Goal: Transaction & Acquisition: Obtain resource

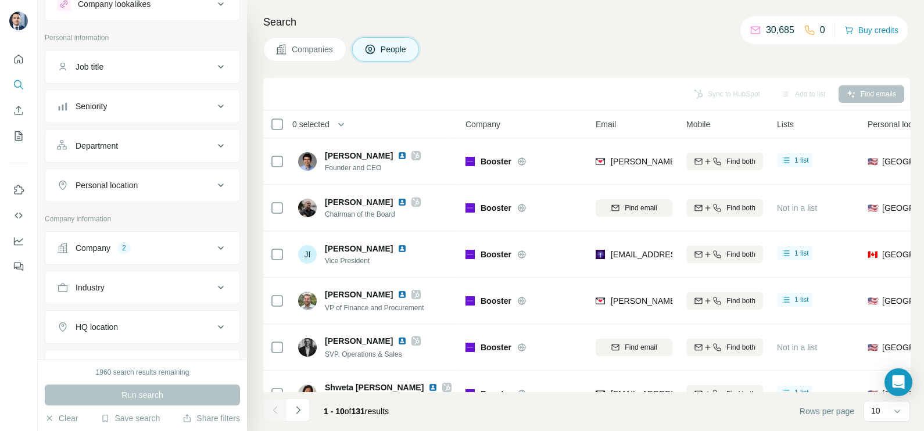
scroll to position [72, 0]
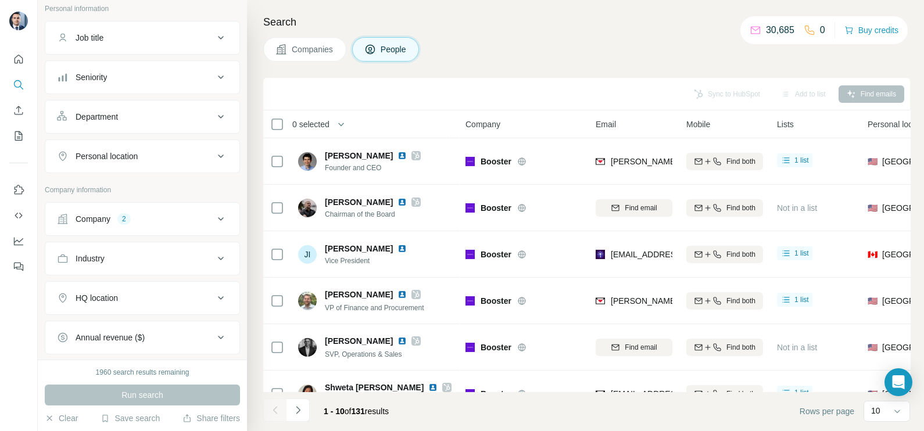
click at [188, 224] on button "Company 2" at bounding box center [142, 219] width 194 height 28
click at [152, 293] on div "Booster" at bounding box center [131, 295] width 42 height 14
click at [97, 293] on icon "button" at bounding box center [95, 294] width 5 height 5
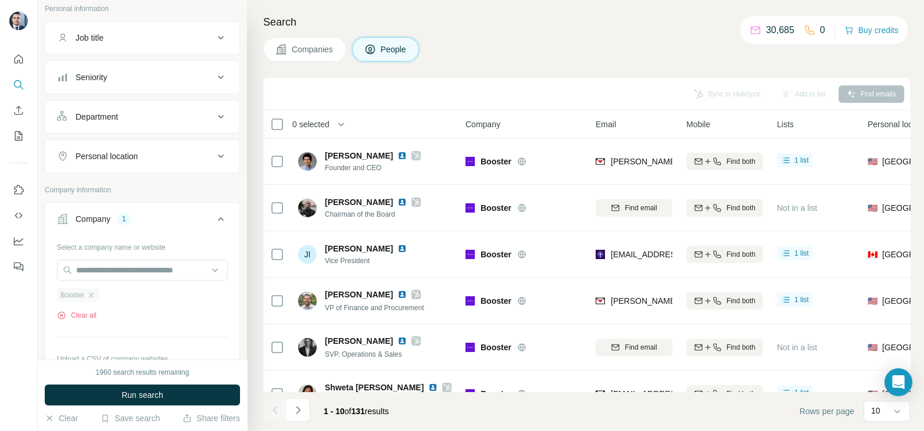
click at [98, 293] on div "Booster" at bounding box center [78, 295] width 42 height 14
click at [95, 294] on icon "button" at bounding box center [91, 294] width 9 height 9
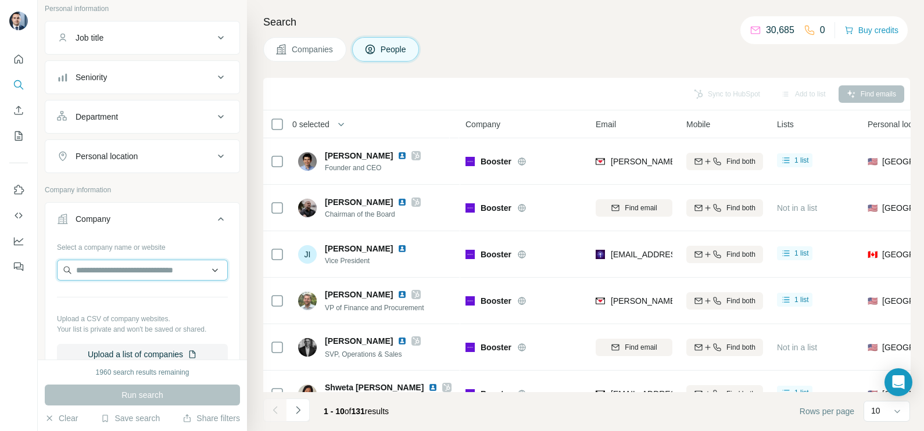
click at [105, 270] on input "text" at bounding box center [142, 270] width 171 height 21
click at [106, 270] on input "text" at bounding box center [142, 270] width 171 height 21
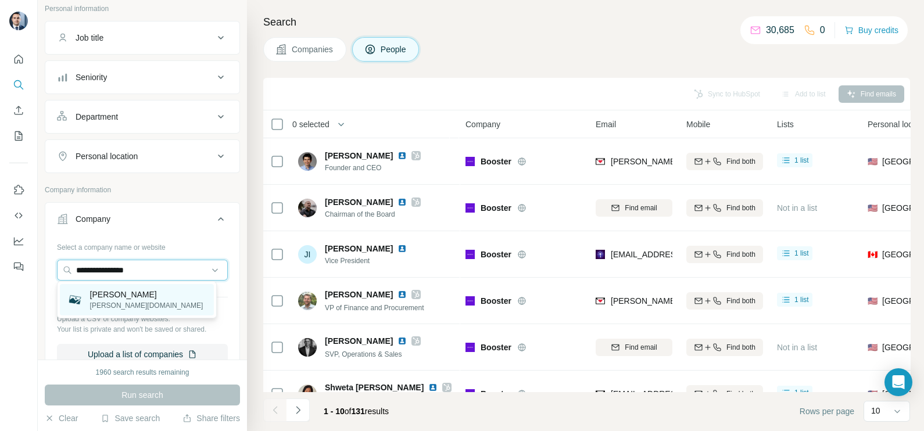
type input "**********"
click at [119, 300] on div "Avina avina.io" at bounding box center [137, 299] width 154 height 31
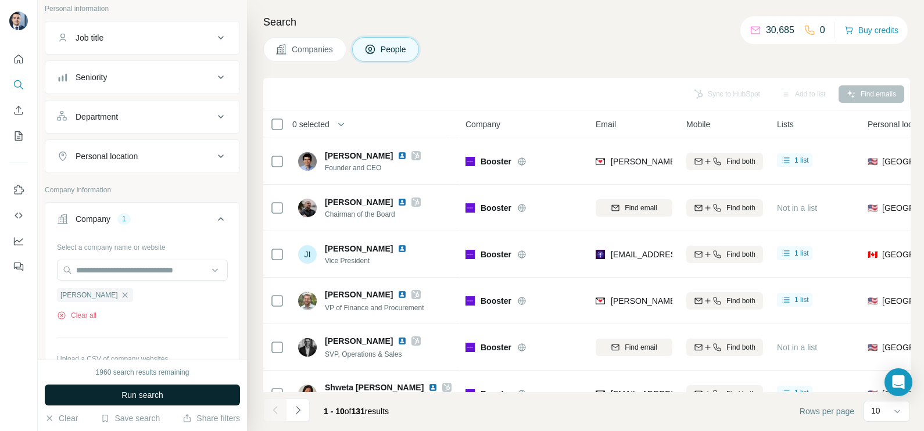
click at [159, 393] on span "Run search" at bounding box center [142, 395] width 42 height 12
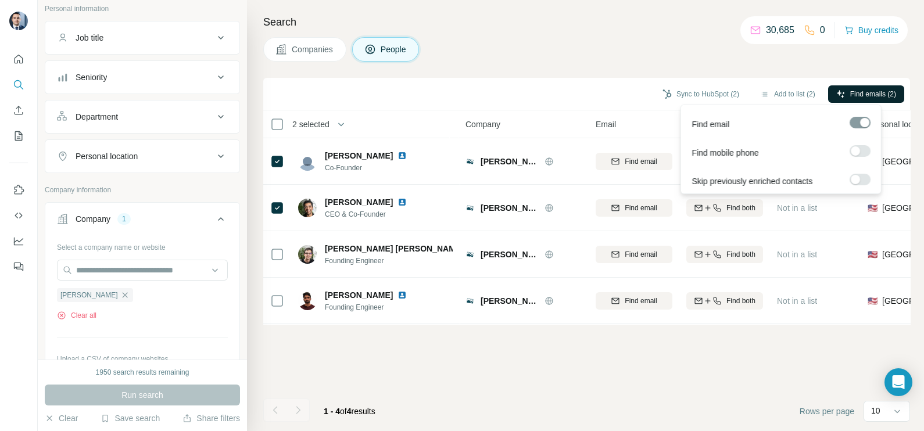
click at [857, 94] on span "Find emails (2)" at bounding box center [873, 94] width 46 height 10
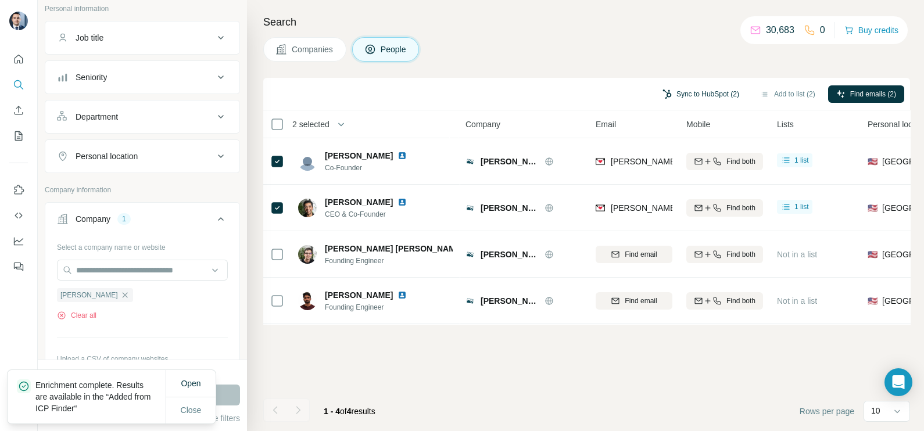
click at [702, 98] on button "Sync to HubSpot (2)" at bounding box center [700, 93] width 93 height 17
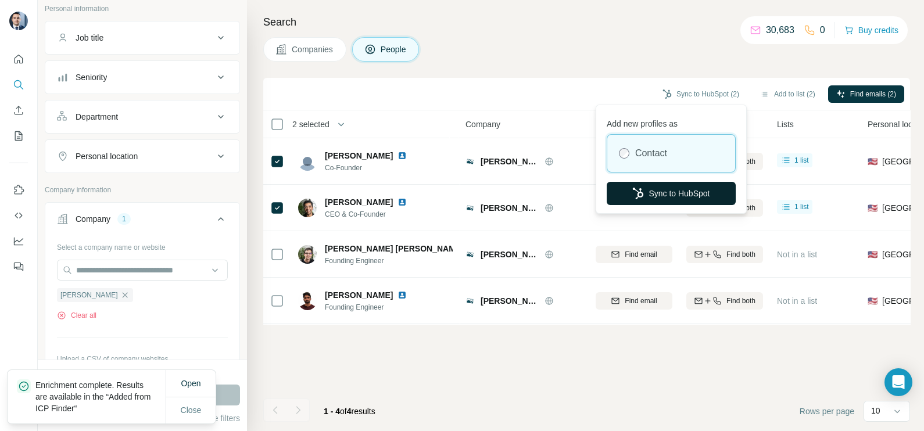
click at [659, 193] on button "Sync to HubSpot" at bounding box center [670, 193] width 129 height 23
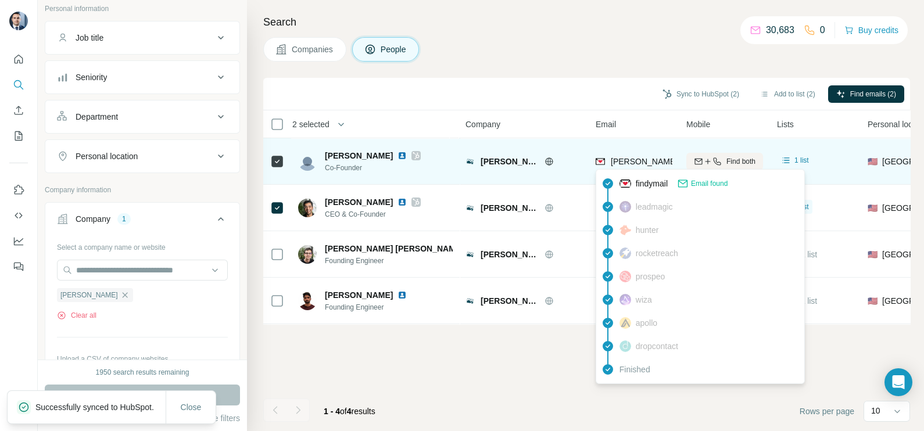
click at [633, 160] on span "mike@avina.io" at bounding box center [746, 161] width 272 height 9
copy tr "mike@avina.io"
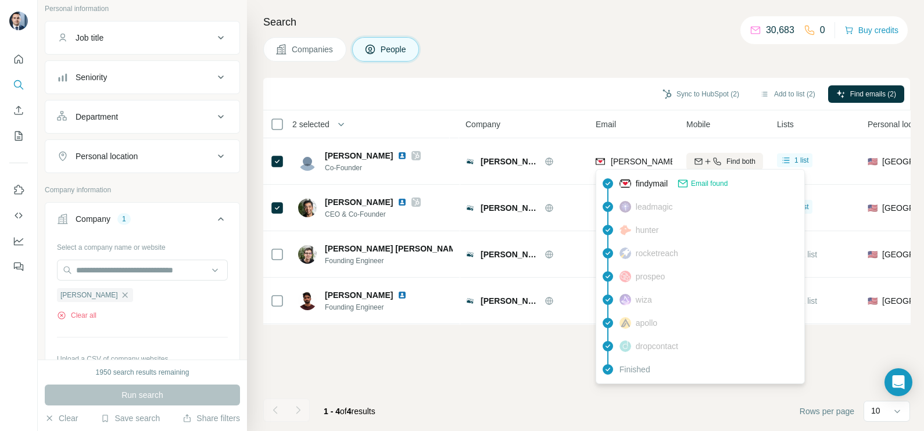
click at [570, 95] on div "Sync to HubSpot (2) Add to list (2) Find emails (2)" at bounding box center [586, 94] width 635 height 20
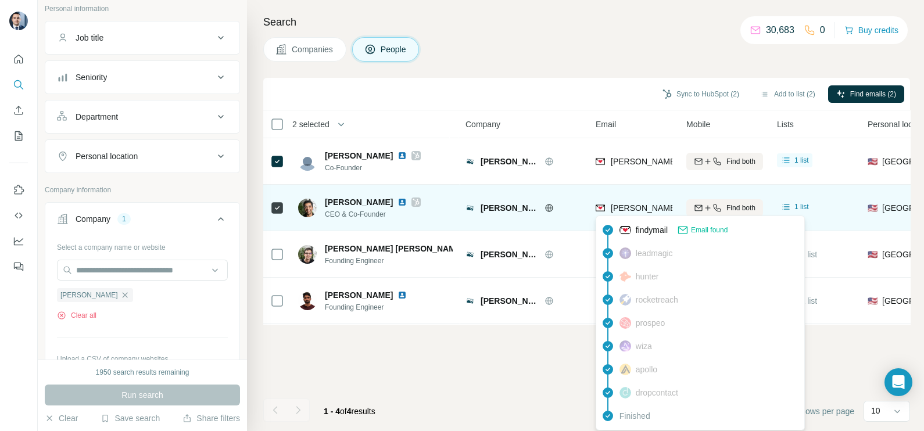
click at [617, 209] on span "vivek@avina.io" at bounding box center [746, 207] width 272 height 9
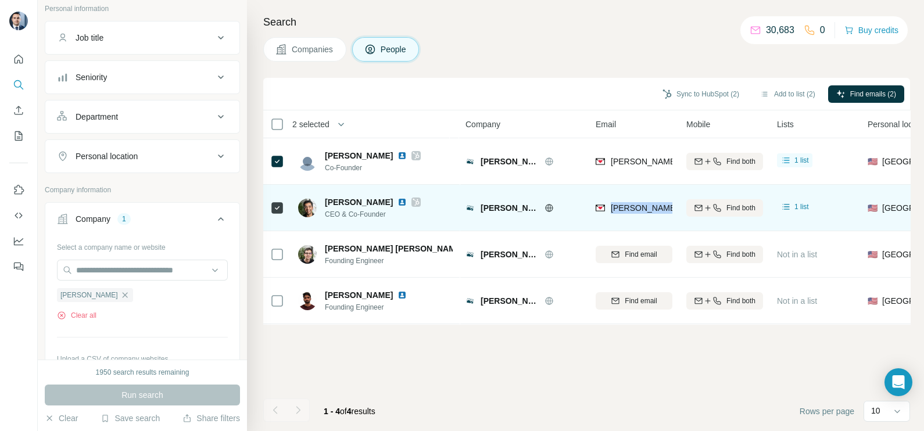
click at [617, 209] on span "vivek@avina.io" at bounding box center [746, 207] width 272 height 9
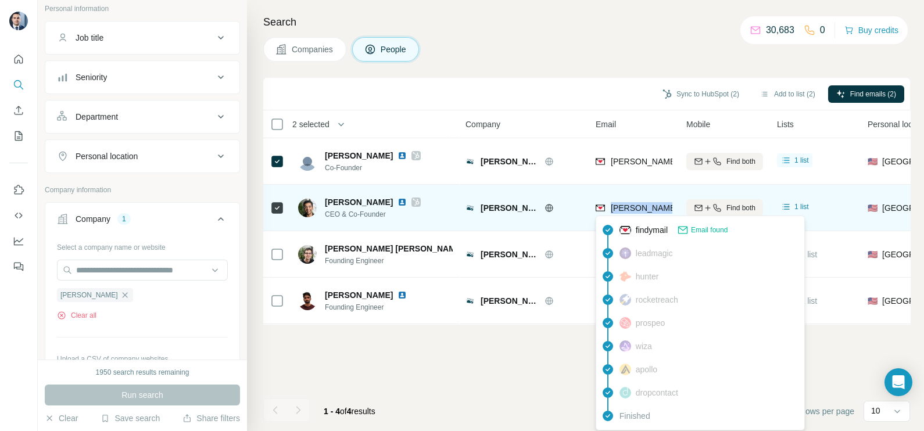
copy tr "vivek@avina.io"
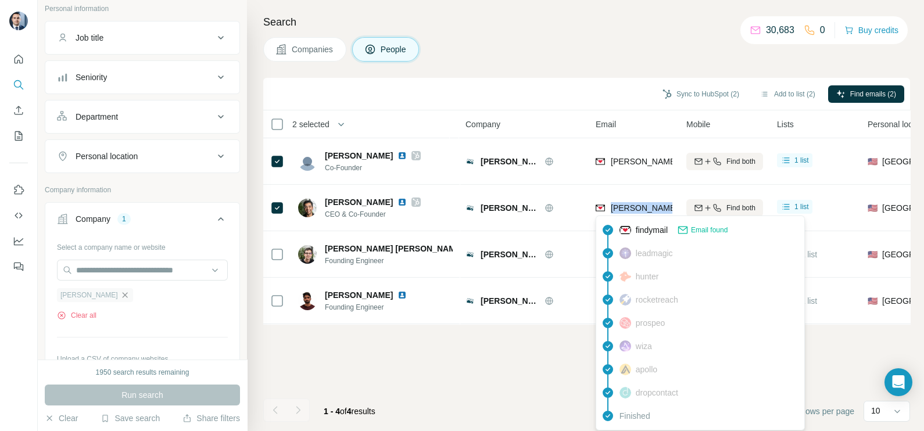
click at [120, 290] on icon "button" at bounding box center [124, 294] width 9 height 9
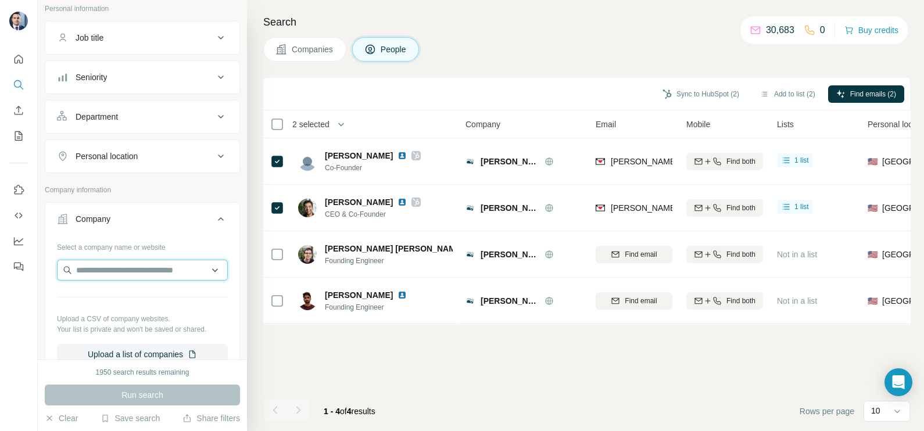
click at [96, 269] on input "text" at bounding box center [142, 270] width 171 height 21
paste input "**********"
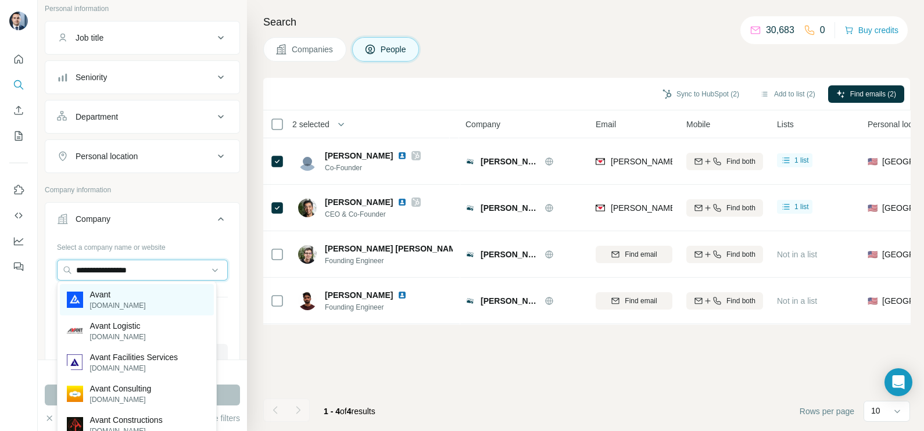
type input "**********"
click at [113, 292] on p "Avant" at bounding box center [118, 295] width 56 height 12
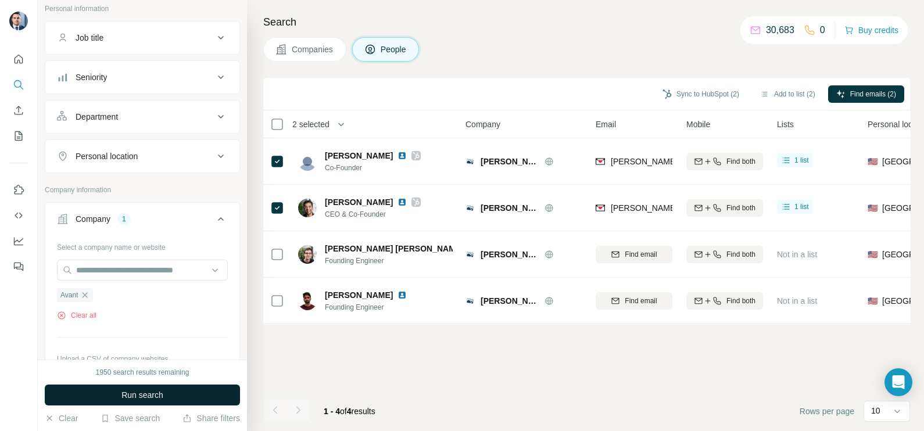
click at [173, 399] on button "Run search" at bounding box center [142, 395] width 195 height 21
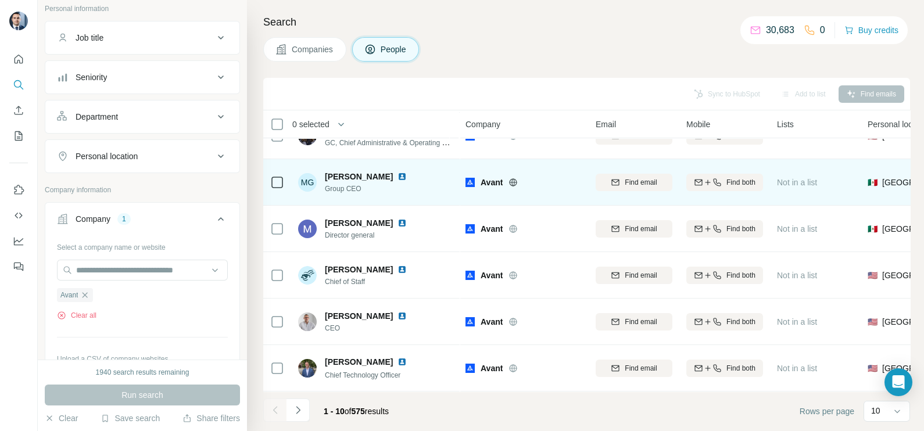
scroll to position [218, 0]
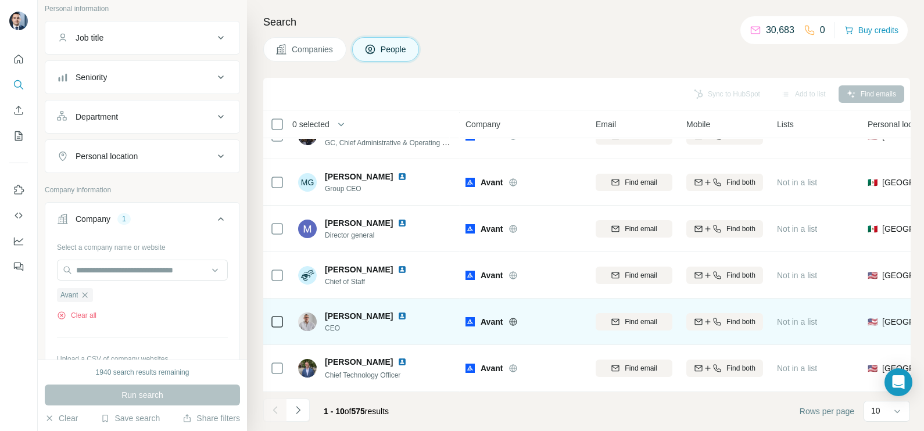
click at [270, 317] on icon at bounding box center [277, 322] width 14 height 14
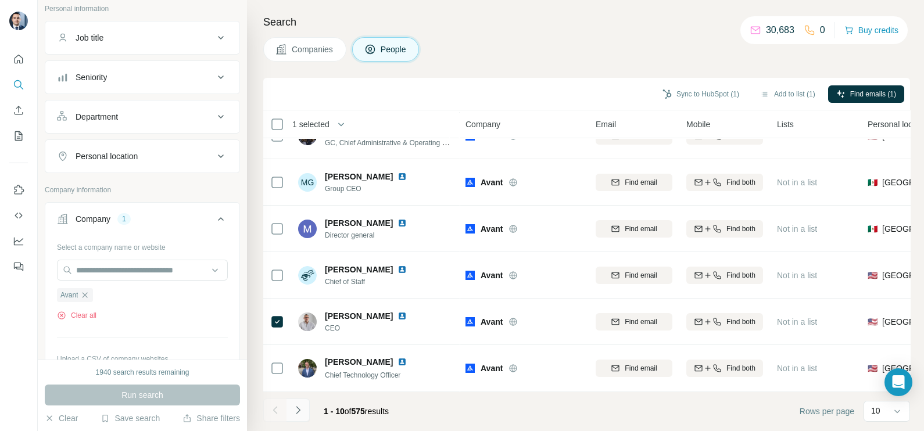
click at [296, 407] on icon "Navigate to next page" at bounding box center [298, 410] width 4 height 8
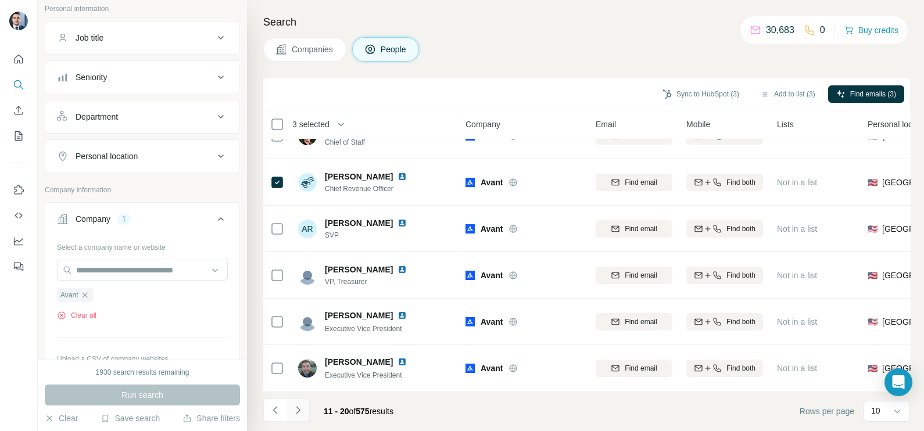
click at [293, 408] on icon "Navigate to next page" at bounding box center [298, 410] width 12 height 12
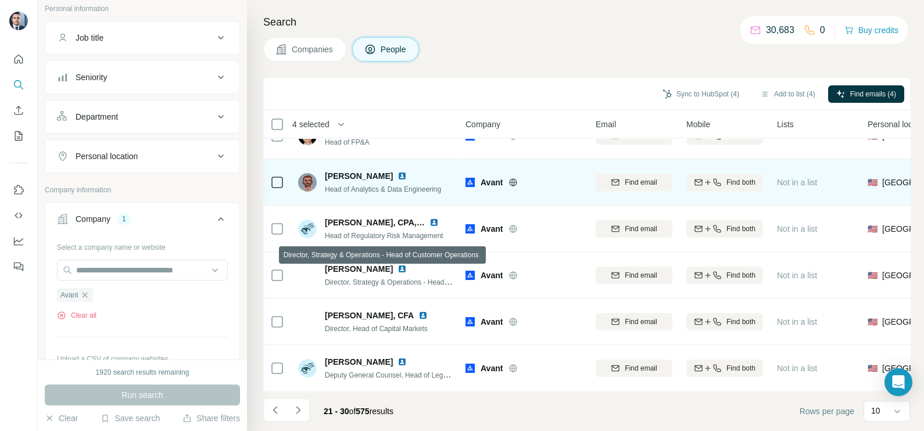
scroll to position [0, 0]
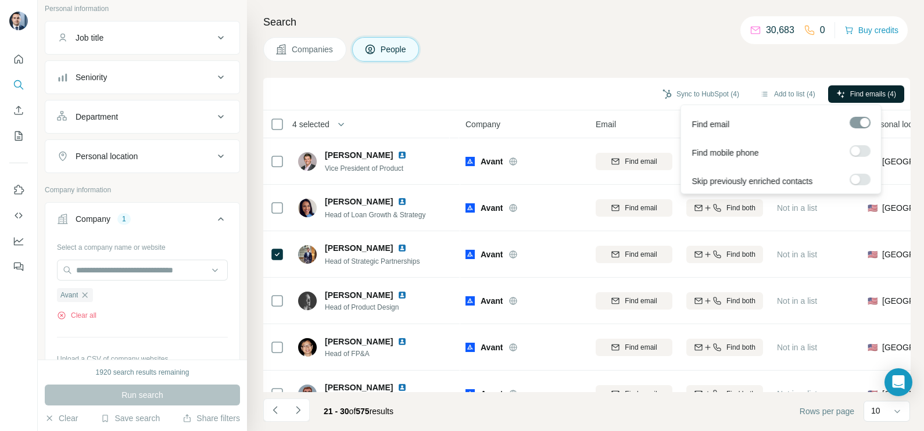
click at [864, 93] on span "Find emails (4)" at bounding box center [873, 94] width 46 height 10
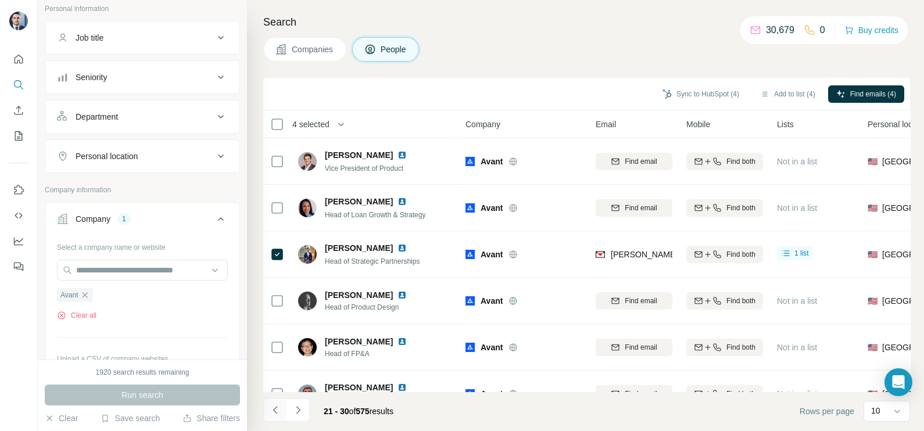
click at [275, 411] on icon "Navigate to previous page" at bounding box center [276, 410] width 12 height 12
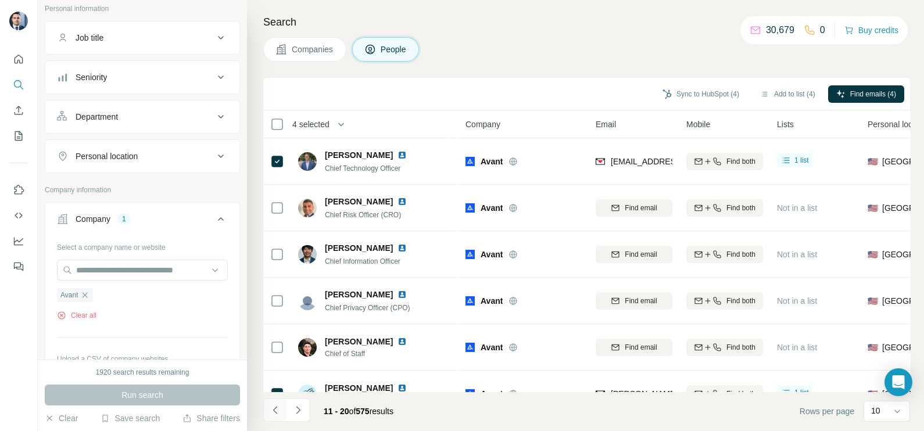
click at [271, 411] on icon "Navigate to previous page" at bounding box center [276, 410] width 12 height 12
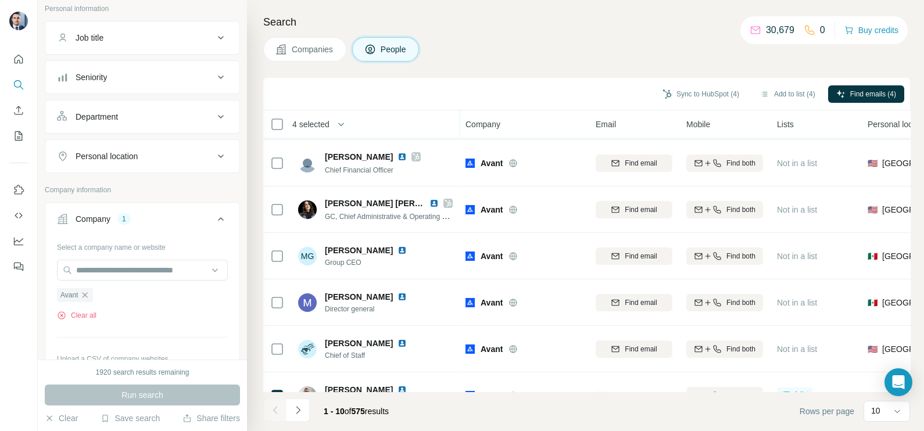
scroll to position [218, 0]
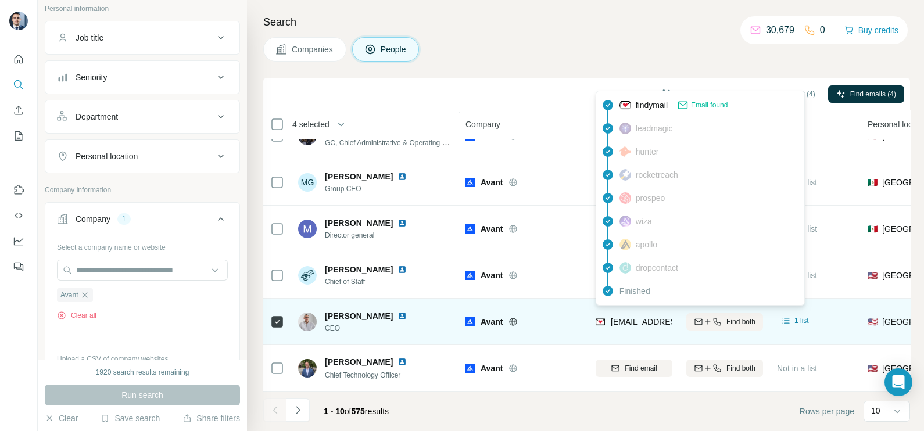
click at [653, 317] on span "matt.bochenek@avant.com" at bounding box center [712, 321] width 204 height 9
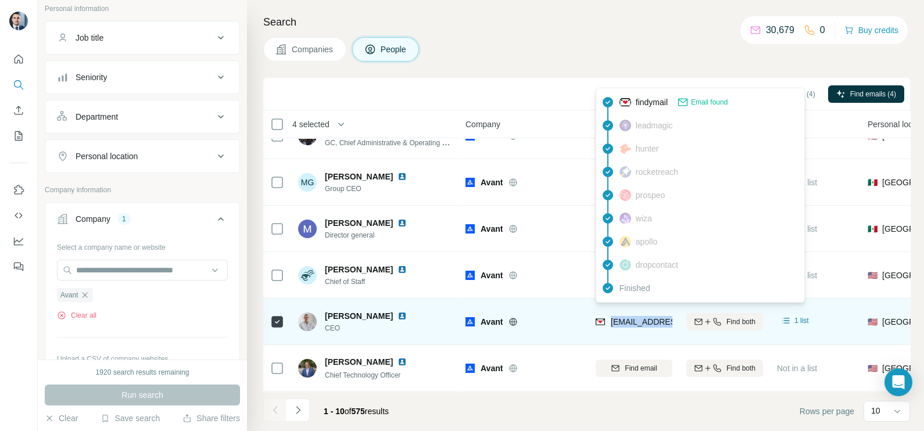
click at [653, 317] on span "matt.bochenek@avant.com" at bounding box center [712, 321] width 204 height 9
copy tr "matt.bochenek@avant.com"
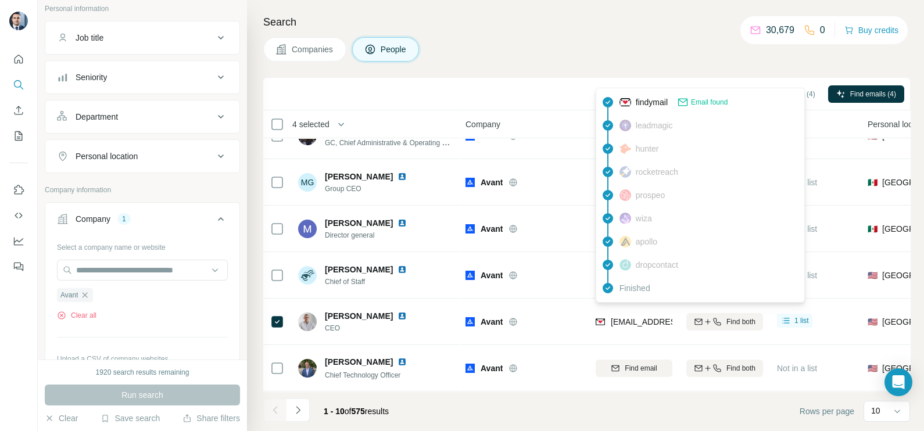
click at [477, 39] on div "Companies People" at bounding box center [586, 49] width 646 height 24
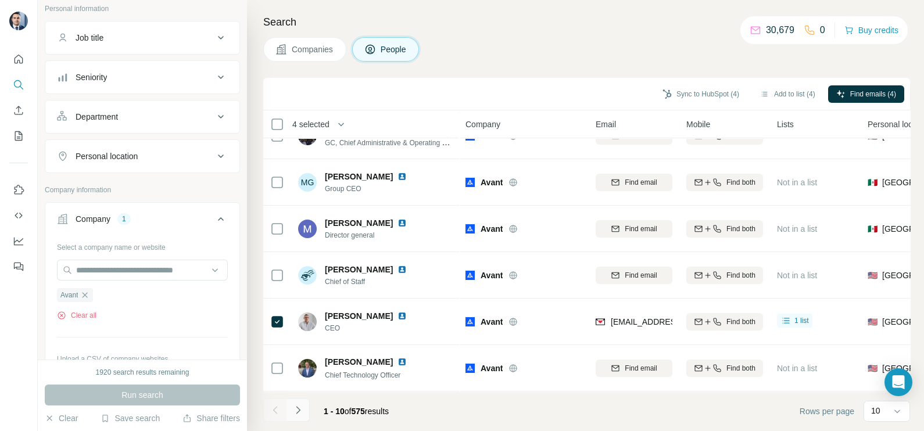
click at [307, 410] on button "Navigate to next page" at bounding box center [297, 409] width 23 height 23
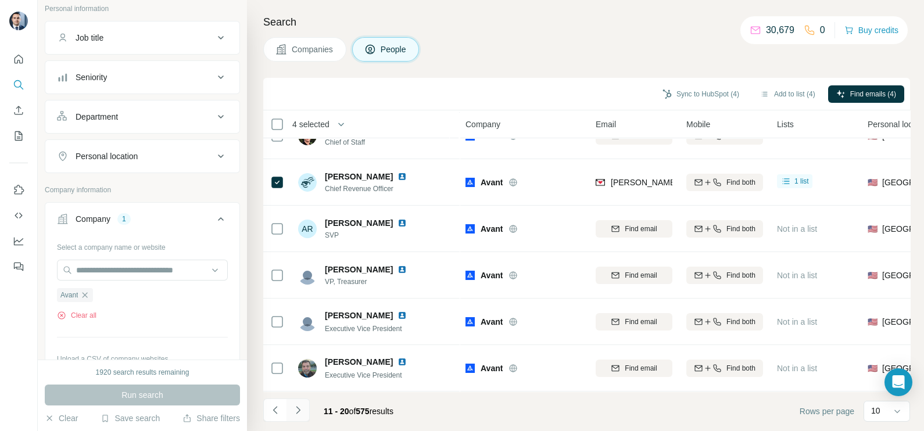
click at [300, 413] on icon "Navigate to next page" at bounding box center [298, 410] width 12 height 12
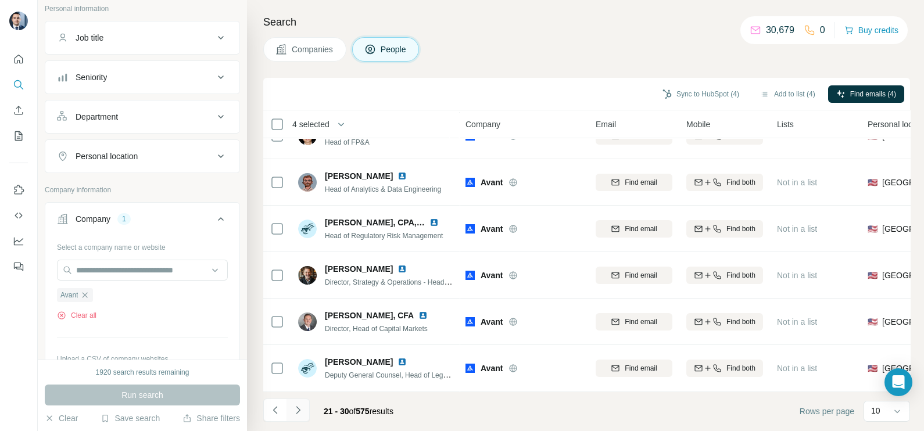
click at [300, 413] on icon "Navigate to next page" at bounding box center [298, 410] width 12 height 12
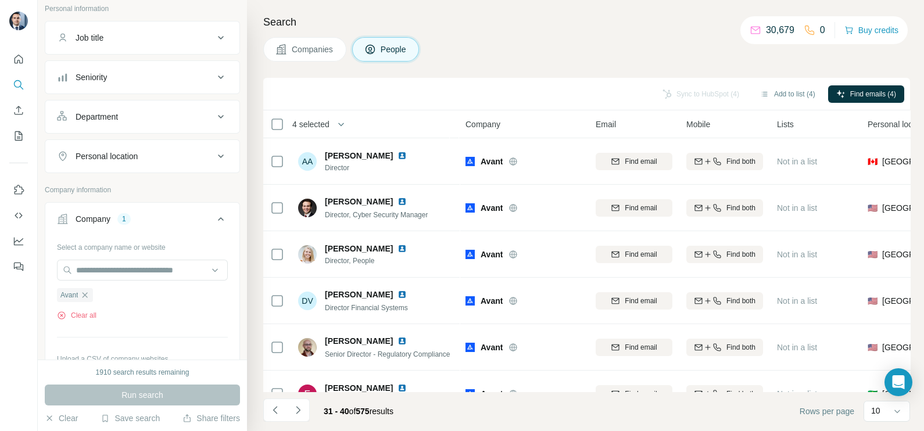
scroll to position [0, 0]
click at [271, 405] on icon "Navigate to previous page" at bounding box center [276, 410] width 12 height 12
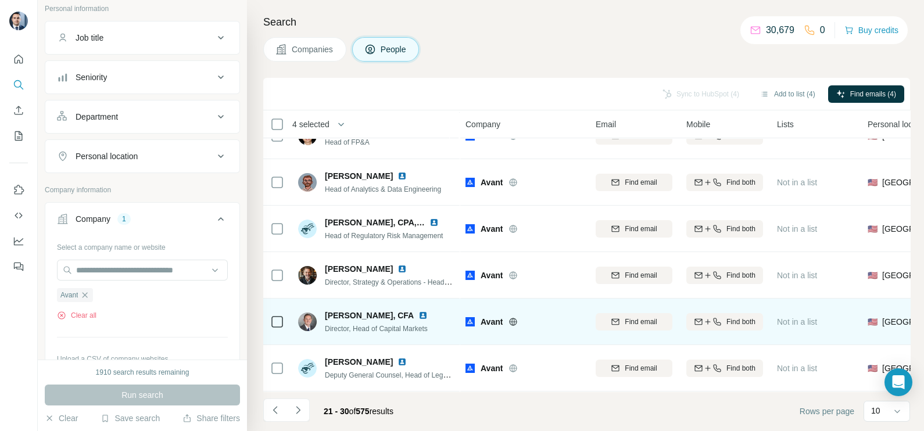
scroll to position [218, 0]
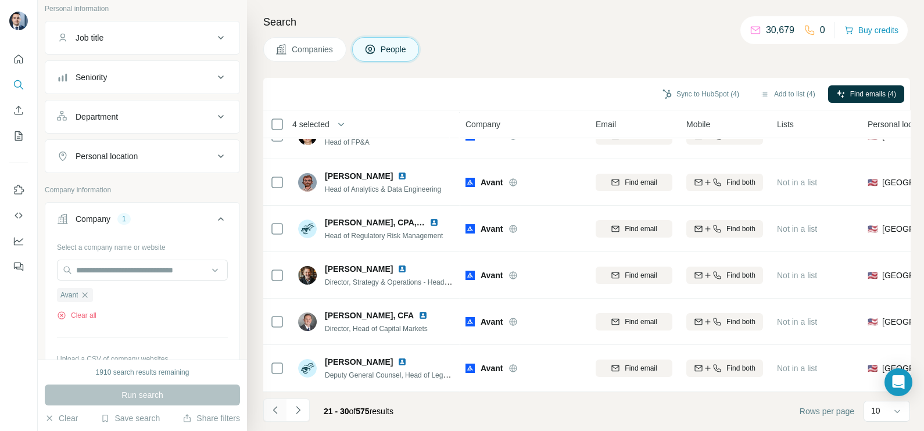
click at [281, 408] on button "Navigate to previous page" at bounding box center [274, 409] width 23 height 23
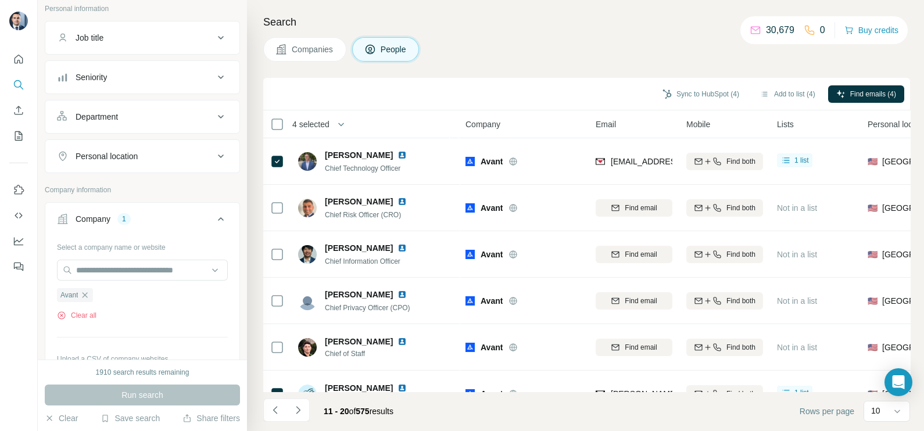
scroll to position [0, 0]
click at [274, 407] on icon "Navigate to previous page" at bounding box center [276, 410] width 12 height 12
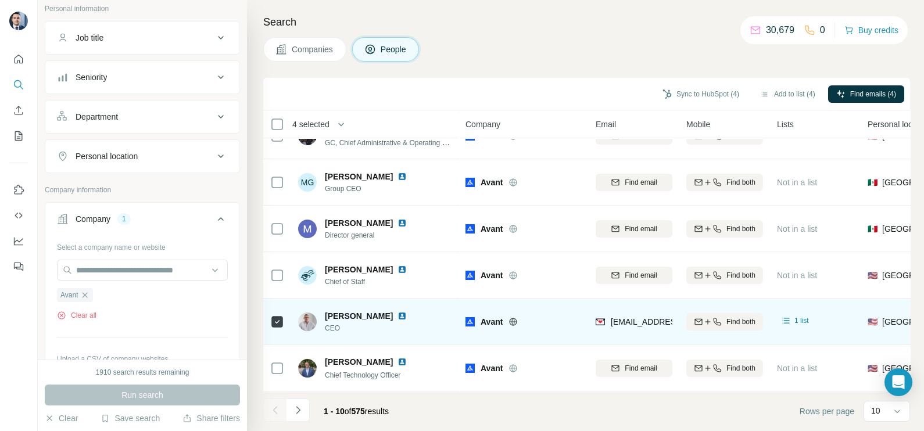
scroll to position [218, 0]
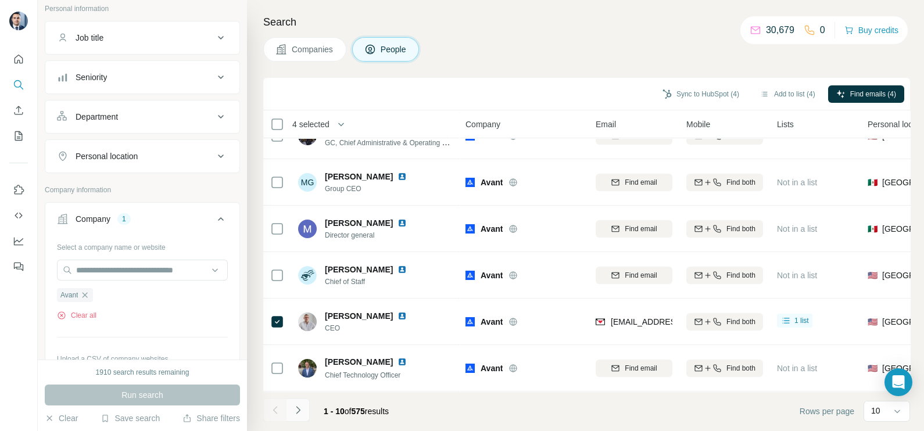
click at [300, 412] on icon "Navigate to next page" at bounding box center [298, 410] width 12 height 12
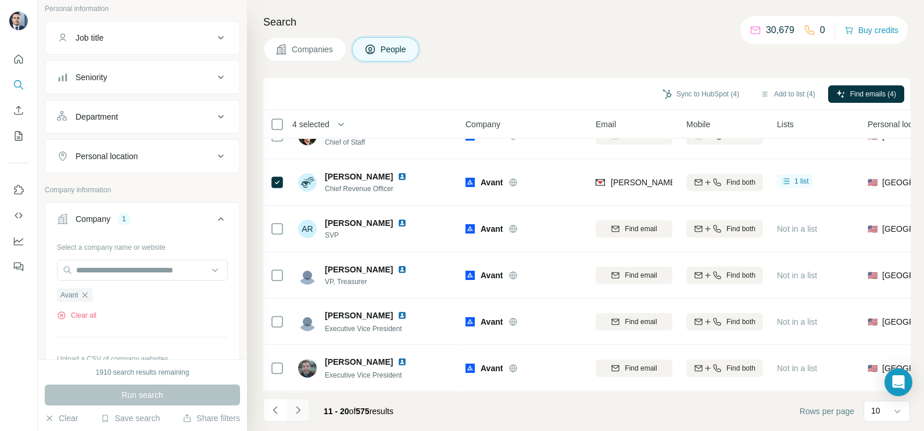
click at [299, 412] on icon "Navigate to next page" at bounding box center [298, 410] width 12 height 12
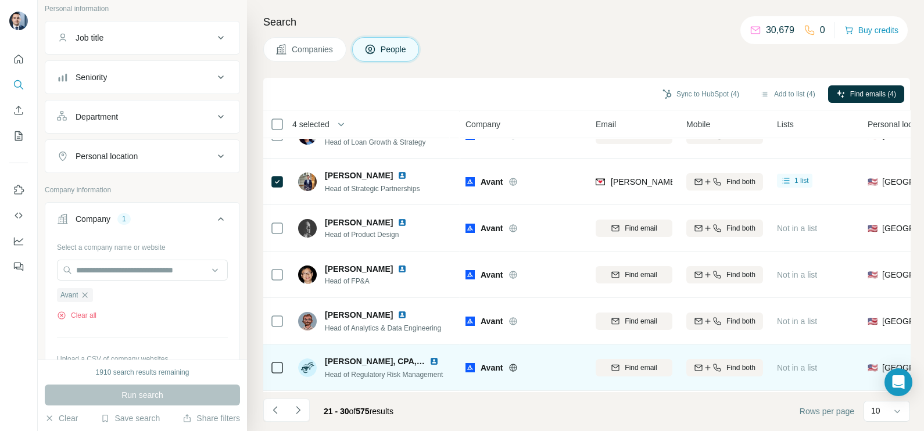
scroll to position [0, 0]
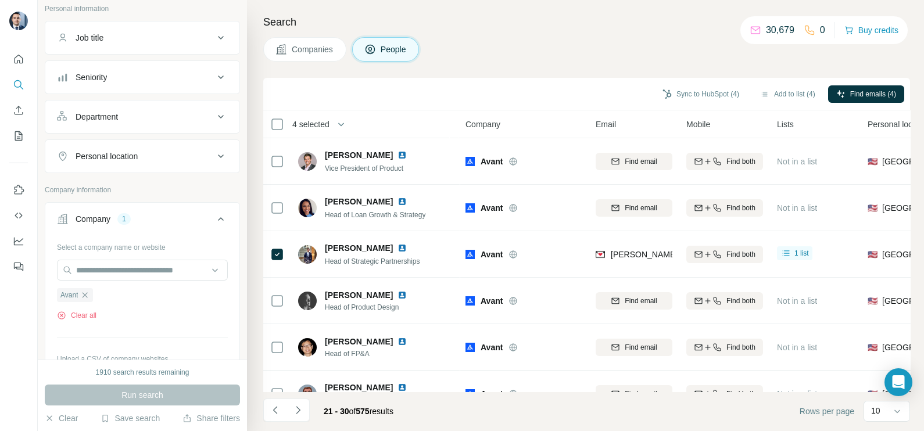
click at [256, 411] on div "Search Companies People Sync to HubSpot (4) Add to list (4) Find emails (4) 4 s…" at bounding box center [585, 215] width 677 height 431
click at [270, 411] on icon "Navigate to previous page" at bounding box center [276, 410] width 12 height 12
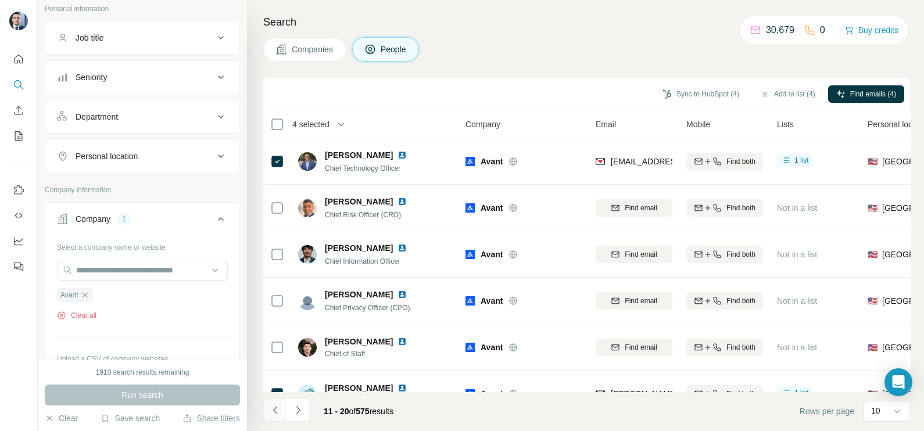
click at [270, 411] on icon "Navigate to previous page" at bounding box center [276, 410] width 12 height 12
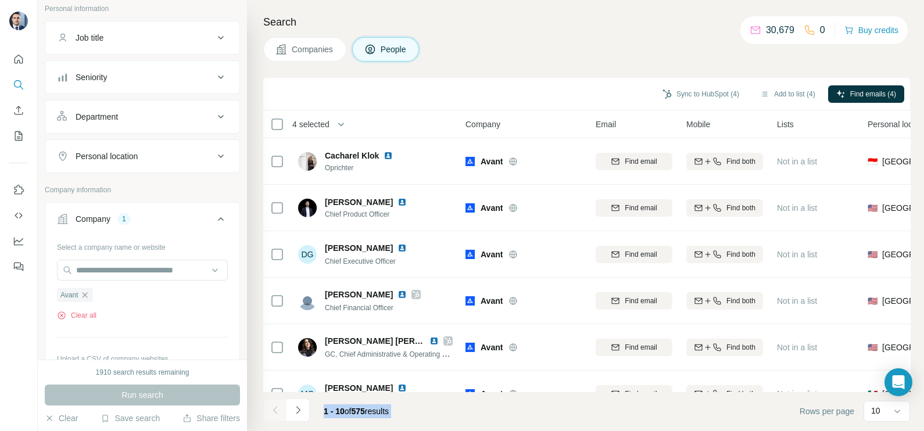
click at [270, 411] on div at bounding box center [274, 409] width 23 height 23
click at [590, 64] on div "Search Companies People Sync to HubSpot (4) Add to list (4) Find emails (4) 4 s…" at bounding box center [585, 215] width 677 height 431
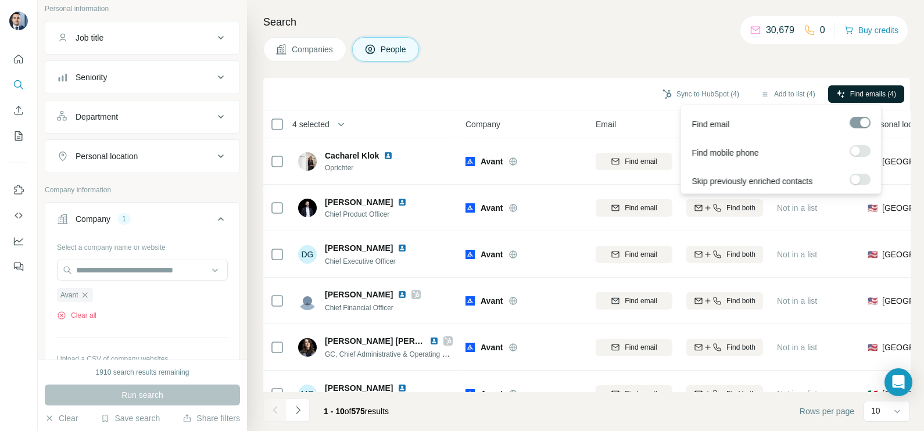
click at [873, 90] on span "Find emails (4)" at bounding box center [873, 94] width 46 height 10
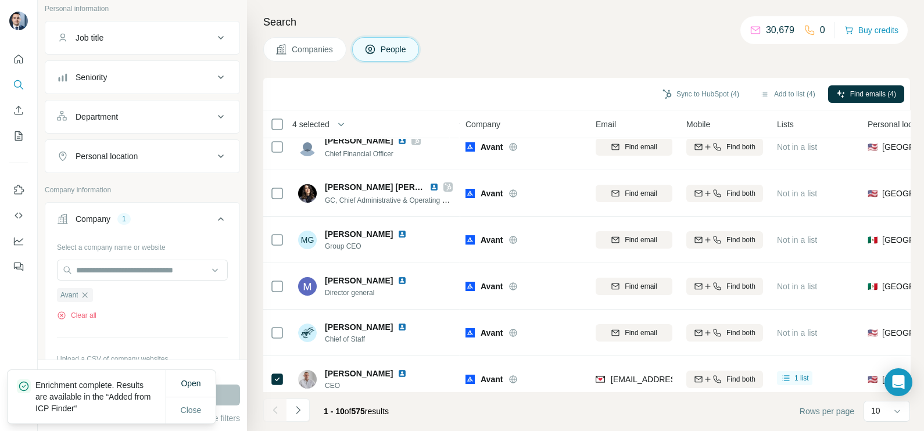
scroll to position [218, 0]
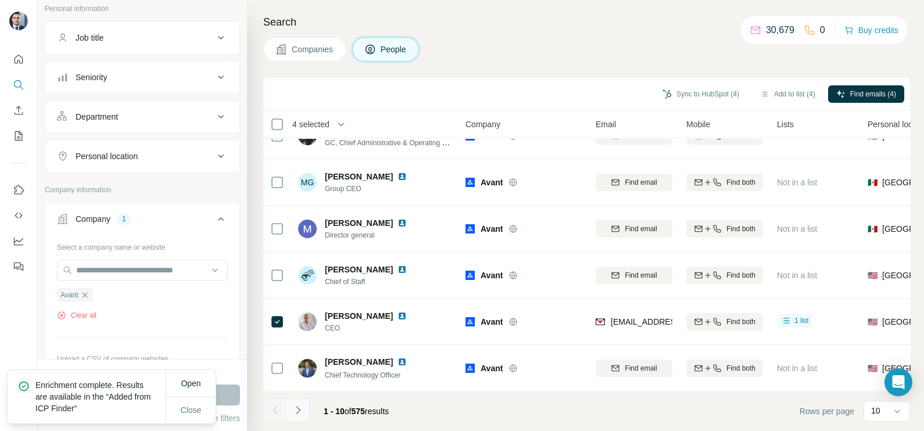
click at [301, 418] on button "Navigate to next page" at bounding box center [297, 409] width 23 height 23
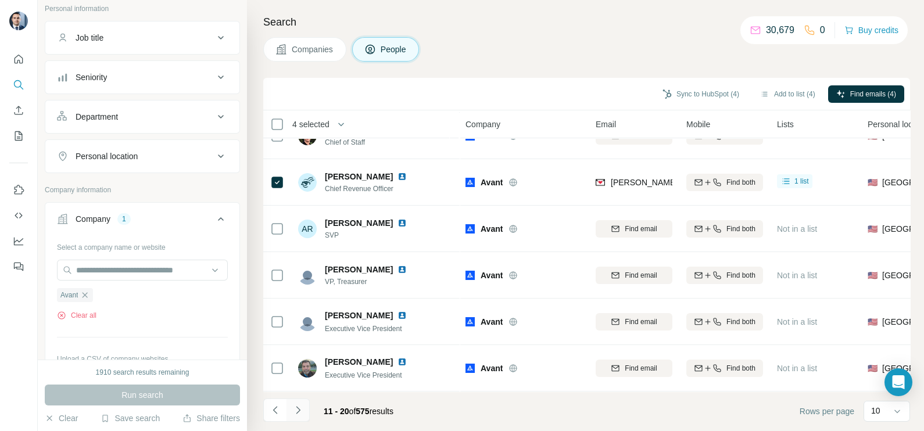
click at [301, 418] on button "Navigate to next page" at bounding box center [297, 409] width 23 height 23
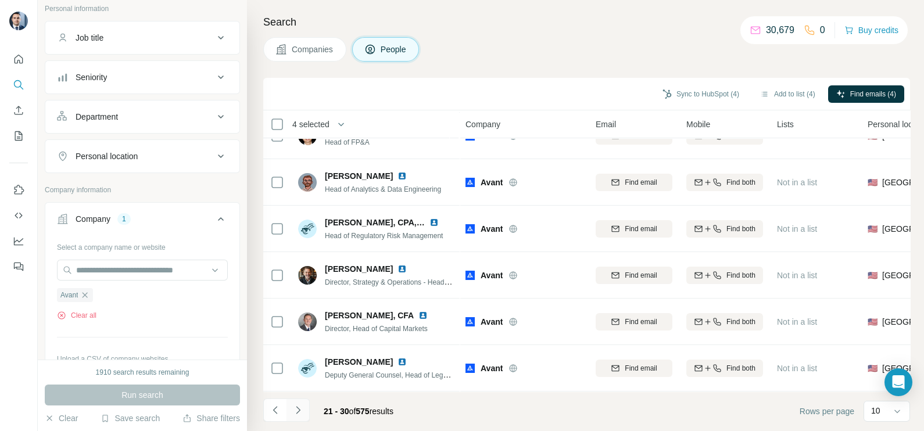
click at [301, 418] on button "Navigate to next page" at bounding box center [297, 409] width 23 height 23
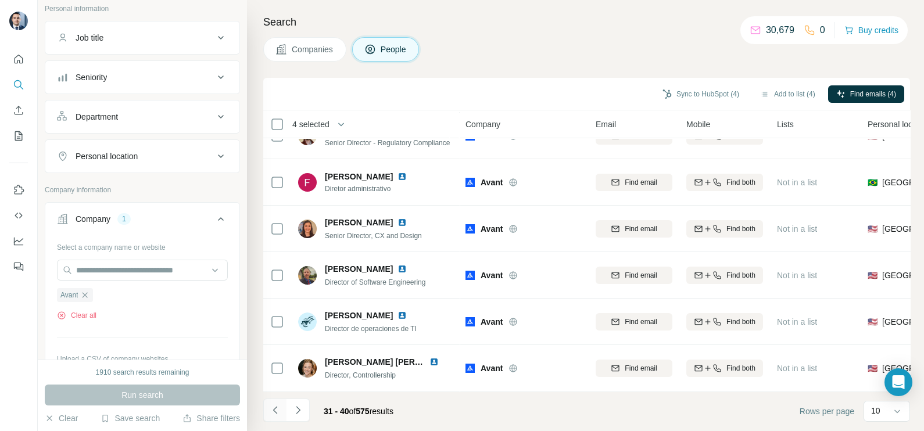
click at [275, 410] on icon "Navigate to previous page" at bounding box center [276, 410] width 12 height 12
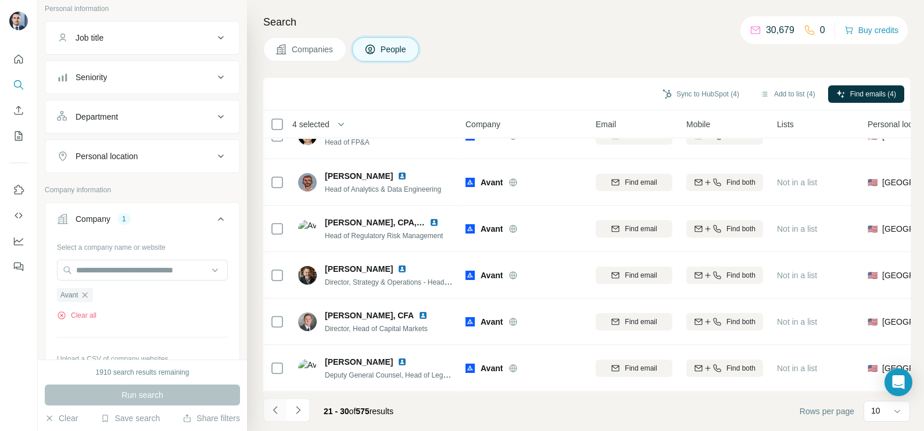
click at [275, 410] on icon "Navigate to previous page" at bounding box center [276, 410] width 12 height 12
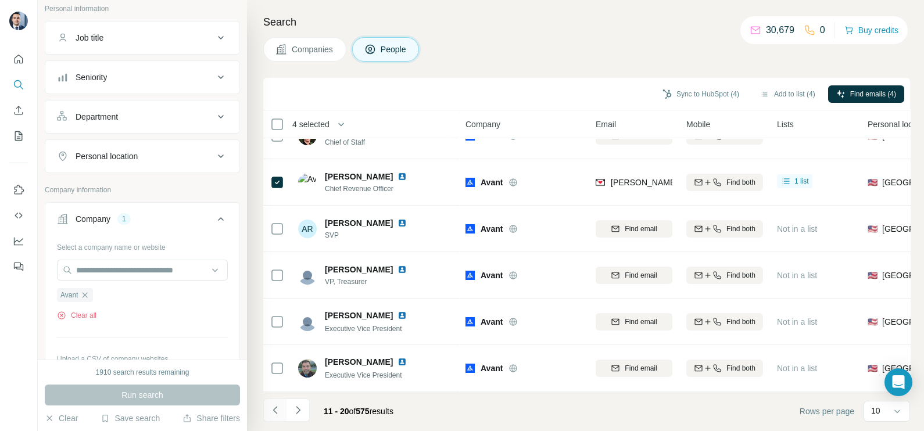
click at [275, 410] on icon "Navigate to previous page" at bounding box center [276, 410] width 12 height 12
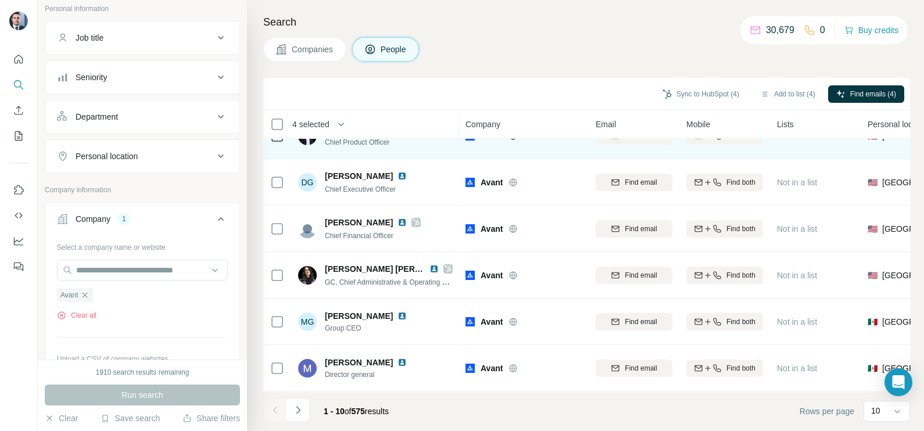
scroll to position [0, 0]
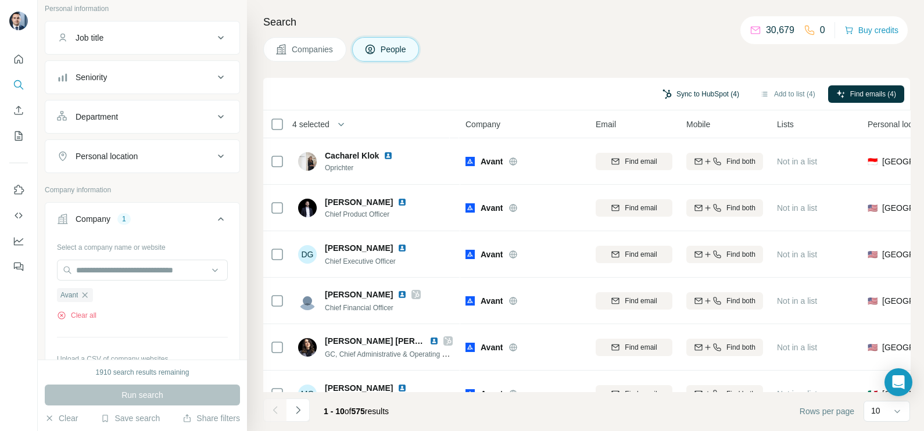
click at [715, 92] on button "Sync to HubSpot (4)" at bounding box center [700, 93] width 93 height 17
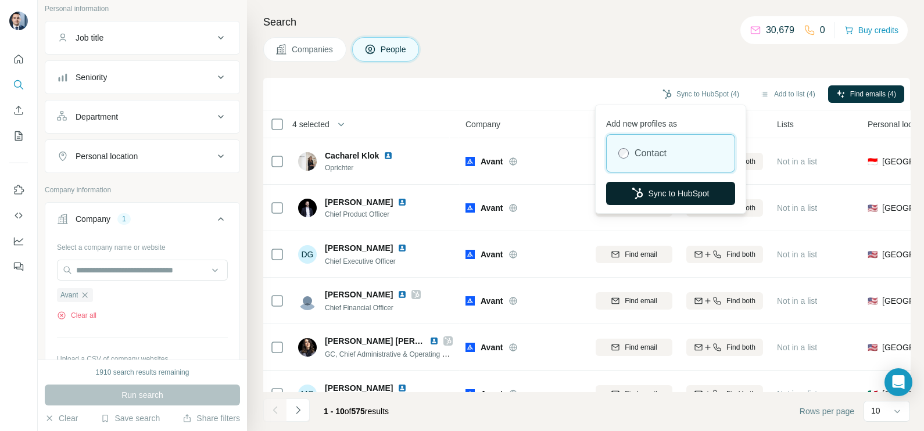
click at [660, 189] on button "Sync to HubSpot" at bounding box center [670, 193] width 129 height 23
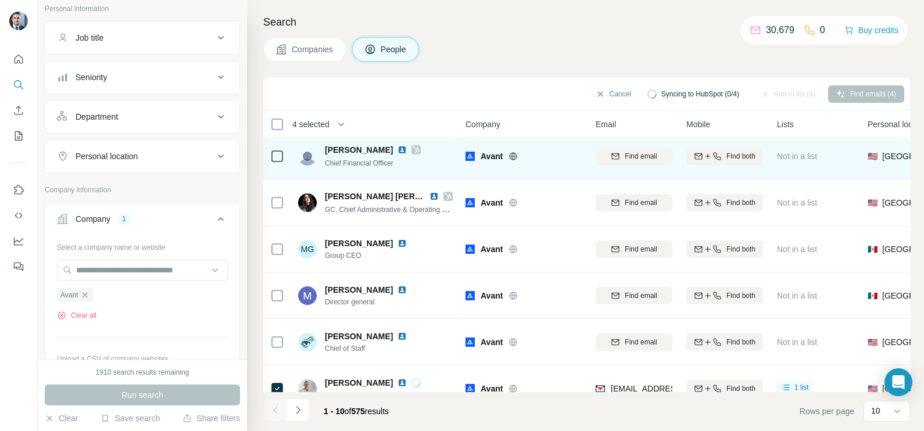
scroll to position [218, 0]
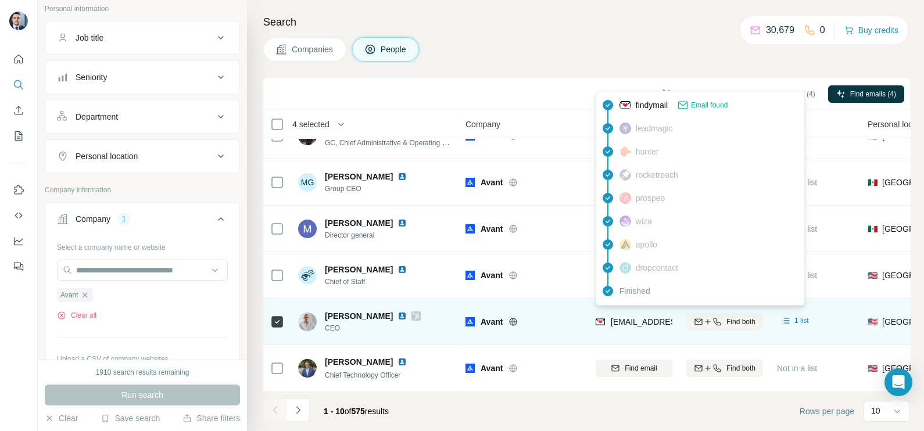
click at [630, 317] on span "matt.bochenek@avant.com" at bounding box center [712, 321] width 204 height 9
copy tr "matt.bochenek@avant.com"
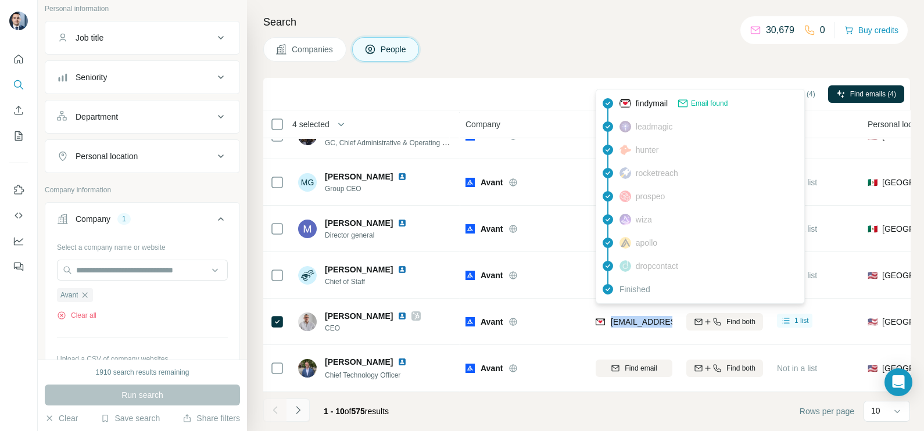
click at [302, 409] on icon "Navigate to next page" at bounding box center [298, 410] width 12 height 12
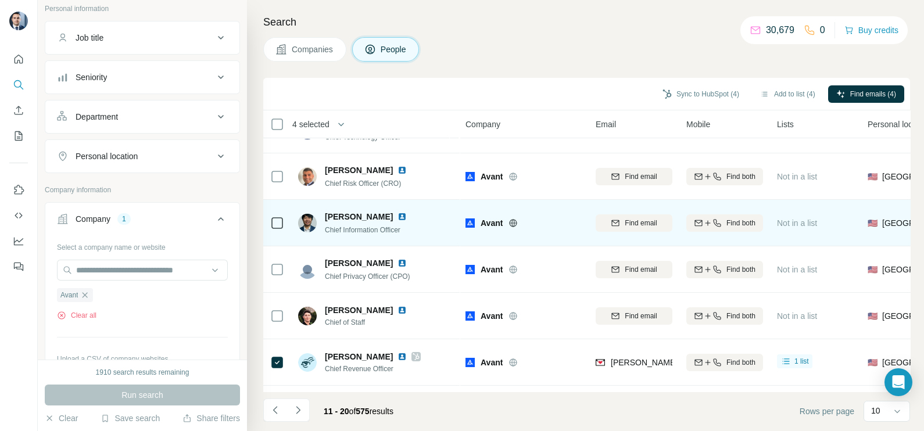
scroll to position [0, 0]
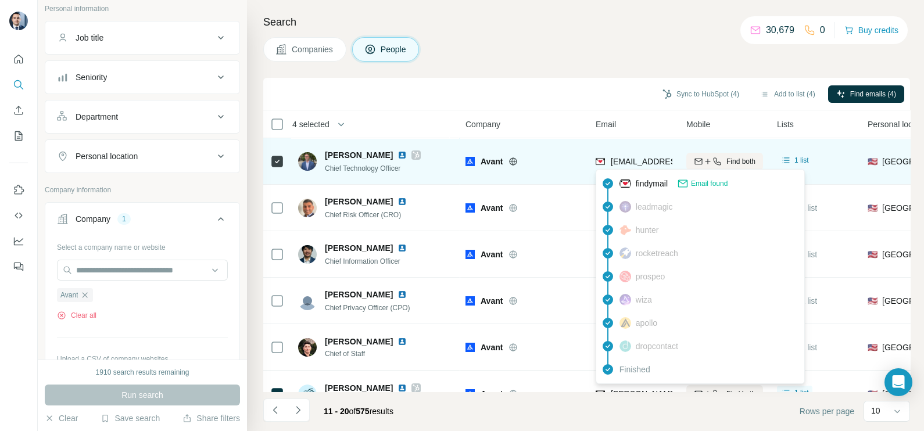
click at [637, 161] on span "nick.wolff@avant.com" at bounding box center [712, 161] width 204 height 9
copy tr "nick.wolff@avant.com"
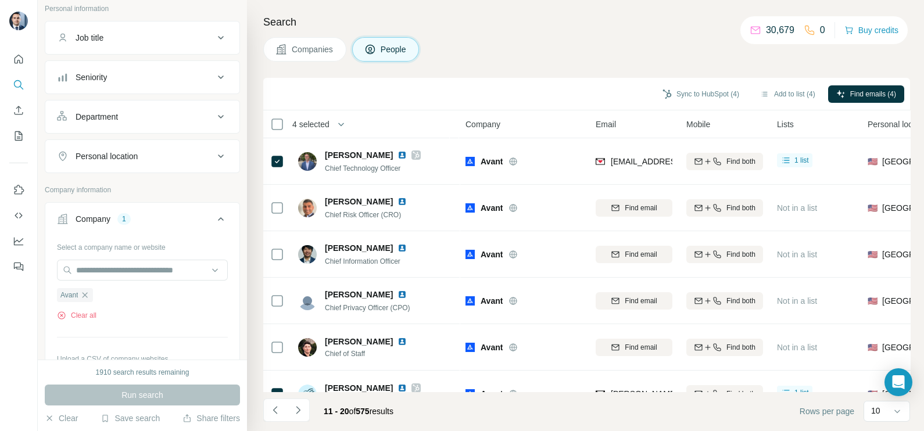
click at [559, 397] on footer "11 - 20 of 575 results Rows per page 10" at bounding box center [586, 411] width 646 height 39
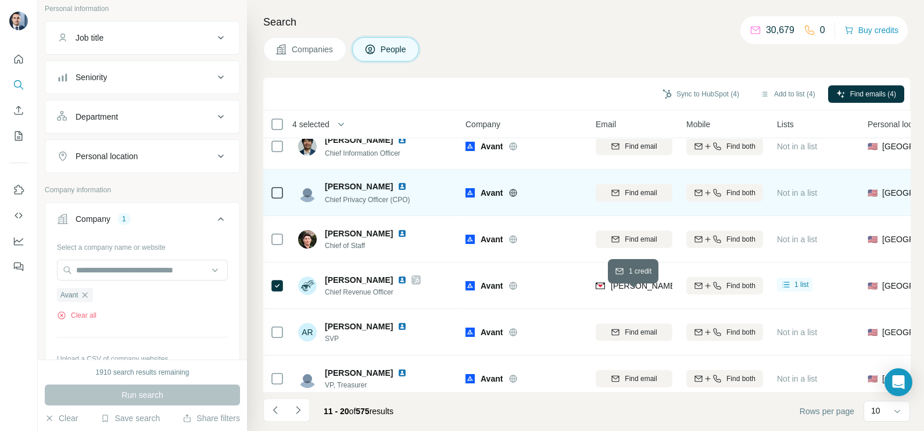
scroll to position [218, 0]
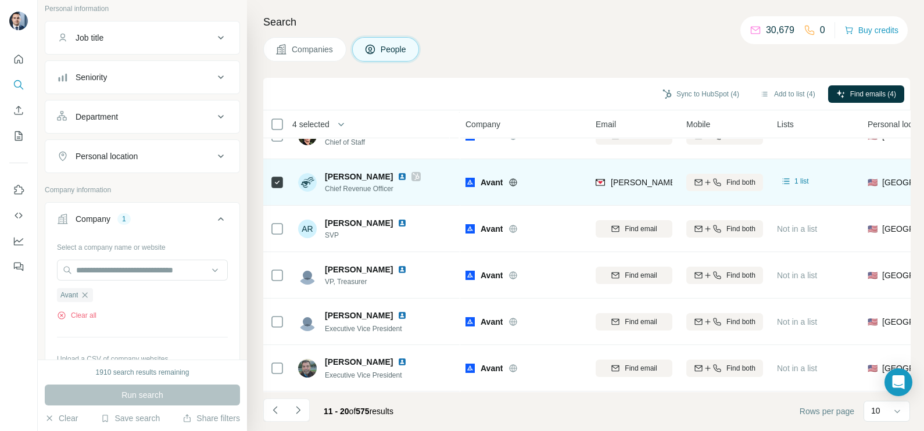
click at [624, 168] on div "tim.schlueter@avant.com" at bounding box center [633, 182] width 77 height 32
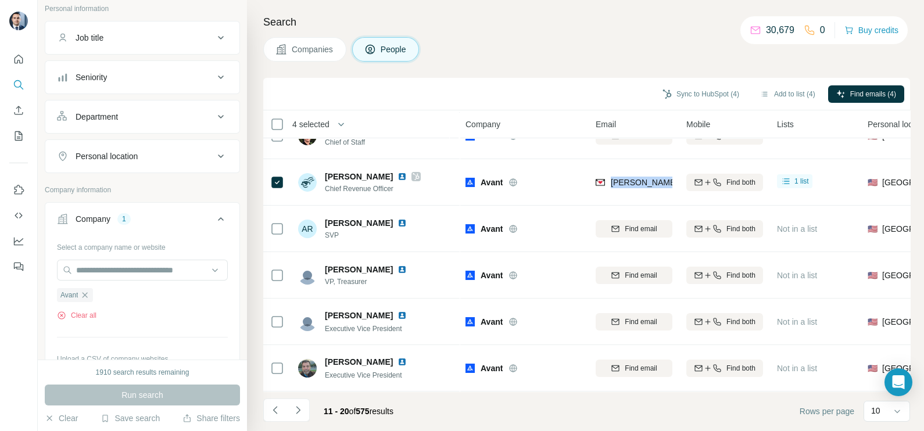
copy tr "tim.schlueter@avant.com"
click at [299, 407] on icon "Navigate to next page" at bounding box center [298, 410] width 12 height 12
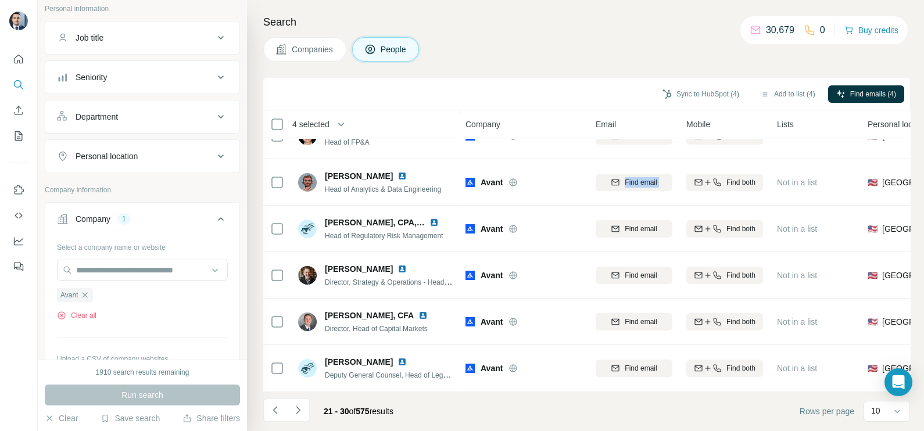
scroll to position [0, 0]
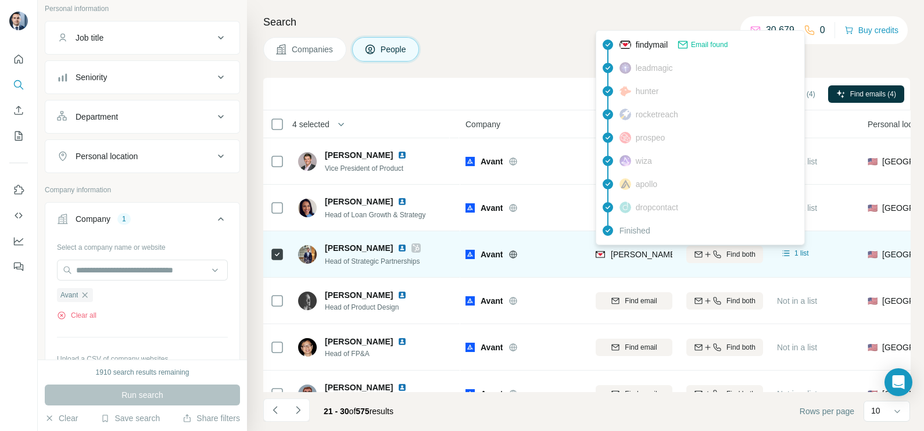
click at [634, 260] on div "adam@avant.com" at bounding box center [700, 256] width 210 height 14
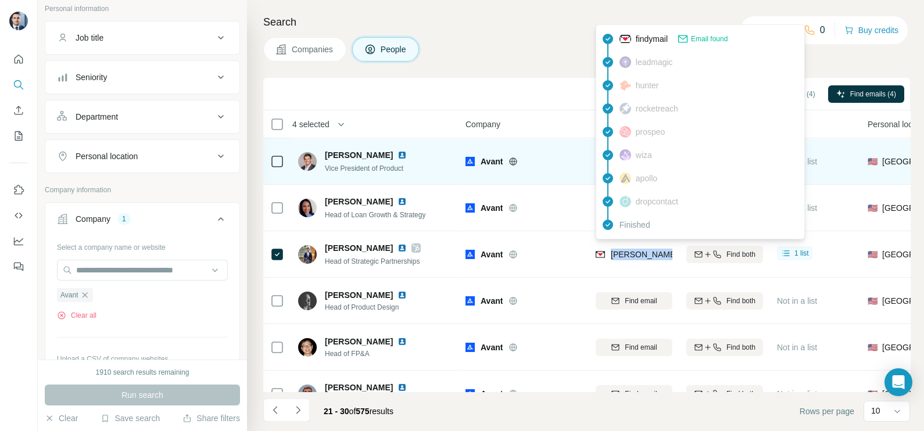
copy tr "adam@avant.com"
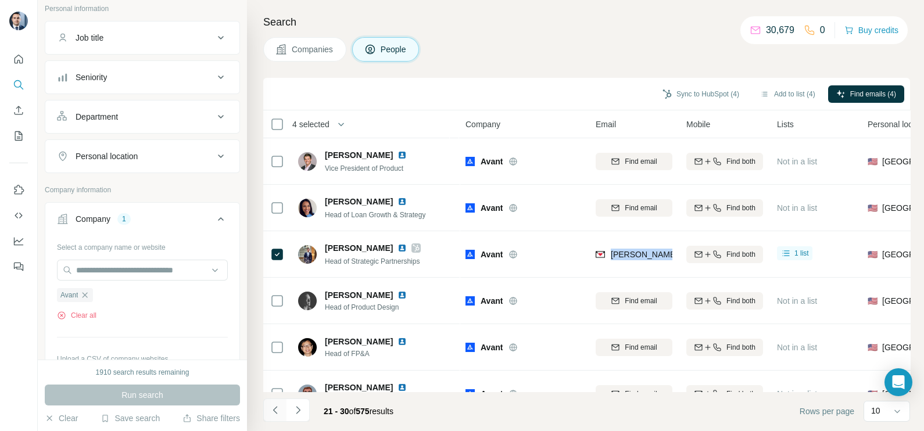
click at [270, 415] on icon "Navigate to previous page" at bounding box center [276, 410] width 12 height 12
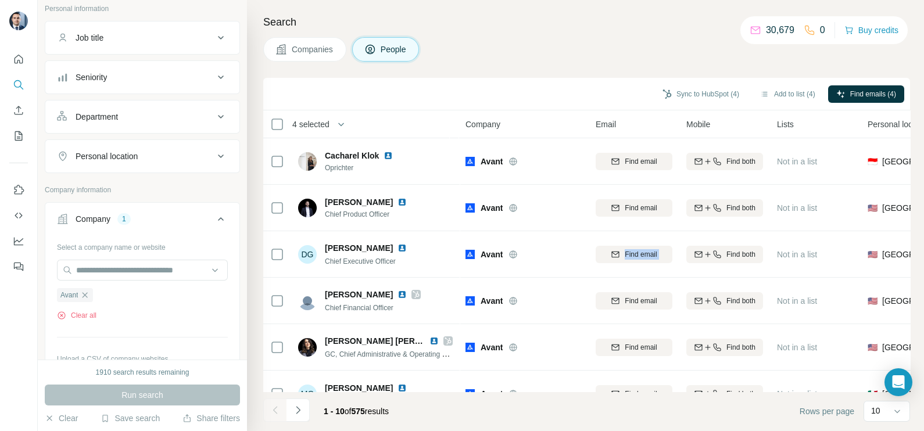
click at [269, 415] on div at bounding box center [274, 409] width 23 height 23
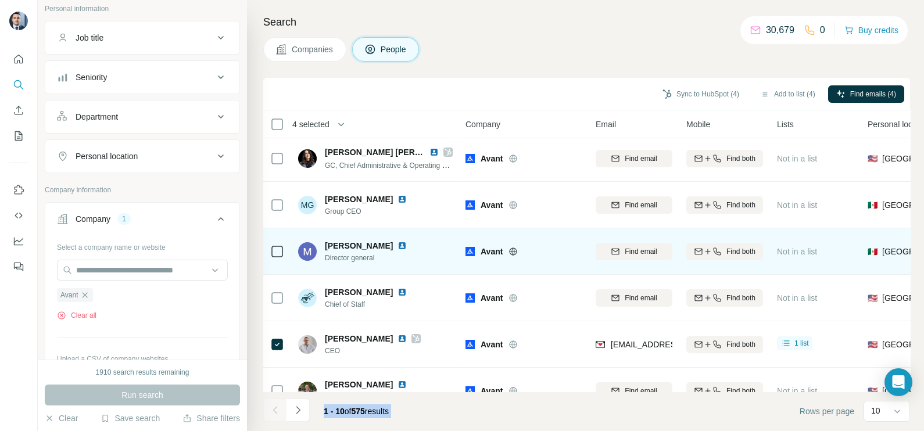
scroll to position [218, 0]
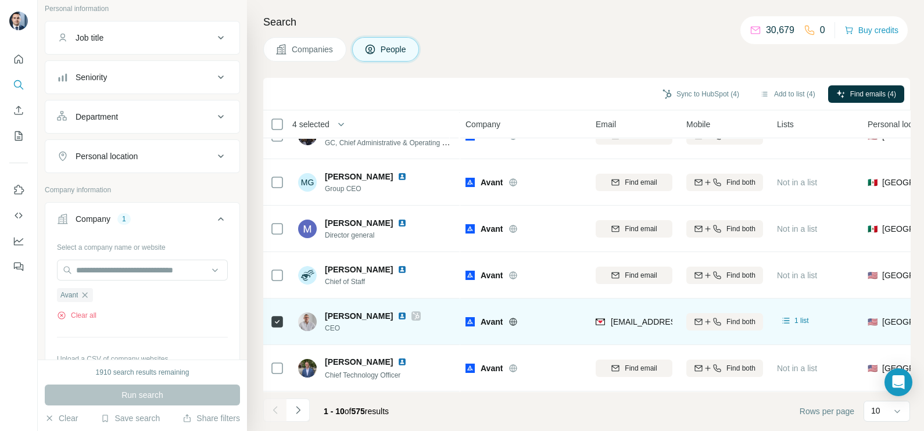
click at [419, 311] on icon at bounding box center [415, 315] width 7 height 9
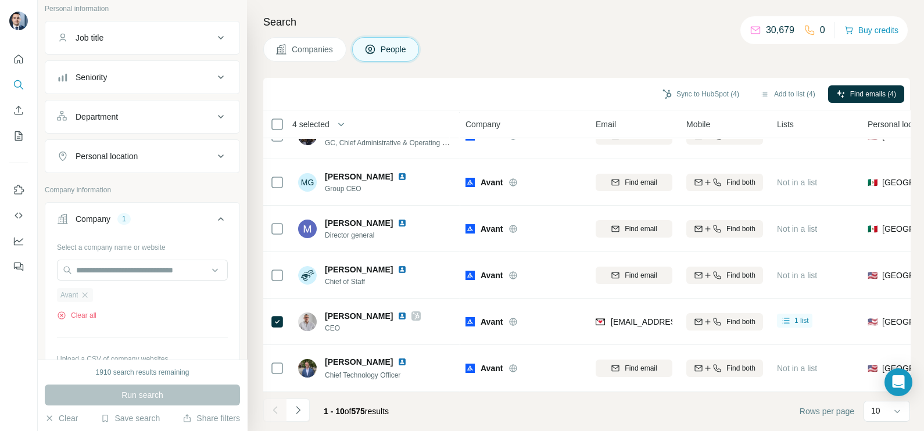
click at [85, 288] on div "Avant" at bounding box center [75, 295] width 36 height 14
click at [88, 296] on icon "button" at bounding box center [84, 294] width 9 height 9
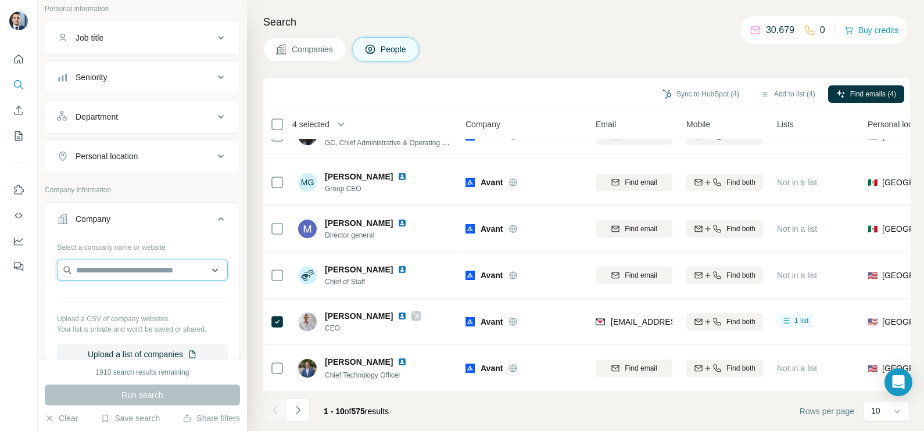
click at [102, 275] on input "text" at bounding box center [142, 270] width 171 height 21
paste input "**********"
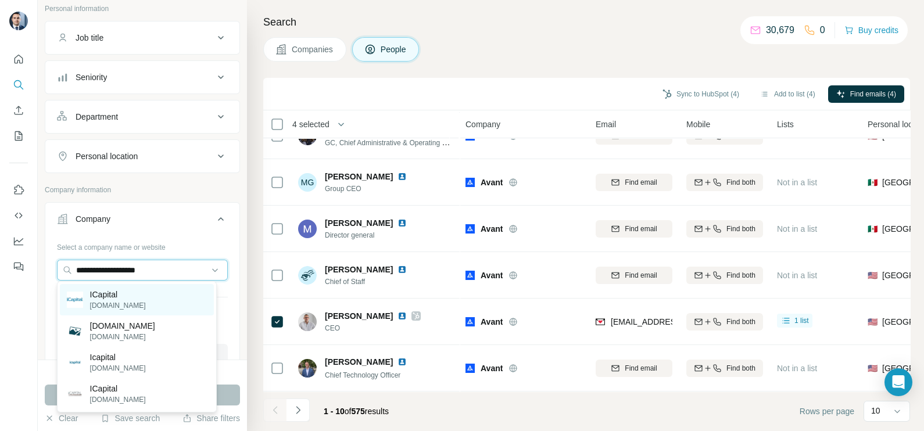
type input "**********"
click at [132, 301] on div "ICapital icapital.com" at bounding box center [137, 299] width 154 height 31
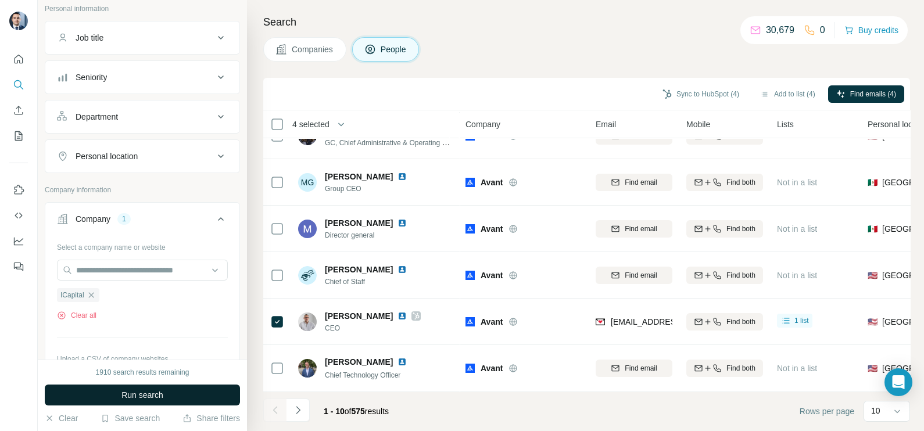
click at [141, 398] on span "Run search" at bounding box center [142, 395] width 42 height 12
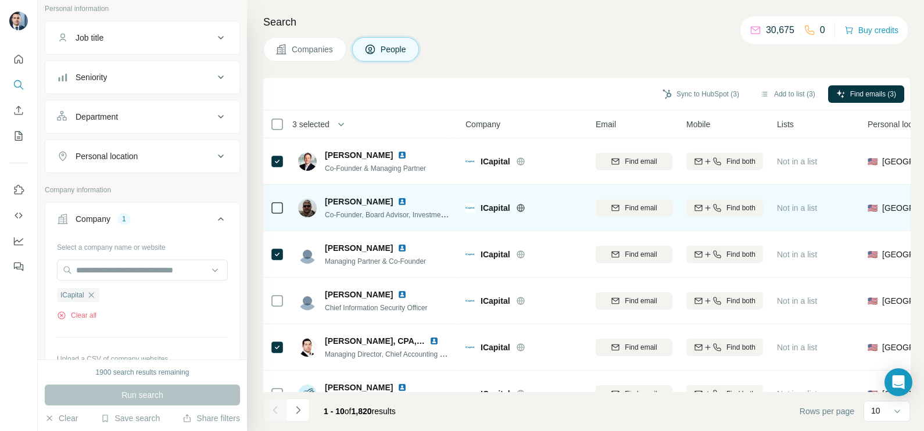
click at [286, 210] on td at bounding box center [277, 208] width 28 height 46
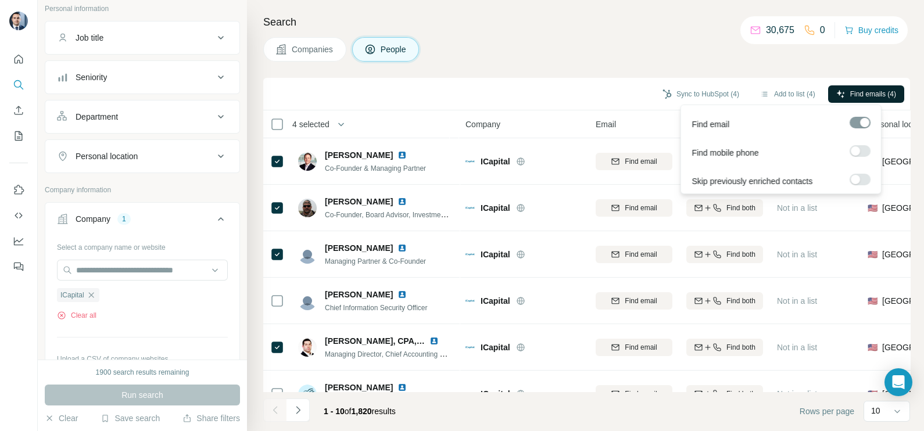
click at [853, 89] on span "Find emails (4)" at bounding box center [873, 94] width 46 height 10
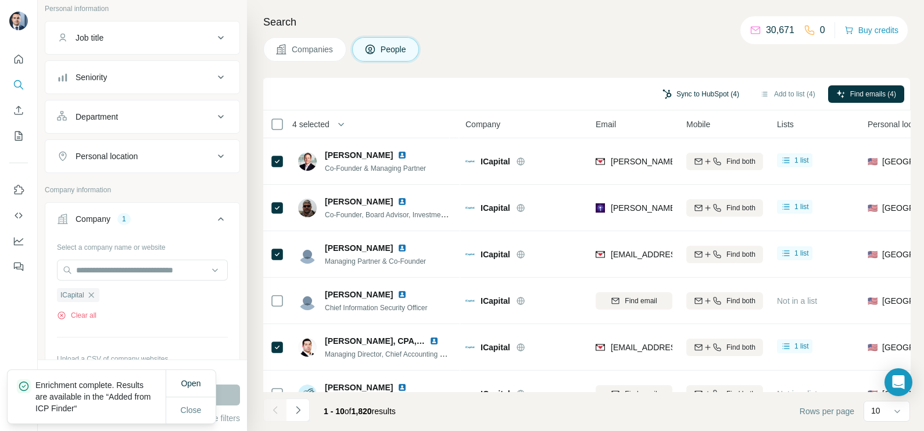
click at [685, 95] on button "Sync to HubSpot (4)" at bounding box center [700, 93] width 93 height 17
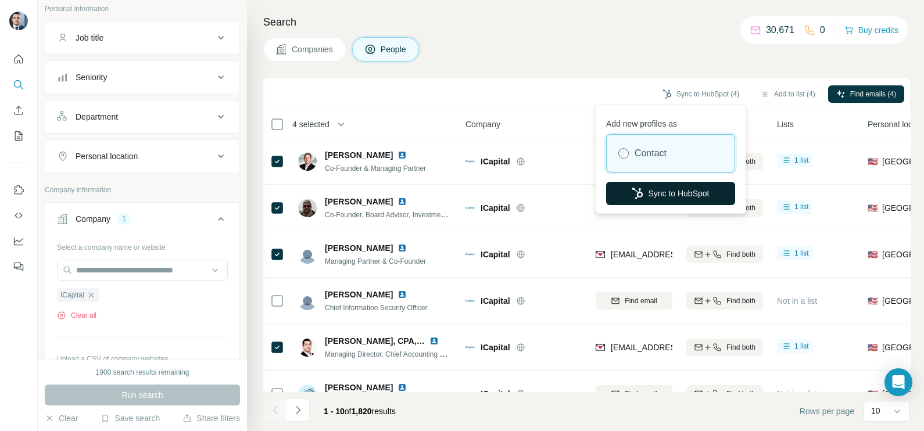
click at [665, 200] on button "Sync to HubSpot" at bounding box center [670, 193] width 129 height 23
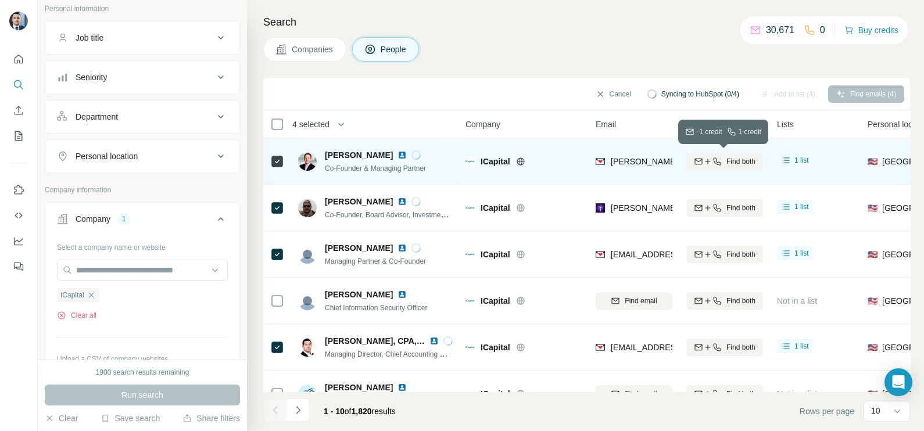
drag, startPoint x: 691, startPoint y: 157, endPoint x: 662, endPoint y: 157, distance: 29.0
click at [0, 0] on tr "Dan Vene Co-Founder & Managing Partner ICapital dan.vene@icapitalnetwork.com Fi…" at bounding box center [0, 0] width 0 height 0
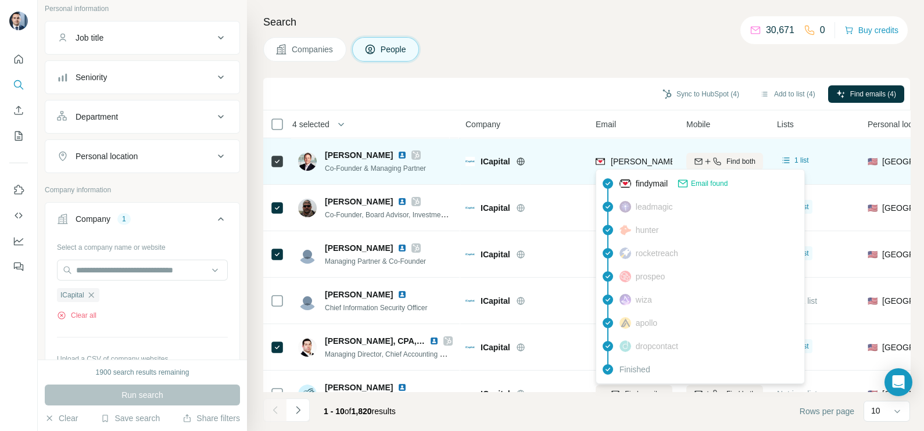
click at [636, 160] on span "dan.vene@icapitalnetwork.com" at bounding box center [712, 161] width 204 height 9
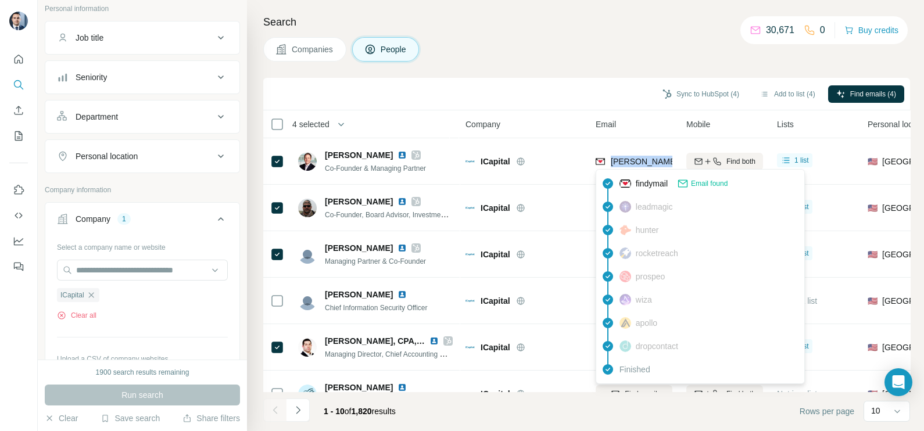
copy tr "dan.vene@icapitalnetwork.com"
click at [578, 102] on div "Sync to HubSpot (4) Add to list (4) Find emails (4)" at bounding box center [586, 94] width 635 height 20
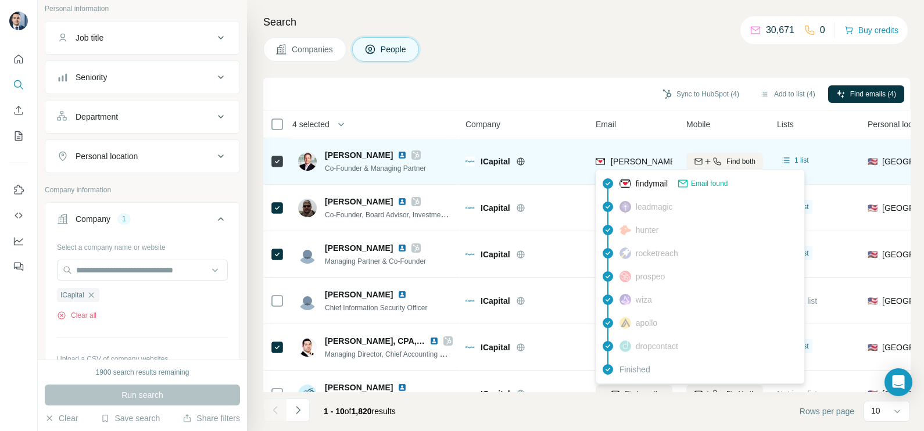
click at [642, 157] on span "dan.vene@icapitalnetwork.com" at bounding box center [712, 161] width 204 height 9
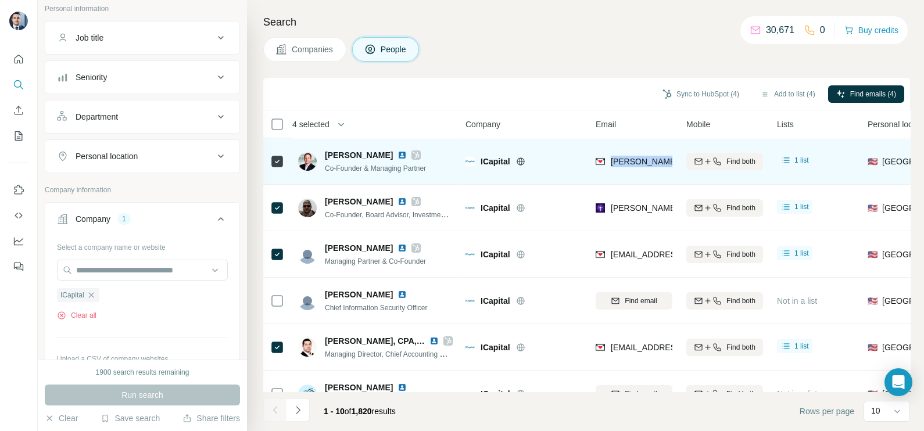
click at [642, 156] on span "dan.vene@icapitalnetwork.com" at bounding box center [707, 162] width 195 height 12
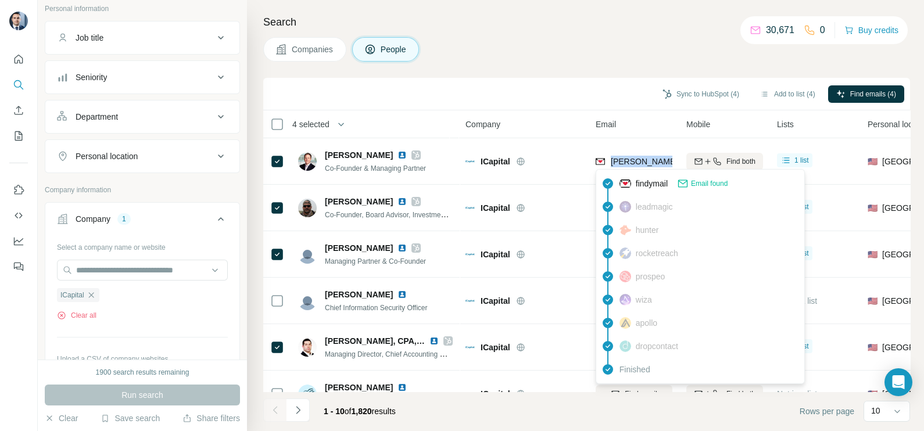
copy tr "dan.vene@icapitalnetwork.com"
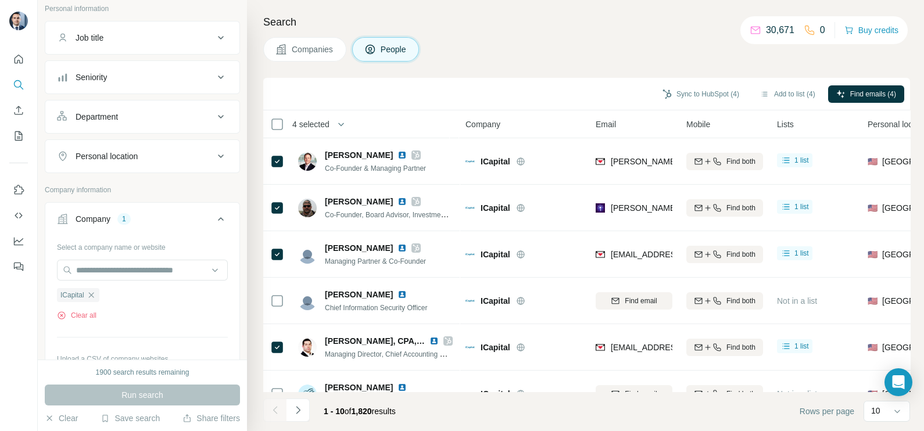
click at [577, 85] on div "Sync to HubSpot (4) Add to list (4) Find emails (4)" at bounding box center [586, 94] width 635 height 20
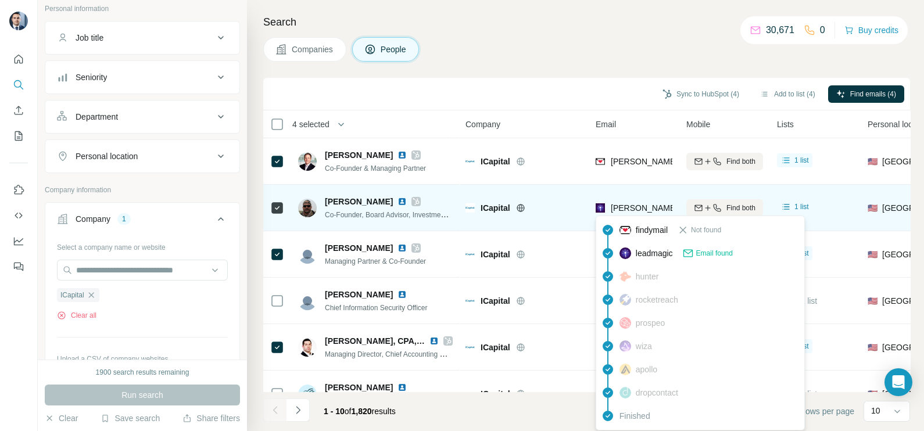
click at [642, 199] on div "john@icapitalnetwork.com" at bounding box center [633, 208] width 77 height 32
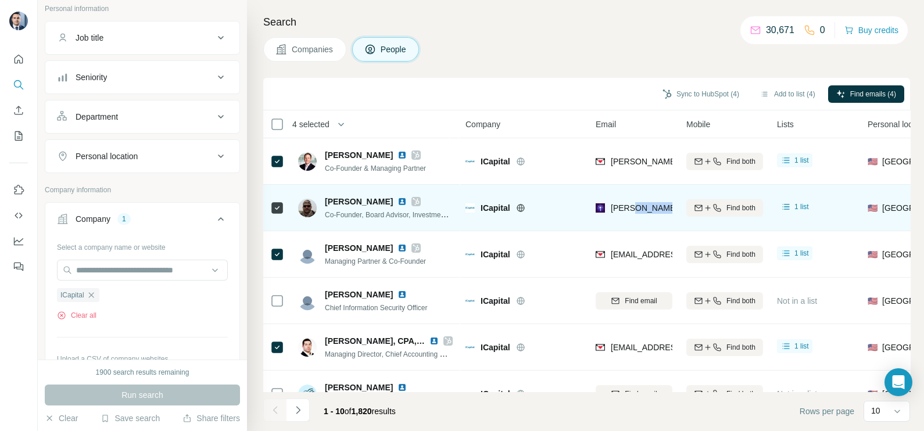
click at [642, 199] on div "john@icapitalnetwork.com" at bounding box center [633, 208] width 77 height 32
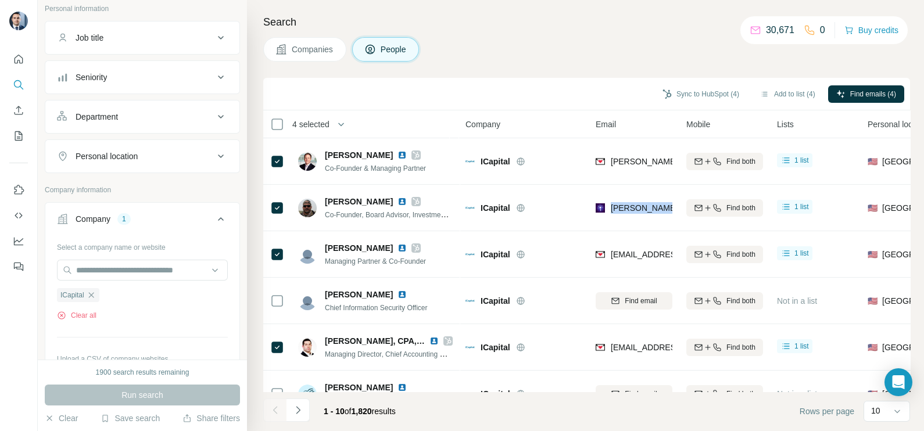
copy tr "john@icapitalnetwork.com"
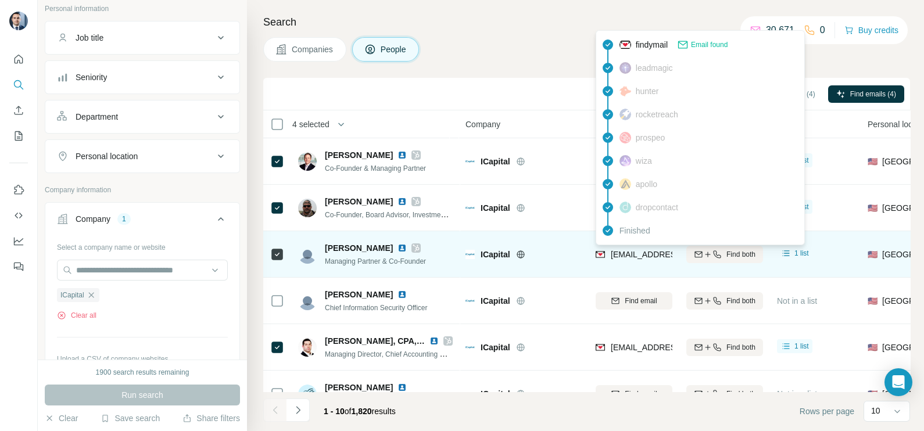
click at [629, 253] on span "nveronis@icapitalnetwork.com" at bounding box center [679, 254] width 138 height 9
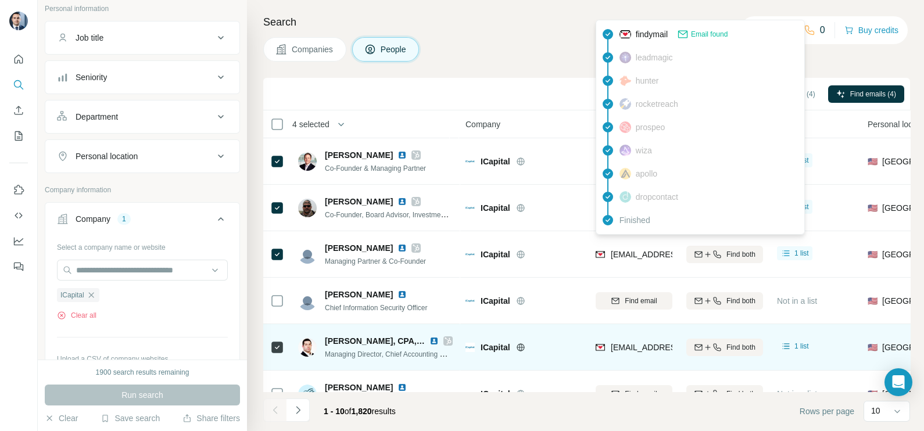
click at [628, 338] on div "bscholnick@icapitalnetwork.com" at bounding box center [633, 347] width 77 height 32
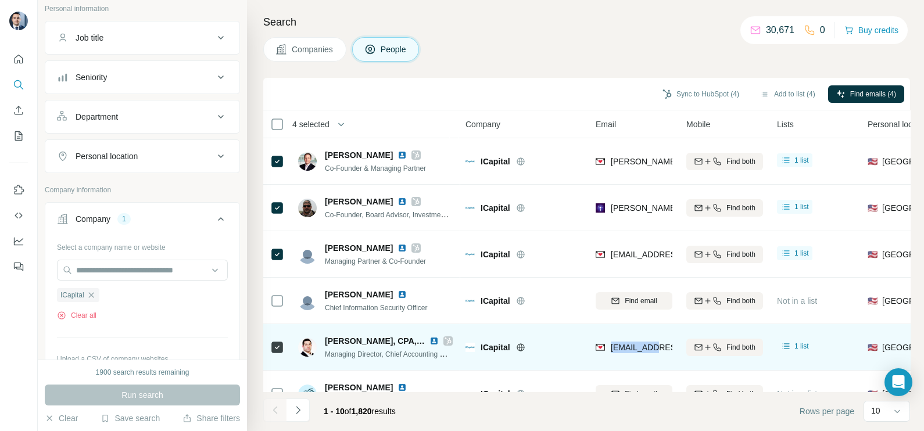
click at [629, 339] on div "bscholnick@icapitalnetwork.com" at bounding box center [633, 347] width 77 height 32
click at [627, 340] on div "bscholnick@icapitalnetwork.com" at bounding box center [633, 347] width 77 height 32
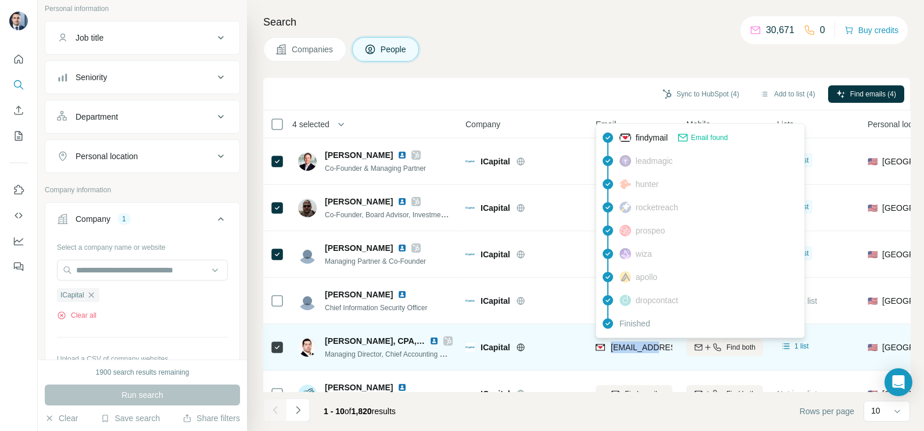
click at [626, 343] on span "bscholnick@icapitalnetwork.com" at bounding box center [679, 347] width 138 height 9
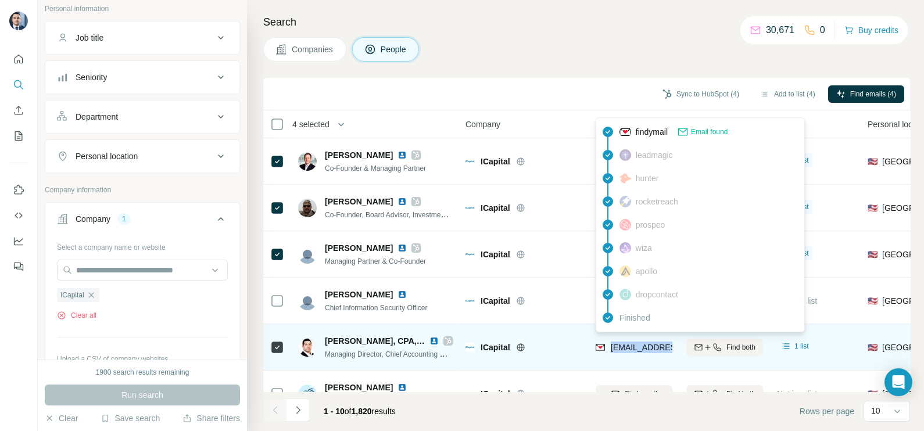
click at [626, 343] on span "bscholnick@icapitalnetwork.com" at bounding box center [679, 347] width 138 height 9
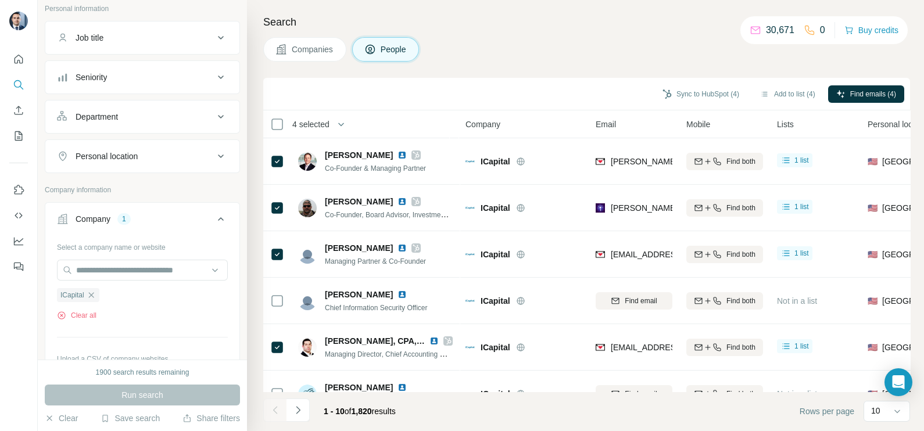
click at [95, 301] on div "ICapital Clear all" at bounding box center [142, 301] width 171 height 40
click at [96, 294] on icon "button" at bounding box center [91, 294] width 9 height 9
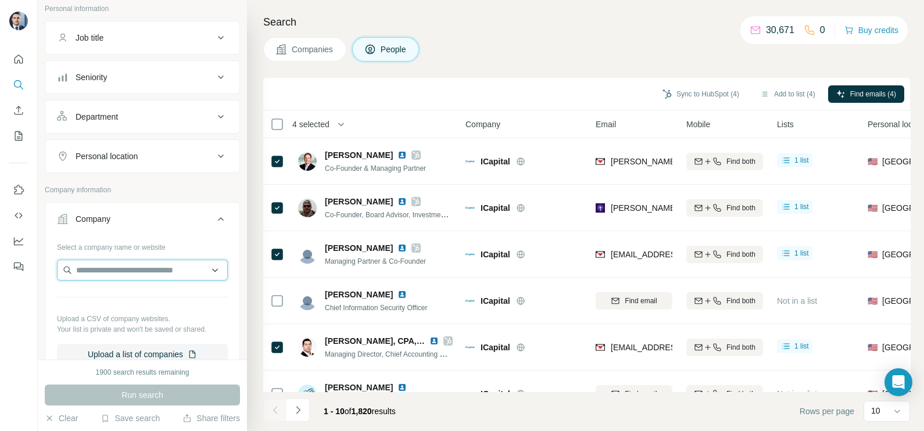
click at [105, 271] on input "text" at bounding box center [142, 270] width 171 height 21
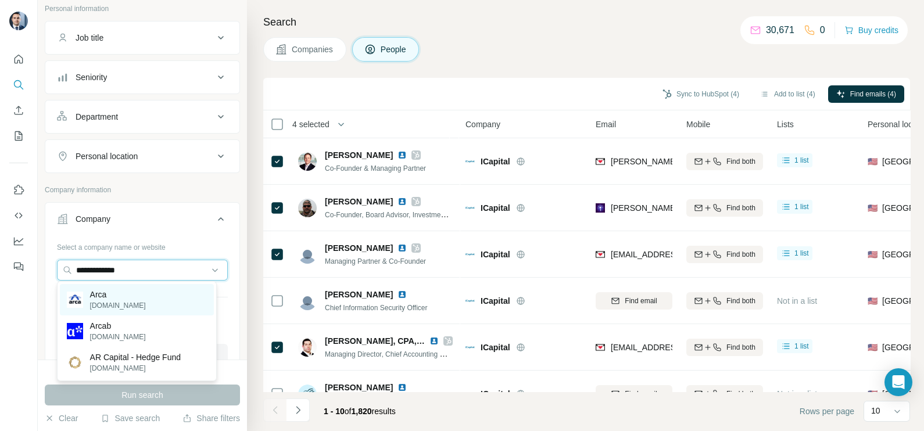
type input "**********"
click at [125, 294] on div "Arca ar.ca" at bounding box center [137, 299] width 154 height 31
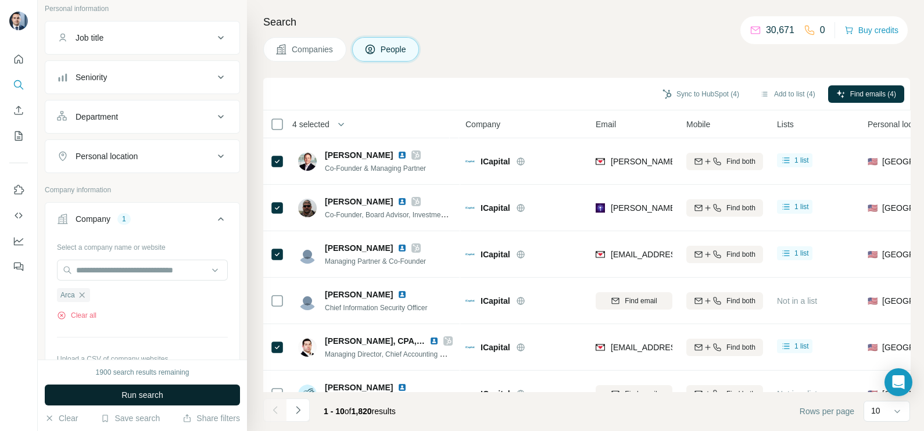
click at [160, 394] on span "Run search" at bounding box center [142, 395] width 42 height 12
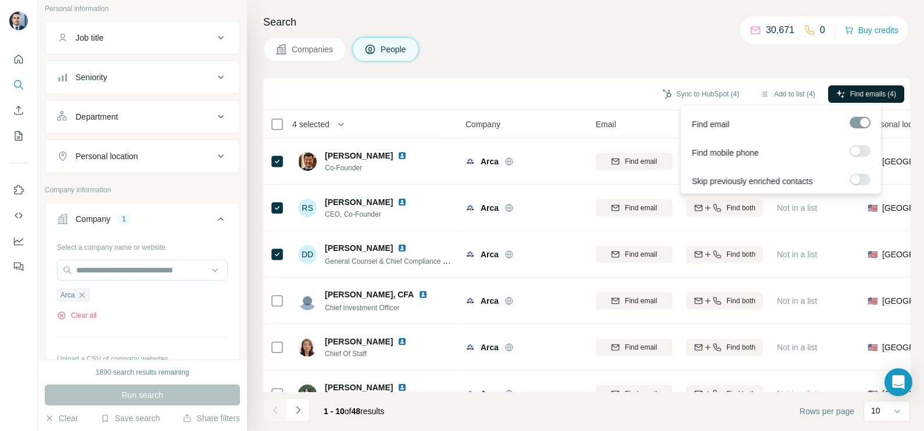
click at [850, 91] on span "Find emails (4)" at bounding box center [873, 94] width 46 height 10
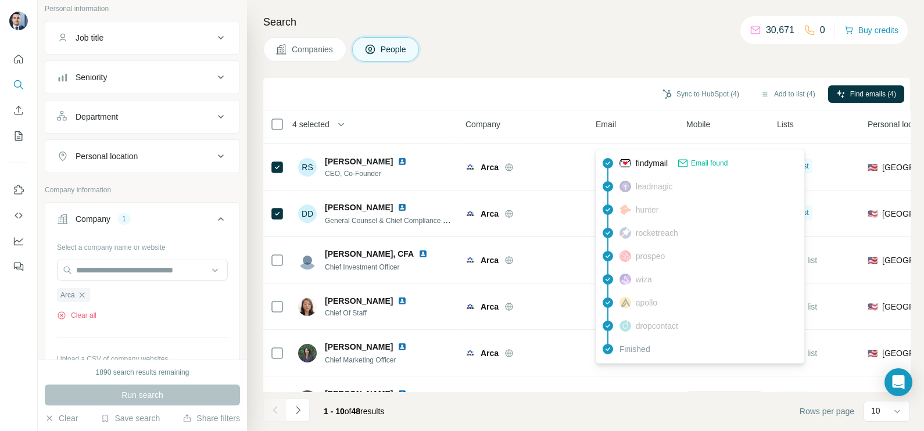
scroll to position [72, 0]
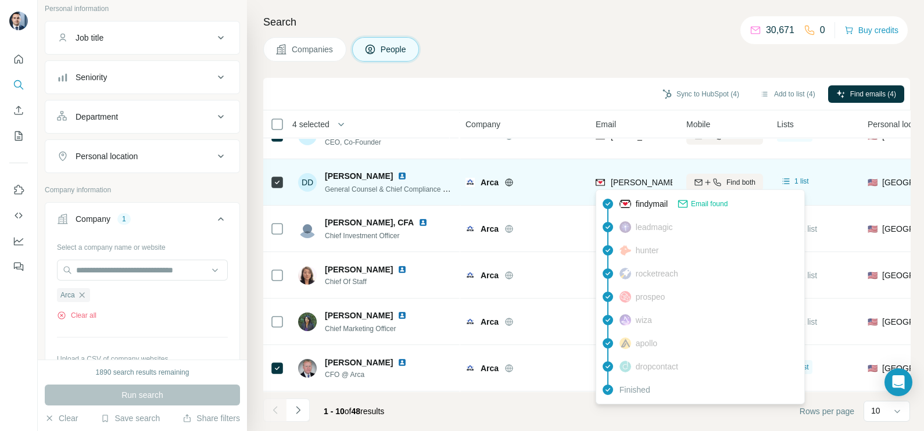
click at [626, 184] on span "deborah.djeu@ar.ca" at bounding box center [712, 182] width 204 height 9
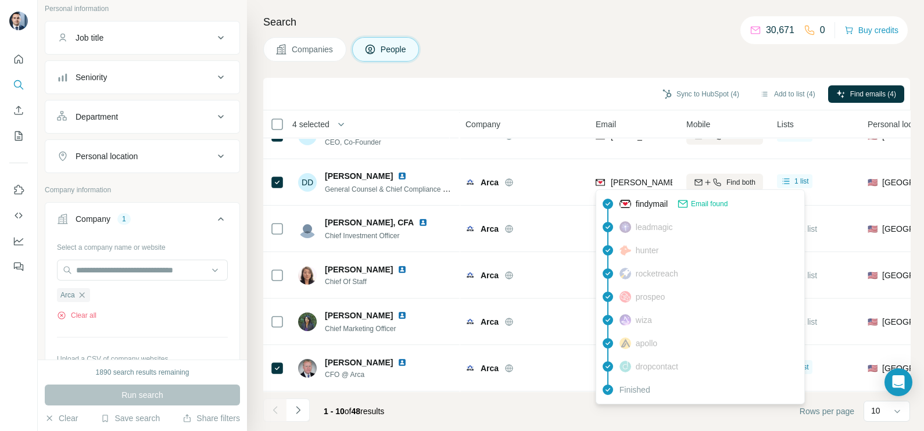
click at [513, 96] on div "Sync to HubSpot (4) Add to list (4) Find emails (4)" at bounding box center [586, 94] width 635 height 20
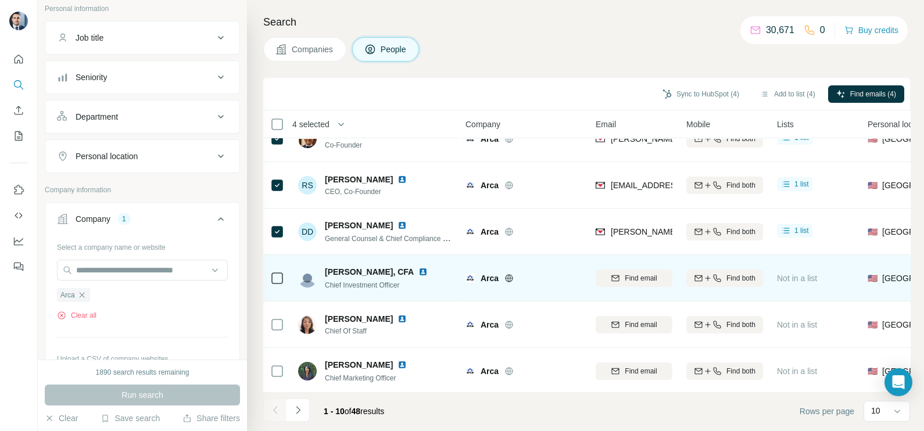
scroll to position [0, 0]
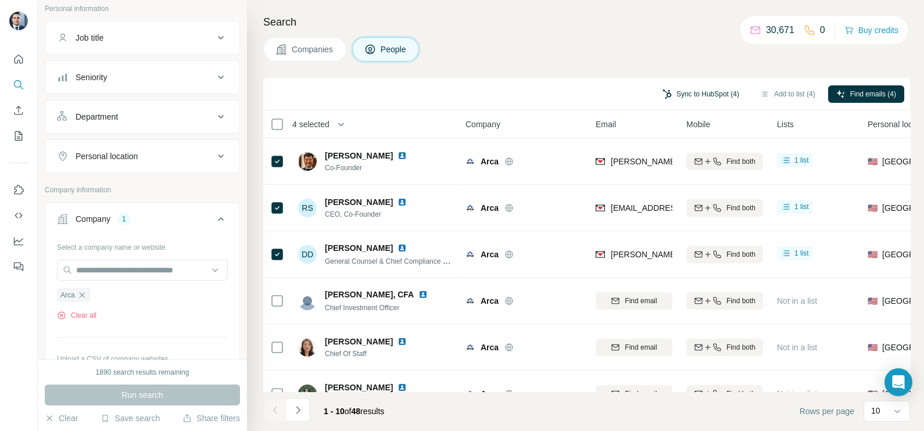
click at [719, 90] on button "Sync to HubSpot (4)" at bounding box center [700, 93] width 93 height 17
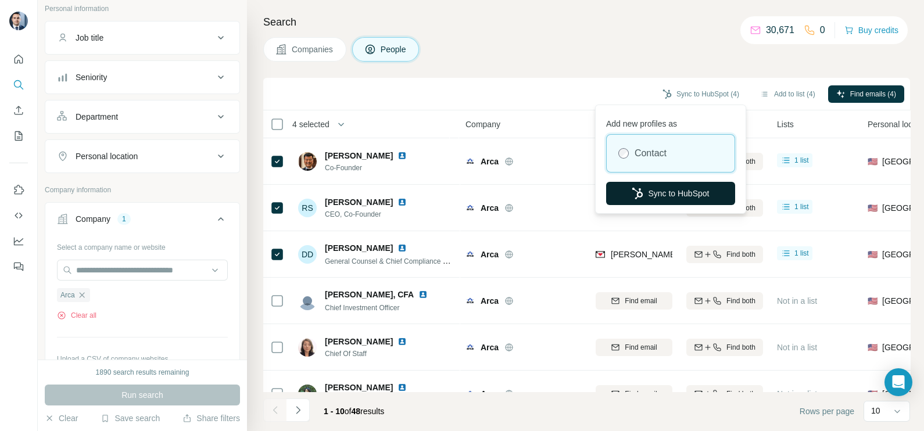
click at [658, 193] on button "Sync to HubSpot" at bounding box center [670, 193] width 129 height 23
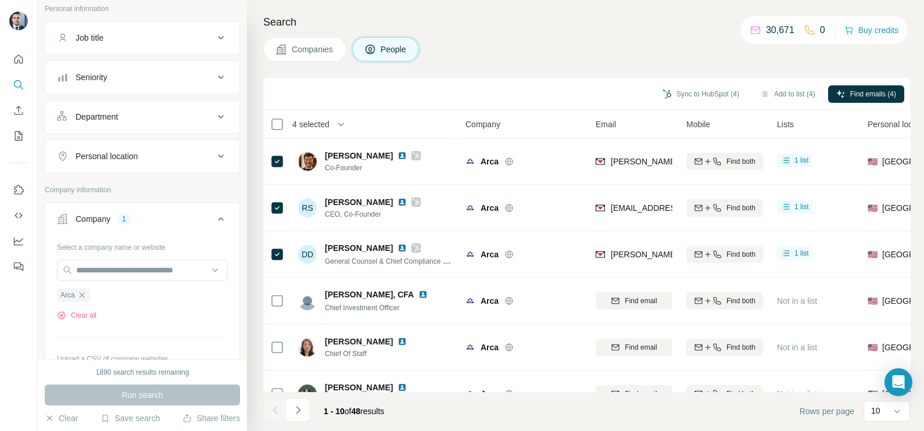
click at [82, 296] on icon "button" at bounding box center [81, 294] width 9 height 9
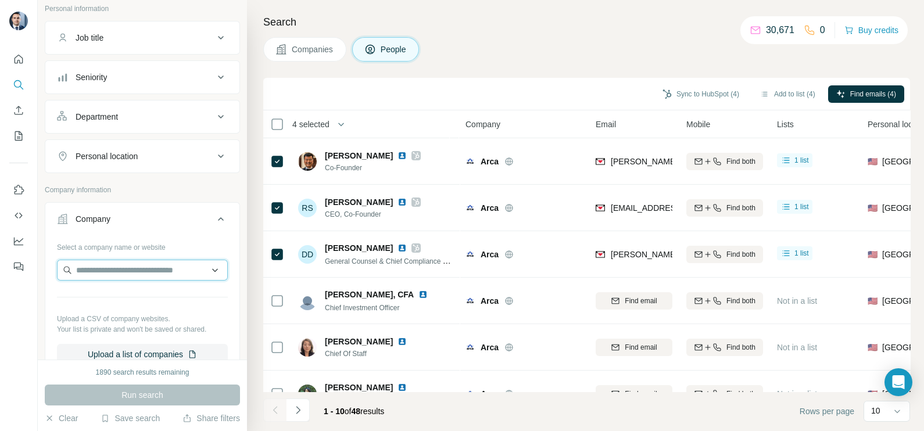
click at [107, 271] on input "text" at bounding box center [142, 270] width 171 height 21
paste input "**********"
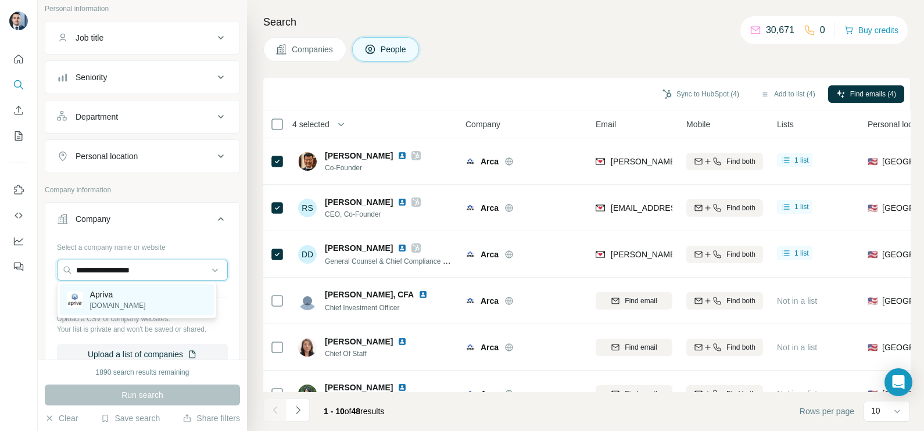
type input "**********"
click at [122, 297] on p "Apriva" at bounding box center [118, 295] width 56 height 12
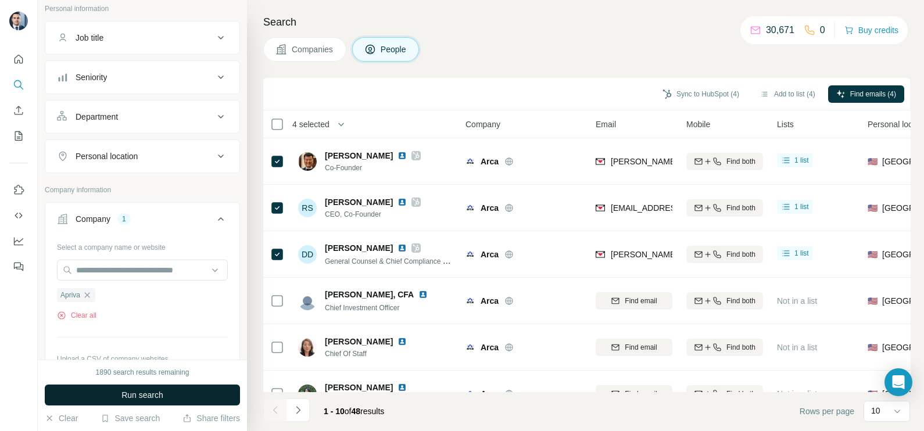
click at [167, 394] on button "Run search" at bounding box center [142, 395] width 195 height 21
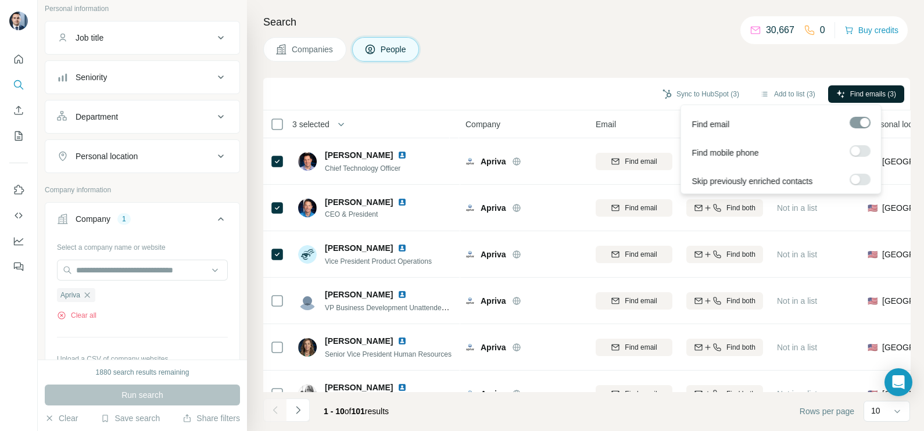
click at [867, 91] on span "Find emails (3)" at bounding box center [873, 94] width 46 height 10
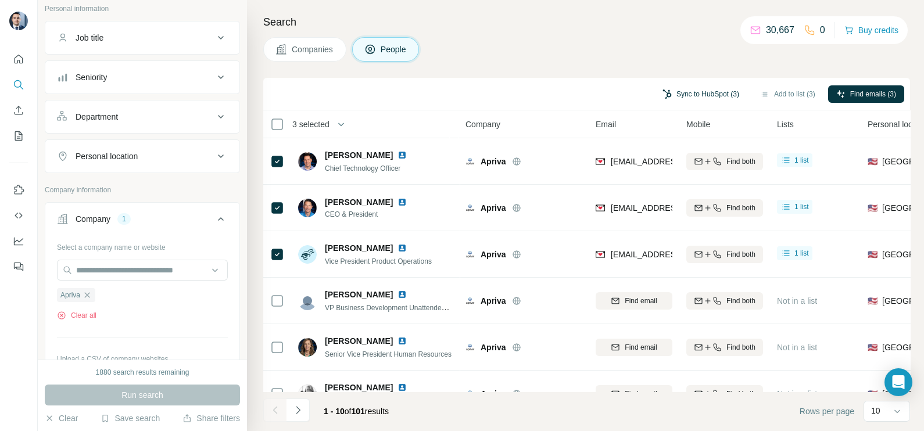
click at [678, 91] on button "Sync to HubSpot (3)" at bounding box center [700, 93] width 93 height 17
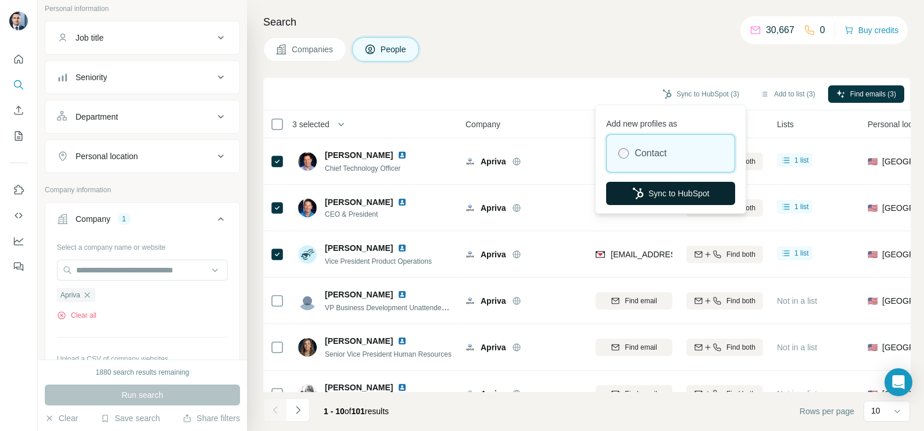
click at [624, 185] on button "Sync to HubSpot" at bounding box center [670, 193] width 129 height 23
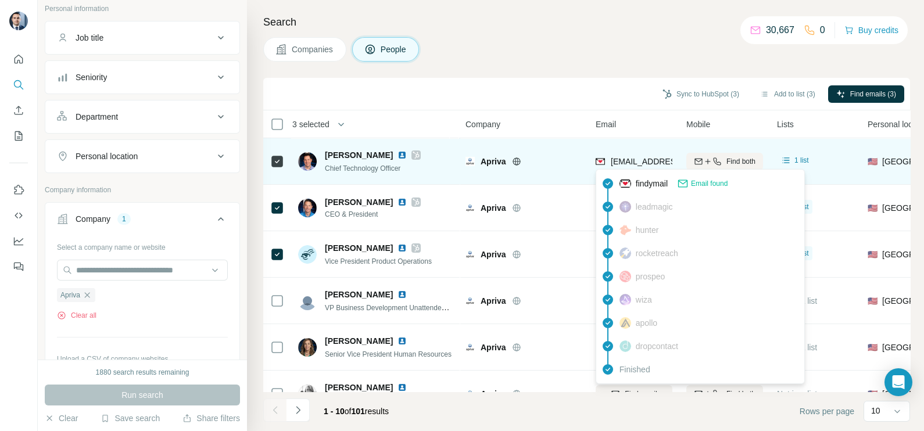
click at [630, 165] on span "cmause@apriva.com" at bounding box center [679, 161] width 138 height 9
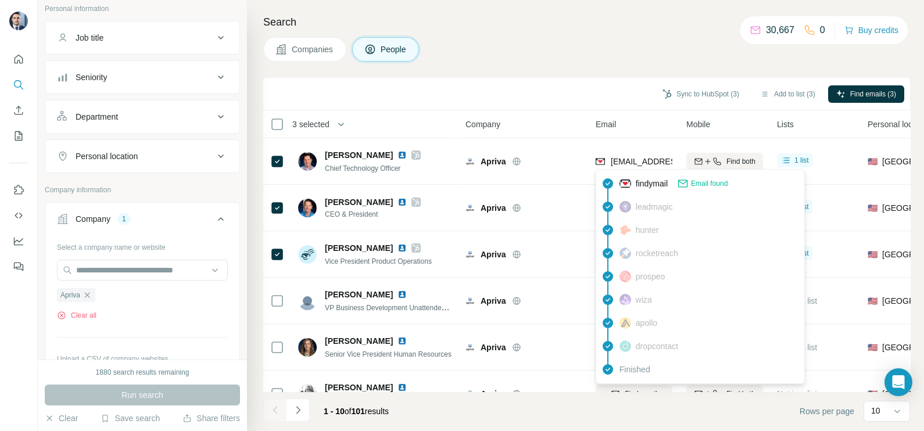
click at [534, 111] on th "Company" at bounding box center [523, 124] width 130 height 28
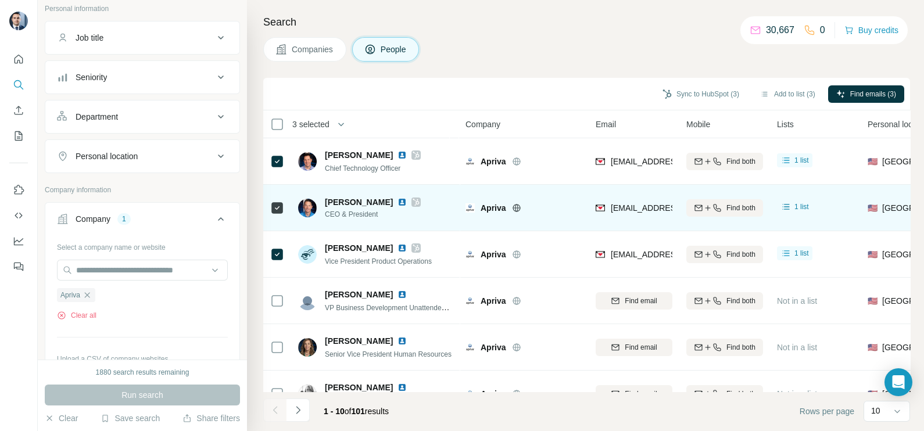
click at [612, 203] on span "driddiford@apriva.com" at bounding box center [679, 207] width 138 height 9
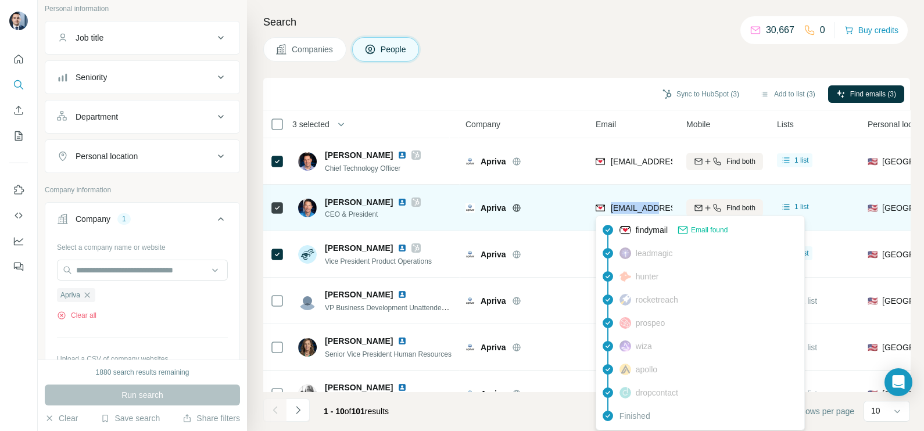
click at [612, 203] on span "driddiford@apriva.com" at bounding box center [679, 207] width 138 height 9
click at [619, 208] on span "driddiford@apriva.com" at bounding box center [679, 207] width 138 height 9
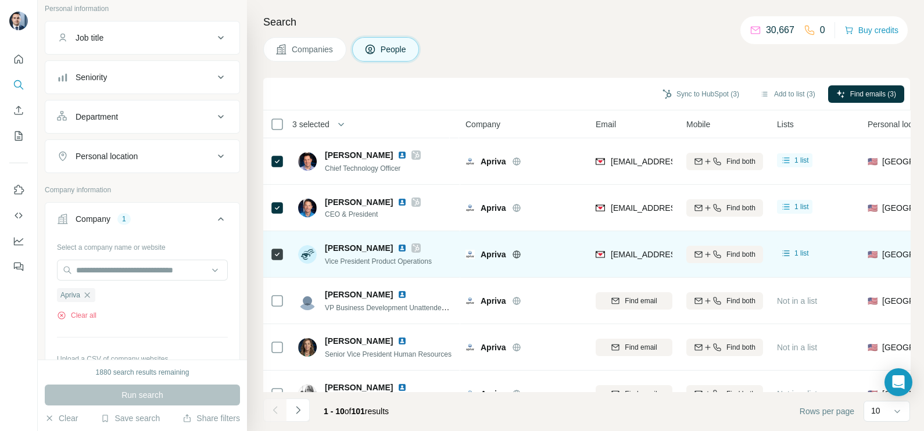
click at [540, 239] on div "Apriva" at bounding box center [523, 254] width 116 height 32
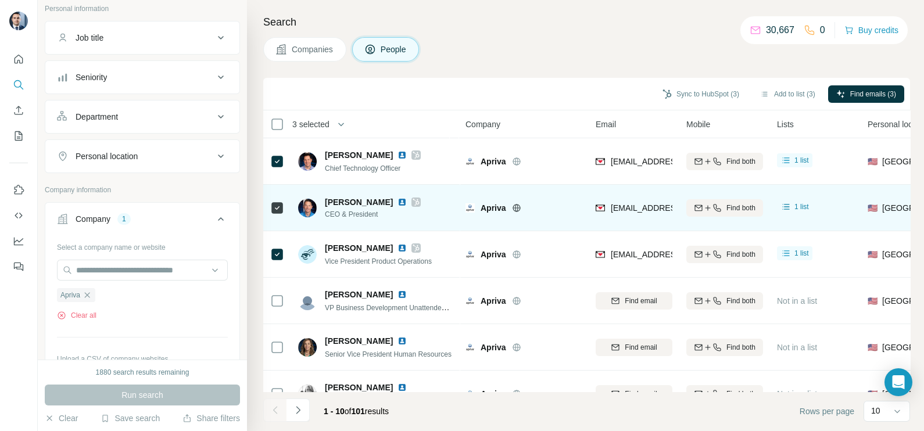
click at [648, 195] on div "driddiford@apriva.com" at bounding box center [633, 208] width 77 height 32
click at [643, 205] on span "driddiford@apriva.com" at bounding box center [679, 207] width 138 height 9
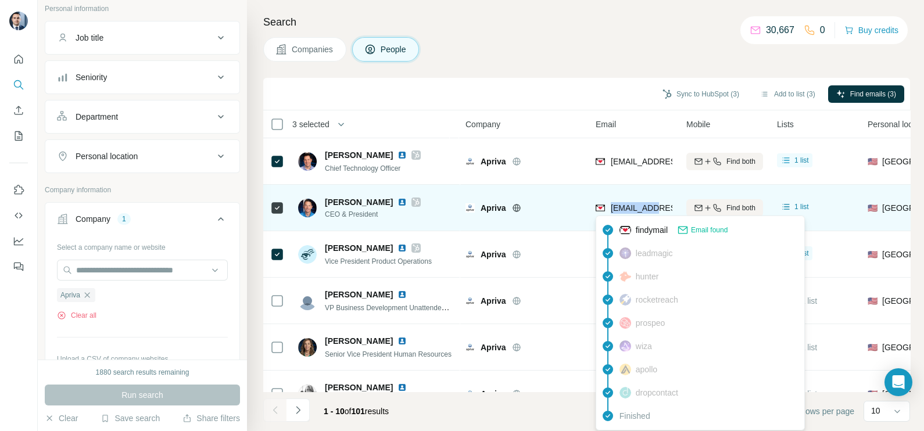
click at [643, 205] on span "driddiford@apriva.com" at bounding box center [679, 207] width 138 height 9
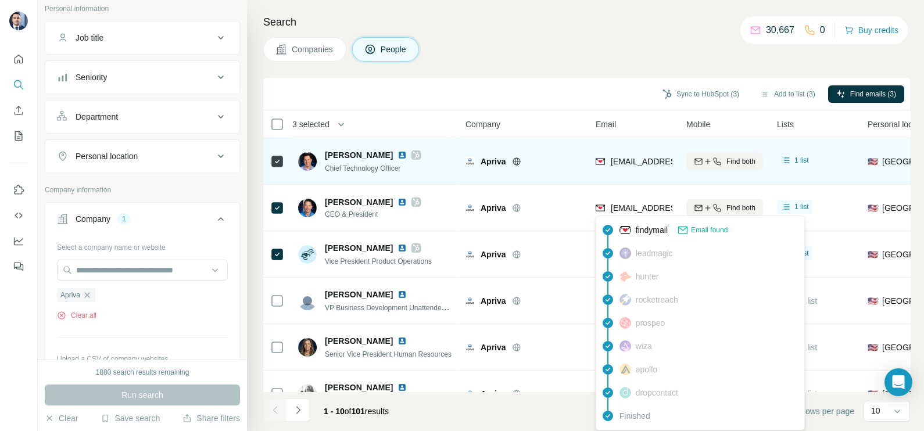
click at [595, 144] on td "cmause@apriva.com" at bounding box center [633, 161] width 91 height 46
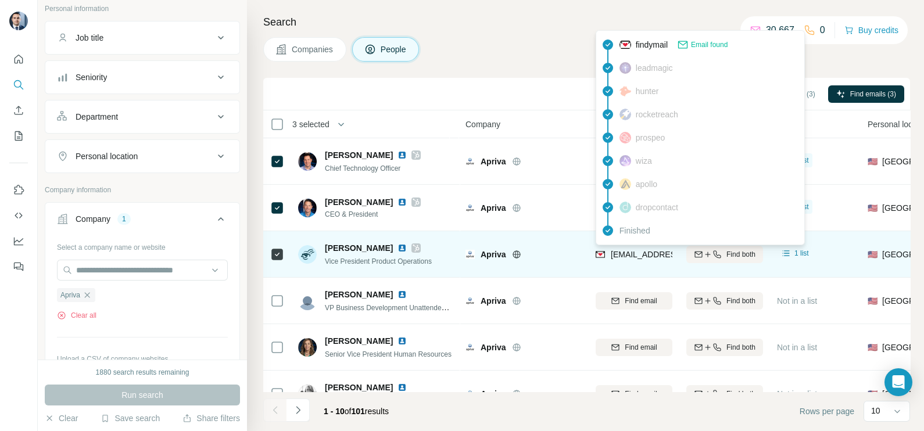
click at [645, 249] on span "fhardaway@apriva.com" at bounding box center [674, 255] width 128 height 12
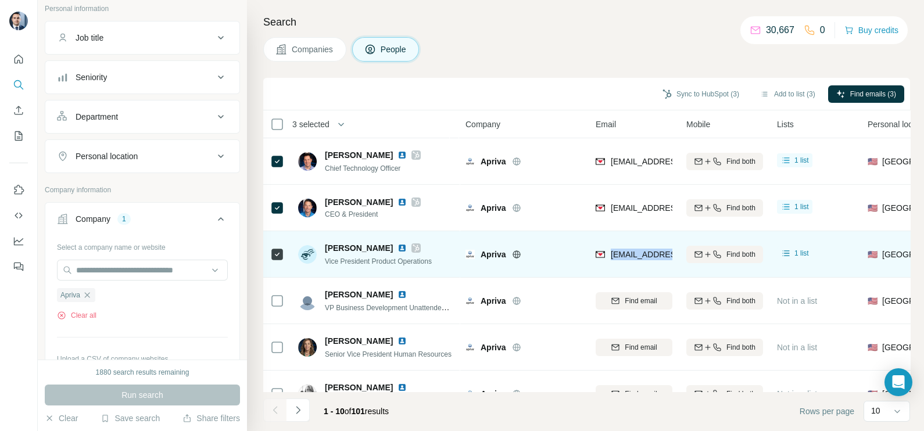
click at [645, 247] on div "fhardaway@apriva.com" at bounding box center [633, 254] width 77 height 32
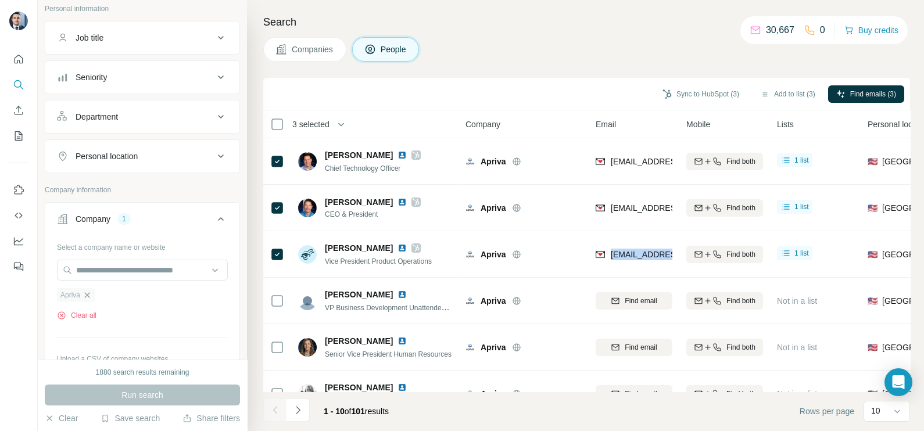
click at [89, 295] on icon "button" at bounding box center [86, 294] width 9 height 9
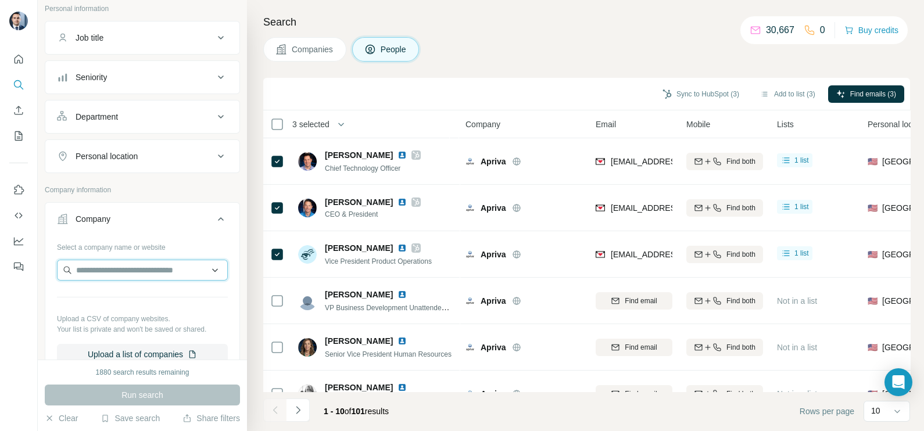
click at [101, 260] on input "text" at bounding box center [142, 270] width 171 height 21
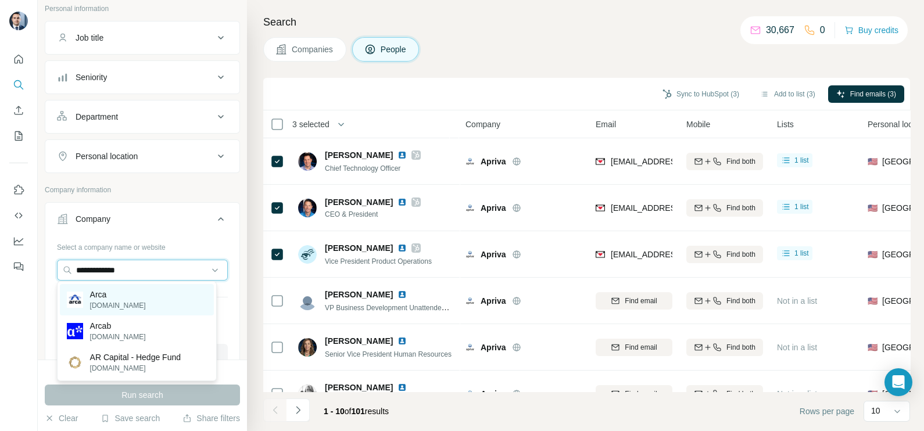
type input "**********"
click at [106, 291] on p "Arca" at bounding box center [118, 295] width 56 height 12
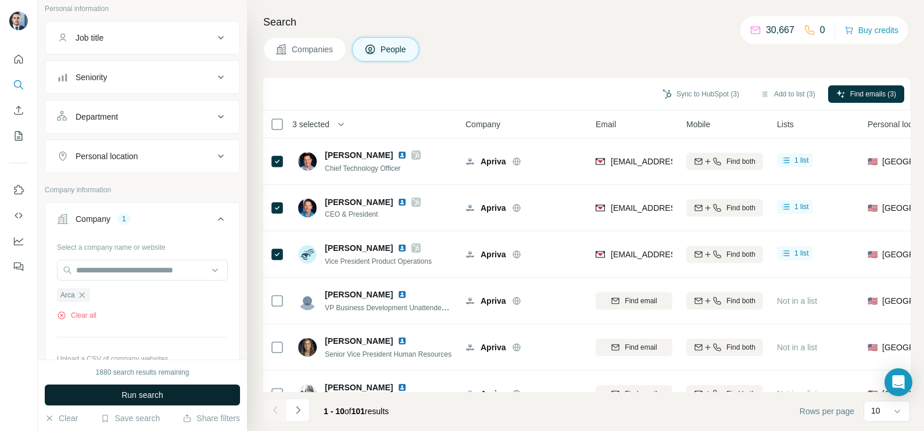
click at [166, 396] on button "Run search" at bounding box center [142, 395] width 195 height 21
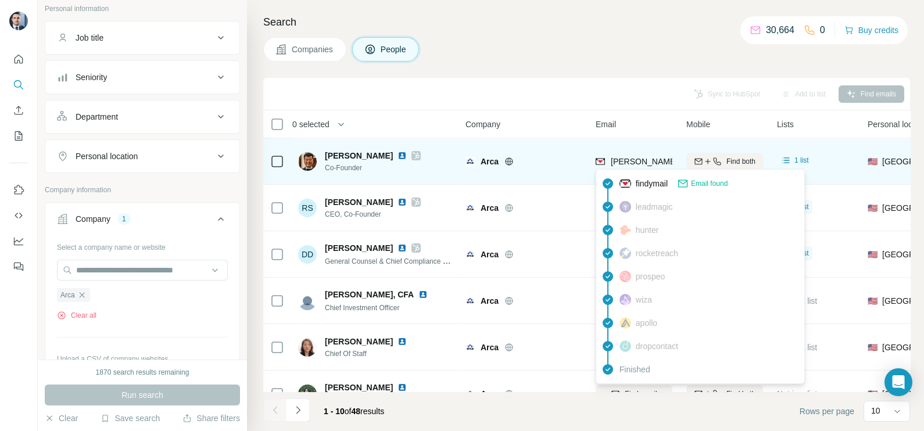
click at [637, 160] on span "philip@ar.ca" at bounding box center [712, 161] width 204 height 9
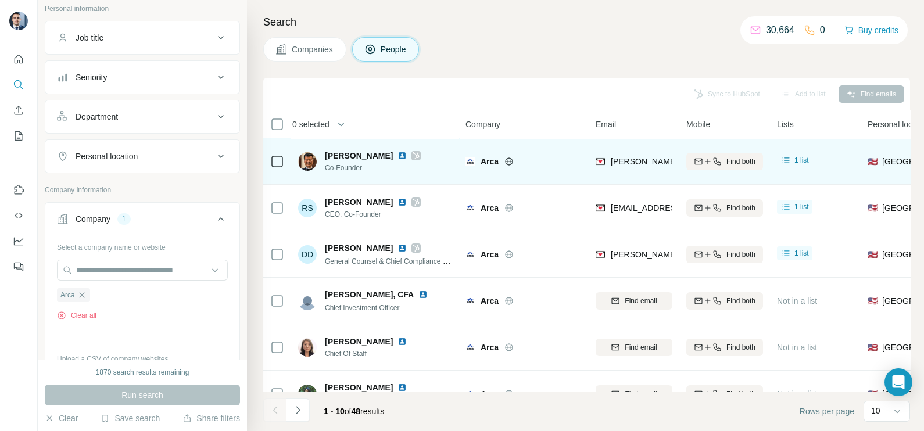
click at [582, 142] on td "Arca" at bounding box center [523, 161] width 130 height 46
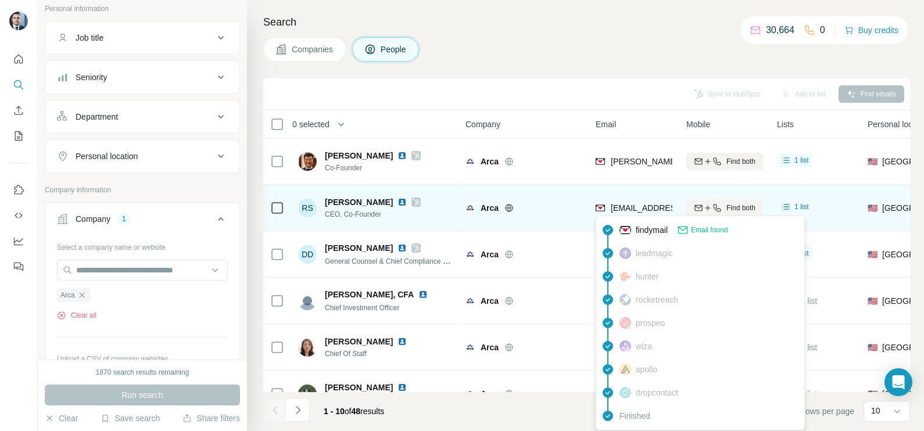
click at [635, 218] on div "findymail Email found" at bounding box center [699, 229] width 203 height 23
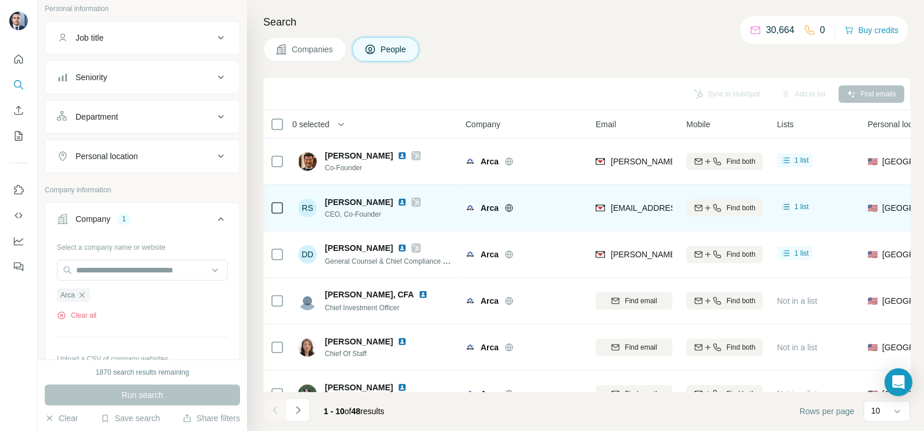
click at [630, 211] on span "rayne@ar.ca" at bounding box center [679, 207] width 138 height 9
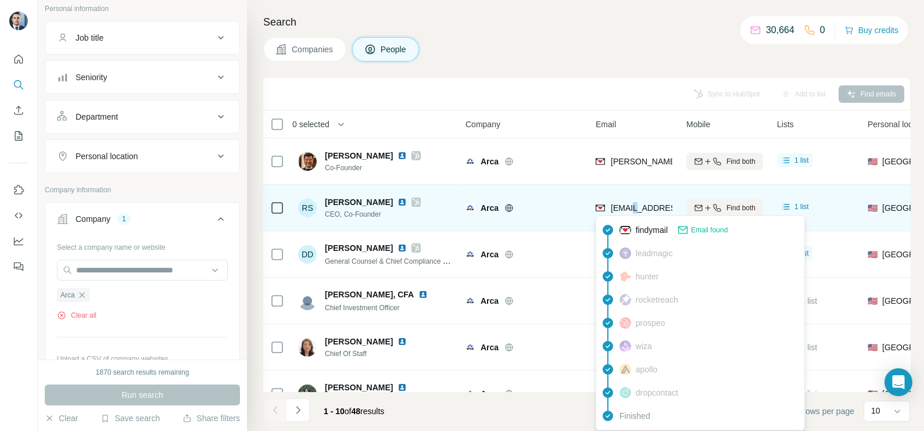
click at [630, 211] on span "rayne@ar.ca" at bounding box center [679, 207] width 138 height 9
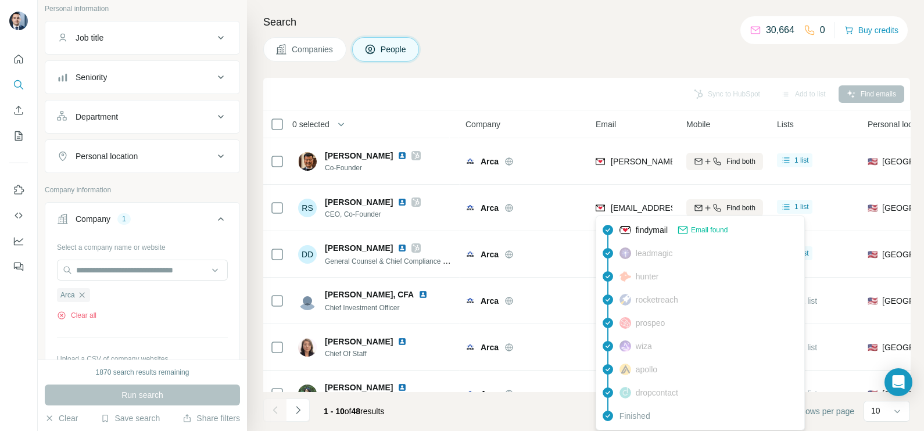
click at [588, 100] on div "Sync to HubSpot Add to list Find emails" at bounding box center [586, 94] width 635 height 20
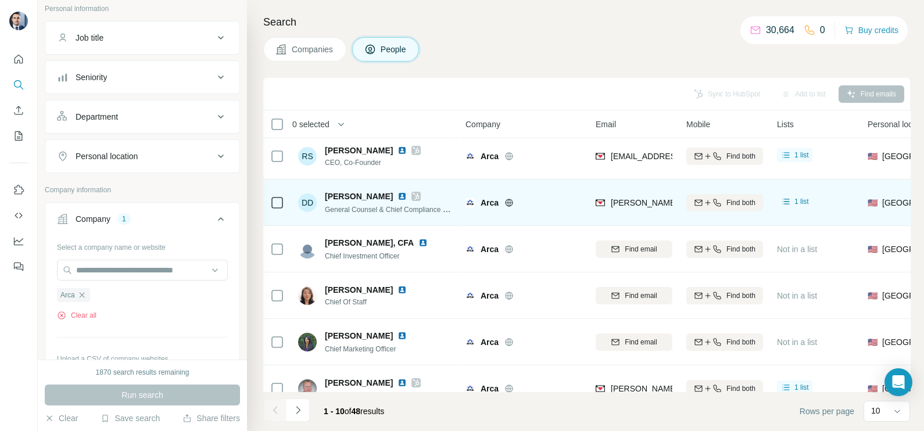
scroll to position [72, 0]
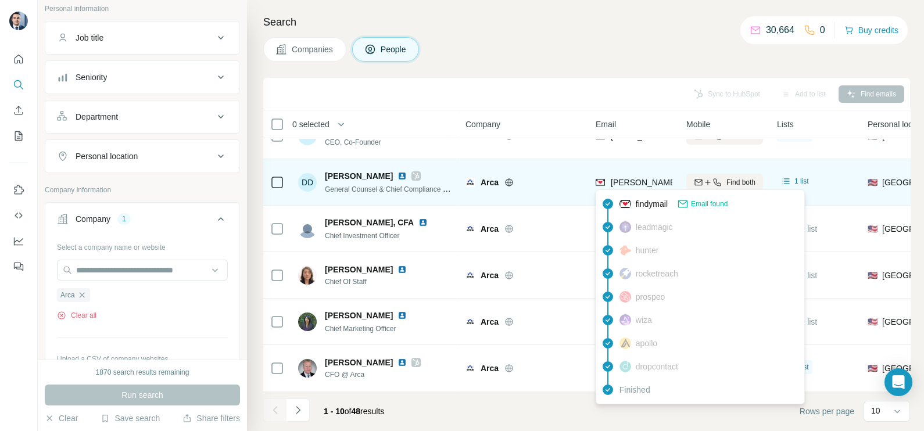
click at [614, 178] on span "deborah.djeu@ar.ca" at bounding box center [712, 182] width 204 height 9
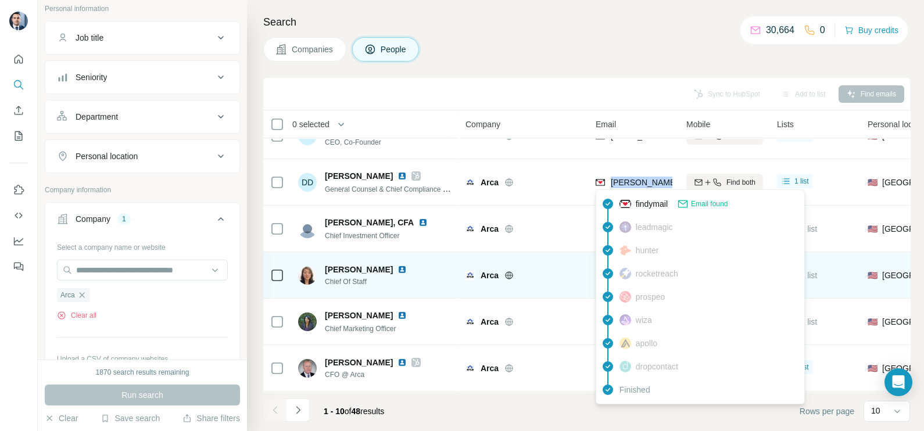
scroll to position [145, 0]
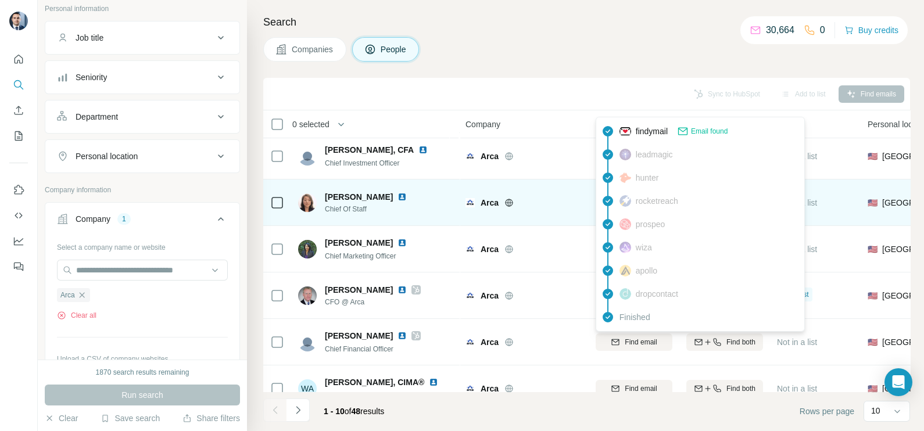
click at [548, 267] on td "Arca" at bounding box center [523, 249] width 130 height 46
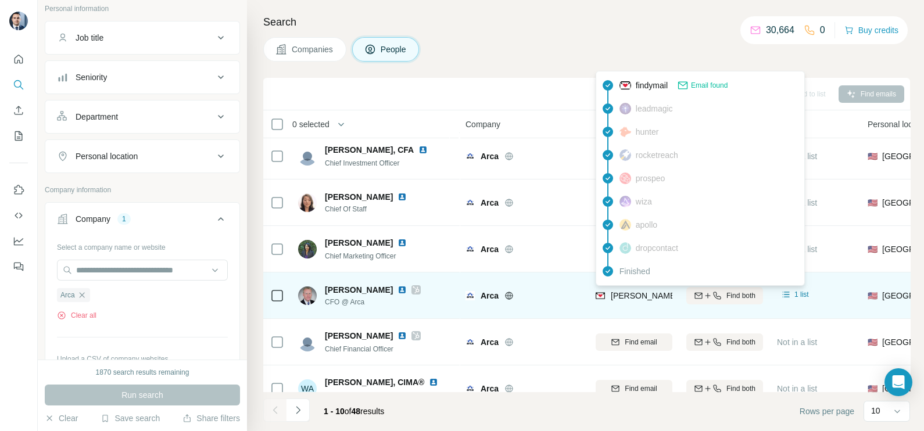
click at [638, 290] on span "vance@ar.ca" at bounding box center [707, 296] width 195 height 12
click at [638, 288] on div "vance@ar.ca" at bounding box center [633, 295] width 77 height 32
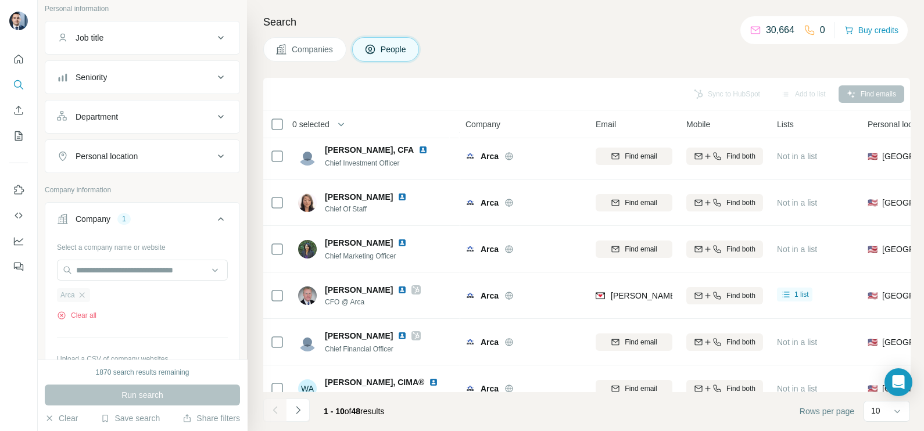
click at [88, 296] on div "Arca" at bounding box center [73, 295] width 33 height 14
click at [78, 293] on icon "button" at bounding box center [81, 294] width 9 height 9
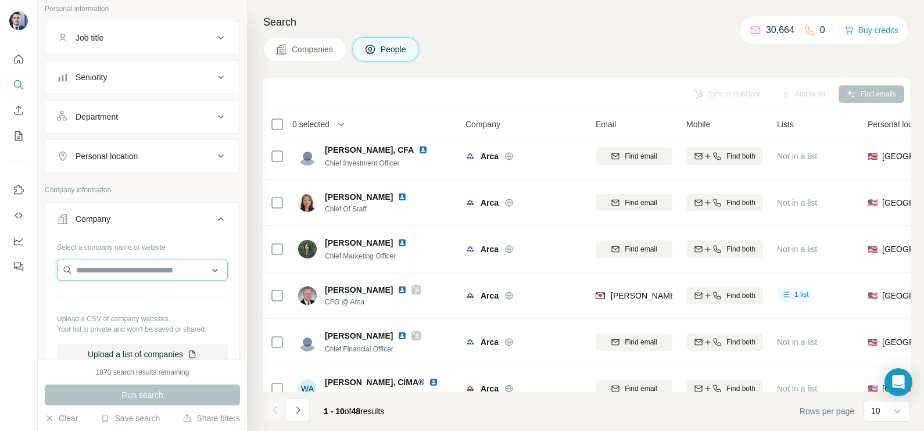
click at [106, 275] on input "text" at bounding box center [142, 270] width 171 height 21
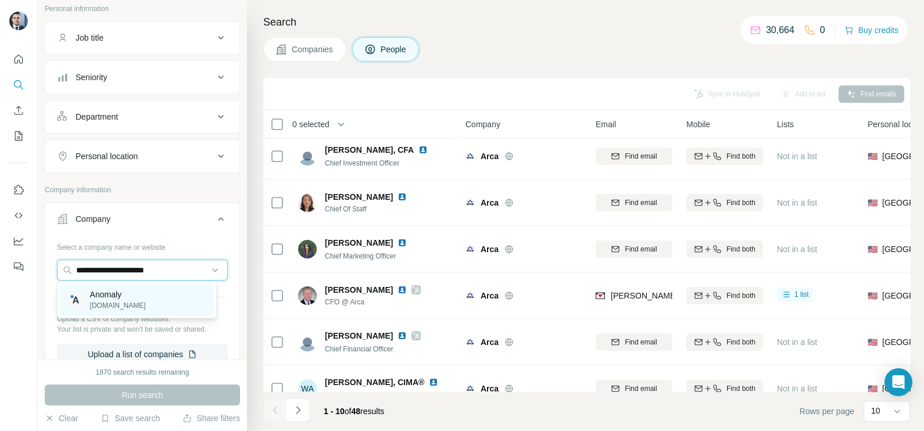
type input "**********"
click at [131, 301] on p "findanomaly.com" at bounding box center [118, 305] width 56 height 10
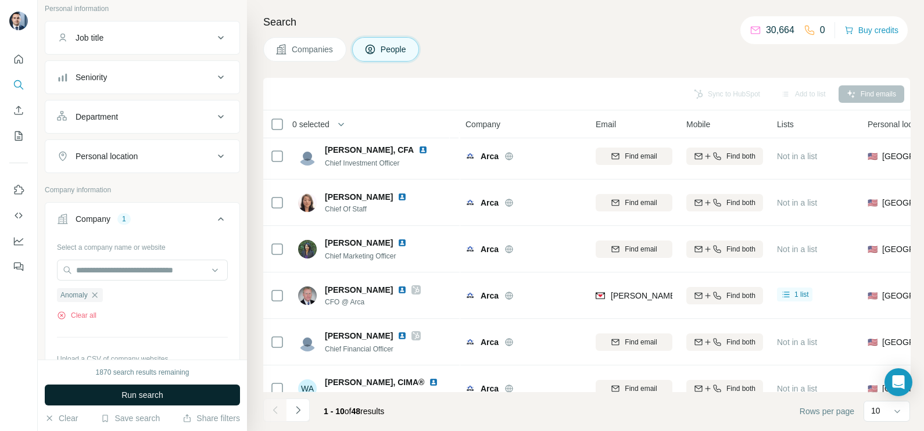
click at [142, 398] on span "Run search" at bounding box center [142, 395] width 42 height 12
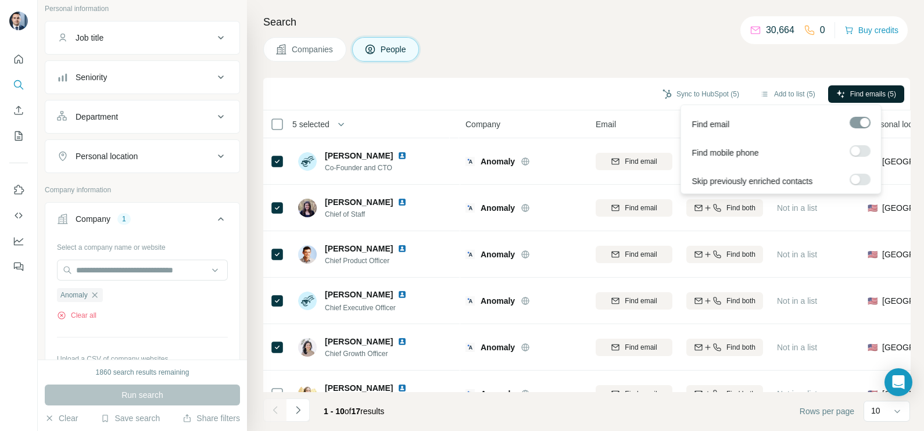
click at [859, 91] on span "Find emails (5)" at bounding box center [873, 94] width 46 height 10
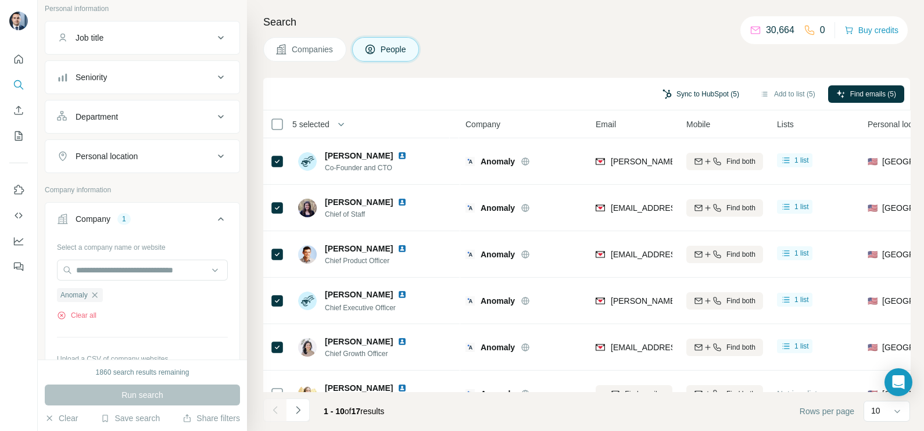
click at [705, 88] on button "Sync to HubSpot (5)" at bounding box center [700, 93] width 93 height 17
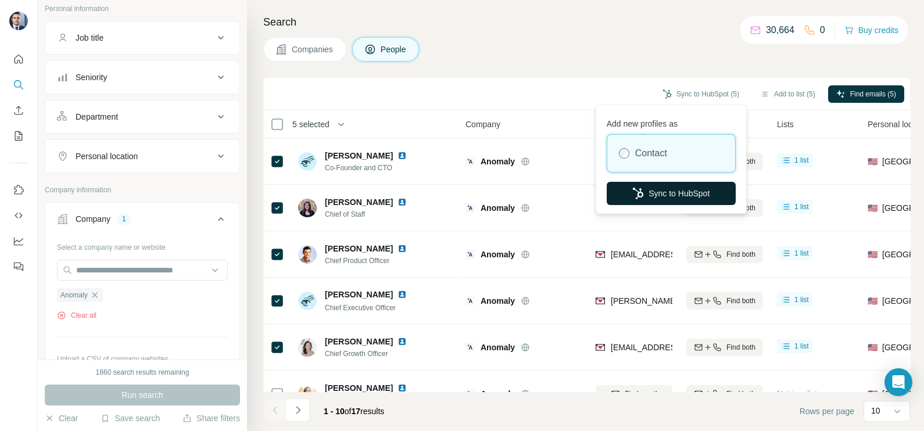
click at [653, 197] on button "Sync to HubSpot" at bounding box center [670, 193] width 129 height 23
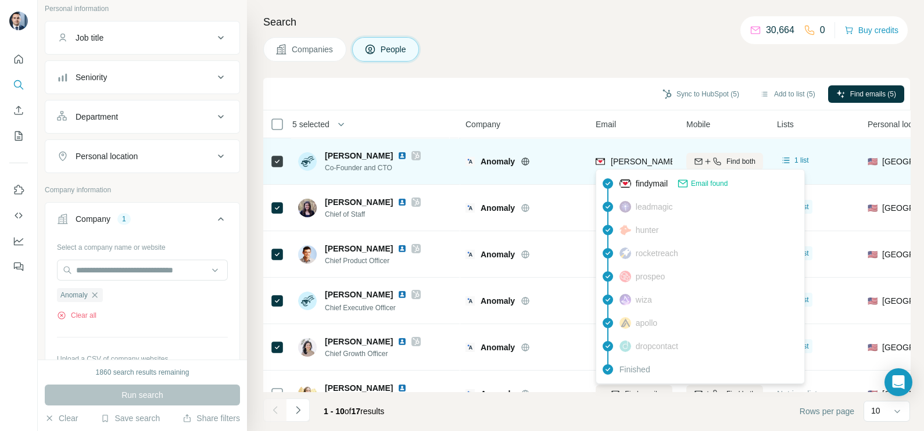
click at [627, 159] on span "jon@findanomaly.com" at bounding box center [712, 161] width 204 height 9
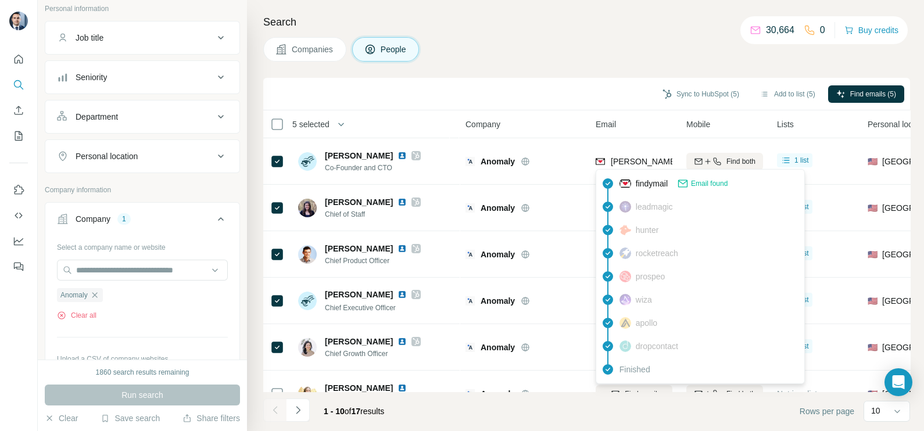
click at [630, 29] on h4 "Search" at bounding box center [586, 22] width 646 height 16
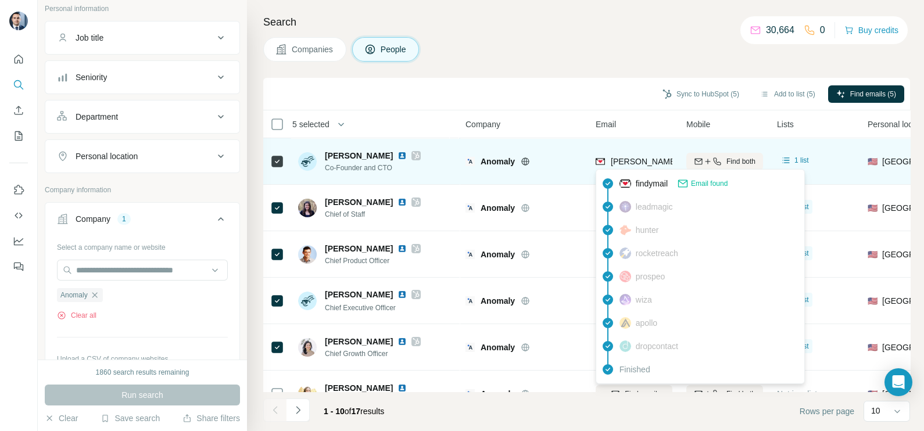
click at [636, 163] on span "jon@findanomaly.com" at bounding box center [712, 161] width 204 height 9
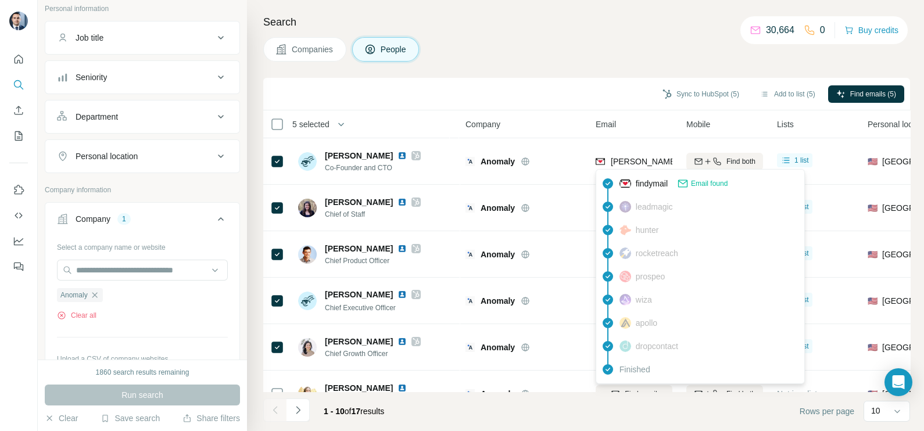
click at [548, 73] on div "Search Companies People Sync to HubSpot (5) Add to list (5) Find emails (5) 5 s…" at bounding box center [585, 215] width 677 height 431
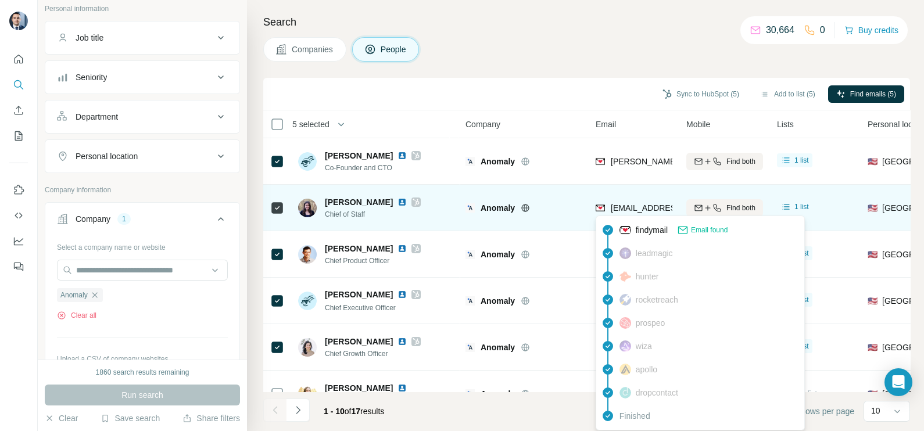
click at [635, 209] on span "ali@findanomaly.com" at bounding box center [679, 207] width 138 height 9
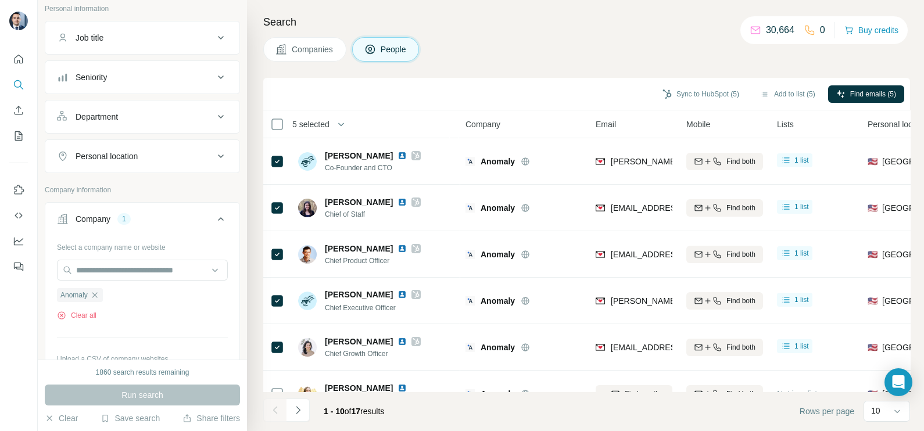
click at [574, 105] on div "Sync to HubSpot (5) Add to list (5) Find emails (5)" at bounding box center [586, 94] width 646 height 33
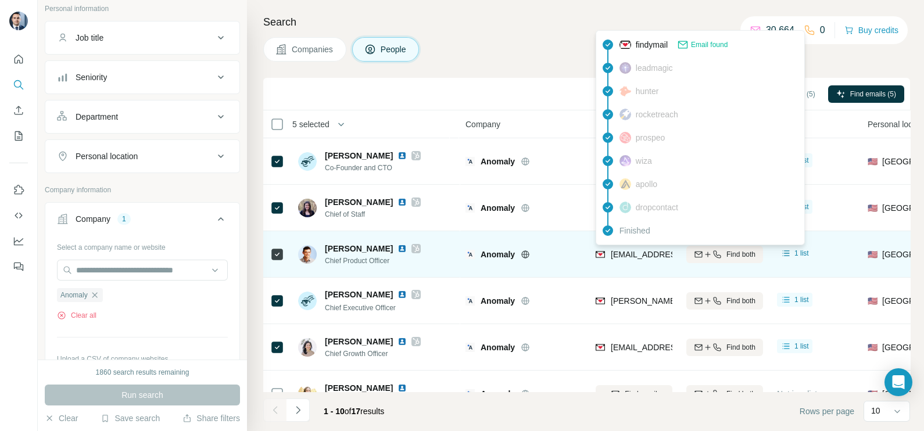
click at [638, 256] on span "danu@findanomaly.com" at bounding box center [679, 254] width 138 height 9
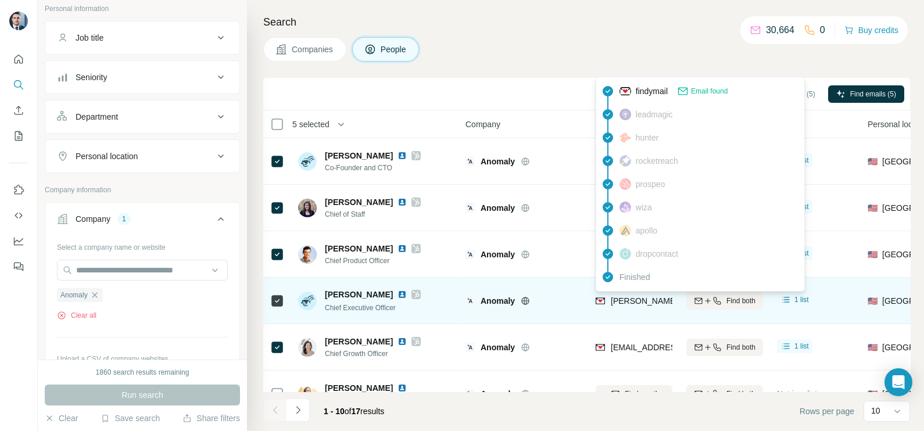
click at [629, 299] on span "mike@findanomaly.com" at bounding box center [712, 300] width 204 height 9
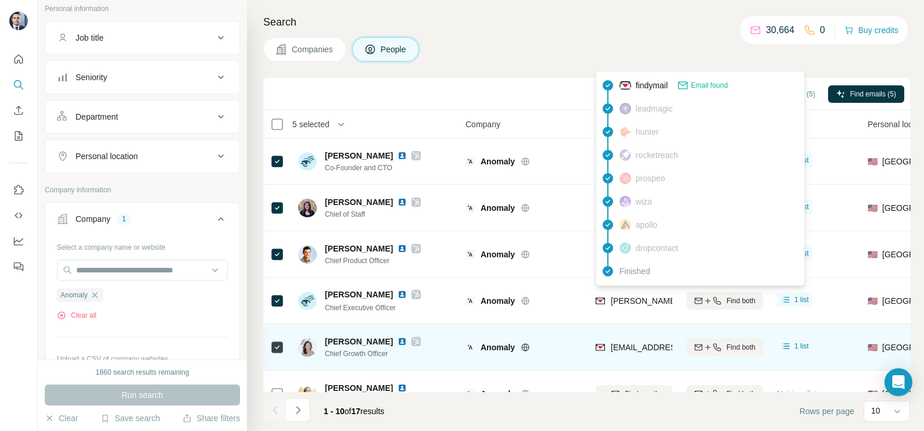
click at [622, 343] on span "mina@findanomaly.com" at bounding box center [679, 347] width 138 height 9
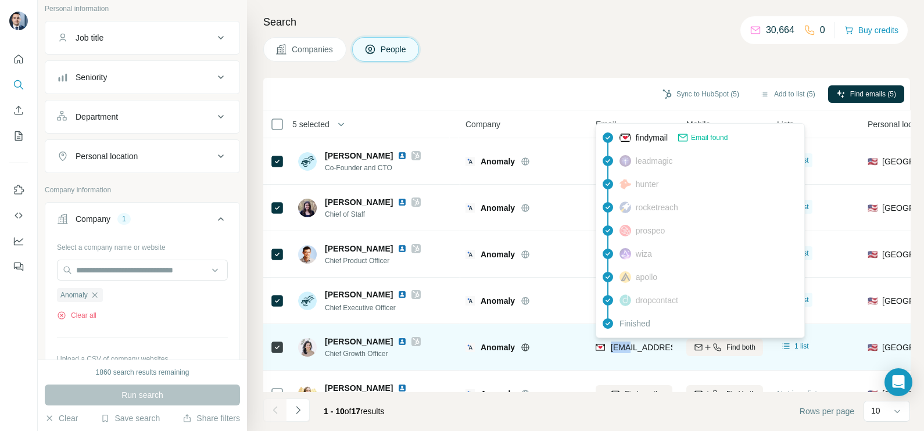
click at [622, 343] on span "mina@findanomaly.com" at bounding box center [679, 347] width 138 height 9
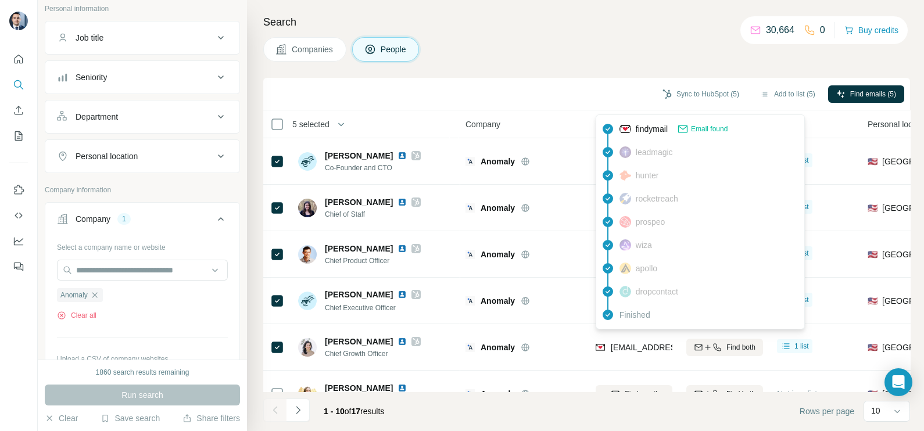
click at [563, 44] on div "Companies People" at bounding box center [586, 49] width 646 height 24
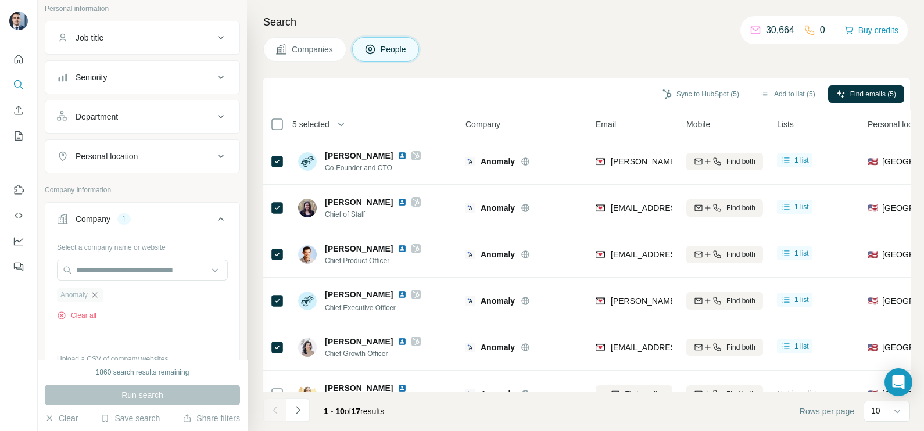
click at [96, 296] on icon "button" at bounding box center [94, 294] width 9 height 9
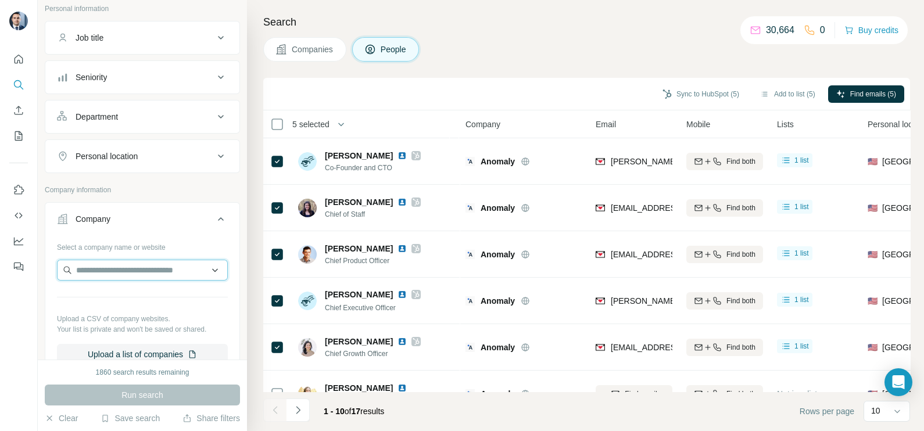
click at [118, 260] on input "text" at bounding box center [142, 270] width 171 height 21
paste input "**********"
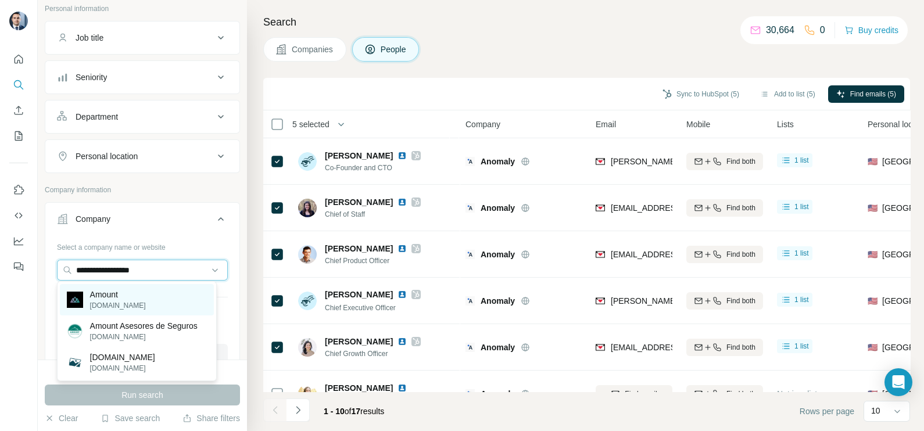
type input "**********"
click at [116, 304] on p "amount.com" at bounding box center [118, 305] width 56 height 10
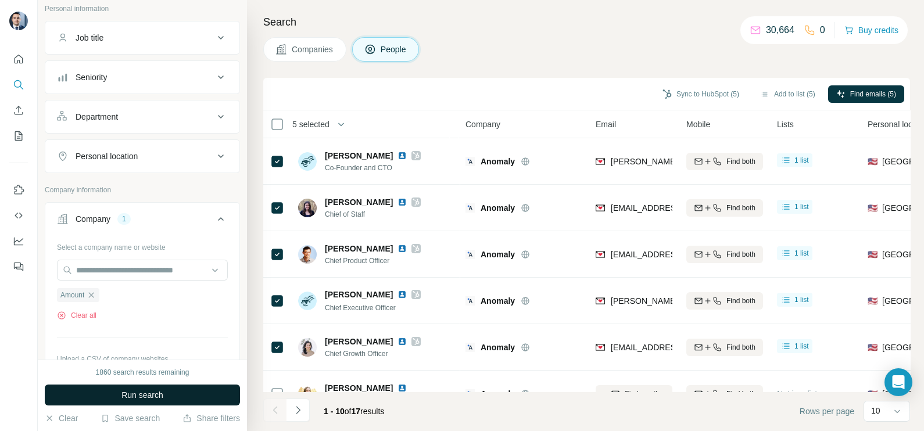
click at [152, 398] on span "Run search" at bounding box center [142, 395] width 42 height 12
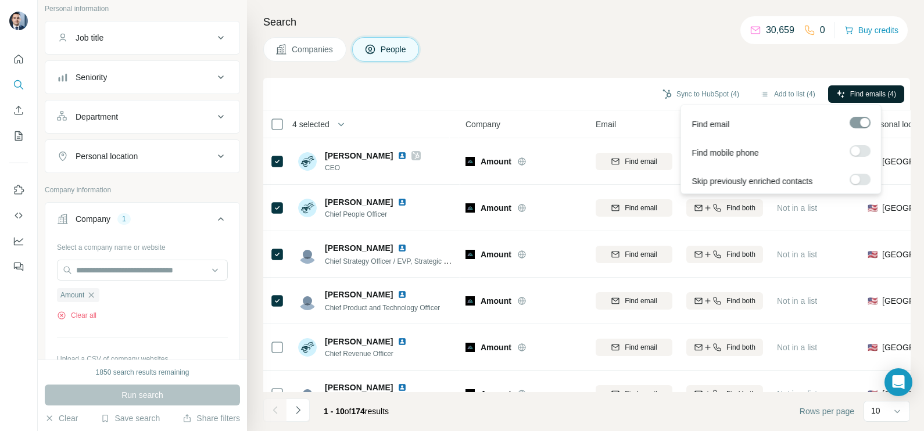
click at [866, 100] on button "Find emails (4)" at bounding box center [866, 93] width 76 height 17
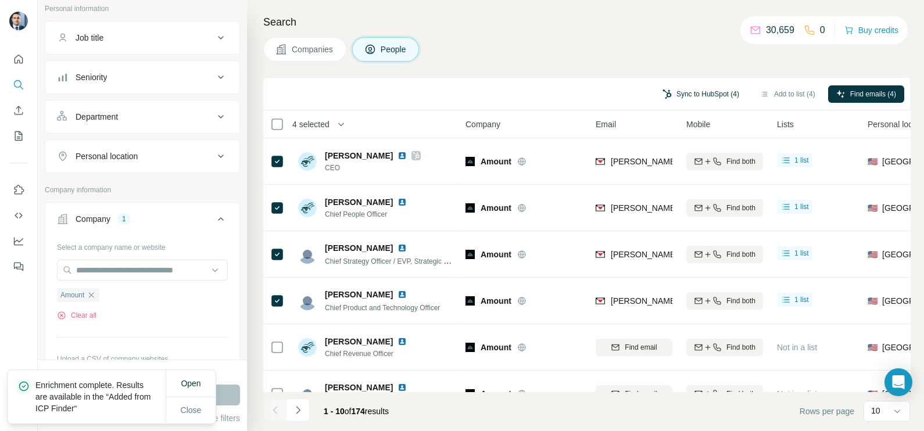
click at [696, 92] on button "Sync to HubSpot (4)" at bounding box center [700, 93] width 93 height 17
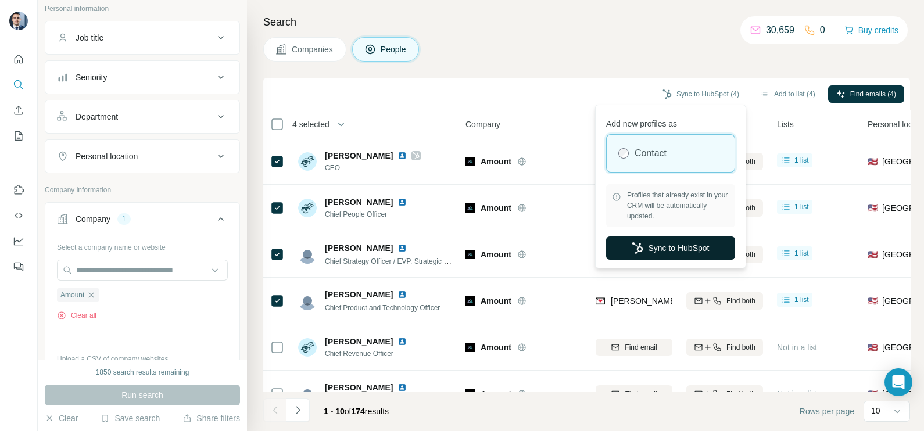
click at [670, 249] on button "Sync to HubSpot" at bounding box center [670, 247] width 129 height 23
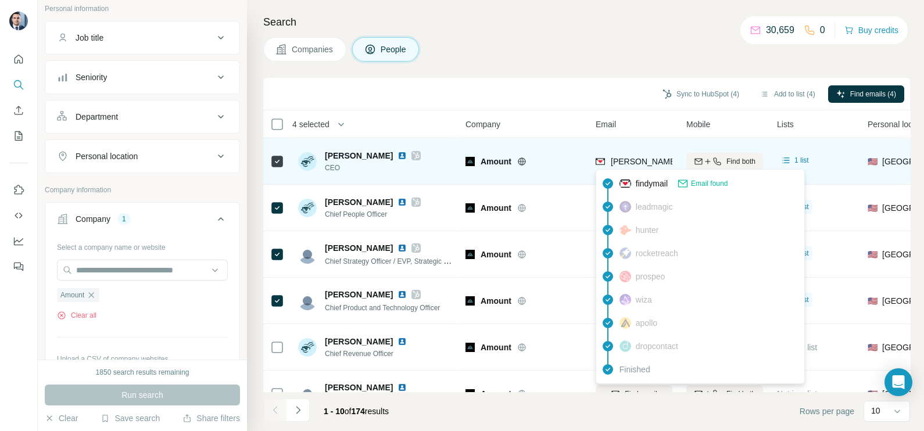
click at [636, 157] on span "adam.hughes@amount.com" at bounding box center [778, 161] width 337 height 9
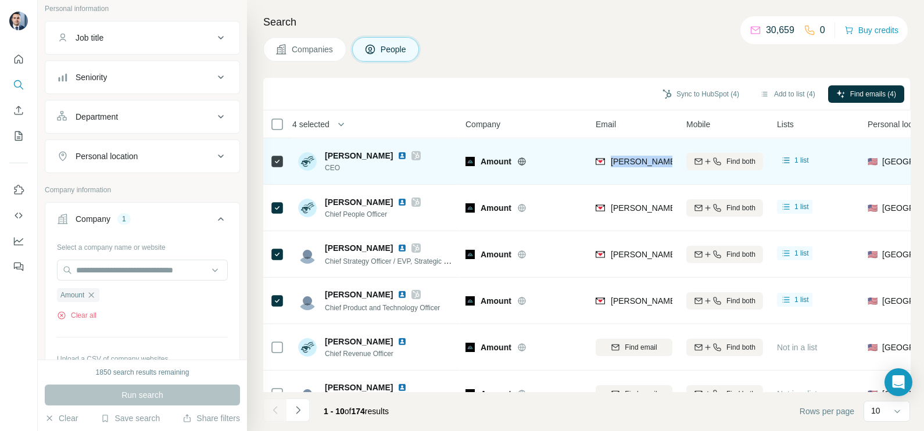
click at [636, 157] on span "adam.hughes@amount.com" at bounding box center [778, 161] width 337 height 9
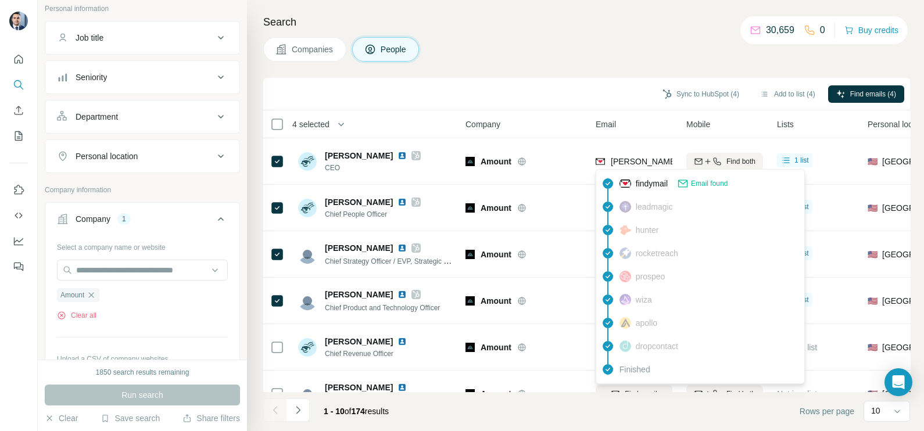
click at [537, 97] on div "Sync to HubSpot (4) Add to list (4) Find emails (4)" at bounding box center [586, 94] width 635 height 20
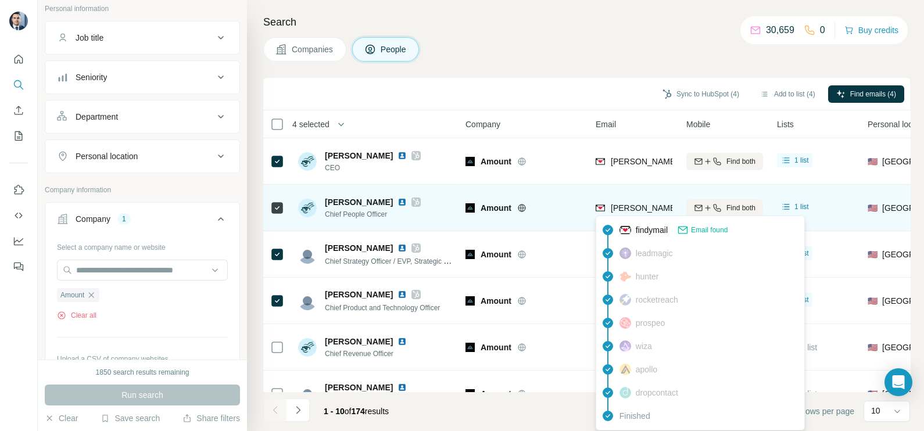
click at [634, 206] on span "chris.armsey@amount.com" at bounding box center [746, 207] width 272 height 9
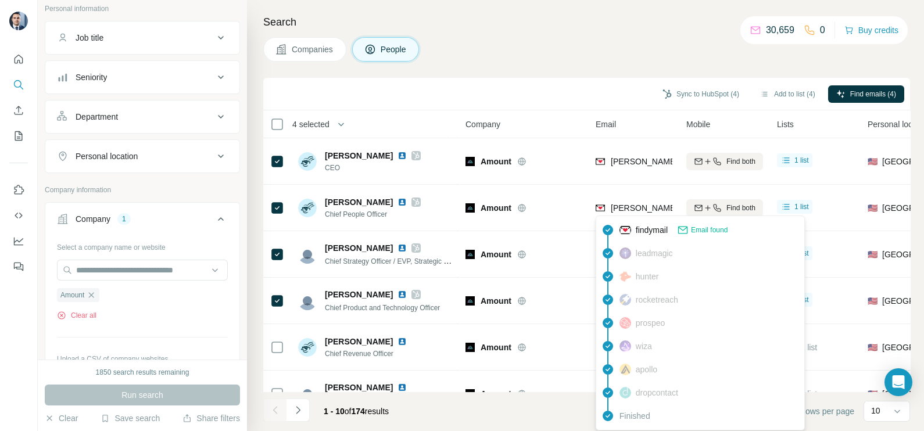
click at [592, 99] on div "Sync to HubSpot (4) Add to list (4) Find emails (4)" at bounding box center [586, 94] width 635 height 20
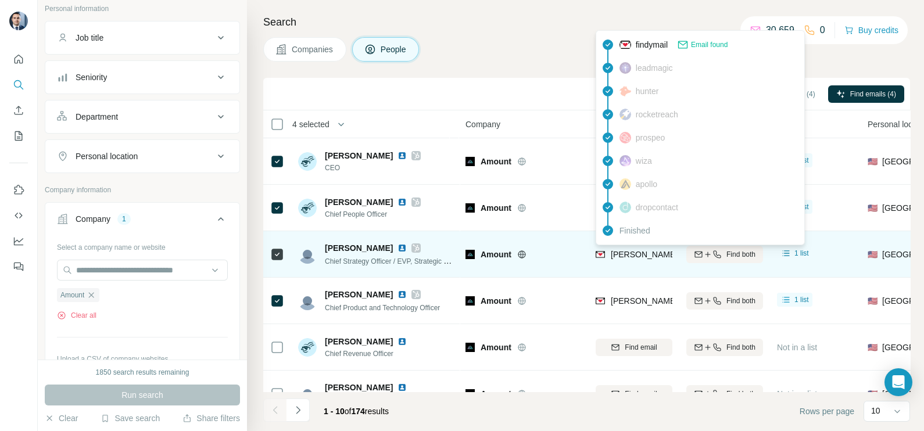
click at [634, 253] on span "craig.rismiller@amount.com" at bounding box center [746, 254] width 272 height 9
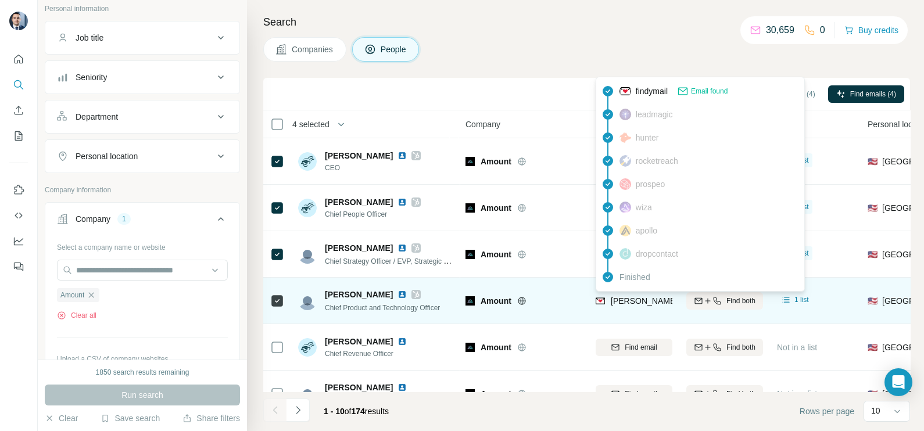
click at [638, 296] on span "kevin.trilli@amount.com" at bounding box center [746, 300] width 272 height 9
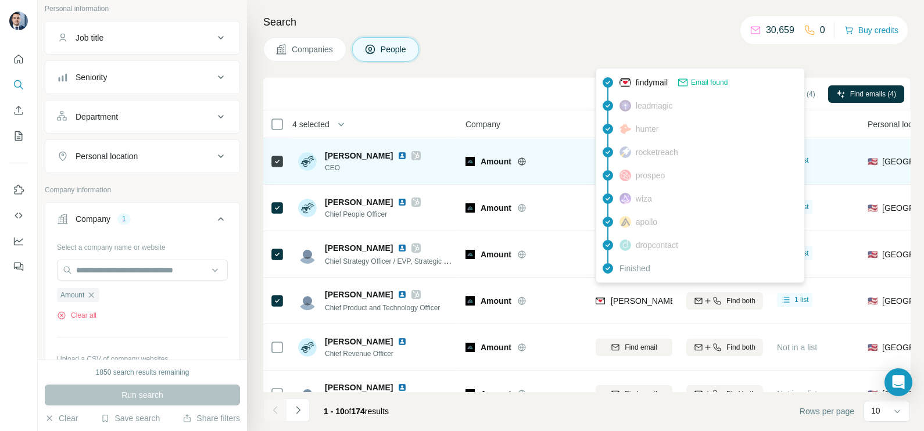
click at [412, 151] on icon at bounding box center [415, 155] width 7 height 9
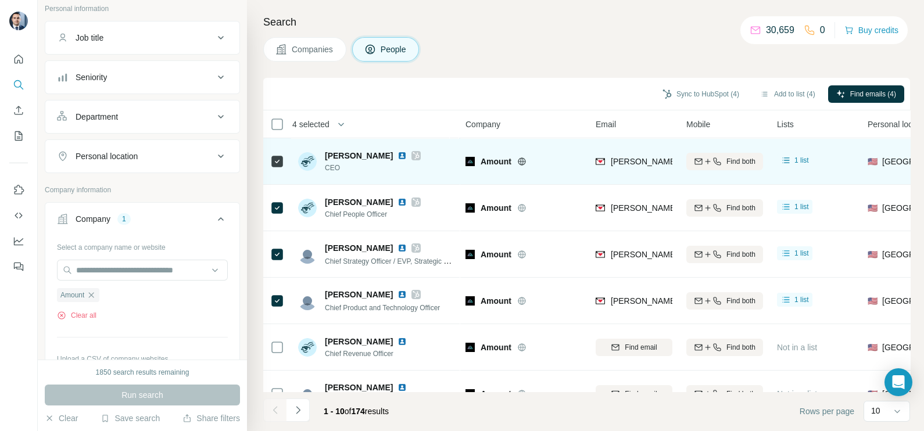
click at [635, 153] on div "adam.hughes@amount.com" at bounding box center [633, 161] width 77 height 32
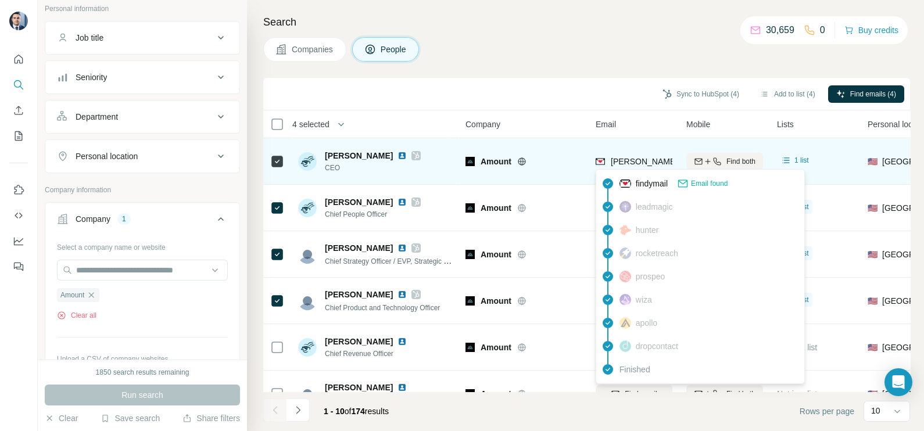
click at [632, 161] on span "adam.hughes@amount.com" at bounding box center [778, 161] width 337 height 9
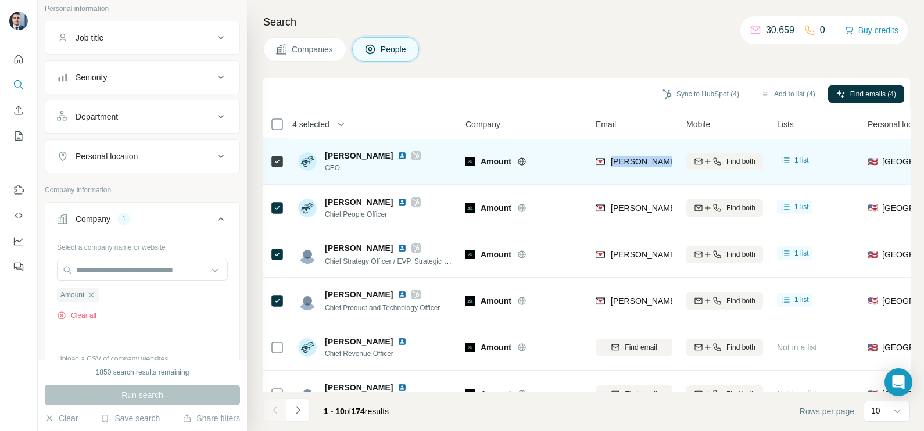
click at [632, 161] on span "adam.hughes@amount.com" at bounding box center [778, 161] width 337 height 9
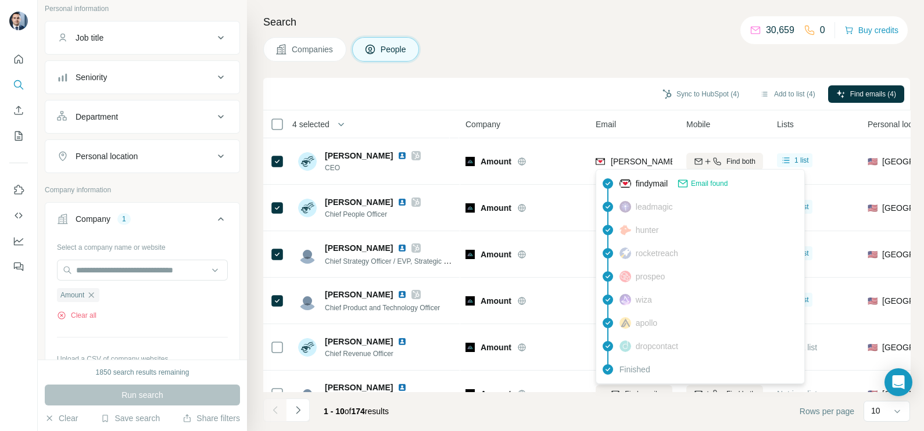
click at [614, 102] on div "Sync to HubSpot (4) Add to list (4) Find emails (4)" at bounding box center [586, 94] width 635 height 20
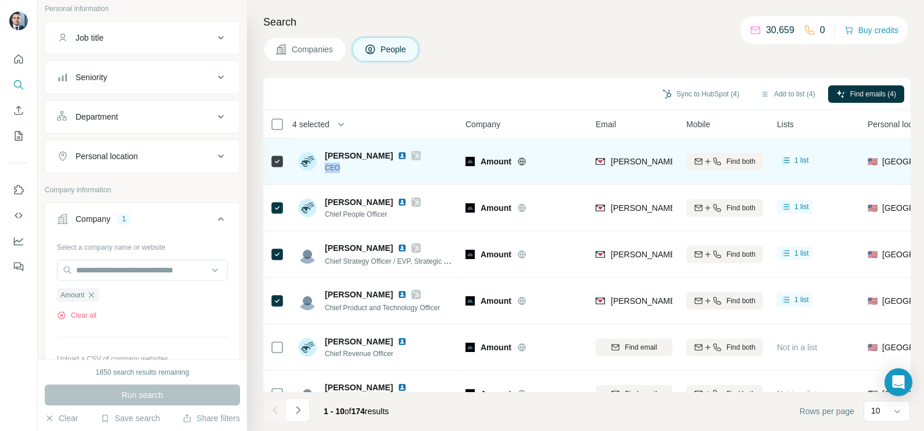
drag, startPoint x: 344, startPoint y: 168, endPoint x: 326, endPoint y: 165, distance: 18.9
click at [326, 165] on span "CEO" at bounding box center [373, 168] width 96 height 10
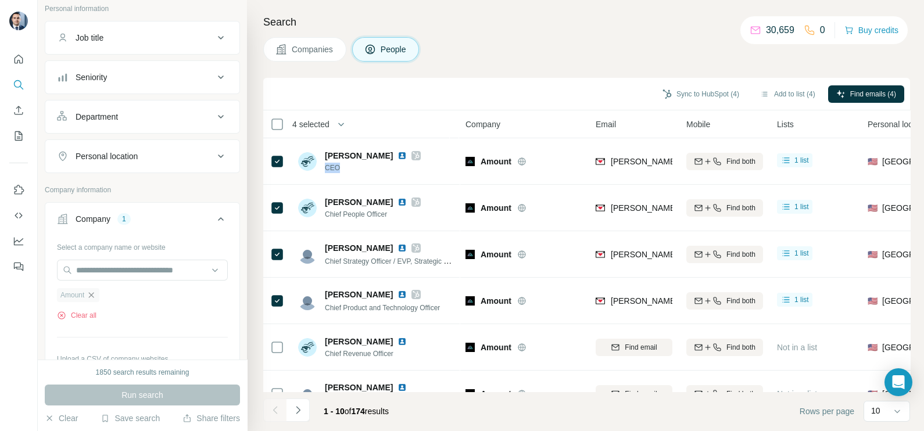
click at [96, 295] on icon "button" at bounding box center [91, 294] width 9 height 9
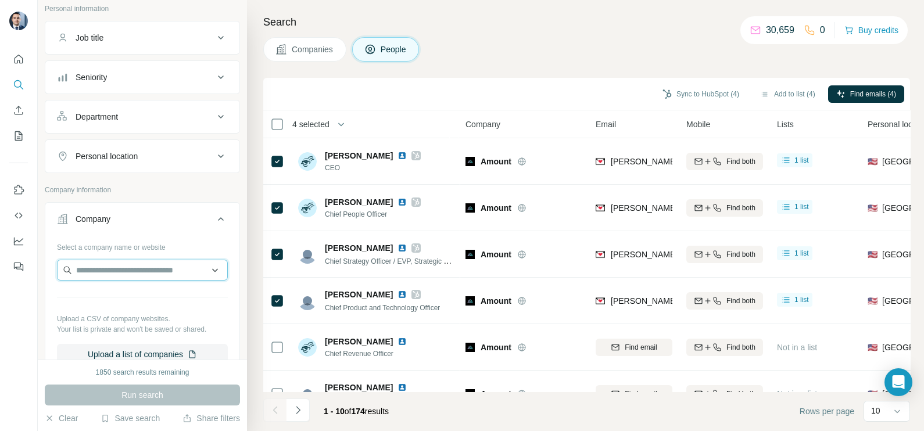
click at [112, 275] on input "text" at bounding box center [142, 270] width 171 height 21
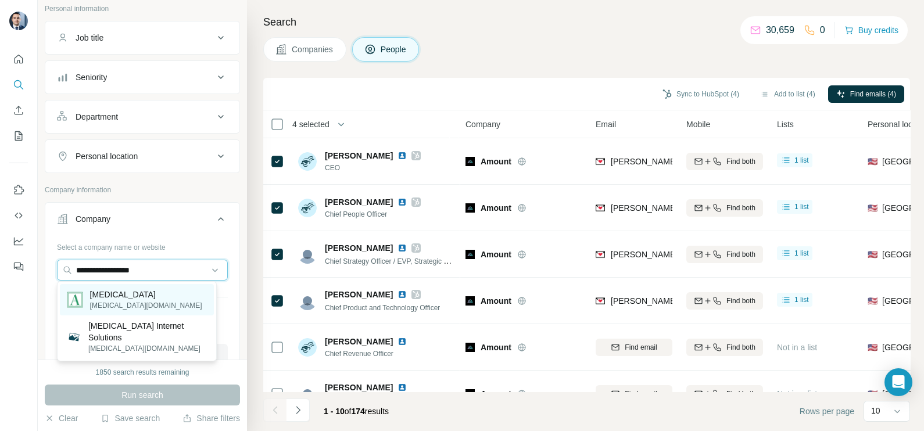
type input "**********"
click at [108, 301] on p "aconite.co" at bounding box center [146, 305] width 112 height 10
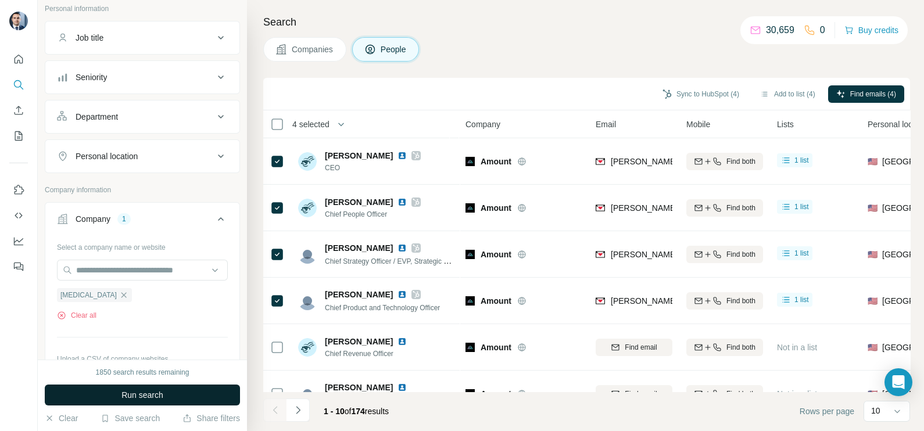
click at [132, 398] on span "Run search" at bounding box center [142, 395] width 42 height 12
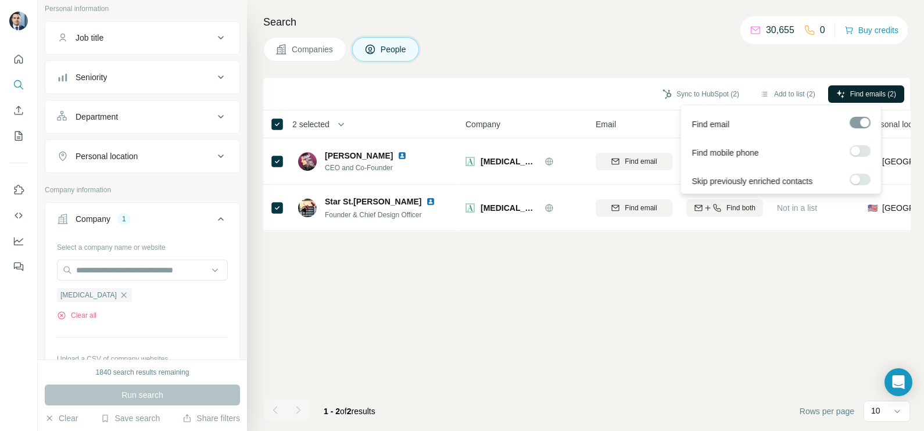
click at [862, 91] on span "Find emails (2)" at bounding box center [873, 94] width 46 height 10
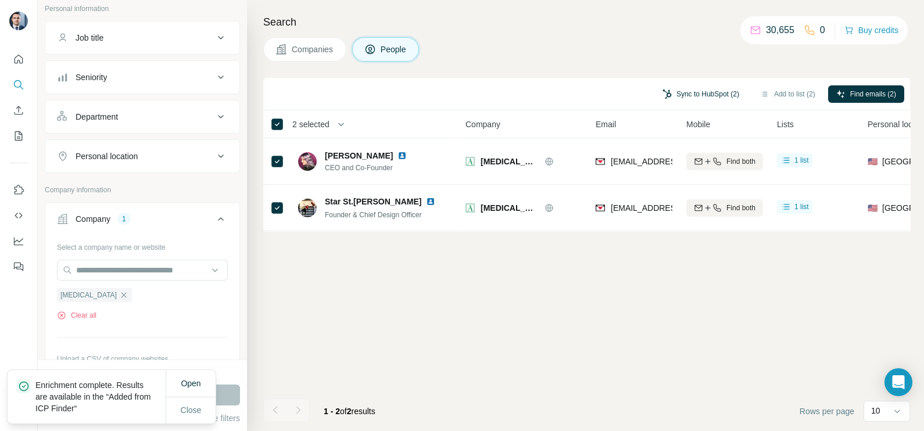
click at [698, 99] on button "Sync to HubSpot (2)" at bounding box center [700, 93] width 93 height 17
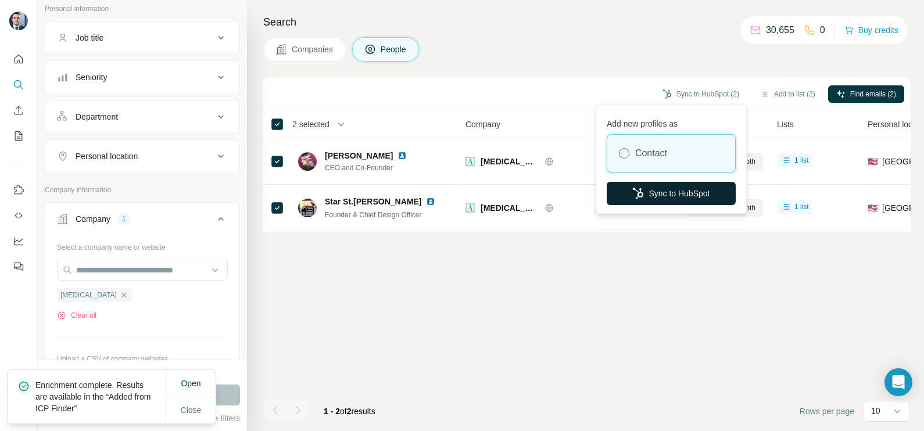
click at [646, 190] on button "Sync to HubSpot" at bounding box center [670, 193] width 129 height 23
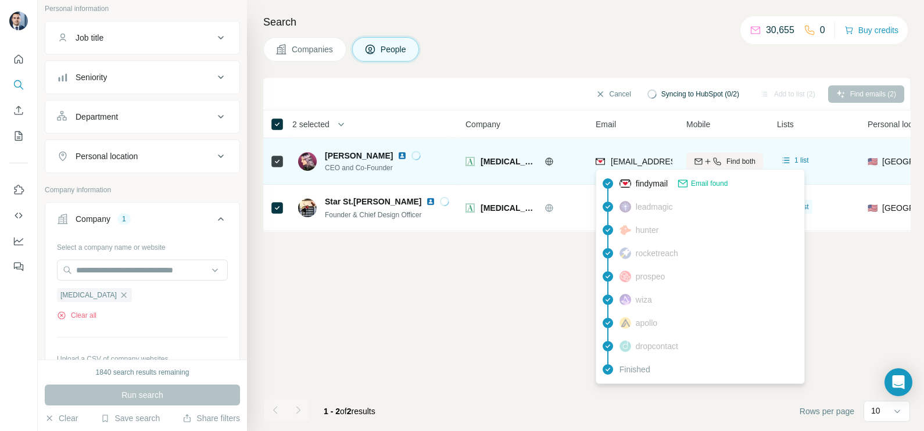
click at [644, 160] on span "nadya@aconite.co" at bounding box center [711, 161] width 203 height 9
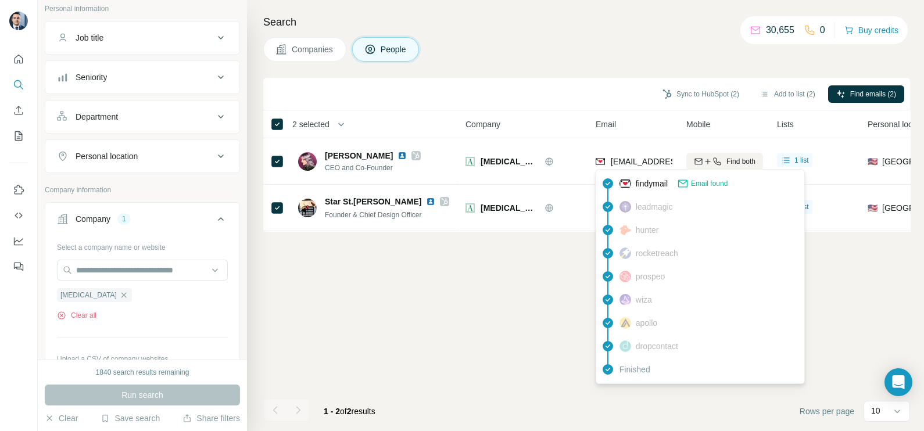
click at [606, 205] on icon at bounding box center [607, 207] width 10 height 10
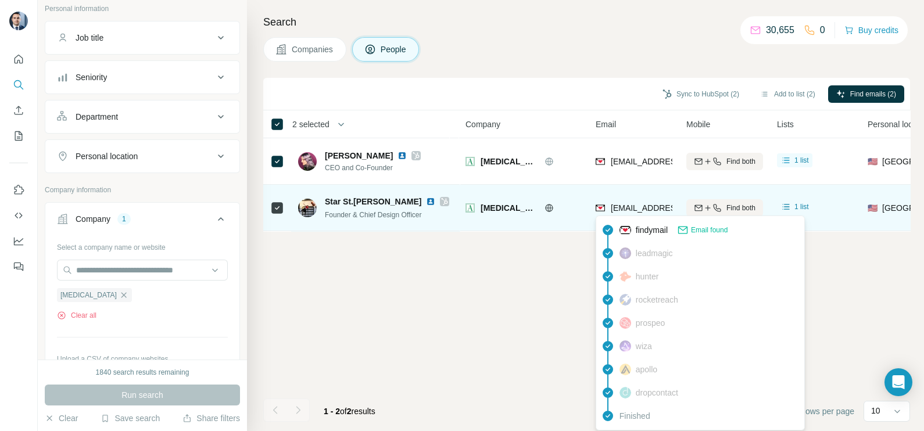
click at [610, 206] on span "star@aconite.co" at bounding box center [711, 207] width 203 height 9
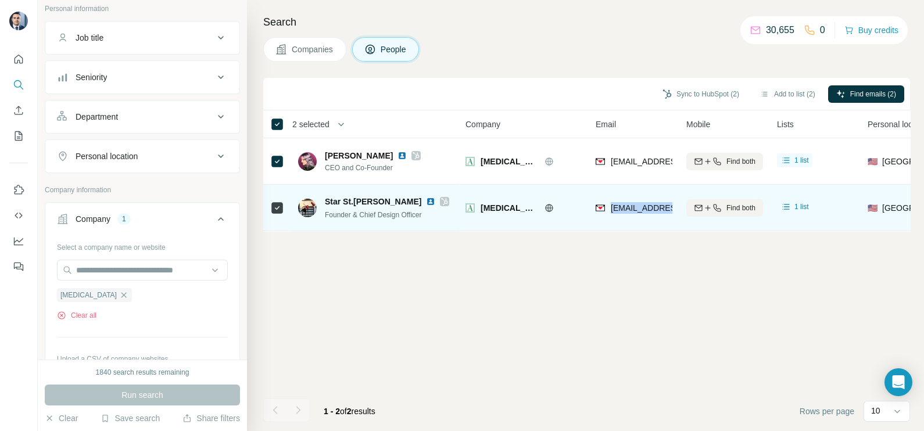
click at [610, 206] on span "star@aconite.co" at bounding box center [711, 207] width 203 height 9
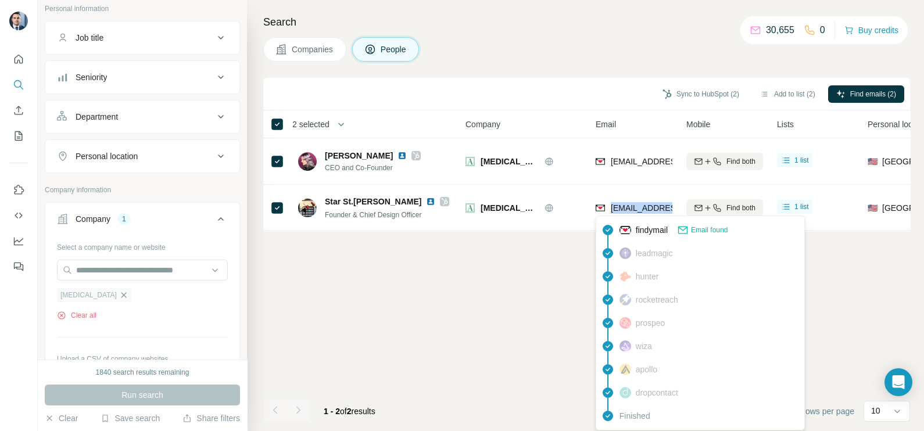
click at [119, 297] on icon "button" at bounding box center [123, 294] width 9 height 9
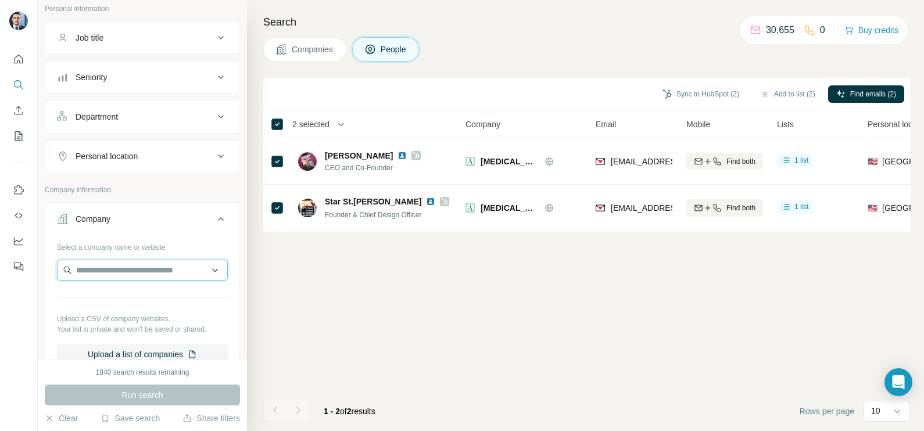
click at [109, 274] on input "text" at bounding box center [142, 270] width 171 height 21
paste input "**********"
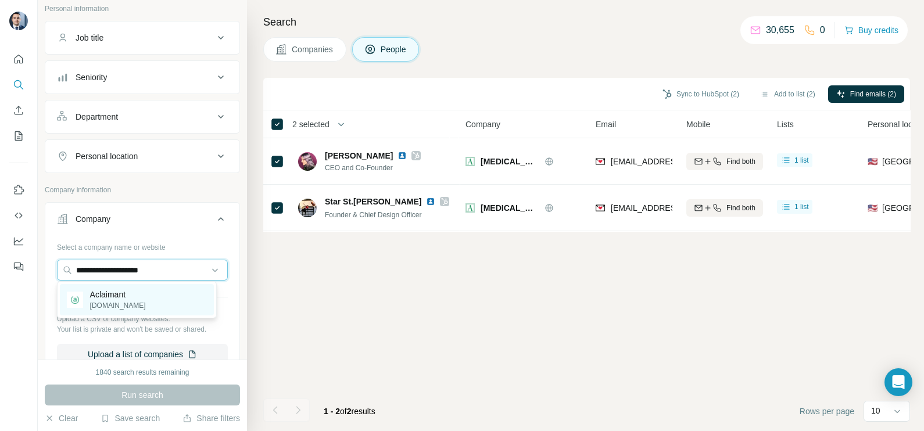
type input "**********"
click at [130, 303] on p "aclaimant.com" at bounding box center [118, 305] width 56 height 10
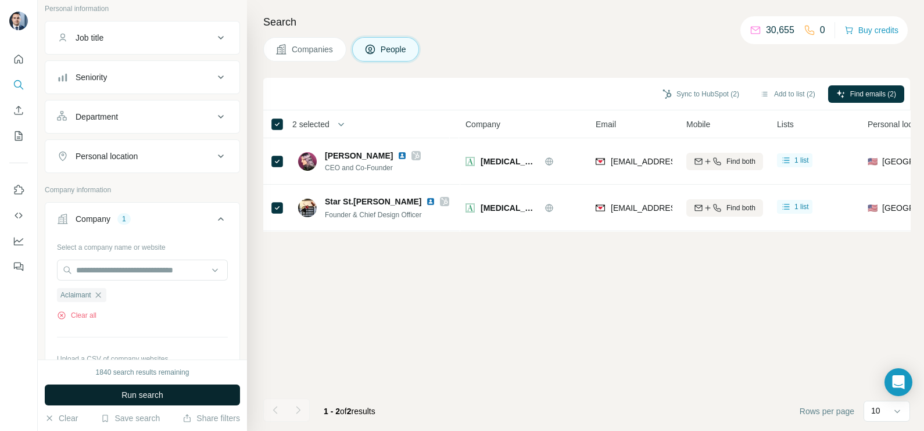
click at [165, 398] on button "Run search" at bounding box center [142, 395] width 195 height 21
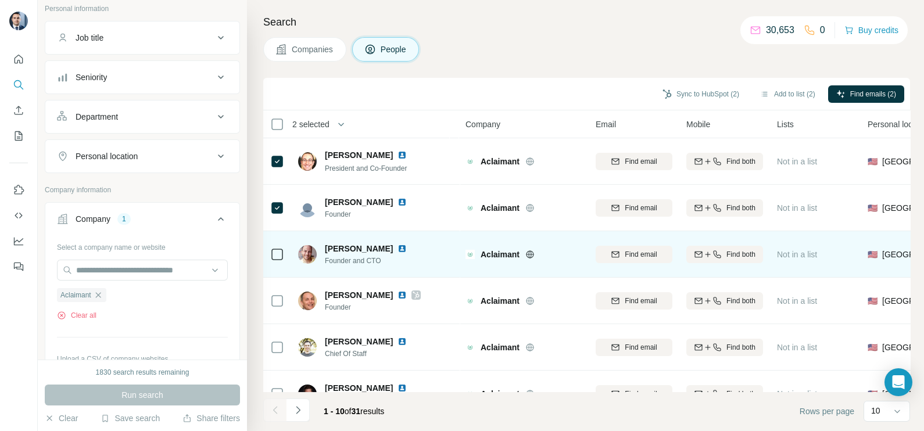
click at [285, 251] on td at bounding box center [277, 254] width 28 height 46
click at [285, 256] on td at bounding box center [277, 254] width 28 height 46
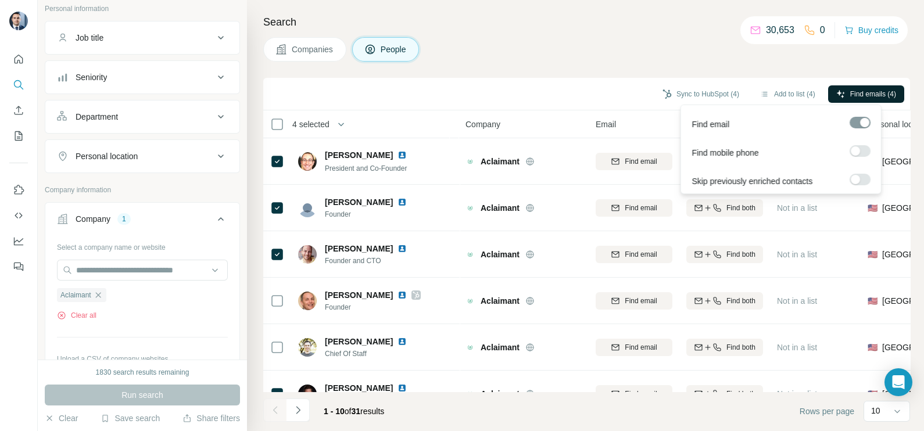
click at [877, 94] on span "Find emails (4)" at bounding box center [873, 94] width 46 height 10
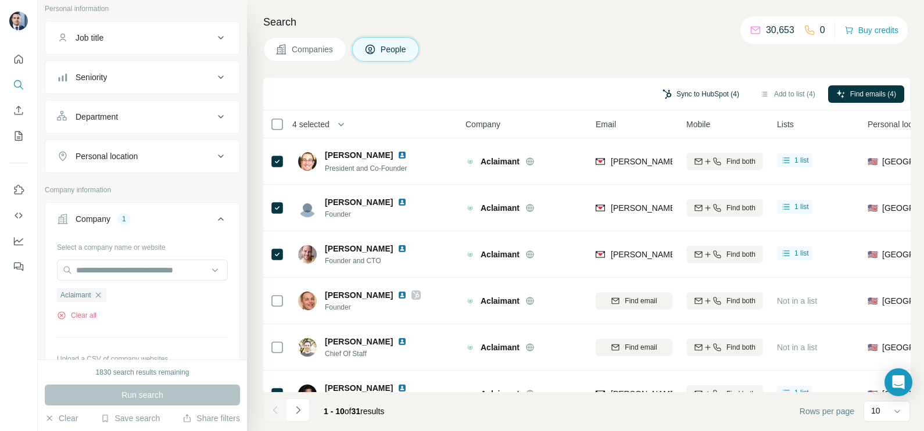
click at [681, 98] on button "Sync to HubSpot (4)" at bounding box center [700, 93] width 93 height 17
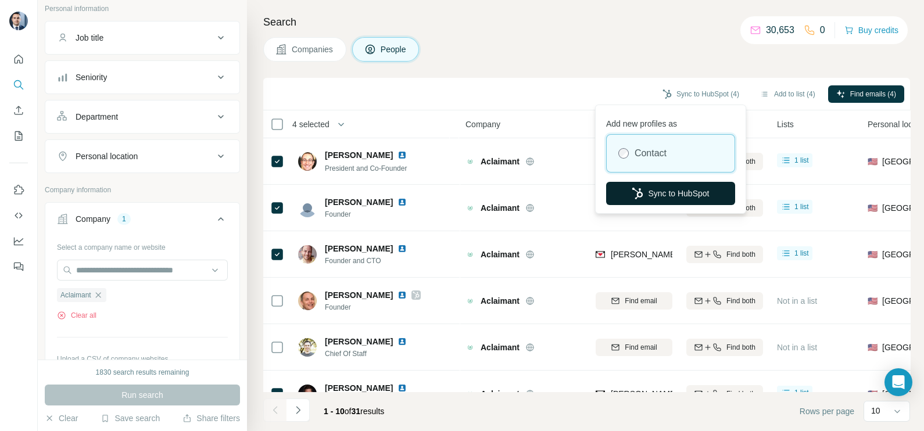
click at [667, 188] on button "Sync to HubSpot" at bounding box center [670, 193] width 129 height 23
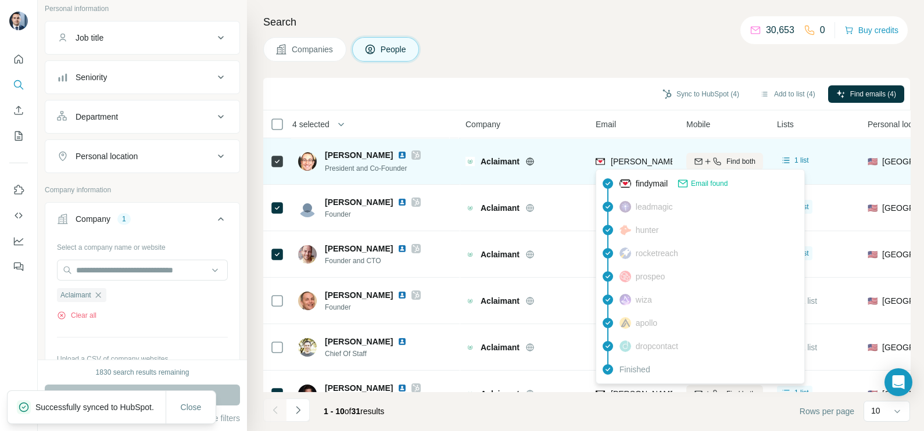
click at [631, 159] on span "david.wald@aclaimant.com" at bounding box center [746, 161] width 272 height 9
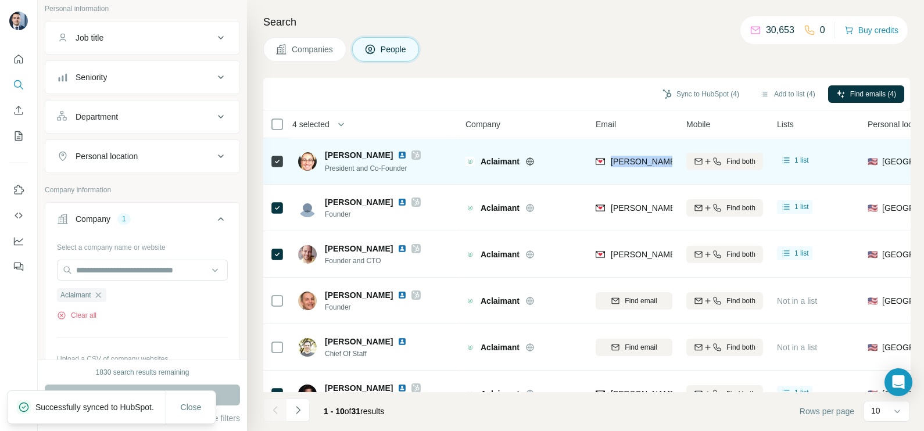
click at [631, 159] on span "david.wald@aclaimant.com" at bounding box center [746, 161] width 272 height 9
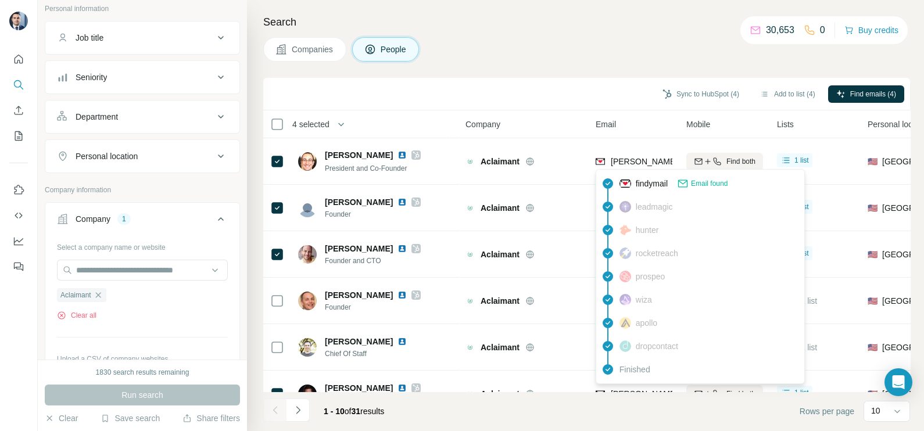
click at [635, 103] on div "Sync to HubSpot (4) Add to list (4) Find emails (4)" at bounding box center [586, 94] width 635 height 20
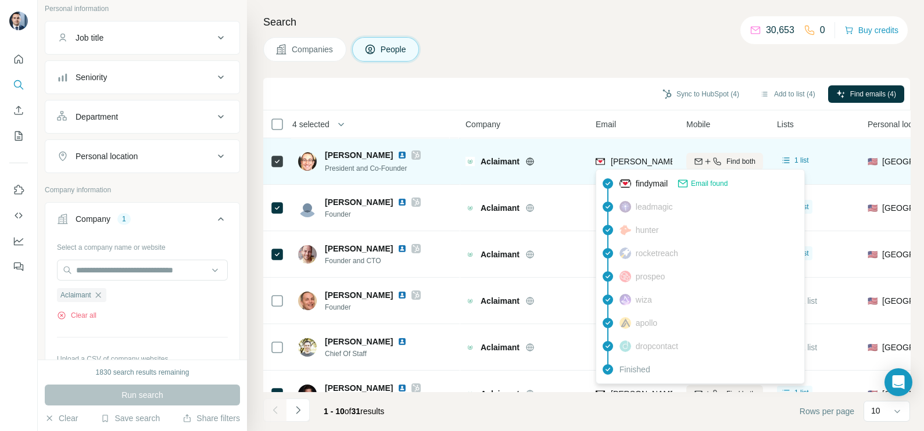
click at [646, 166] on span "david.wald@aclaimant.com" at bounding box center [746, 161] width 272 height 9
click at [646, 166] on span "david.wald@aclaimant.com" at bounding box center [741, 162] width 263 height 12
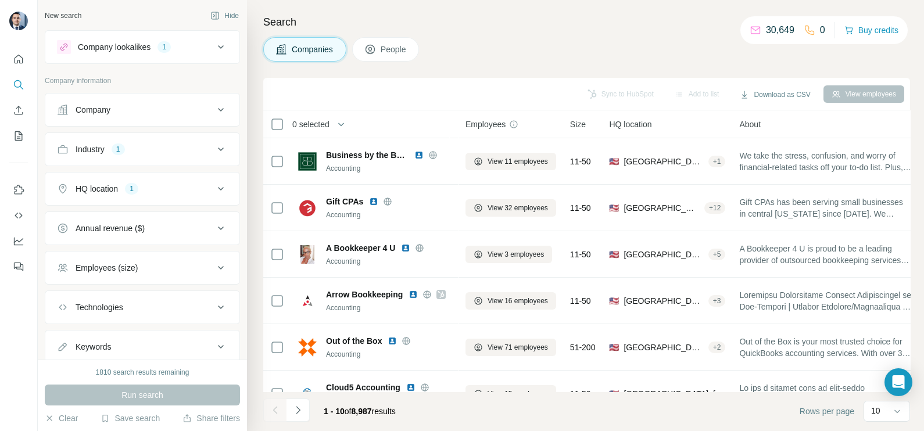
click at [191, 47] on div "Company lookalikes 1" at bounding box center [135, 47] width 157 height 14
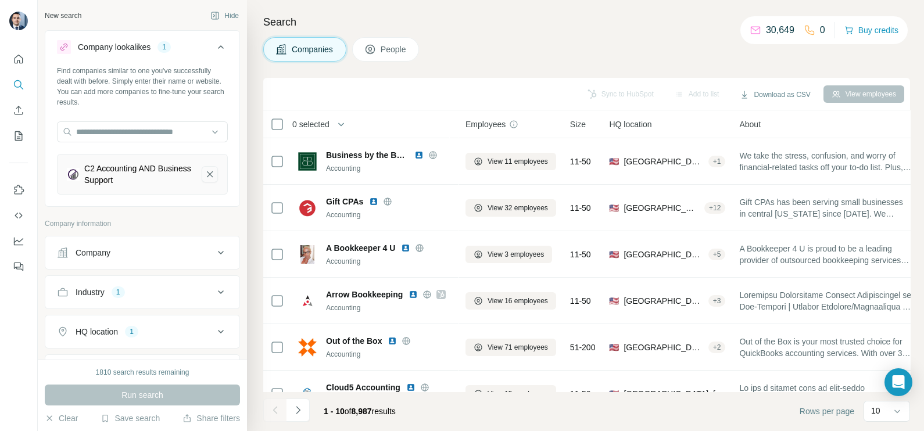
click at [204, 179] on icon "C2 Accounting AND Business Support-remove-button" at bounding box center [209, 174] width 10 height 12
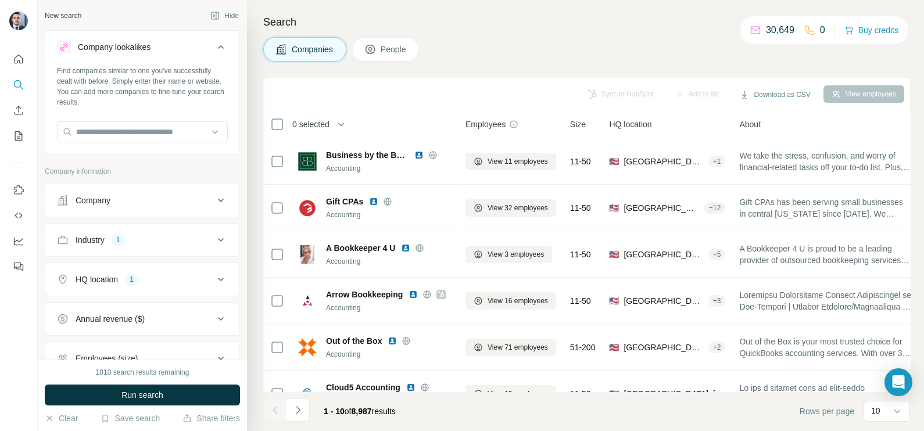
click at [218, 196] on button "Company" at bounding box center [142, 200] width 194 height 28
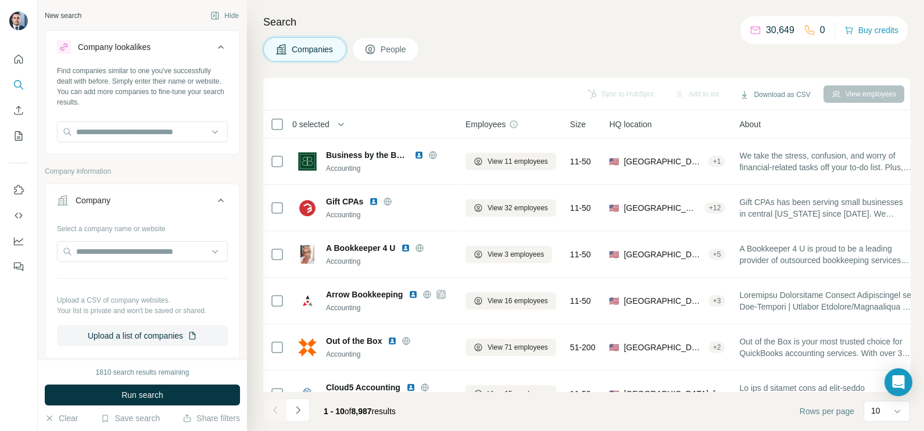
click at [214, 197] on icon at bounding box center [221, 200] width 14 height 14
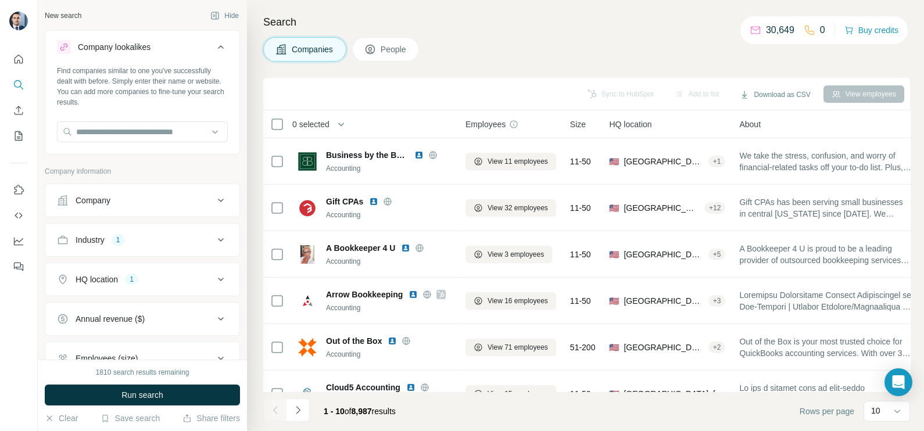
click at [211, 248] on button "Industry 1" at bounding box center [142, 240] width 194 height 28
click at [109, 296] on div "Accounting" at bounding box center [83, 295] width 53 height 14
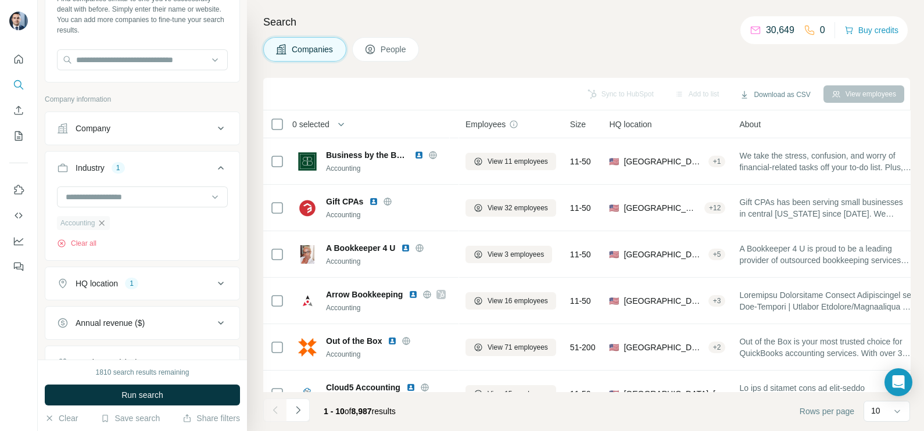
click at [104, 218] on icon "button" at bounding box center [101, 222] width 9 height 9
click at [215, 249] on button "HQ location 1" at bounding box center [142, 242] width 194 height 28
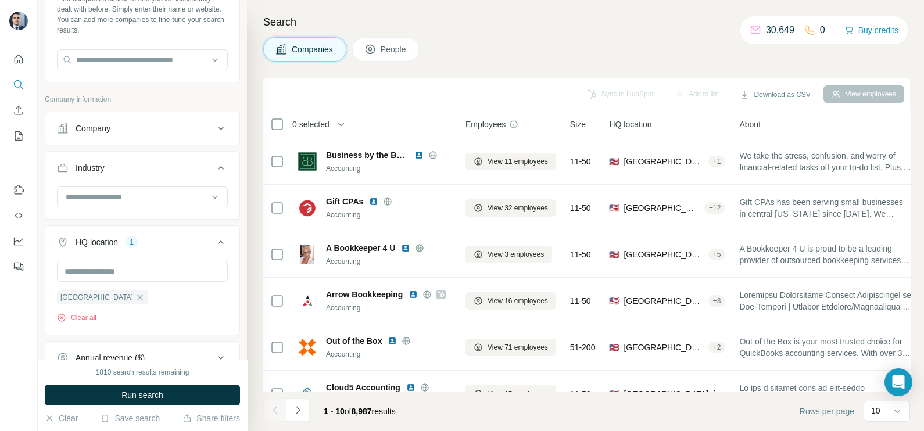
click at [214, 238] on icon at bounding box center [221, 242] width 14 height 14
click at [214, 242] on icon at bounding box center [221, 242] width 14 height 14
click at [135, 297] on icon "button" at bounding box center [139, 297] width 9 height 9
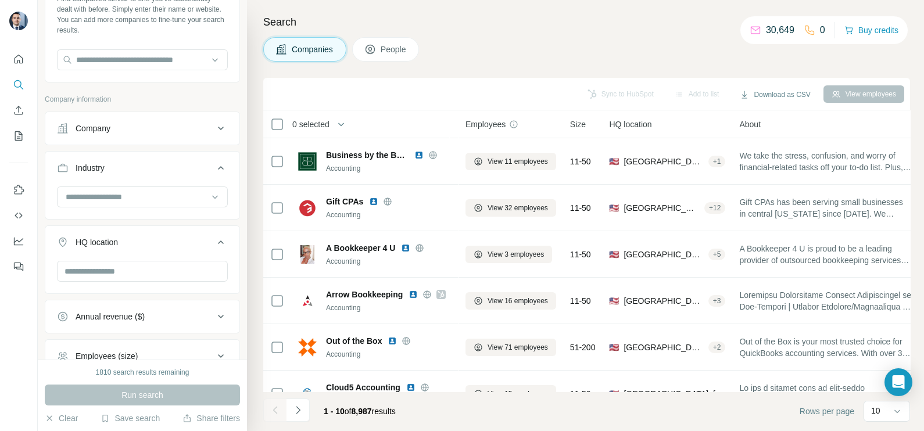
click at [192, 118] on button "Company" at bounding box center [142, 128] width 194 height 28
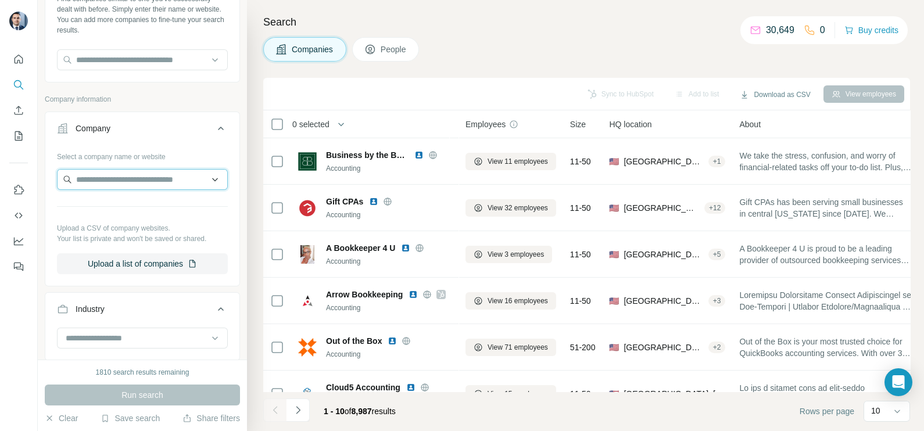
click at [140, 173] on input "text" at bounding box center [142, 179] width 171 height 21
paste input "**********"
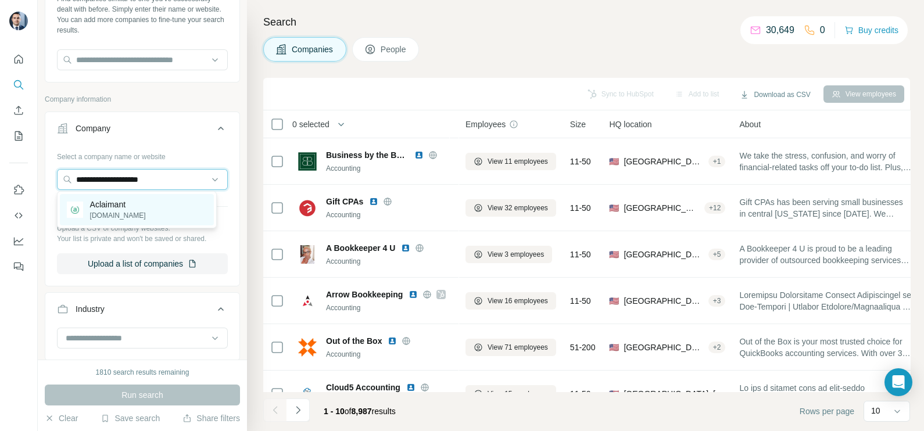
type input "**********"
click at [109, 209] on p "Aclaimant" at bounding box center [118, 205] width 56 height 12
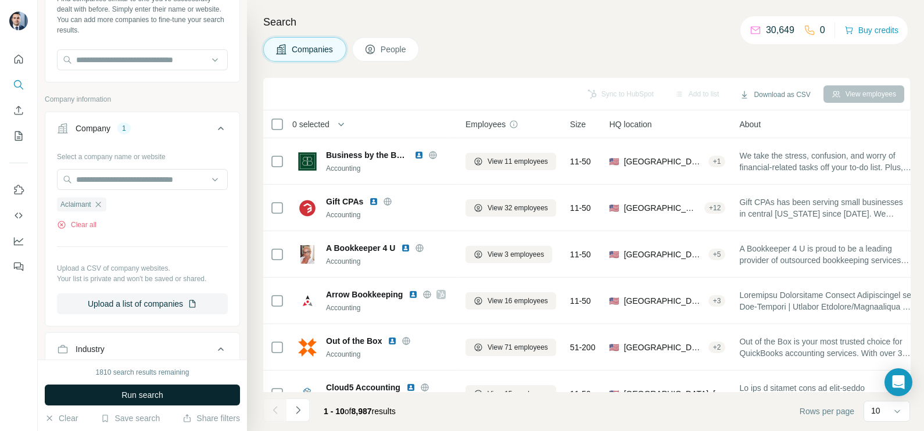
click at [145, 402] on button "Run search" at bounding box center [142, 395] width 195 height 21
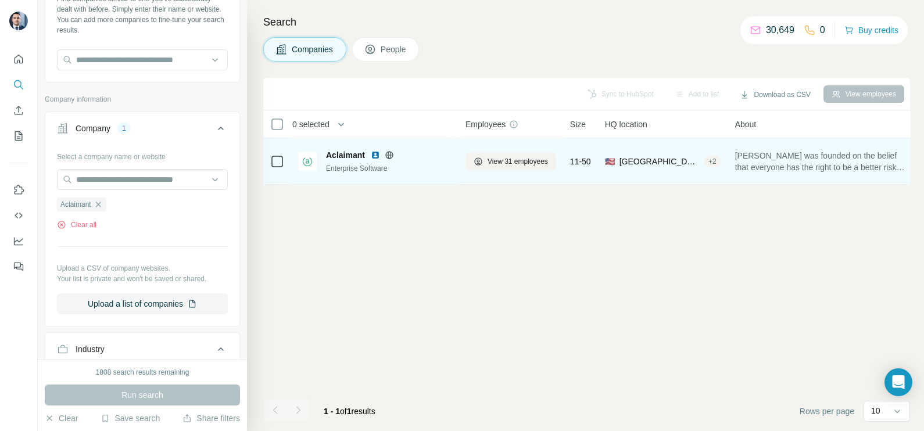
click at [350, 156] on span "Aclaimant" at bounding box center [345, 155] width 39 height 12
click at [499, 151] on div "View 31 employees" at bounding box center [510, 161] width 91 height 32
click at [500, 156] on span "View 31 employees" at bounding box center [517, 161] width 60 height 10
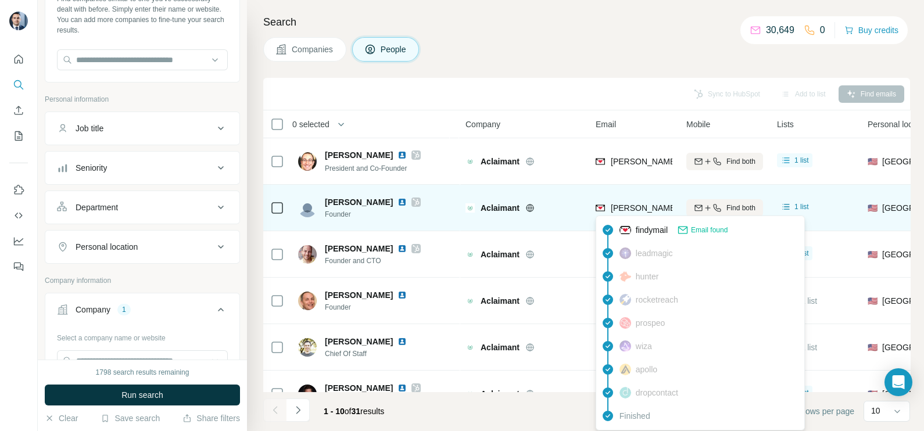
click at [649, 209] on span "jim@aclaimant.com" at bounding box center [712, 207] width 204 height 9
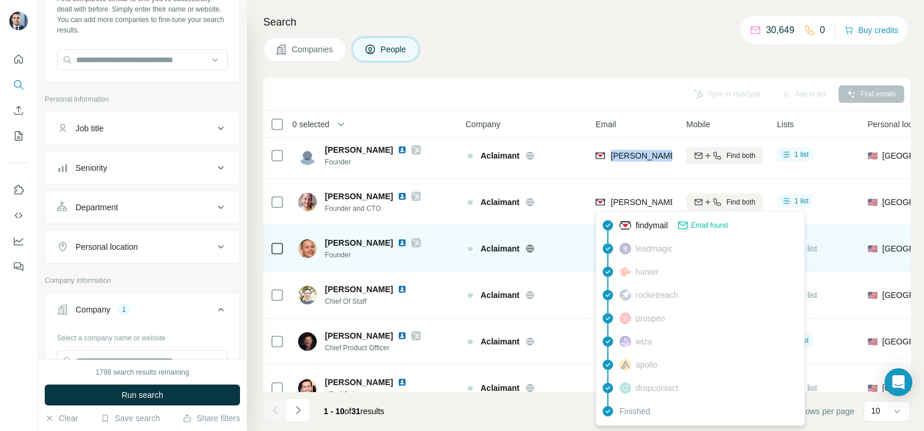
scroll to position [72, 0]
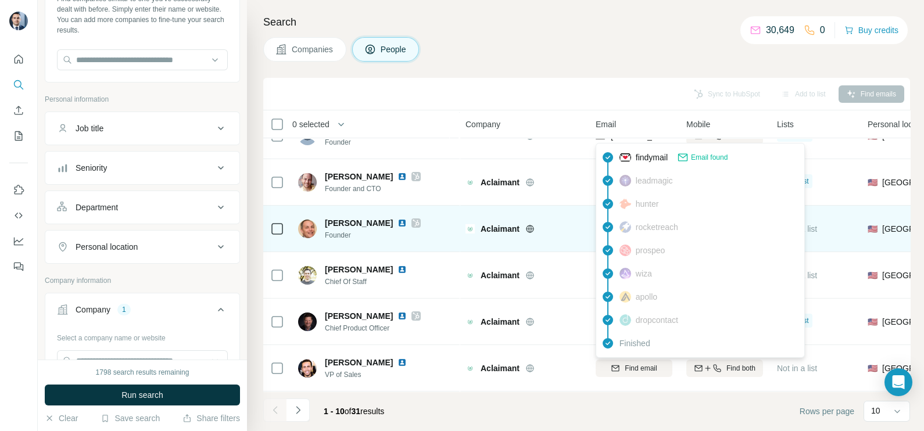
click at [569, 240] on div "Aclaimant" at bounding box center [523, 229] width 116 height 32
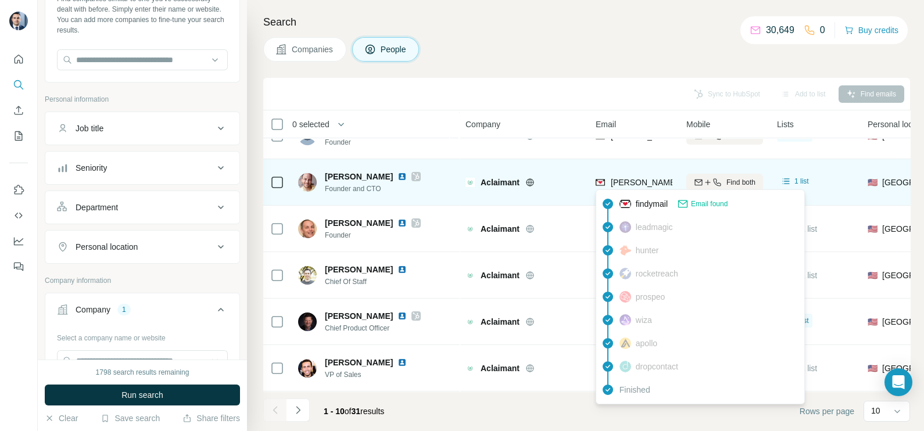
click at [633, 189] on div "joel.friedman@aclaimant.com" at bounding box center [734, 184] width 278 height 14
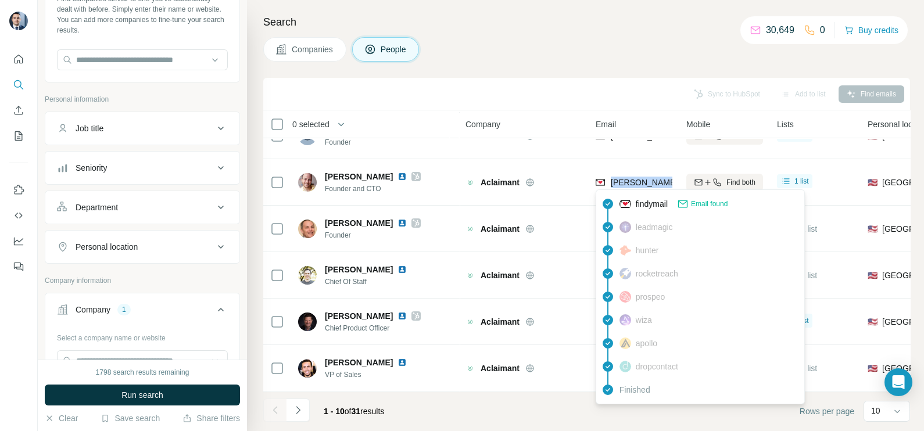
copy tr "joel.friedman@aclaimant.com"
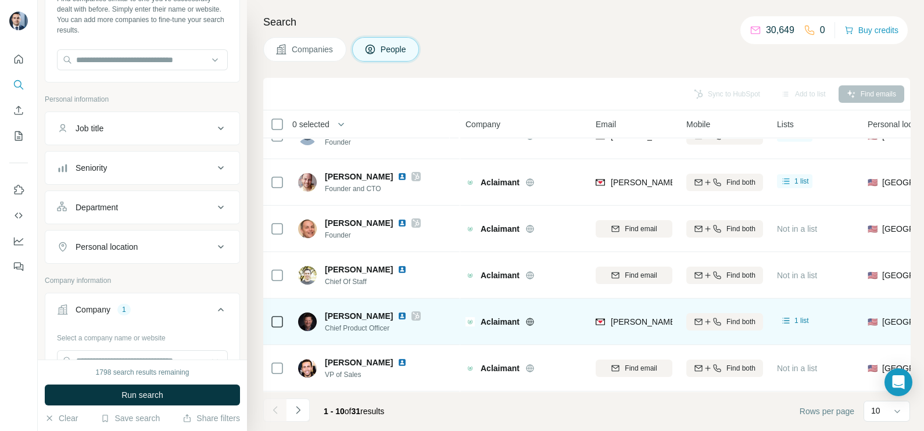
click at [643, 318] on span "t.wimberly@aclaimant.com" at bounding box center [712, 321] width 204 height 9
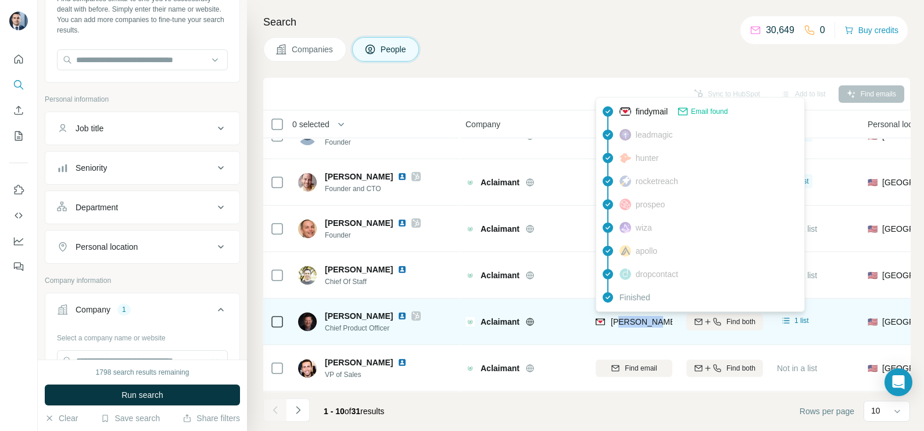
click at [643, 318] on span "t.wimberly@aclaimant.com" at bounding box center [712, 321] width 204 height 9
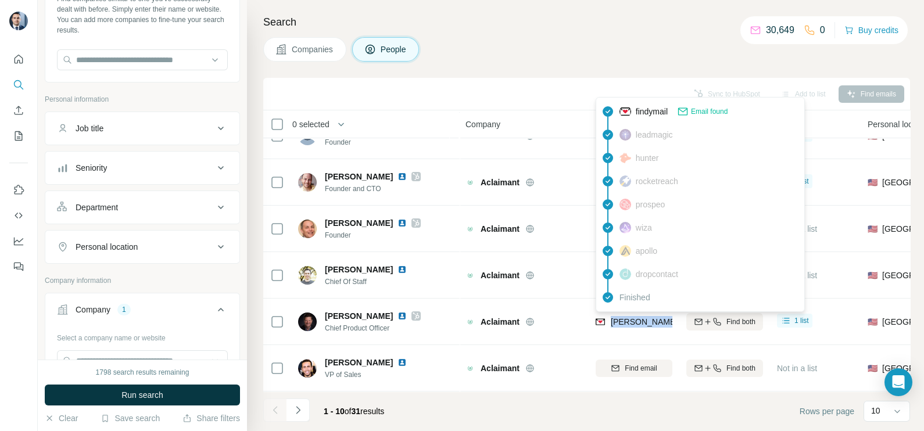
copy tr "t.wimberly@aclaimant.com"
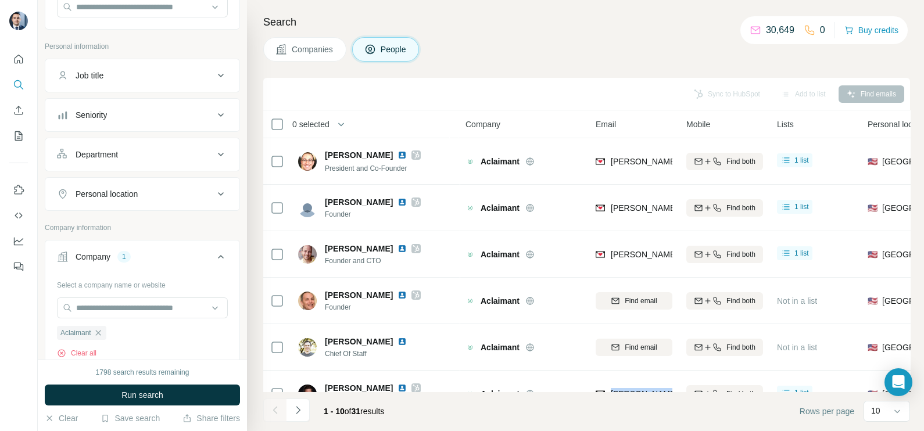
scroll to position [145, 0]
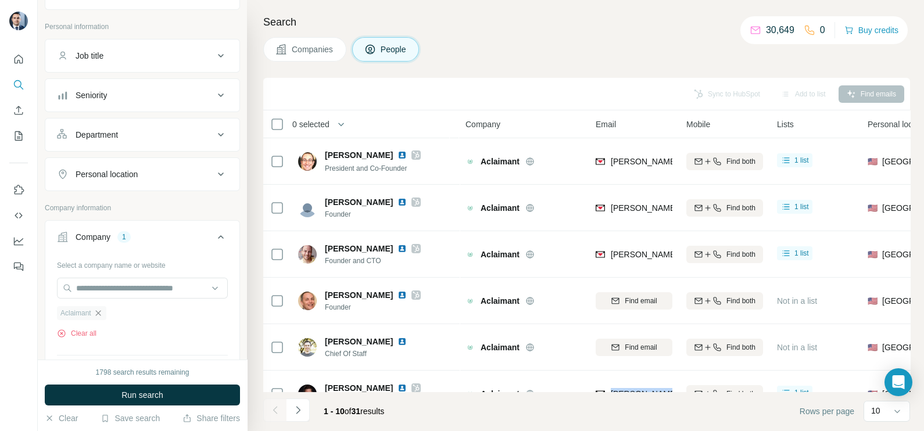
click at [99, 315] on icon "button" at bounding box center [98, 312] width 9 height 9
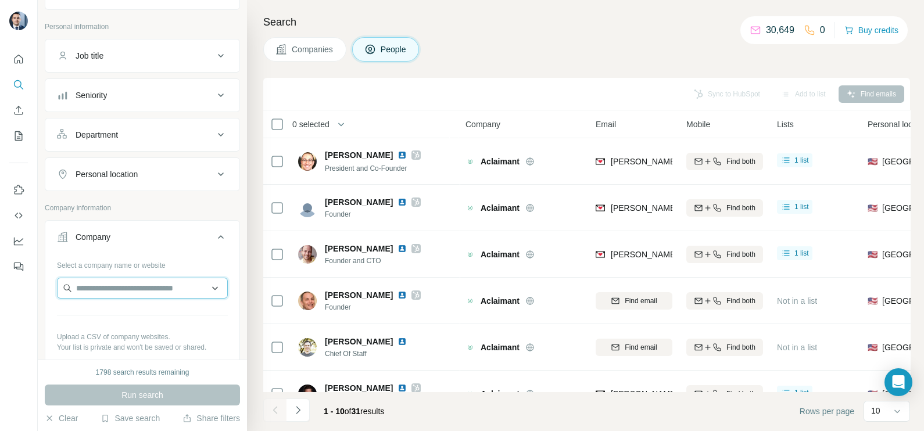
click at [110, 289] on input "text" at bounding box center [142, 288] width 171 height 21
paste input "**********"
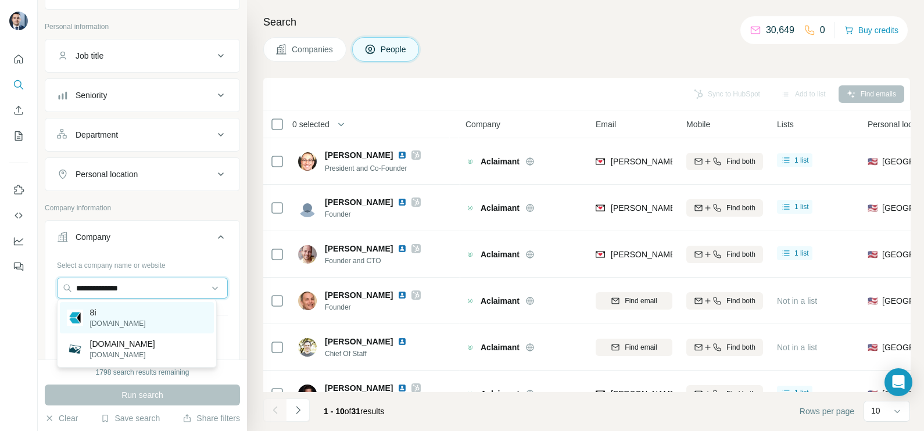
type input "**********"
click at [131, 314] on div "8i 8i.com" at bounding box center [137, 317] width 154 height 31
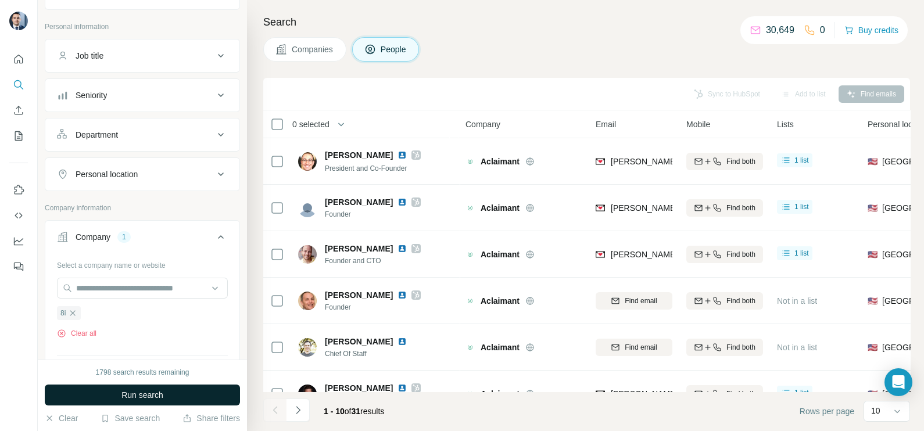
click at [123, 389] on span "Run search" at bounding box center [142, 395] width 42 height 12
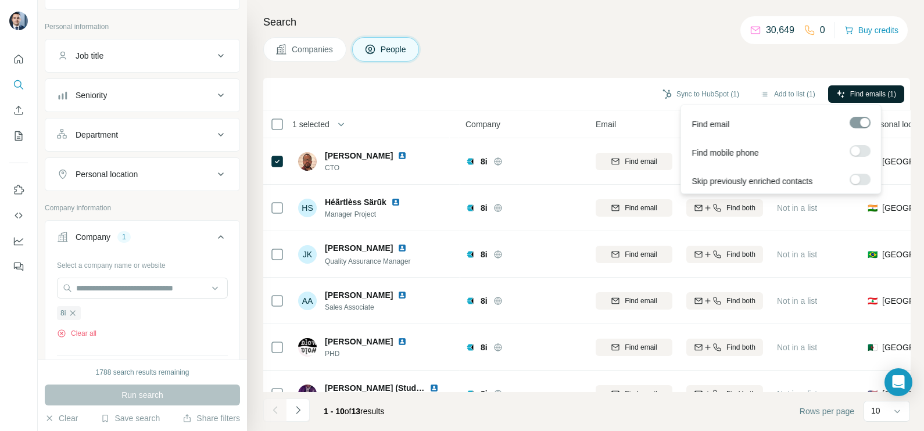
click at [842, 92] on icon "button" at bounding box center [840, 93] width 9 height 9
click at [660, 64] on div "Search Companies People Sync to HubSpot (1) Add to list (1) Find emails (1) 1 s…" at bounding box center [585, 215] width 677 height 431
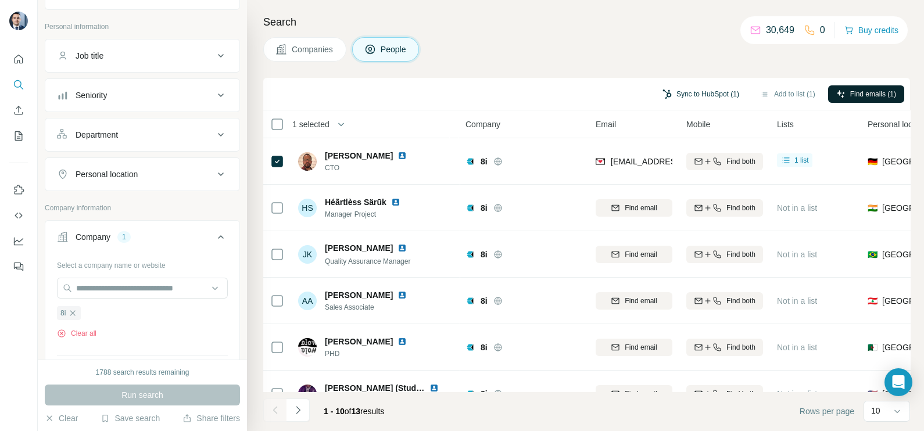
click at [702, 96] on button "Sync to HubSpot (1)" at bounding box center [700, 93] width 93 height 17
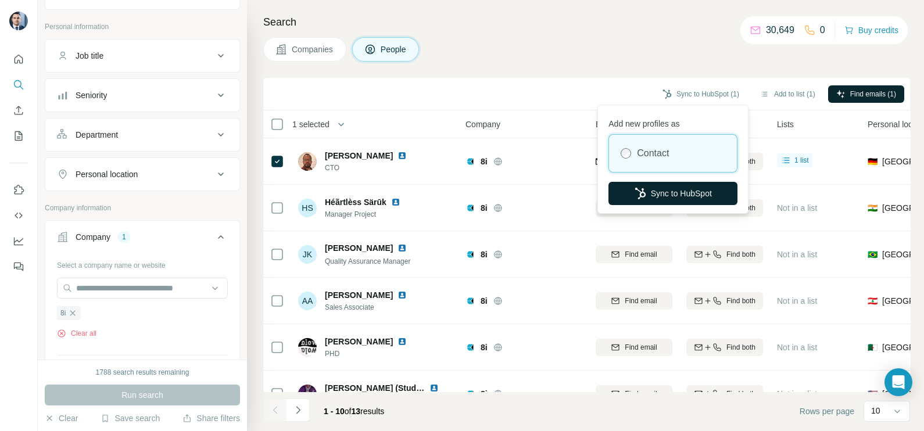
click at [672, 189] on button "Sync to HubSpot" at bounding box center [672, 193] width 129 height 23
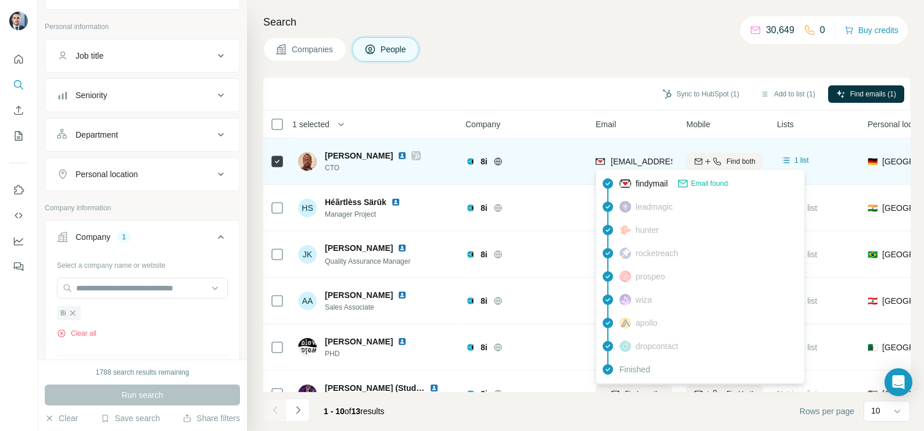
click at [644, 159] on span "matthias@8i.com" at bounding box center [679, 161] width 138 height 9
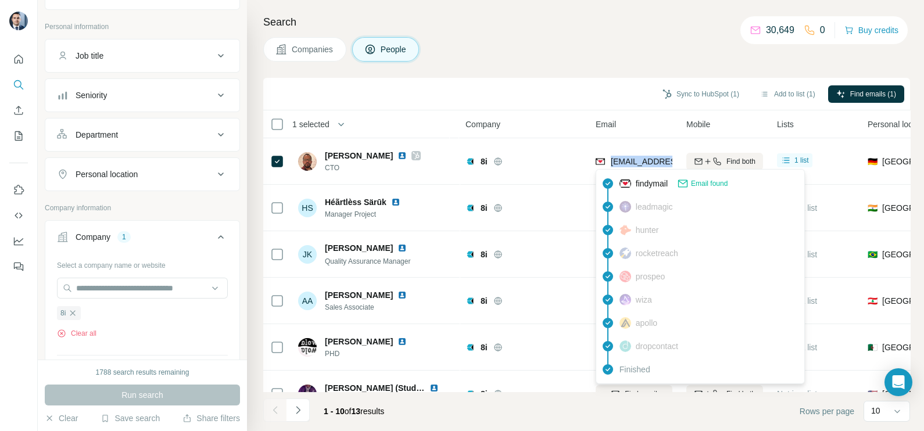
copy tr "matthias@8i.com"
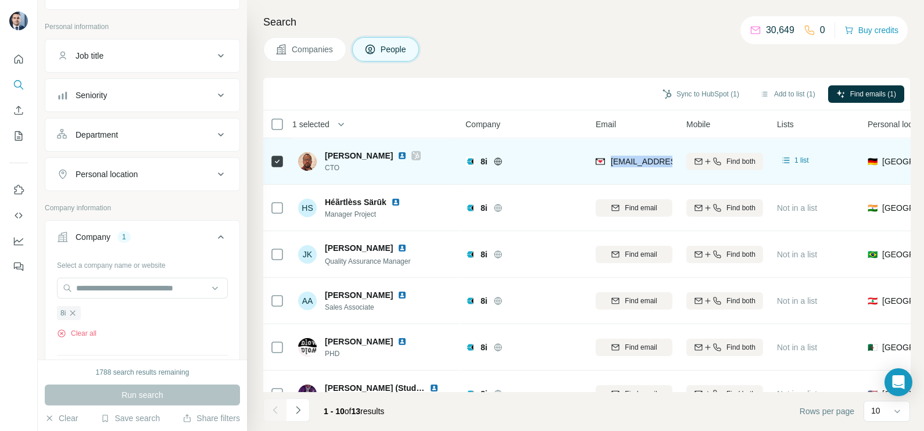
click at [632, 148] on div "matthias@8i.com" at bounding box center [633, 161] width 77 height 32
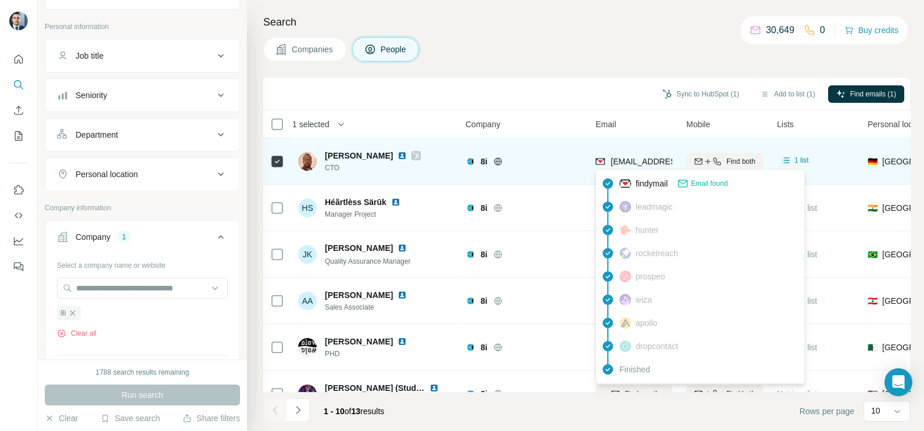
click at [627, 157] on span "matthias@8i.com" at bounding box center [679, 161] width 138 height 9
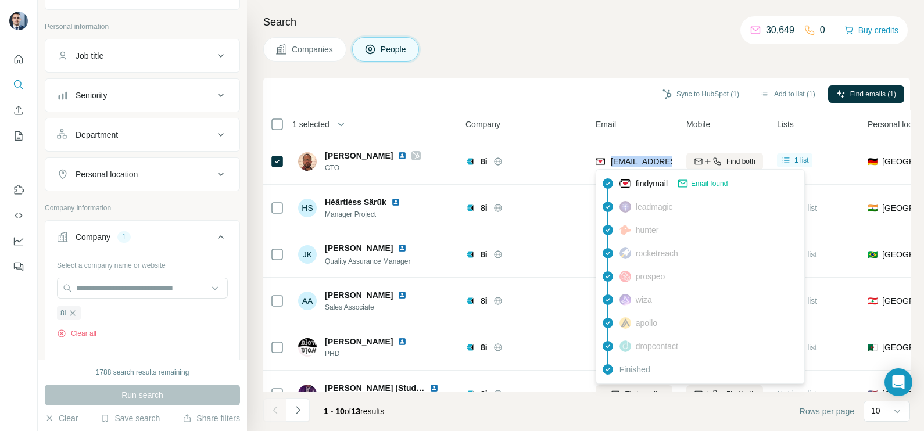
copy tr "matthias@8i.com"
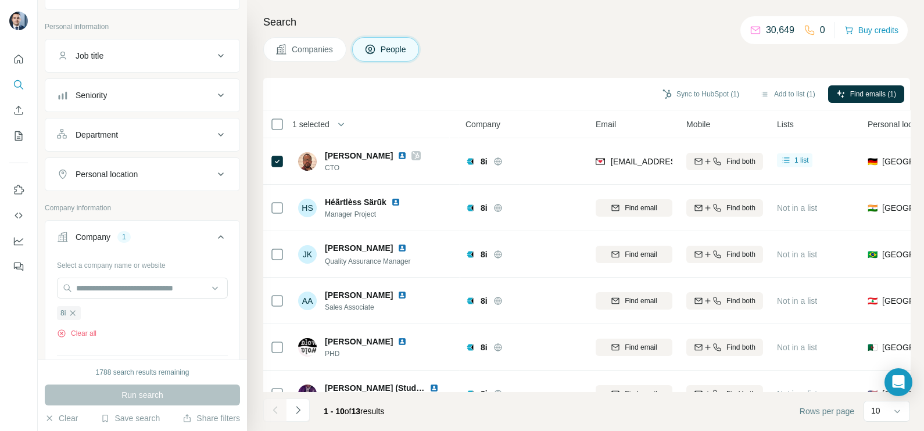
click at [580, 64] on div "Search Companies People Sync to HubSpot (1) Add to list (1) Find emails (1) 1 s…" at bounding box center [585, 215] width 677 height 431
click at [76, 313] on icon "button" at bounding box center [72, 312] width 9 height 9
click at [95, 292] on input "text" at bounding box center [142, 288] width 171 height 21
paste input "**********"
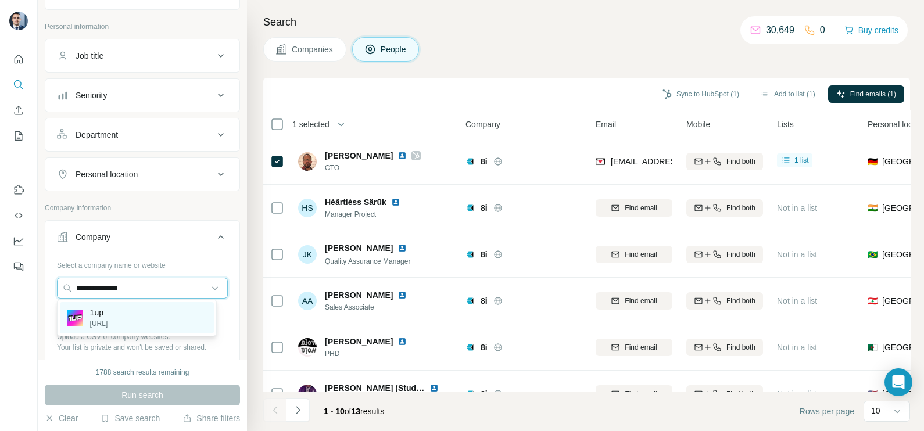
type input "**********"
click at [128, 315] on div "1up 1up.ai" at bounding box center [137, 317] width 154 height 31
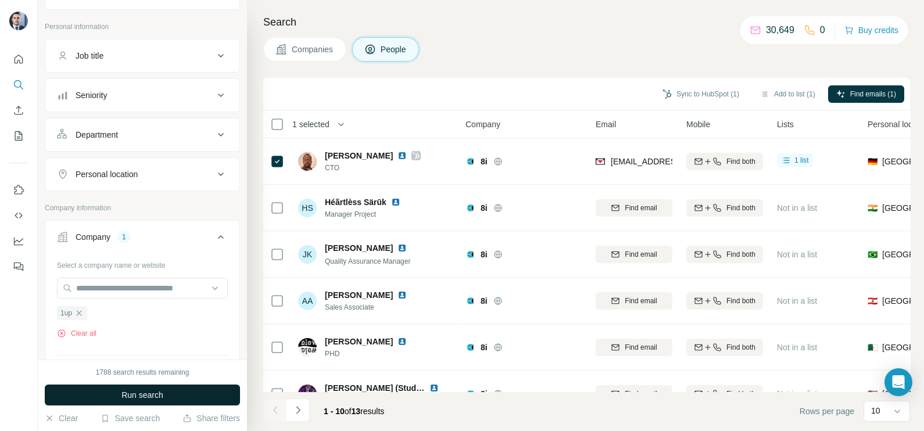
click at [138, 387] on button "Run search" at bounding box center [142, 395] width 195 height 21
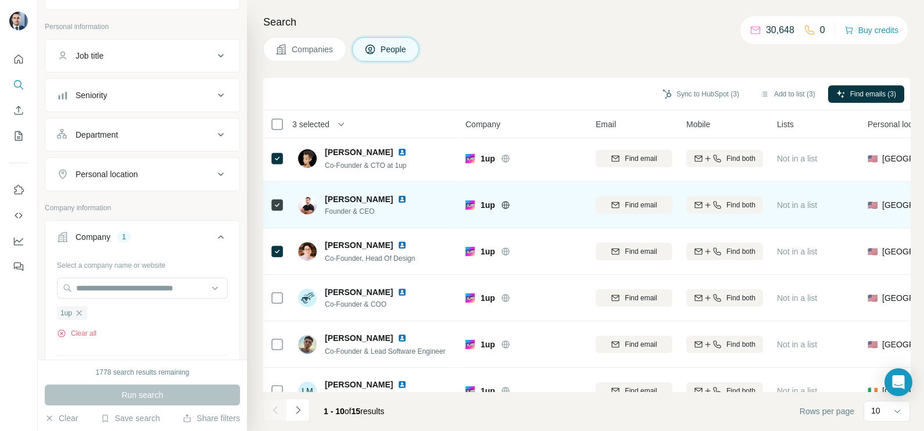
scroll to position [72, 0]
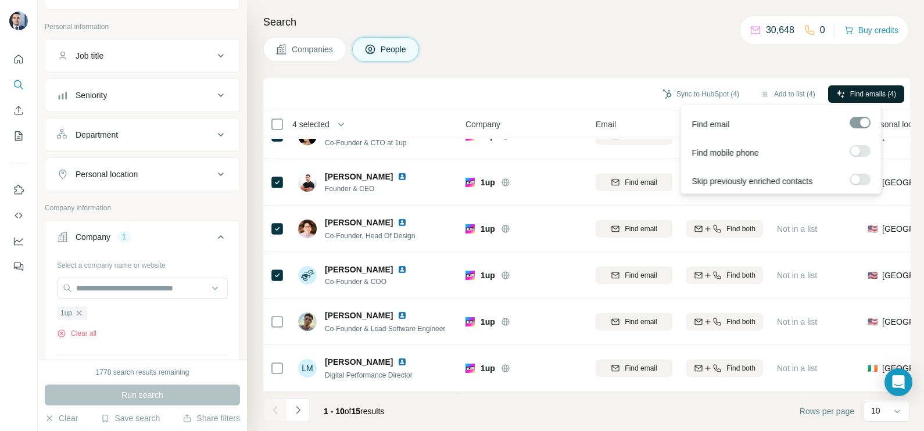
click at [868, 99] on span "Find emails (4)" at bounding box center [873, 94] width 46 height 10
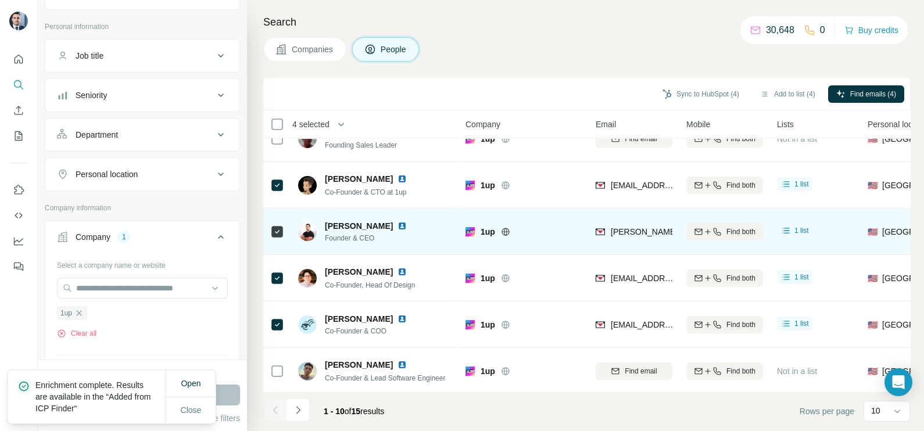
scroll to position [0, 0]
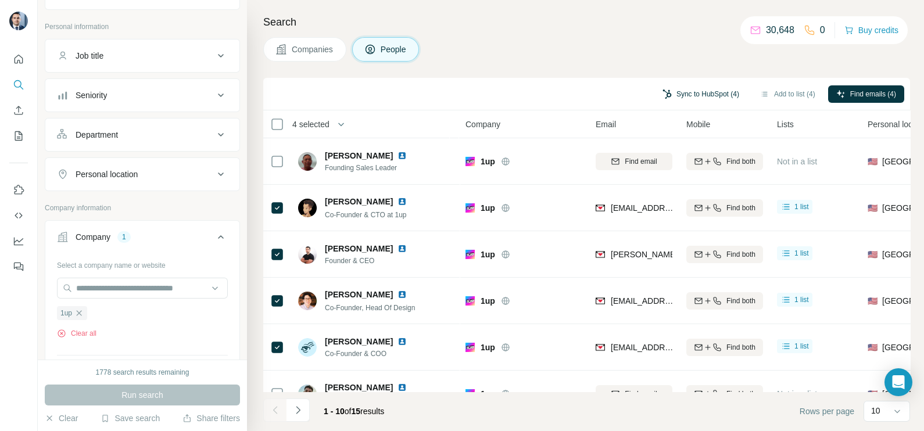
click at [693, 99] on button "Sync to HubSpot (4)" at bounding box center [700, 93] width 93 height 17
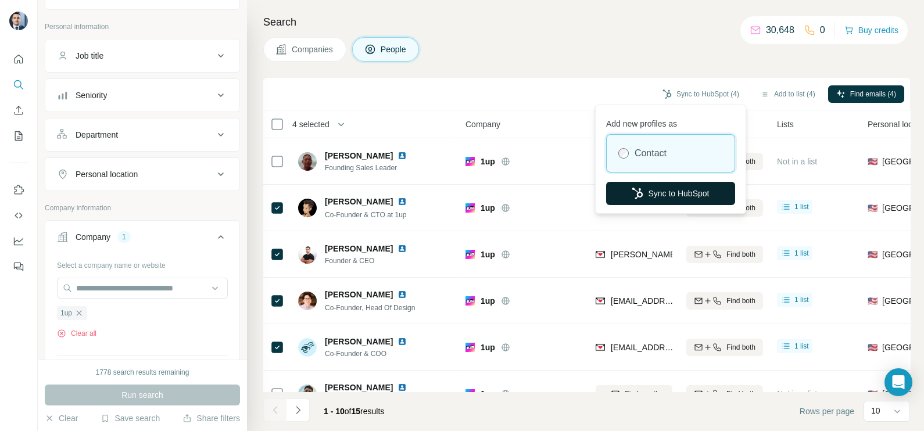
click at [676, 186] on button "Sync to HubSpot" at bounding box center [670, 193] width 129 height 23
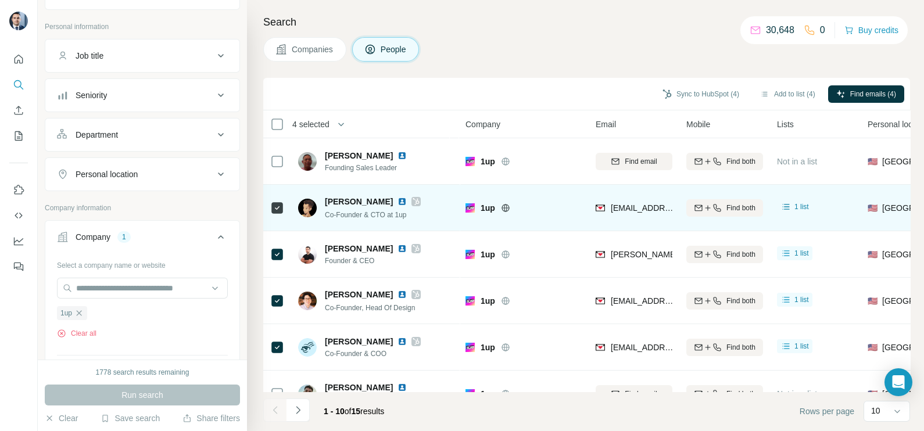
click at [627, 218] on div "ed@1up.ai" at bounding box center [633, 208] width 77 height 32
copy tr "ed@1up.ai"
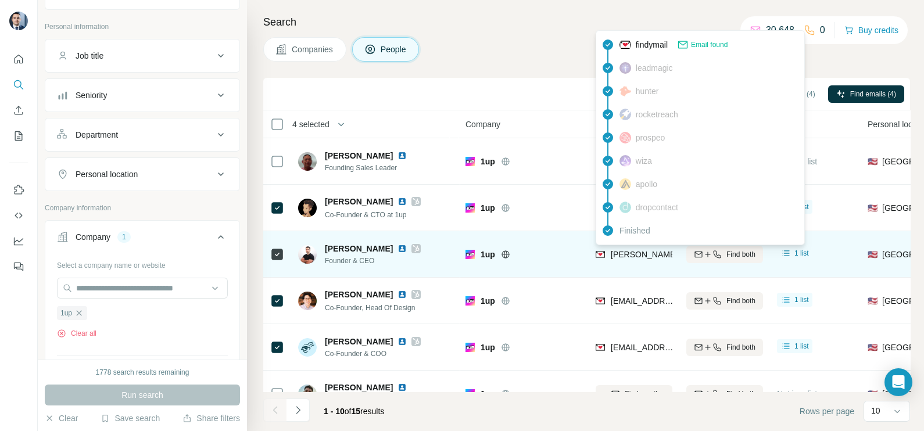
click at [631, 256] on span "george@1up.ai" at bounding box center [679, 254] width 139 height 9
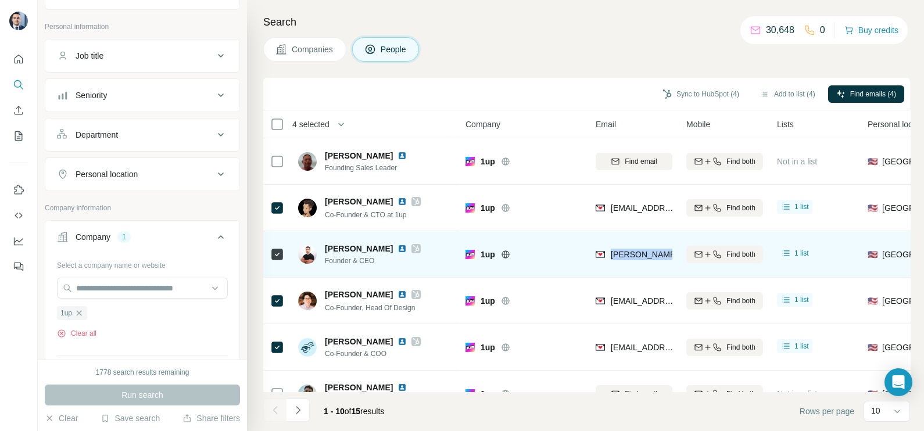
copy tr "george@1up.ai"
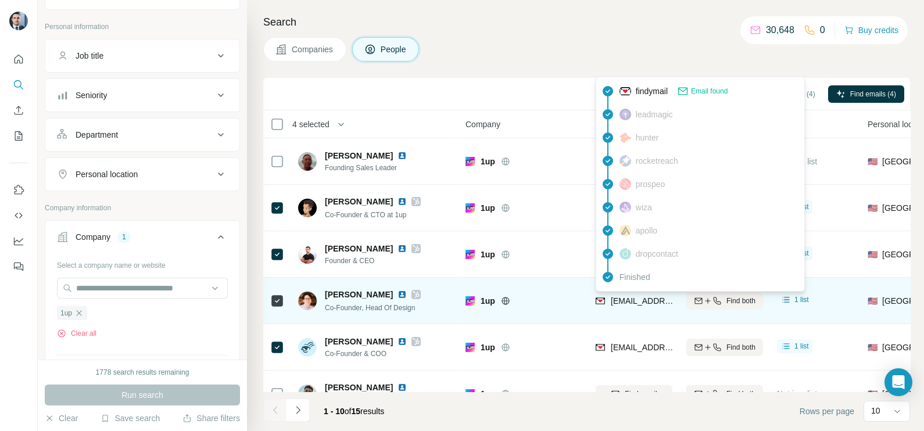
click at [634, 299] on span "jayden@1up.ai" at bounding box center [646, 300] width 73 height 9
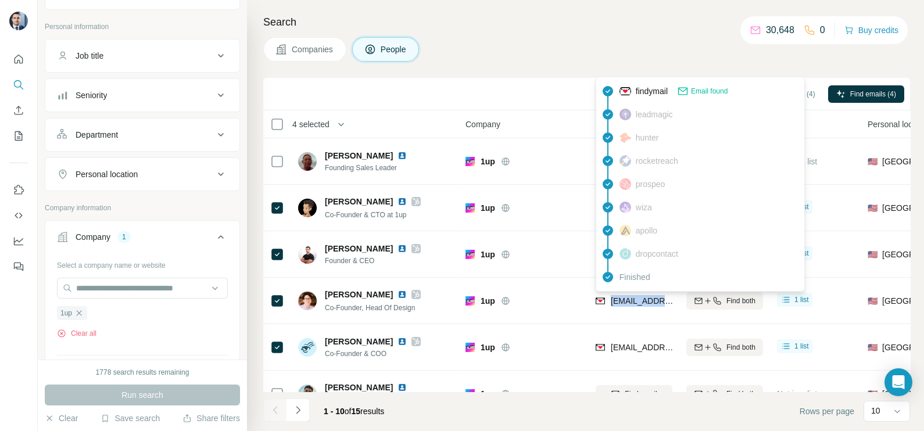
copy tr "jayden@1up.ai"
click at [561, 135] on th "Company" at bounding box center [523, 124] width 130 height 28
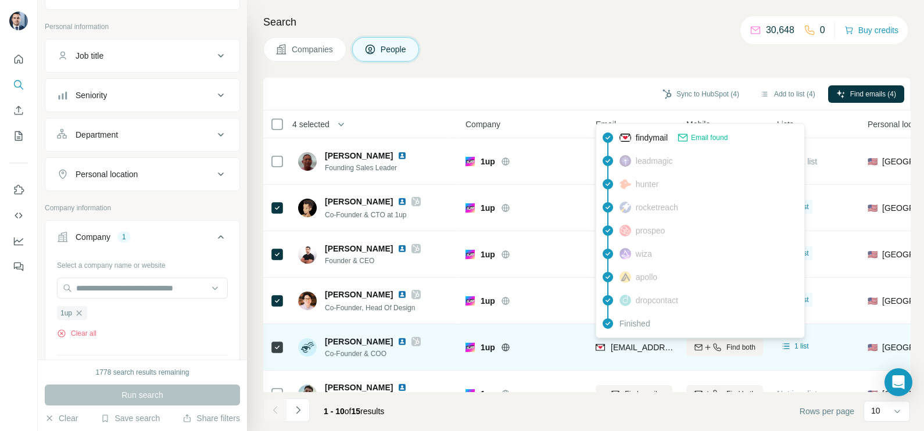
click at [638, 347] on span "manoj@1up.ai" at bounding box center [646, 347] width 73 height 9
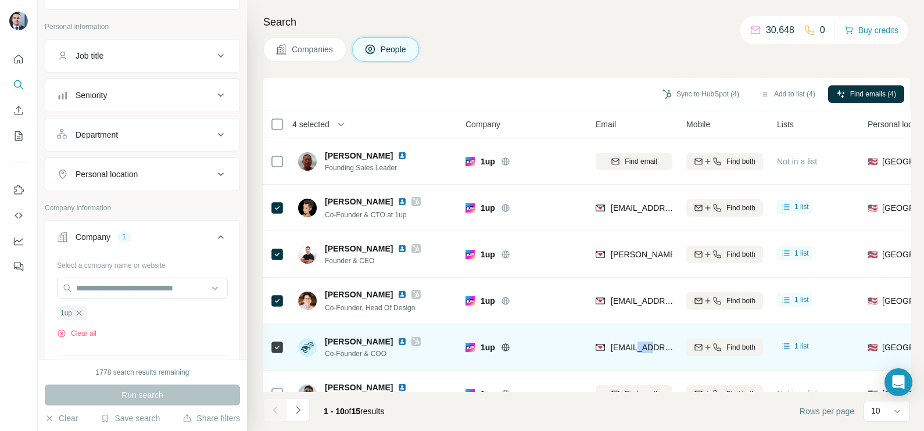
click at [638, 347] on span "manoj@1up.ai" at bounding box center [646, 347] width 73 height 9
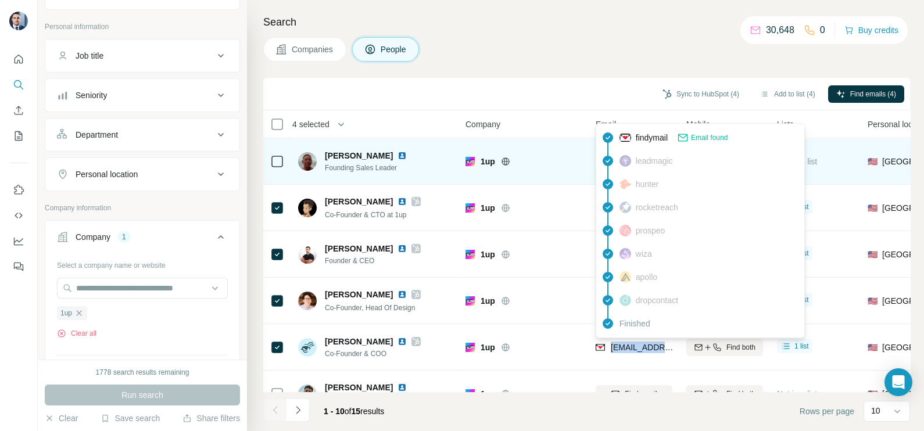
copy tr "manoj@1up.ai"
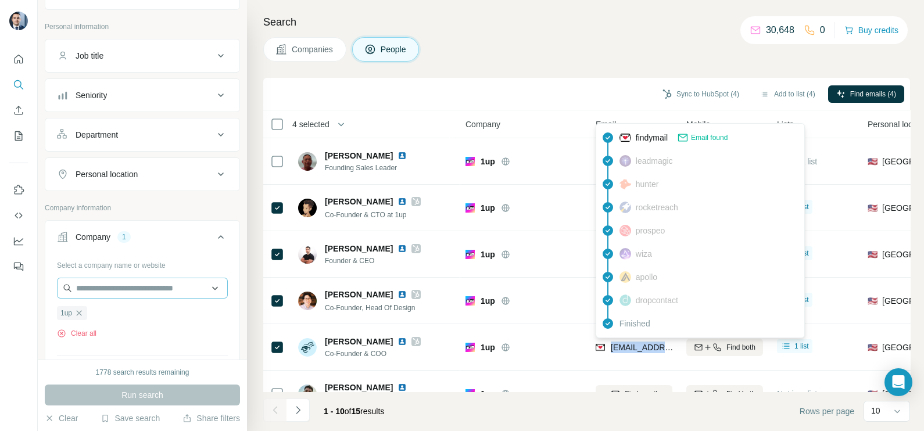
click at [81, 311] on icon "button" at bounding box center [78, 312] width 9 height 9
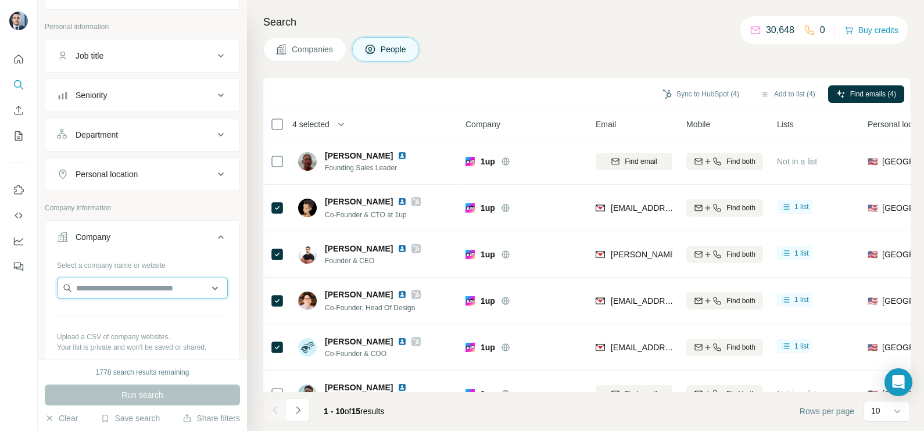
click at [127, 290] on input "text" at bounding box center [142, 288] width 171 height 21
paste input "**********"
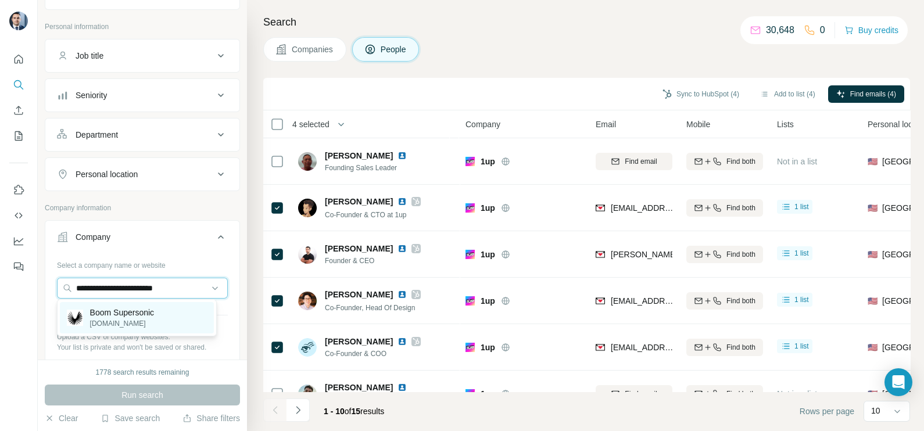
type input "**********"
click at [116, 321] on p "boomsupersonic.com" at bounding box center [122, 323] width 64 height 10
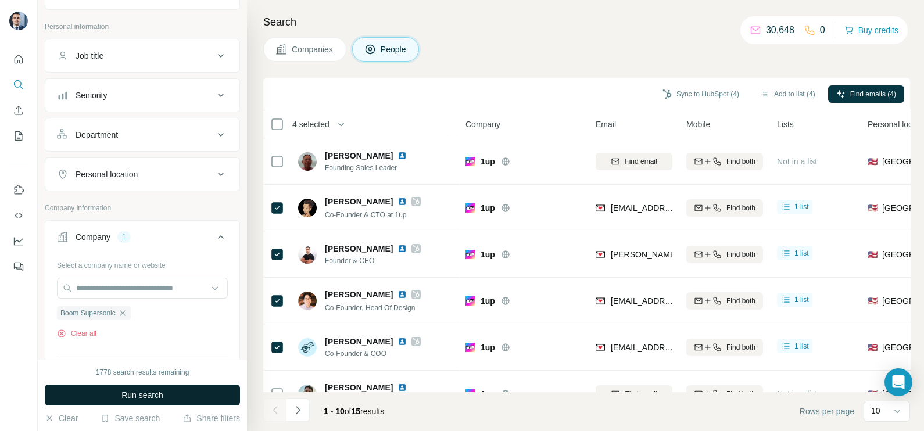
click at [155, 390] on span "Run search" at bounding box center [142, 395] width 42 height 12
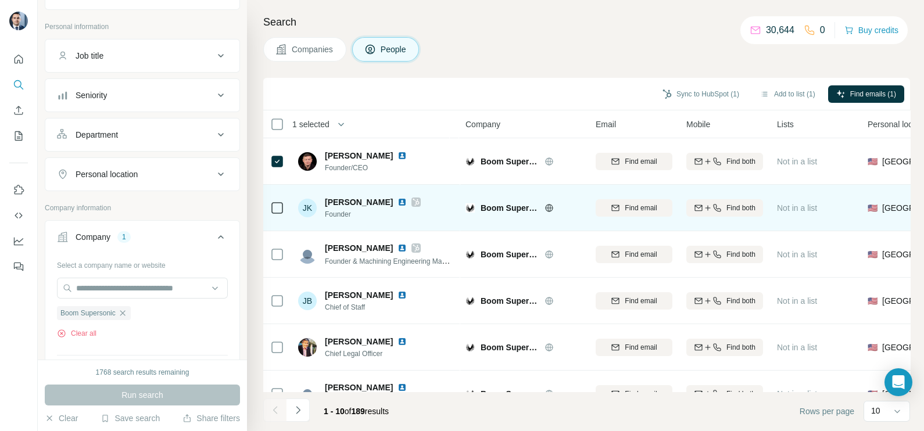
click at [394, 197] on div "JK John Kelly Founder" at bounding box center [375, 208] width 155 height 32
click at [393, 197] on div "JK John Kelly Founder" at bounding box center [375, 208] width 155 height 32
click at [412, 200] on icon at bounding box center [415, 201] width 7 height 9
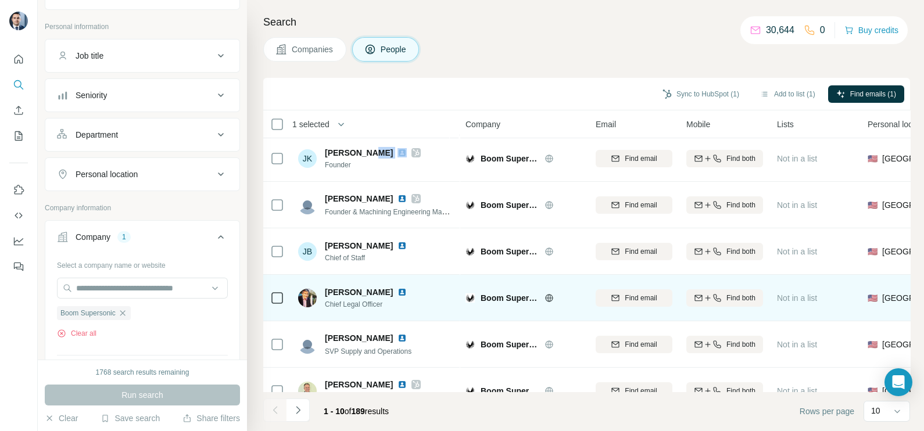
scroll to position [72, 0]
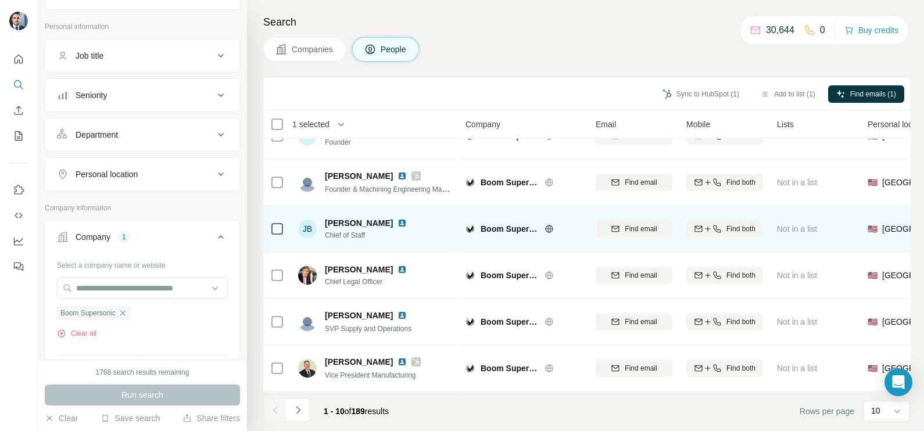
click at [270, 227] on icon at bounding box center [277, 229] width 14 height 14
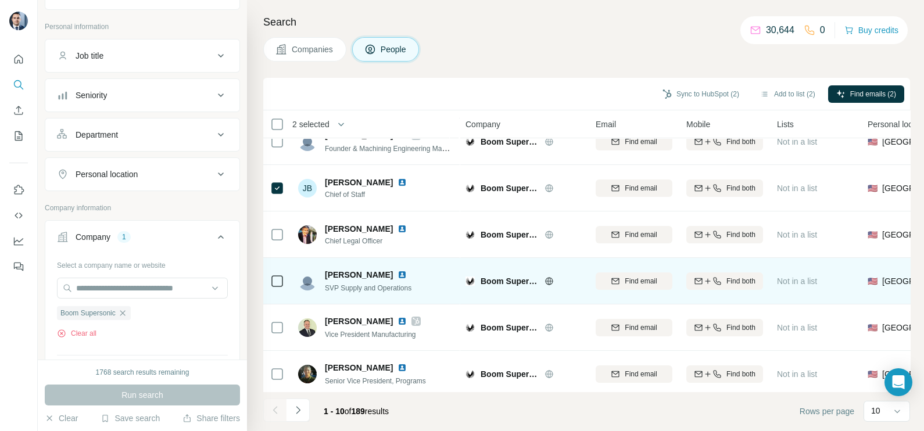
scroll to position [145, 0]
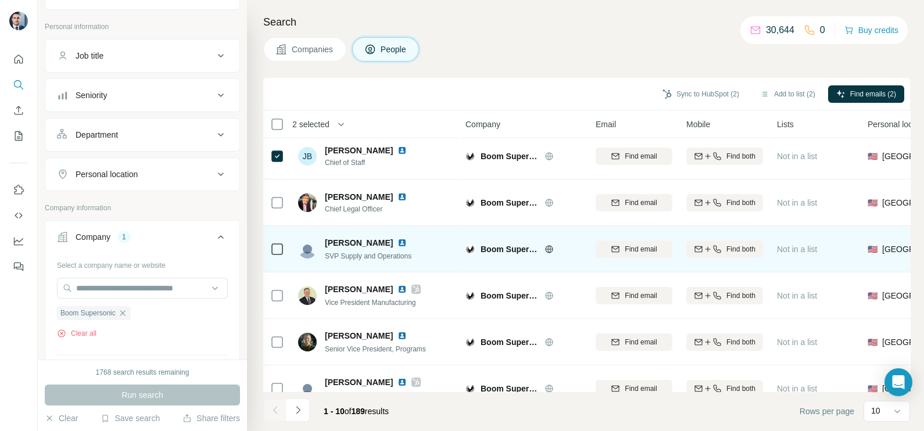
click at [278, 242] on icon at bounding box center [277, 249] width 14 height 14
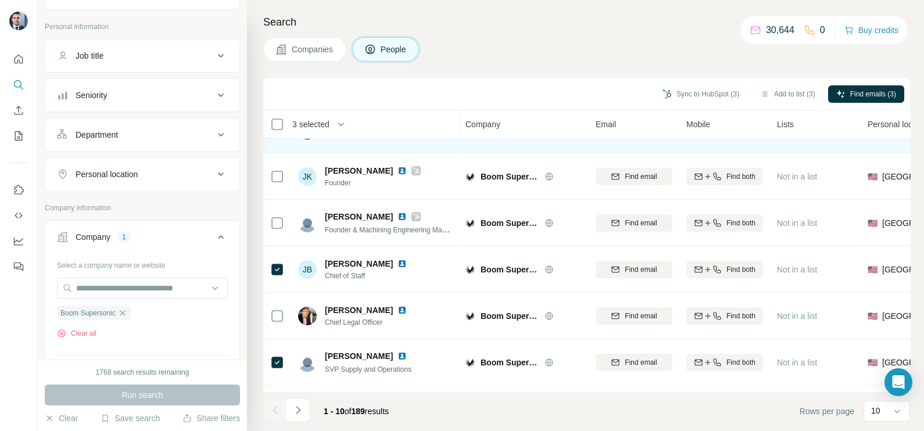
scroll to position [0, 0]
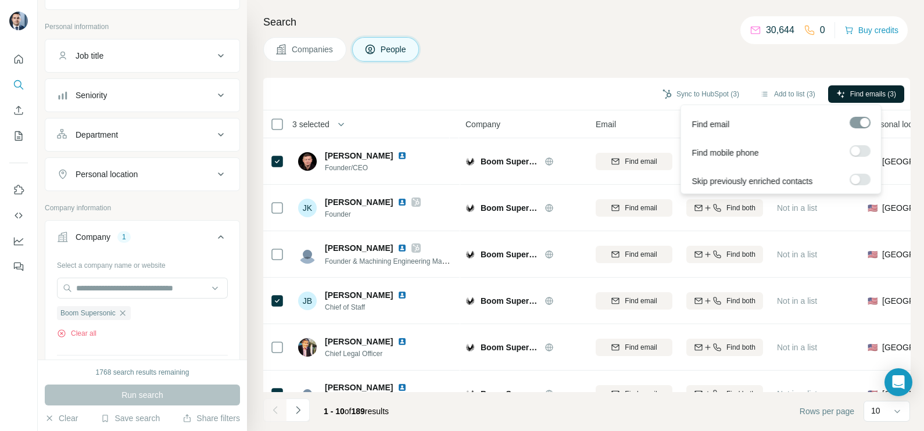
click at [850, 89] on span "Find emails (3)" at bounding box center [873, 94] width 46 height 10
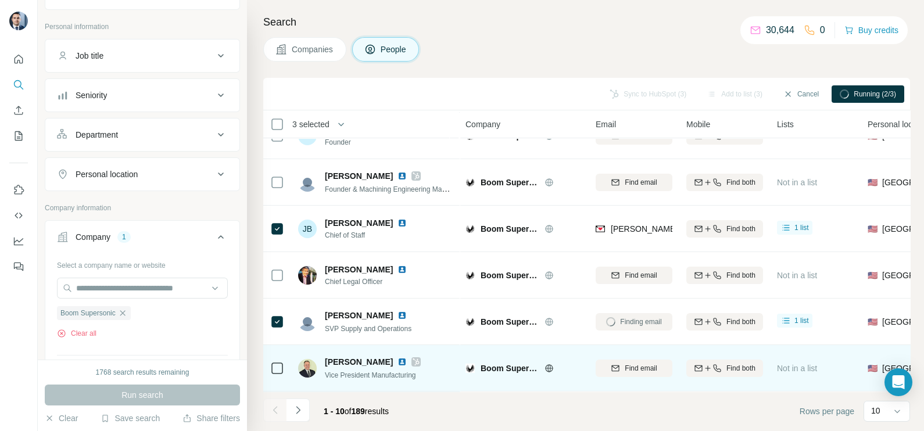
scroll to position [145, 0]
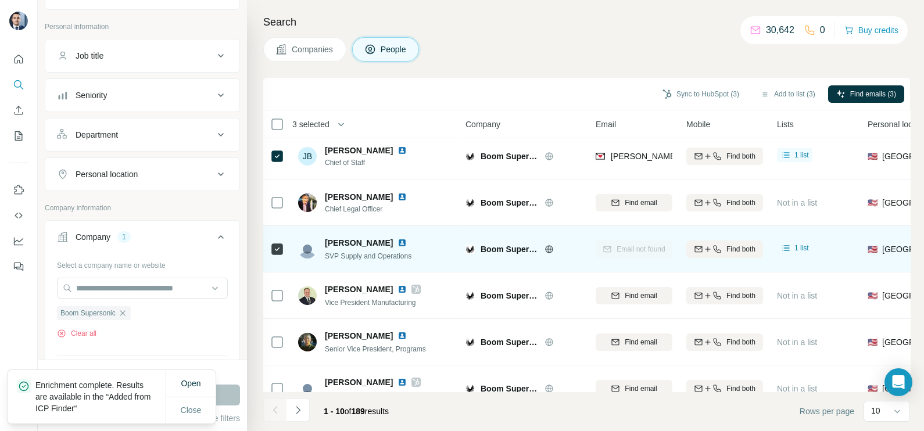
click at [278, 257] on div at bounding box center [277, 249] width 14 height 32
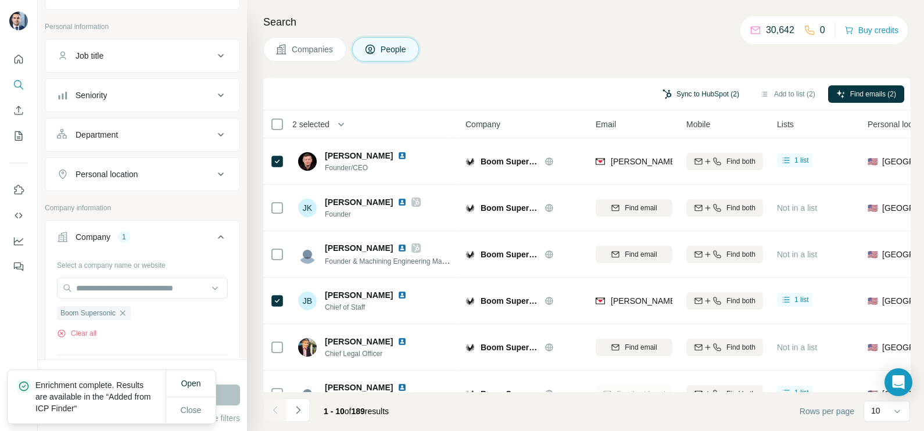
click at [699, 96] on button "Sync to HubSpot (2)" at bounding box center [700, 93] width 93 height 17
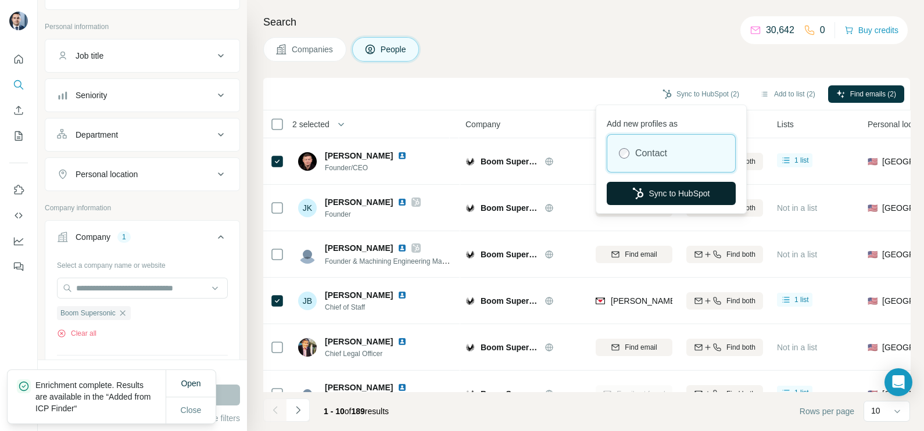
click at [683, 189] on button "Sync to HubSpot" at bounding box center [670, 193] width 129 height 23
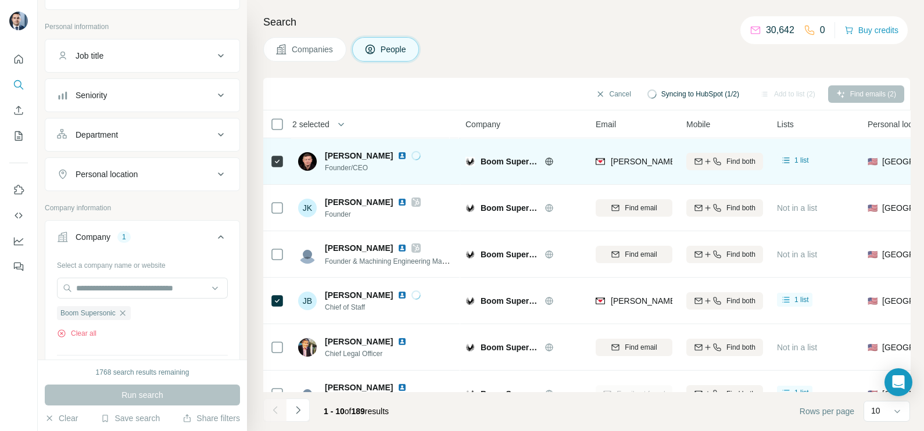
click at [653, 159] on span "blake@boomsupersonic.com" at bounding box center [712, 161] width 204 height 9
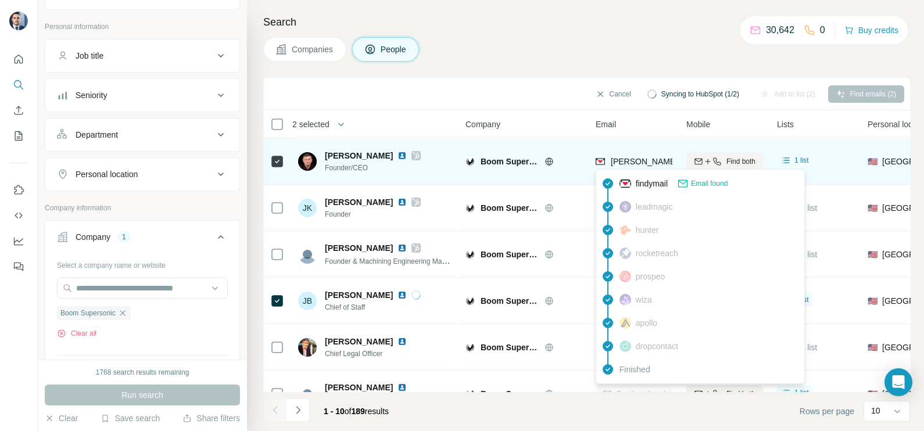
click at [653, 159] on span "blake@boomsupersonic.com" at bounding box center [712, 161] width 204 height 9
copy tr "blake@boomsupersonic.com"
click at [653, 159] on span "blake@boomsupersonic.com" at bounding box center [712, 161] width 204 height 9
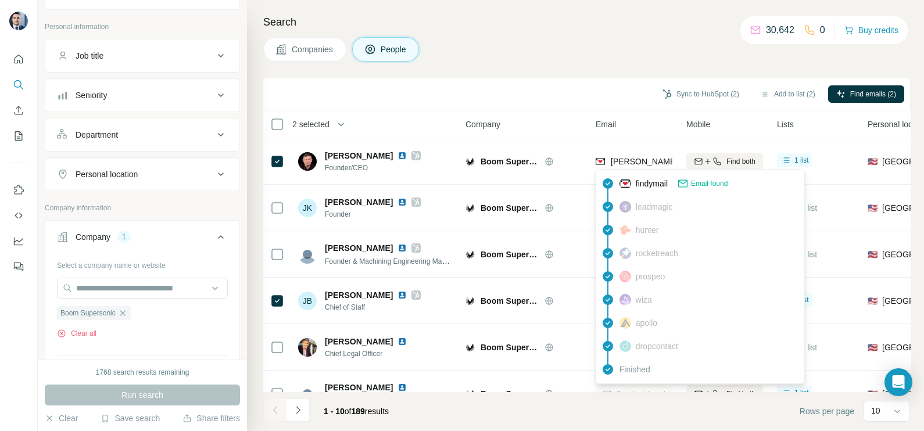
click at [538, 93] on div "Sync to HubSpot (2) Add to list (2) Find emails (2)" at bounding box center [586, 94] width 635 height 20
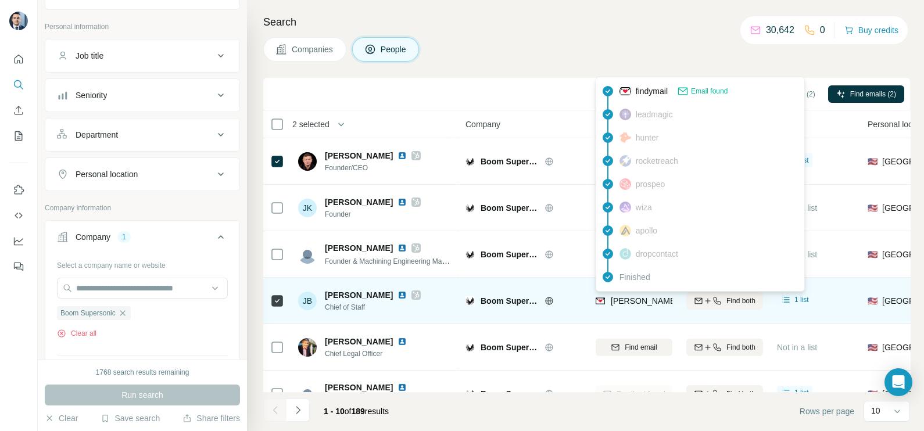
click at [630, 302] on span "john.bonanni@boomsupersonic.com" at bounding box center [746, 300] width 272 height 9
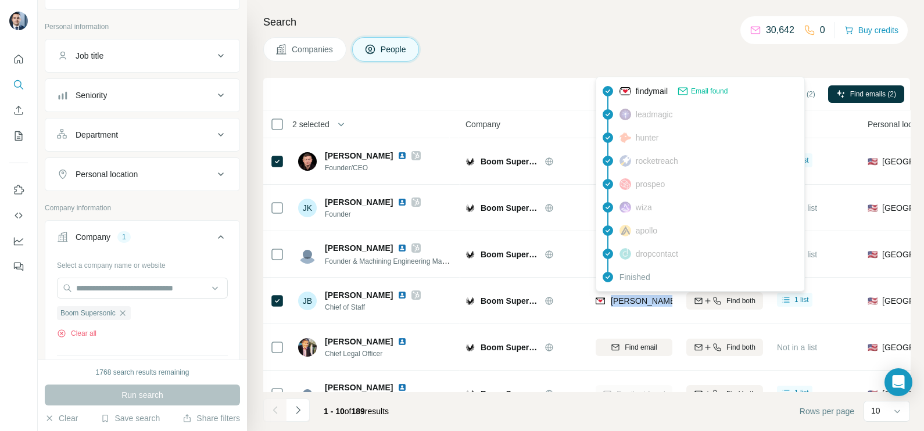
copy tr "john.bonanni@boomsupersonic.com"
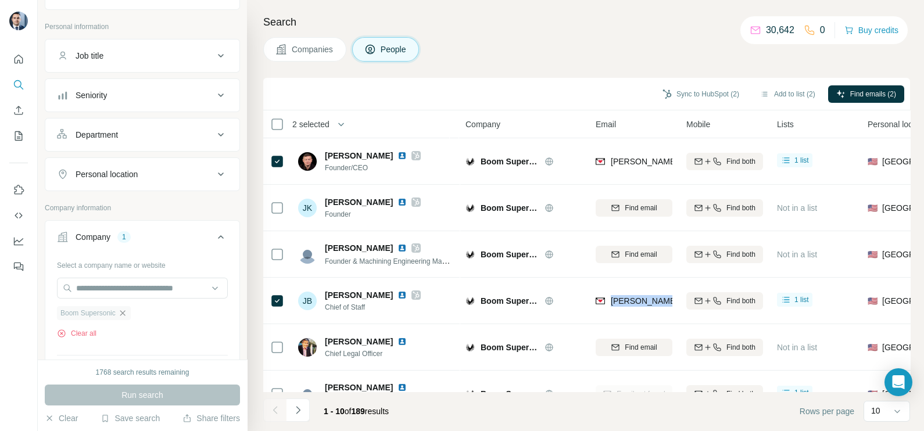
click at [123, 311] on icon "button" at bounding box center [122, 312] width 9 height 9
click at [112, 286] on input "text" at bounding box center [142, 288] width 171 height 21
paste input "**********"
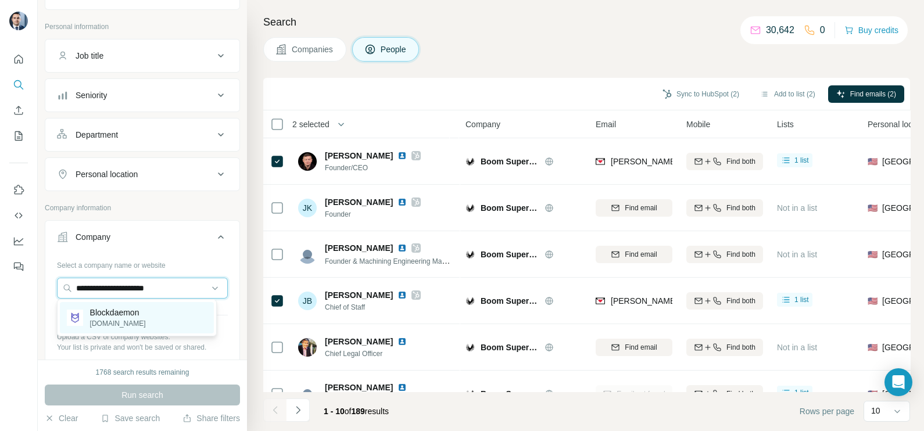
type input "**********"
click at [110, 322] on p "blockdaemon.com" at bounding box center [118, 323] width 56 height 10
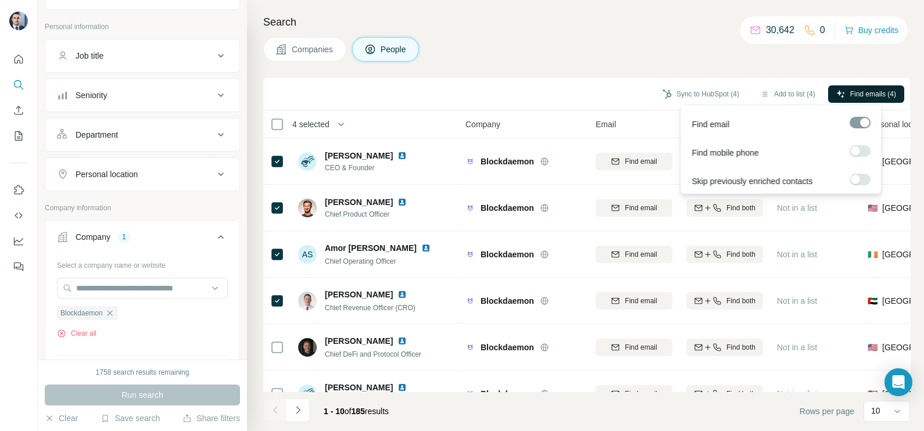
click at [852, 97] on span "Find emails (4)" at bounding box center [873, 94] width 46 height 10
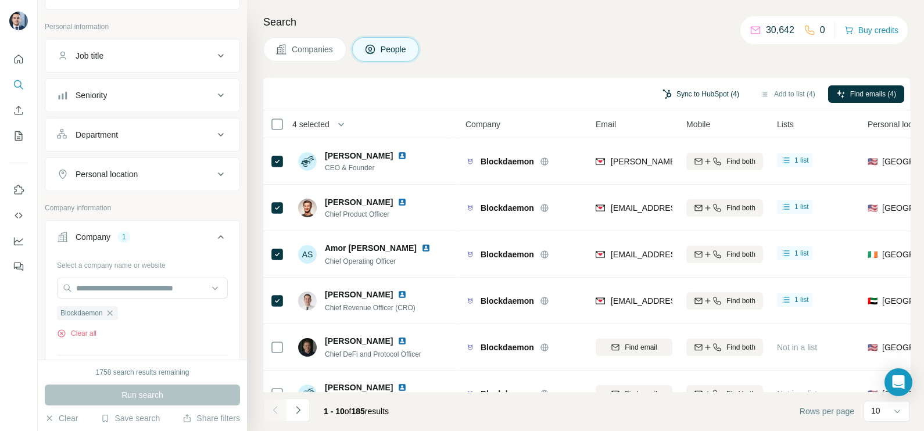
click at [669, 95] on button "Sync to HubSpot (4)" at bounding box center [700, 93] width 93 height 17
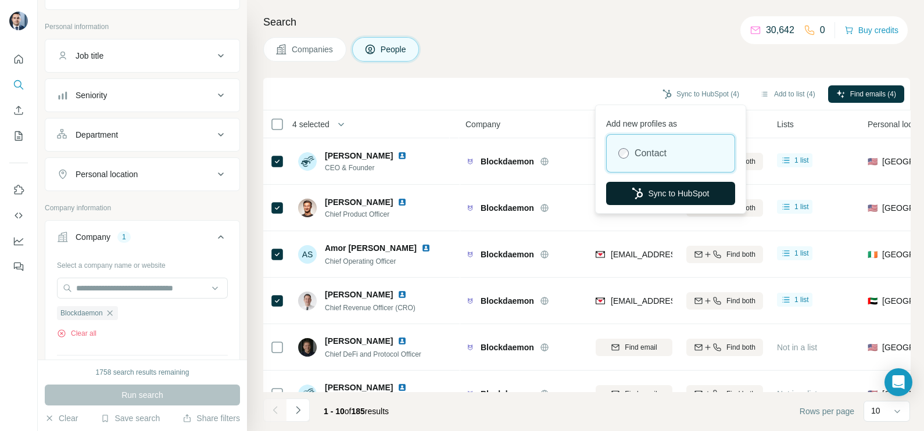
click at [656, 187] on button "Sync to HubSpot" at bounding box center [670, 193] width 129 height 23
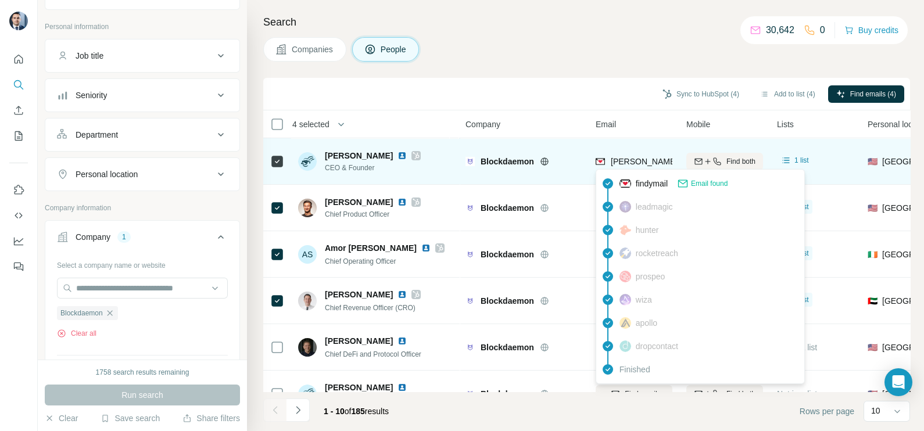
click at [633, 157] on span "konstantin@blockdaemon.com" at bounding box center [712, 161] width 204 height 9
click at [634, 156] on span "konstantin@blockdaemon.com" at bounding box center [707, 162] width 195 height 12
click at [634, 157] on span "konstantin@blockdaemon.com" at bounding box center [712, 161] width 204 height 9
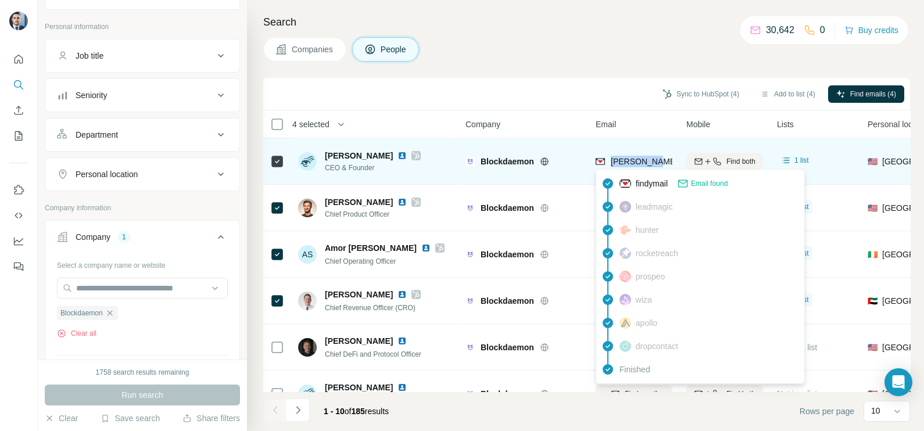
click at [633, 157] on span "konstantin@blockdaemon.com" at bounding box center [712, 161] width 204 height 9
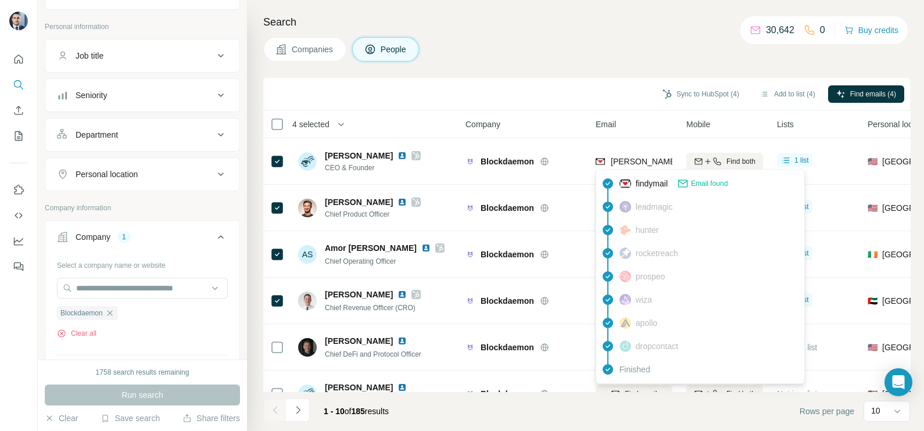
click at [580, 118] on div "Company" at bounding box center [523, 123] width 116 height 13
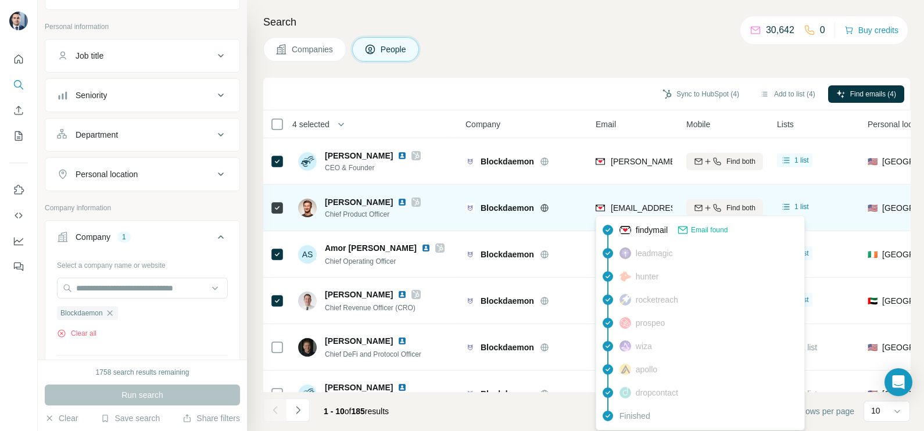
click at [650, 203] on span "azinder@blockdaemon.com" at bounding box center [679, 207] width 138 height 9
click at [650, 203] on span "azinder@blockdaemon.com" at bounding box center [674, 208] width 128 height 12
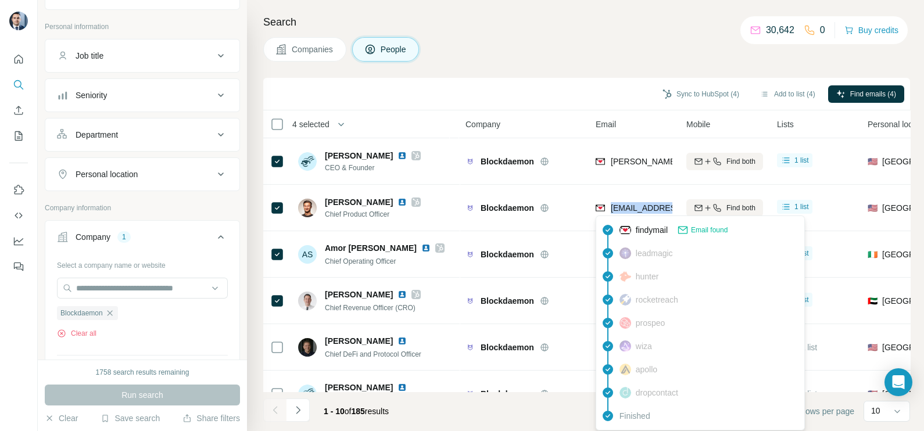
copy tr "azinder@blockdaemon.com"
click at [563, 123] on div "Company" at bounding box center [523, 123] width 116 height 13
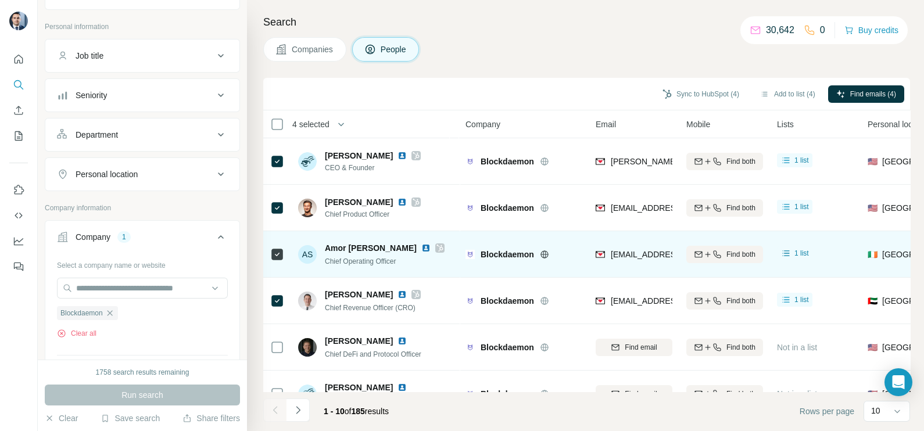
click at [626, 247] on div "asexton@blockdaemon.com" at bounding box center [633, 254] width 77 height 32
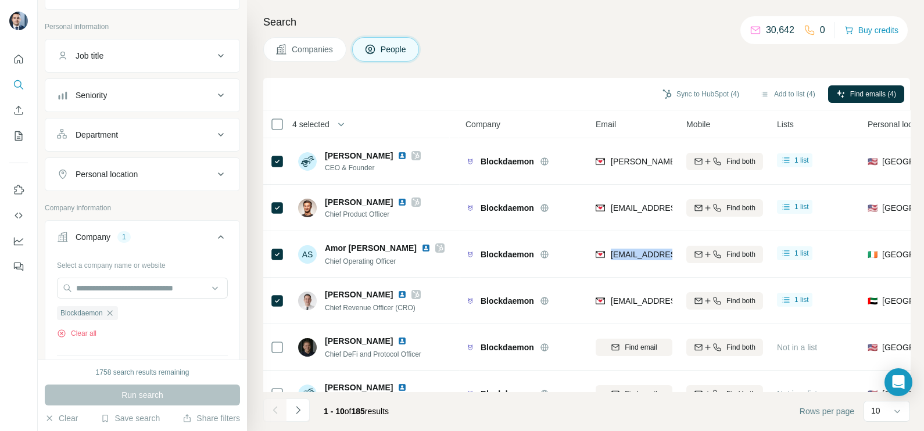
copy tr "asexton@blockdaemon.com"
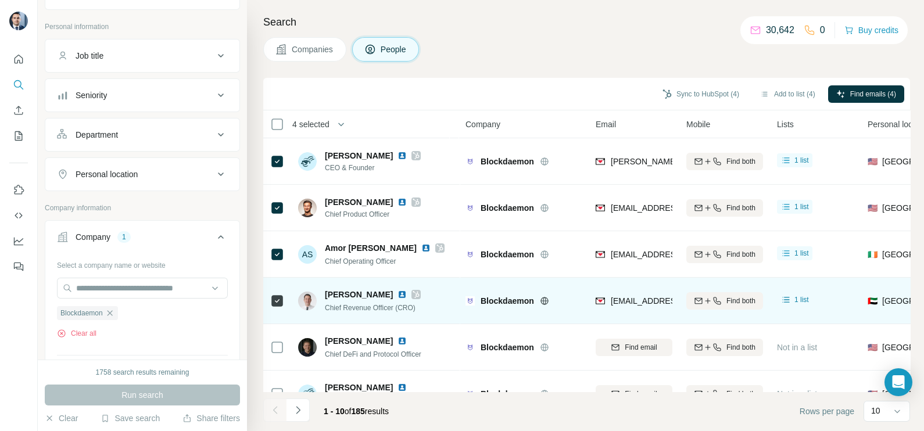
click at [633, 308] on div "avranjes@blockdaemon.com" at bounding box center [666, 302] width 143 height 14
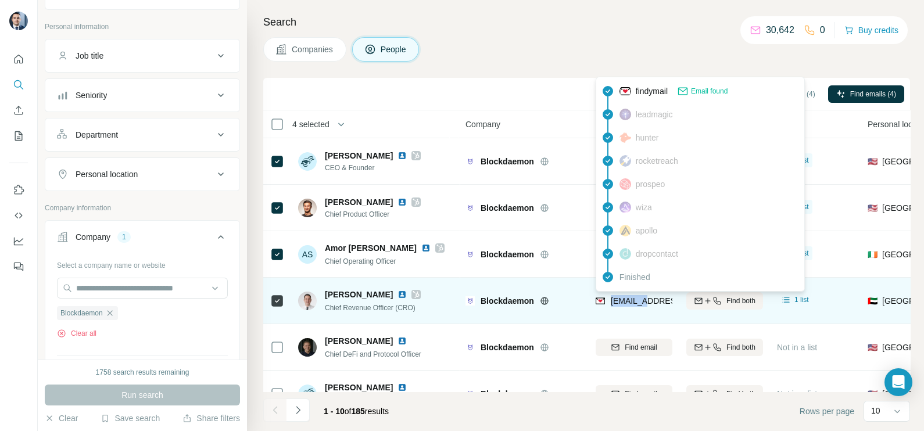
click at [633, 308] on div "avranjes@blockdaemon.com" at bounding box center [666, 302] width 143 height 14
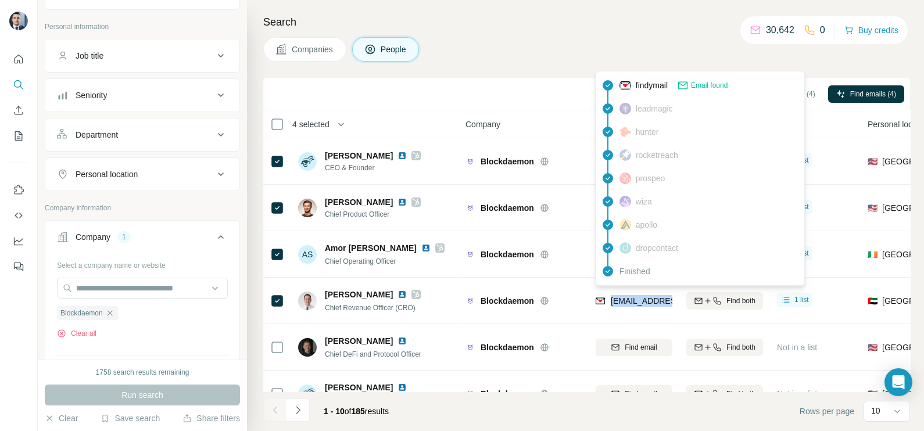
copy tr "avranjes@blockdaemon.com"
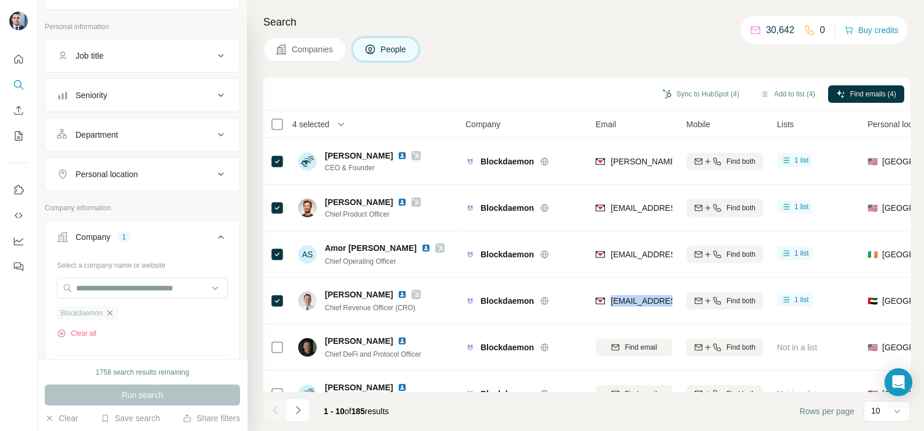
click at [110, 310] on icon "button" at bounding box center [109, 312] width 9 height 9
click at [112, 282] on input "text" at bounding box center [142, 288] width 171 height 21
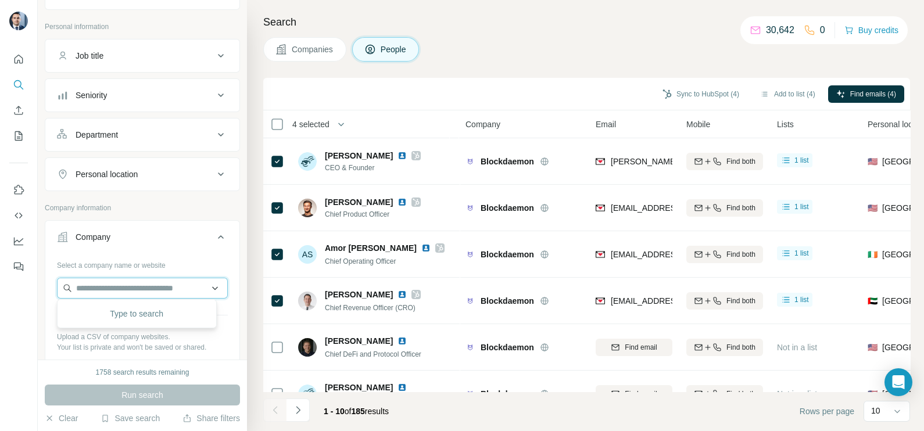
paste input "**********"
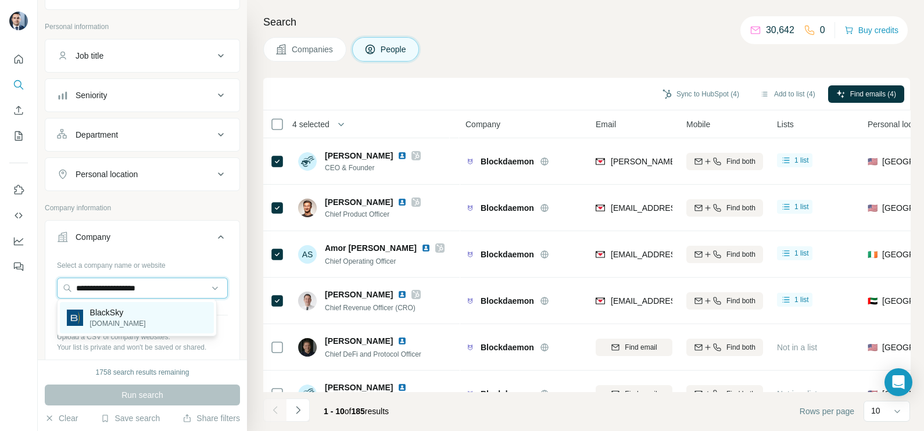
type input "**********"
click at [135, 320] on div "BlackSky blacksky.com" at bounding box center [137, 317] width 154 height 31
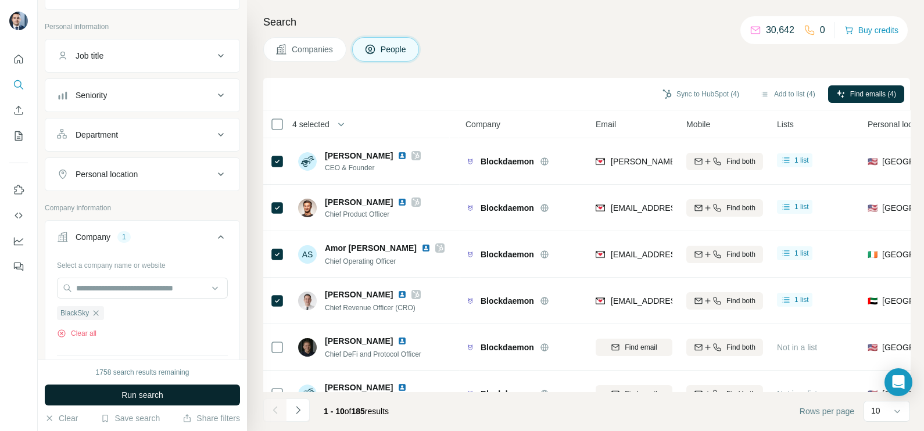
click at [137, 392] on span "Run search" at bounding box center [142, 395] width 42 height 12
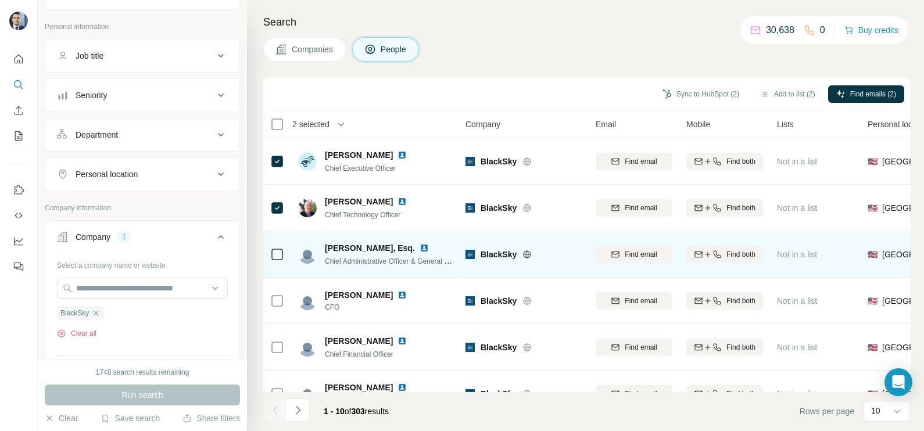
click at [279, 261] on div at bounding box center [277, 254] width 14 height 32
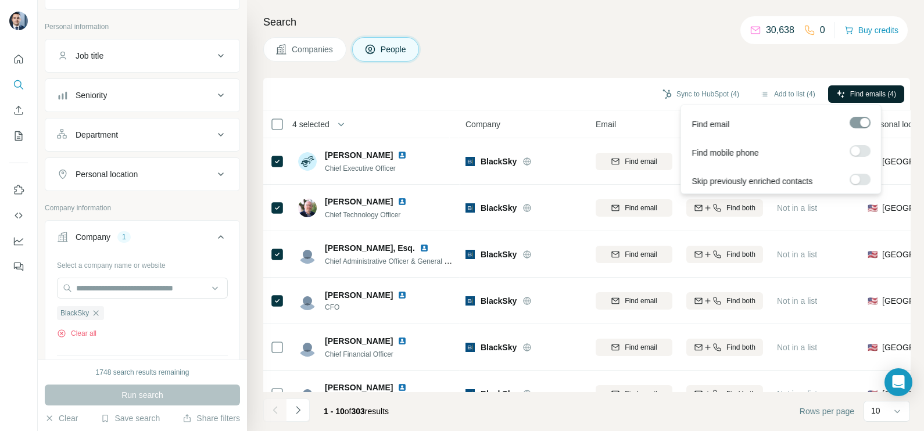
click at [849, 102] on button "Find emails (4)" at bounding box center [866, 93] width 76 height 17
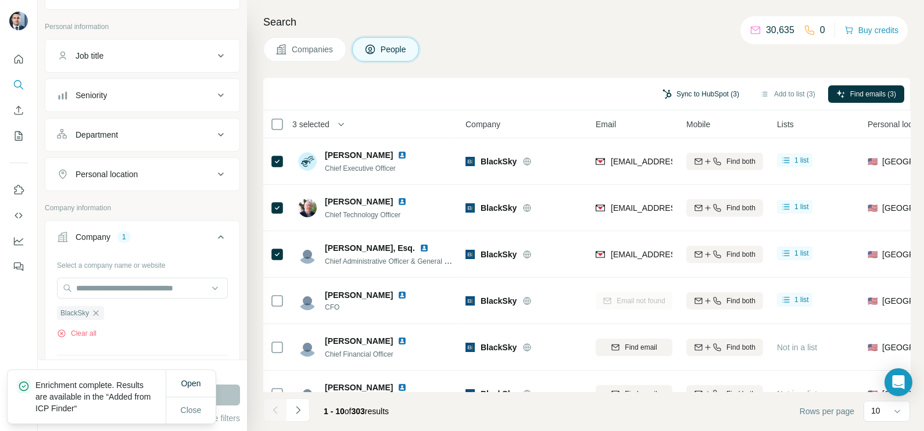
click at [706, 95] on button "Sync to HubSpot (3)" at bounding box center [700, 93] width 93 height 17
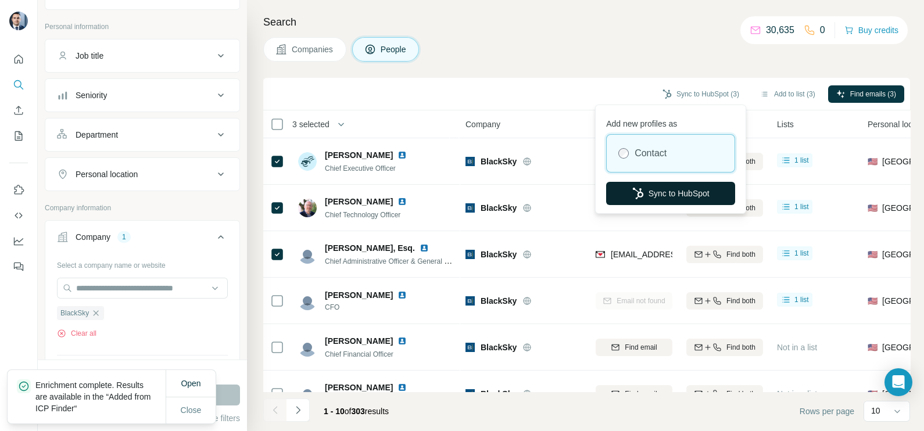
click at [652, 196] on button "Sync to HubSpot" at bounding box center [670, 193] width 129 height 23
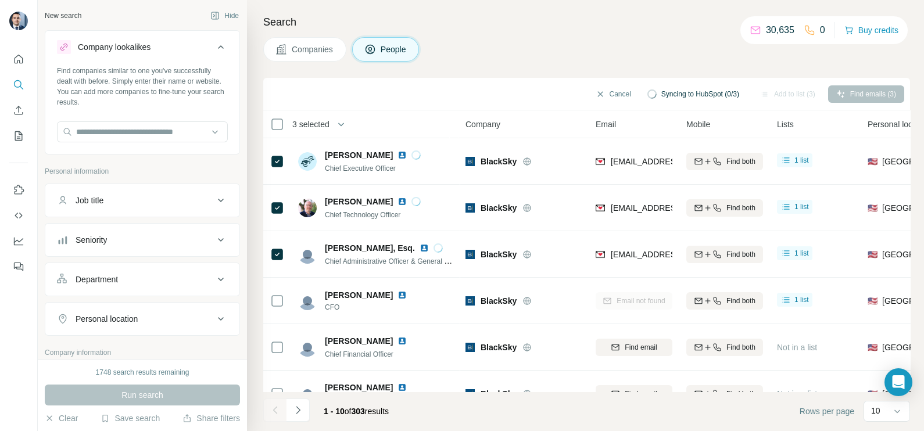
scroll to position [145, 0]
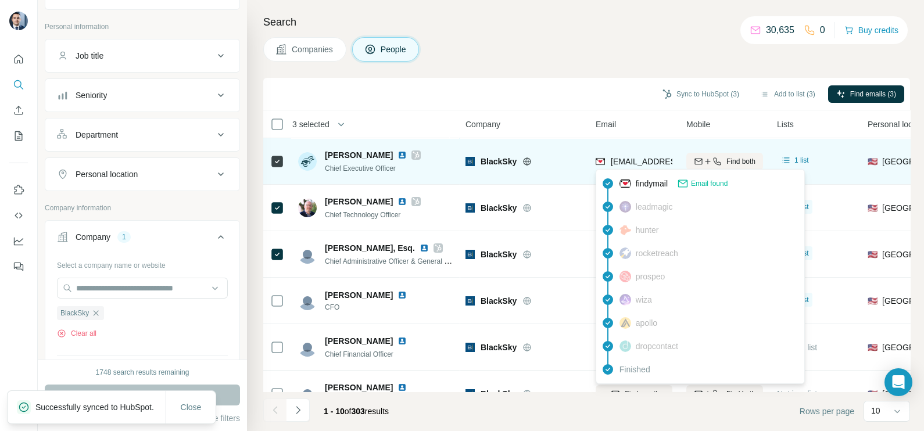
click at [628, 167] on div "[EMAIL_ADDRESS][DOMAIN_NAME]" at bounding box center [666, 163] width 143 height 14
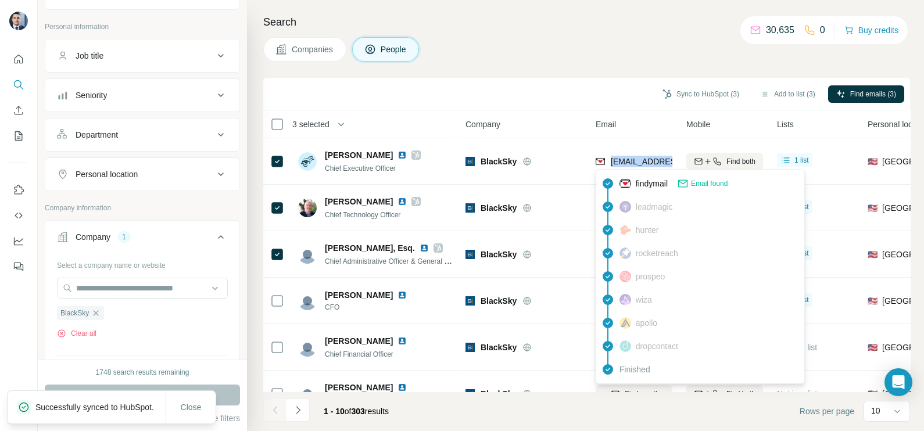
copy tr "[EMAIL_ADDRESS][DOMAIN_NAME]"
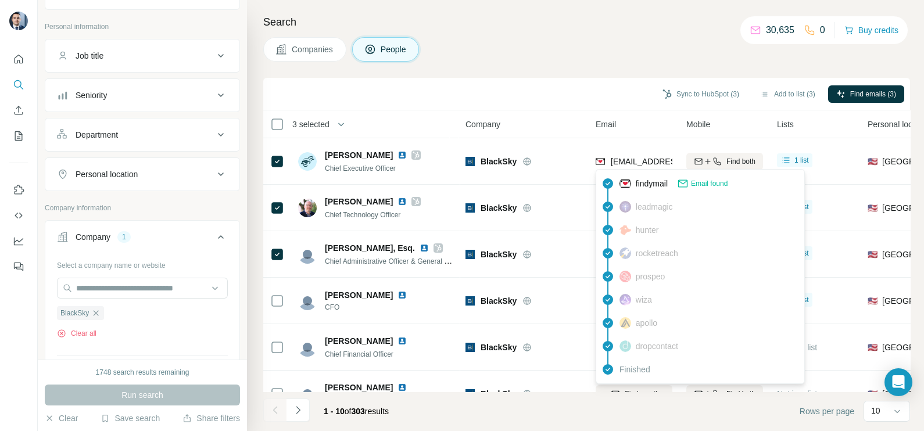
click at [562, 81] on div "Sync to HubSpot (3) Add to list (3) Find emails (3)" at bounding box center [586, 94] width 646 height 33
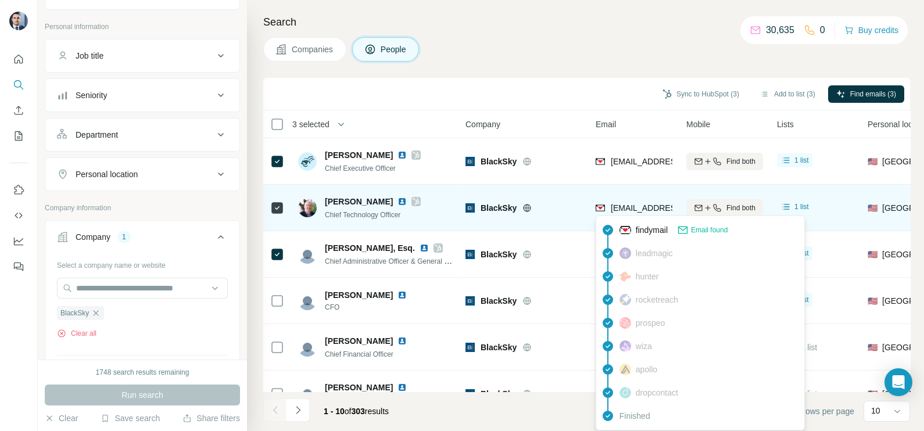
click at [633, 211] on span "[EMAIL_ADDRESS][DOMAIN_NAME]" at bounding box center [679, 207] width 138 height 9
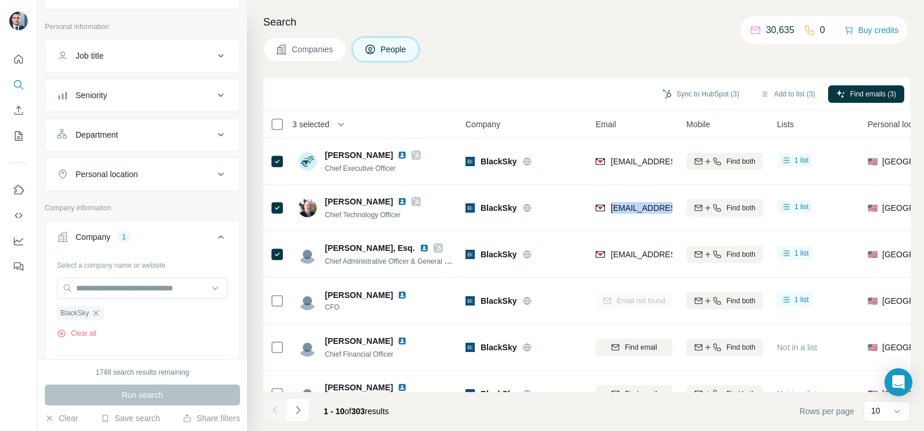
copy tr "[EMAIL_ADDRESS][DOMAIN_NAME]"
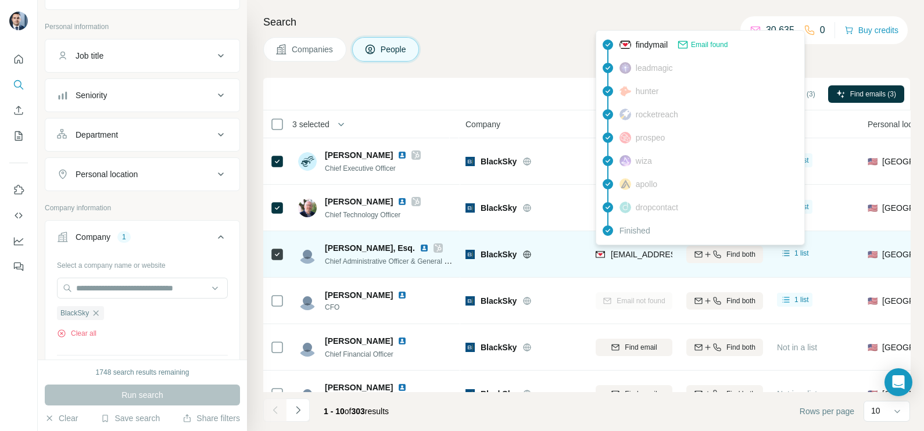
click at [665, 253] on span "[EMAIL_ADDRESS][DOMAIN_NAME]" at bounding box center [679, 254] width 138 height 9
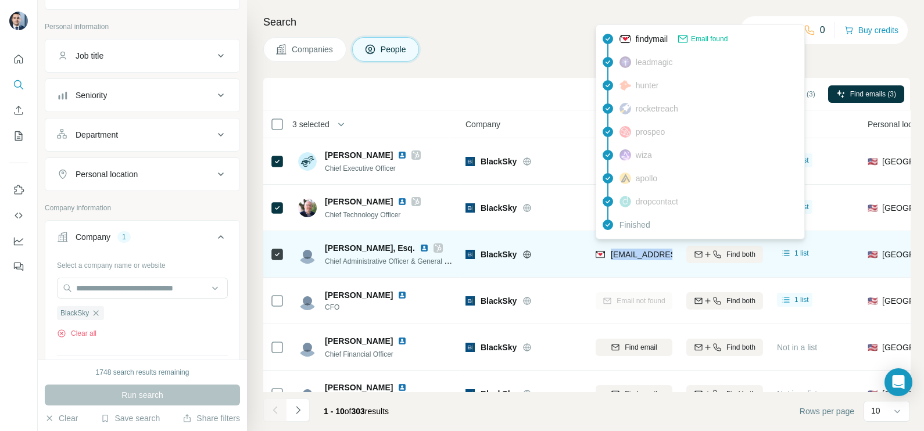
click at [665, 253] on span "[EMAIL_ADDRESS][DOMAIN_NAME]" at bounding box center [679, 254] width 138 height 9
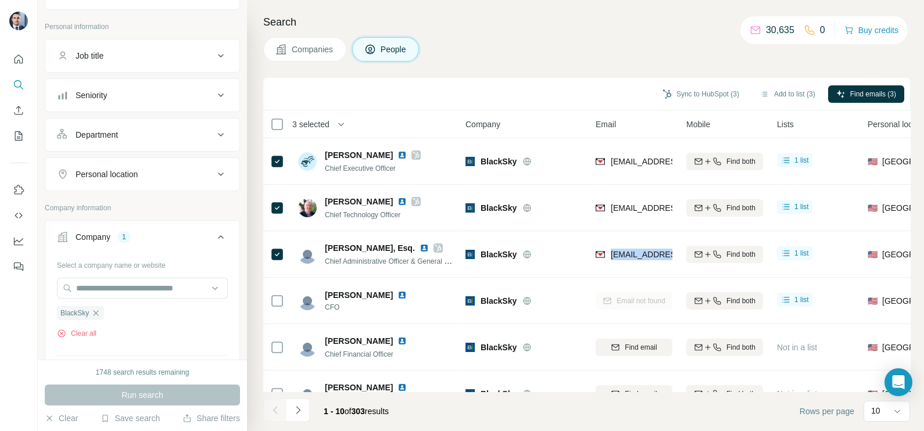
copy tr "[EMAIL_ADDRESS][DOMAIN_NAME]"
click at [96, 311] on icon "button" at bounding box center [95, 312] width 9 height 9
click at [124, 279] on input "text" at bounding box center [142, 288] width 171 height 21
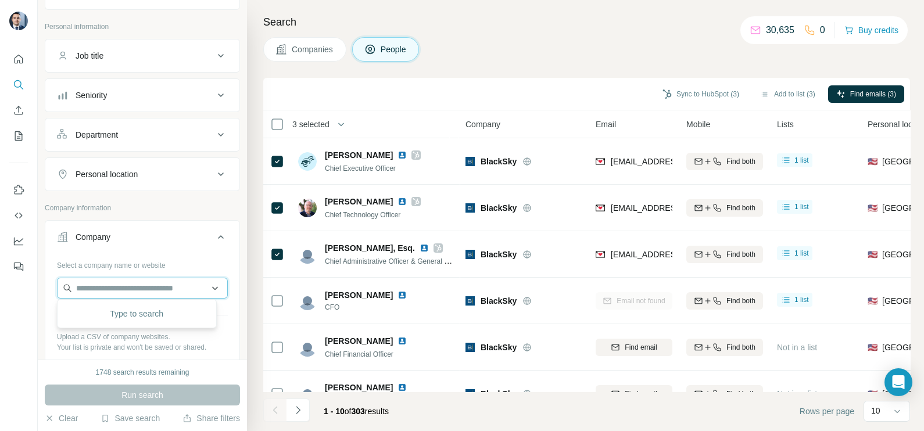
paste input "**********"
type input "**********"
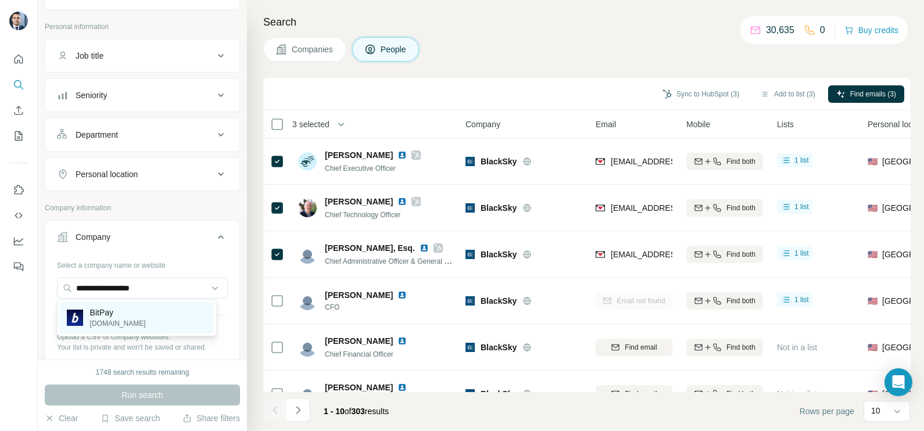
click at [137, 326] on div "BitPay [DOMAIN_NAME]" at bounding box center [137, 317] width 154 height 31
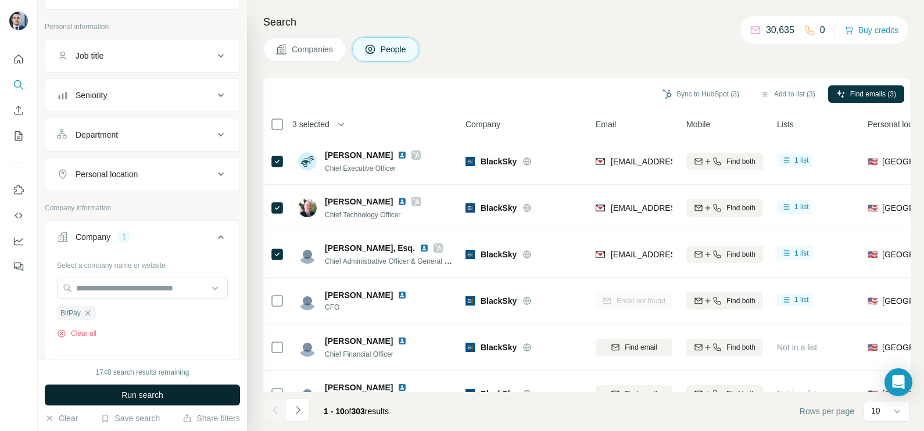
click at [155, 394] on span "Run search" at bounding box center [142, 395] width 42 height 12
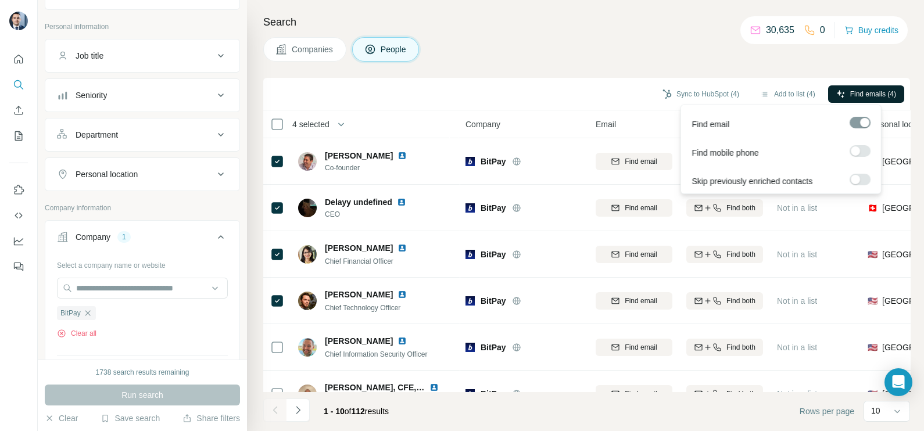
click at [864, 95] on span "Find emails (4)" at bounding box center [873, 94] width 46 height 10
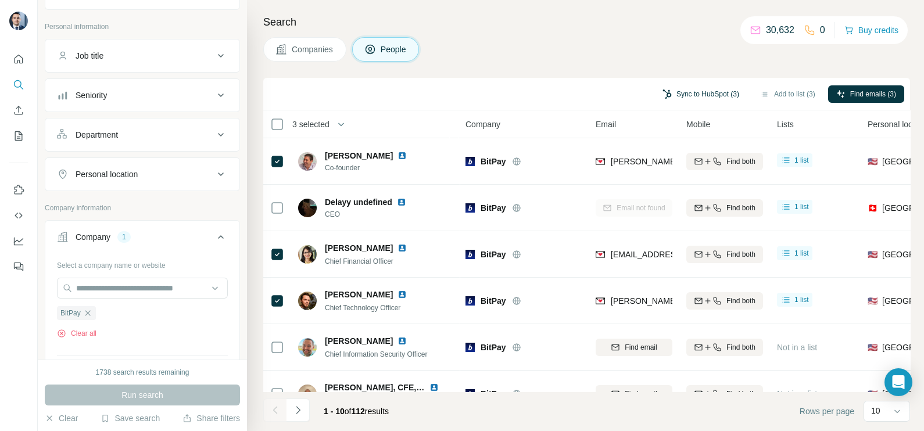
click at [677, 93] on button "Sync to HubSpot (3)" at bounding box center [700, 93] width 93 height 17
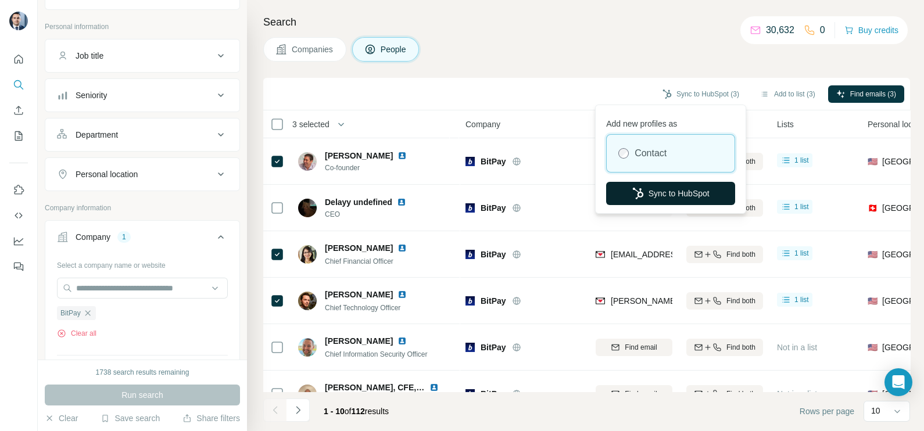
click at [652, 194] on button "Sync to HubSpot" at bounding box center [670, 193] width 129 height 23
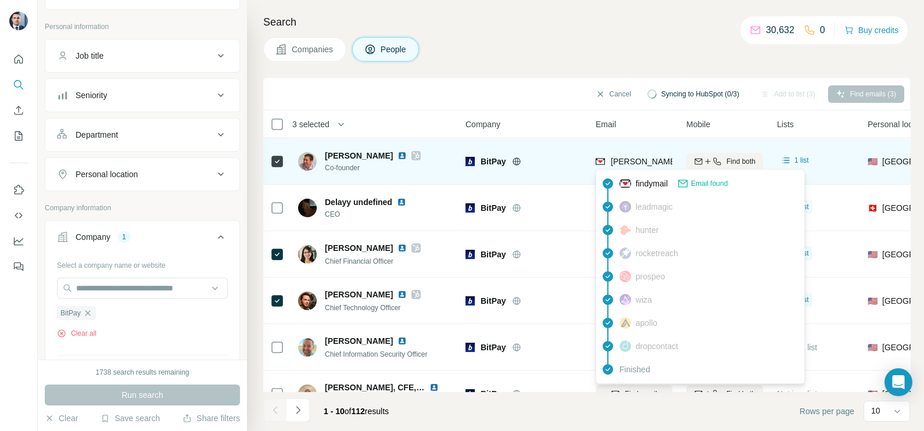
click at [635, 159] on span "[PERSON_NAME][EMAIL_ADDRESS][DOMAIN_NAME]" at bounding box center [712, 161] width 204 height 9
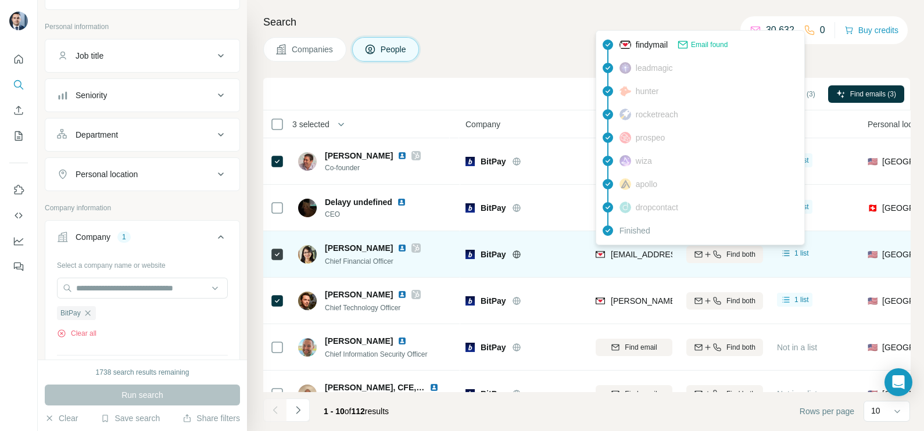
click at [642, 255] on span "[EMAIL_ADDRESS][DOMAIN_NAME]" at bounding box center [679, 254] width 138 height 9
click at [642, 255] on span "jsolanki@bitpay.com" at bounding box center [679, 254] width 138 height 9
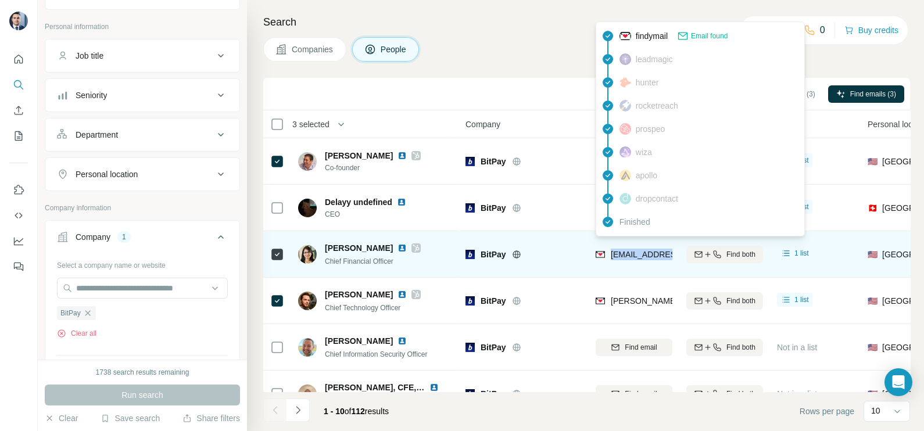
click at [642, 255] on span "jsolanki@bitpay.com" at bounding box center [679, 254] width 138 height 9
copy tr "jsolanki@bitpay.com"
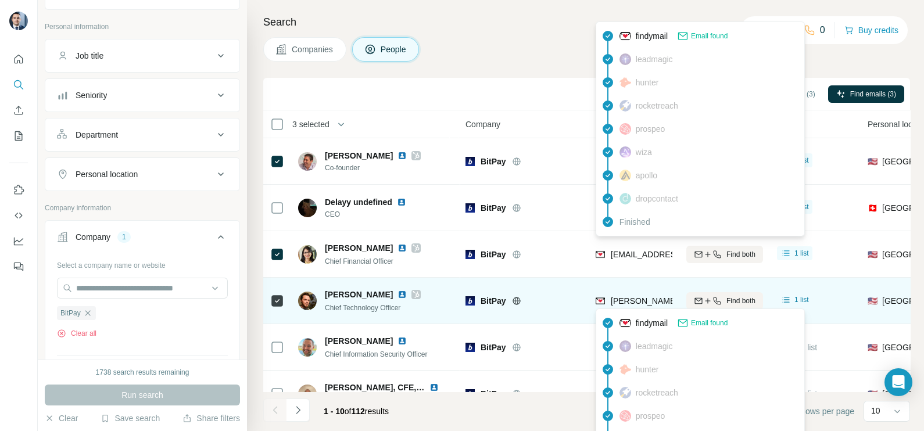
click at [642, 308] on div "findymail Email found leadmagic hunter rocketreach prospeo wiza apollo dropcont…" at bounding box center [699, 415] width 209 height 215
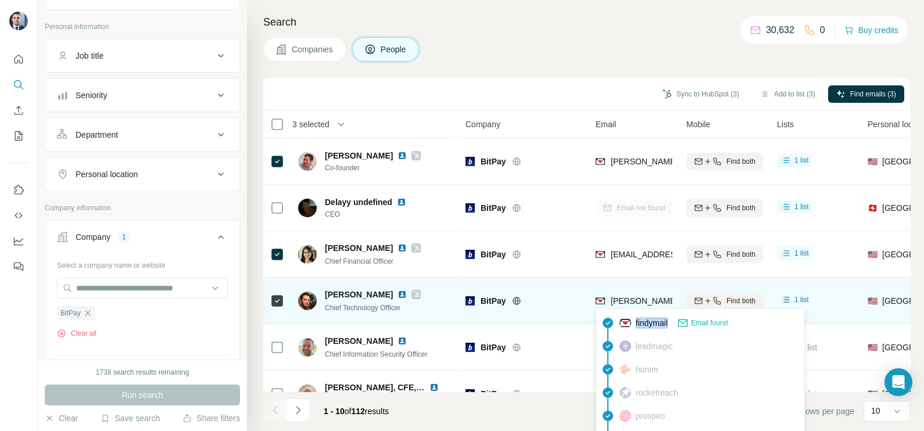
click at [642, 308] on div "findymail Email found leadmagic hunter rocketreach prospeo wiza apollo dropcont…" at bounding box center [699, 415] width 209 height 215
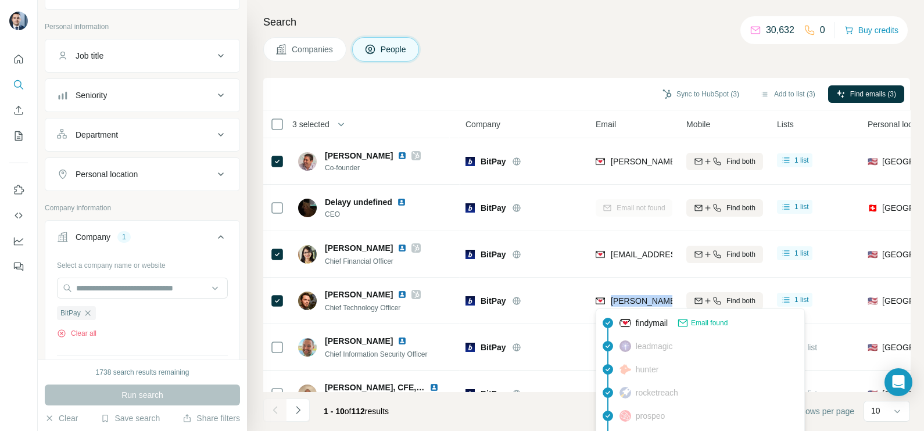
copy tr "justin@bitpay.com"
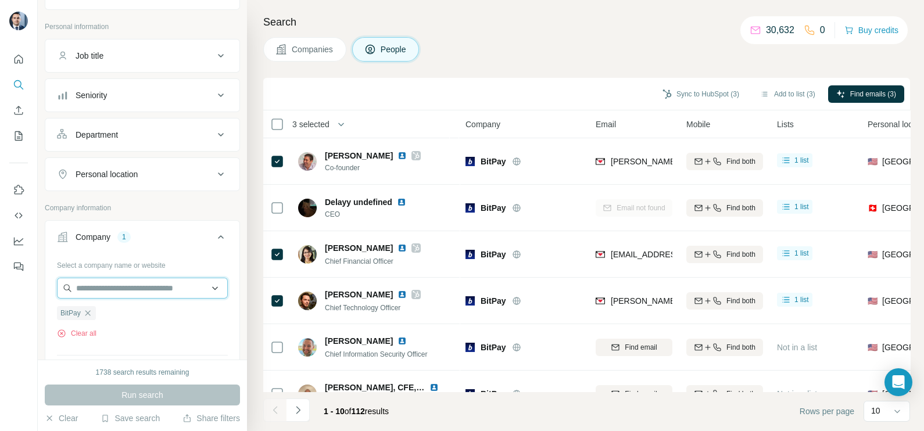
click at [121, 282] on input "text" at bounding box center [142, 288] width 171 height 21
paste input "**********"
type input "**********"
drag, startPoint x: 171, startPoint y: 286, endPoint x: 48, endPoint y: 283, distance: 123.2
click at [49, 283] on div "**********" at bounding box center [142, 344] width 194 height 177
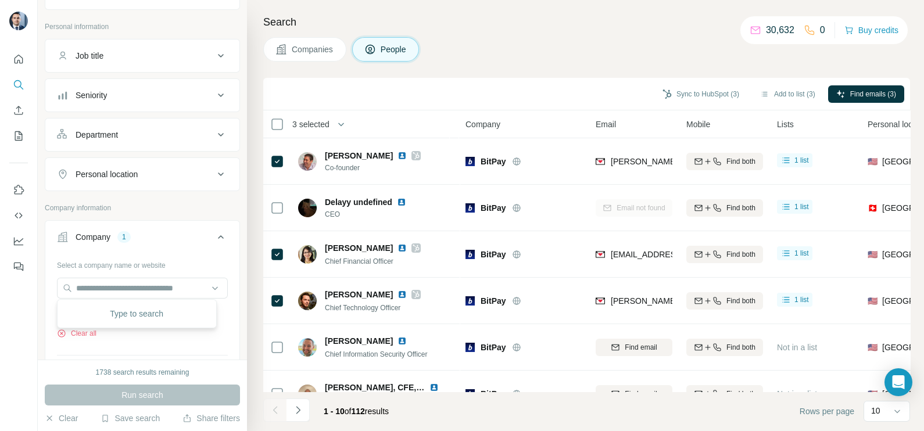
click at [151, 355] on div "Select a company name or website BitPay Clear all Upload a CSV of company websi…" at bounding box center [142, 339] width 171 height 167
click at [84, 314] on icon "button" at bounding box center [87, 312] width 9 height 9
click at [93, 290] on input "text" at bounding box center [142, 288] width 171 height 21
paste input "**********"
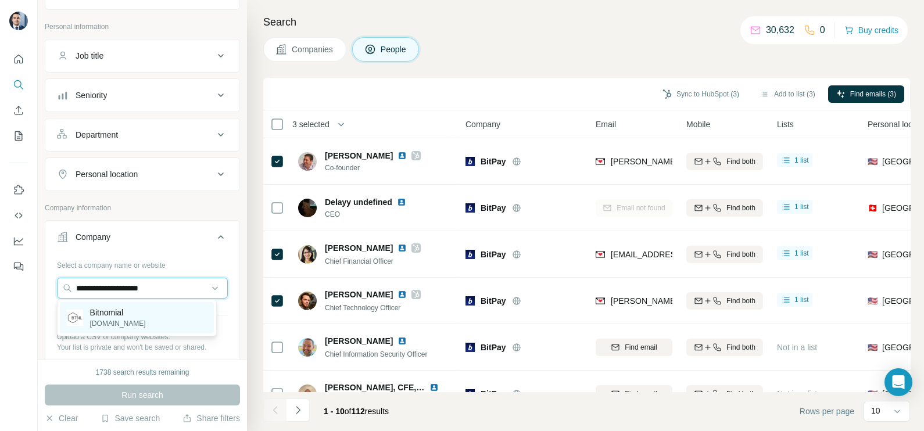
type input "**********"
click at [119, 316] on p "Bitnomial" at bounding box center [118, 313] width 56 height 12
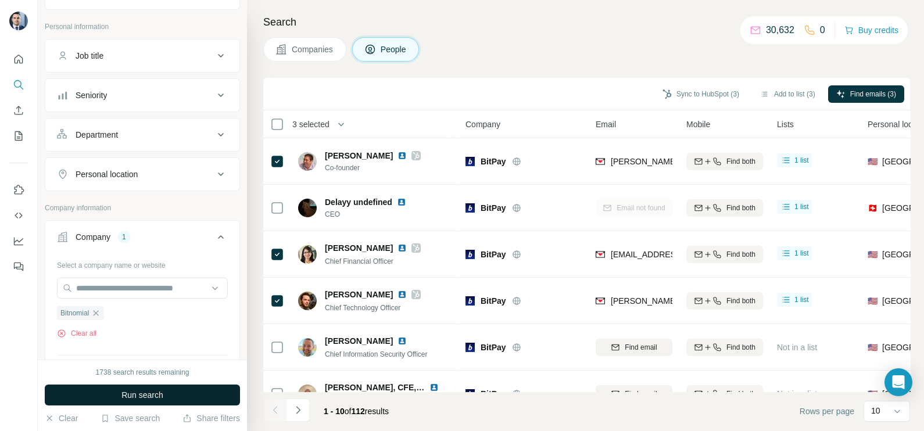
click at [143, 398] on span "Run search" at bounding box center [142, 395] width 42 height 12
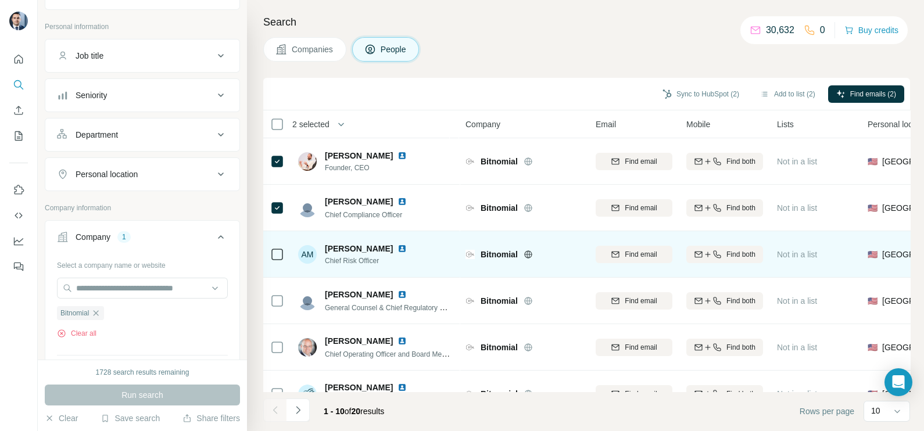
click at [273, 247] on icon at bounding box center [277, 254] width 14 height 14
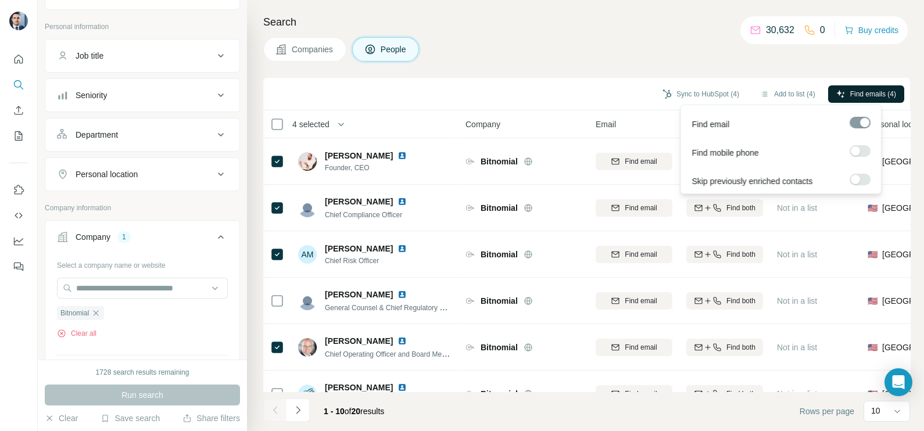
click at [875, 99] on button "Find emails (4)" at bounding box center [866, 93] width 76 height 17
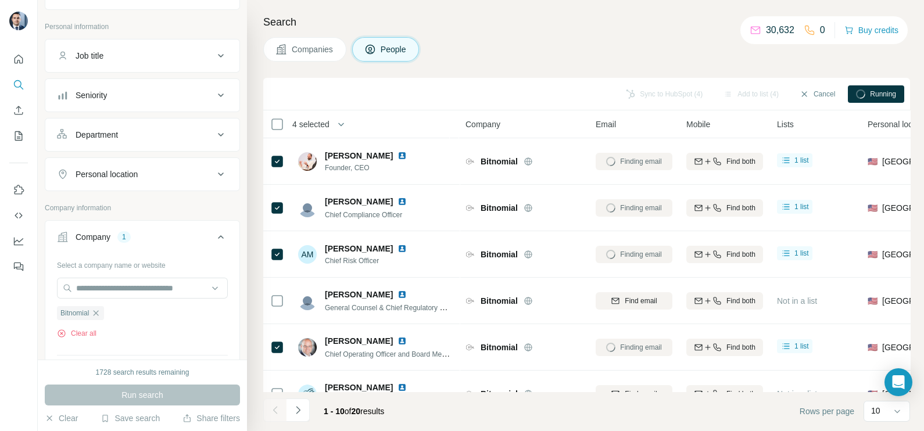
click at [529, 58] on div "Companies People" at bounding box center [586, 49] width 646 height 24
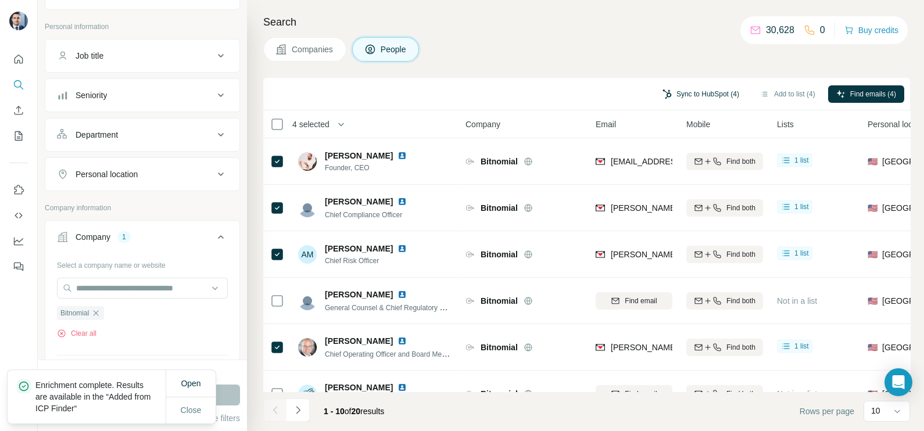
click at [691, 89] on button "Sync to HubSpot (4)" at bounding box center [700, 93] width 93 height 17
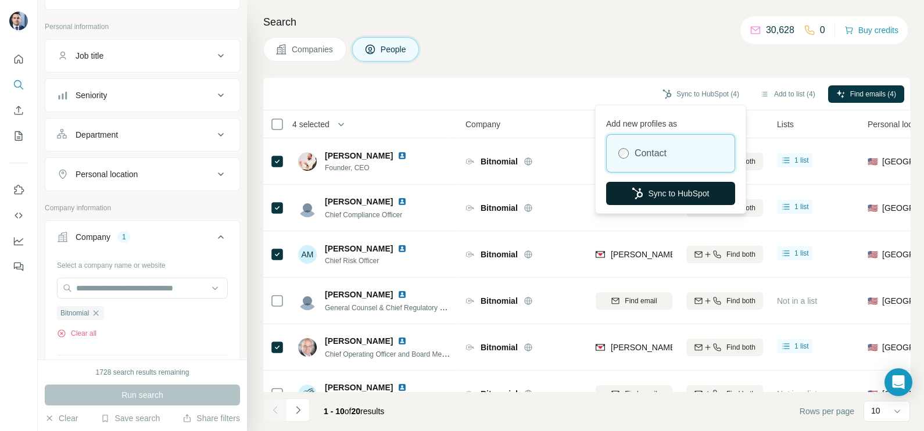
click at [660, 202] on button "Sync to HubSpot" at bounding box center [670, 193] width 129 height 23
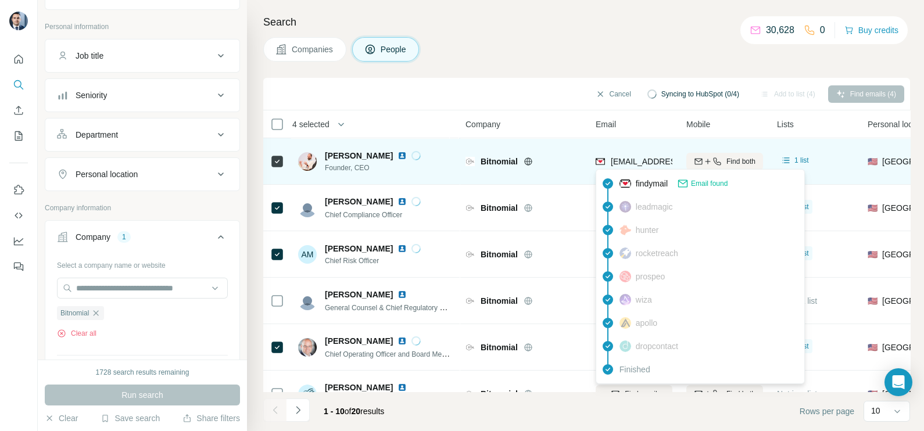
click at [643, 164] on span "[EMAIL_ADDRESS][PERSON_NAME][DOMAIN_NAME]" at bounding box center [712, 161] width 204 height 9
copy tr "[EMAIL_ADDRESS][PERSON_NAME][DOMAIN_NAME]"
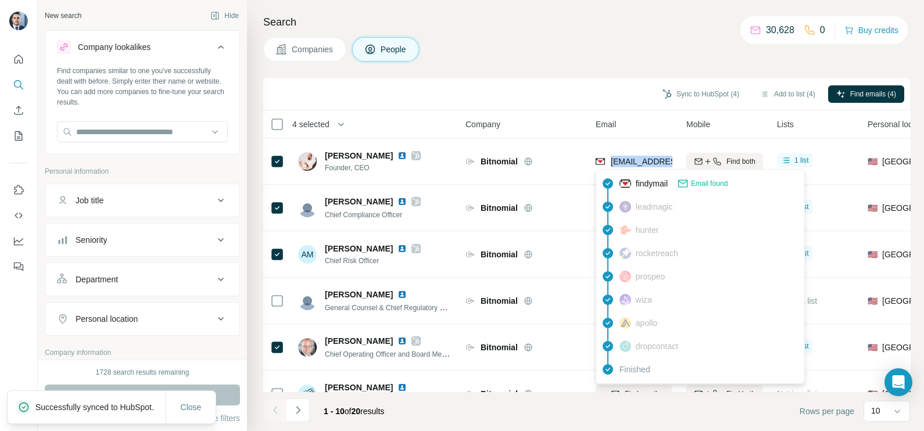
scroll to position [145, 0]
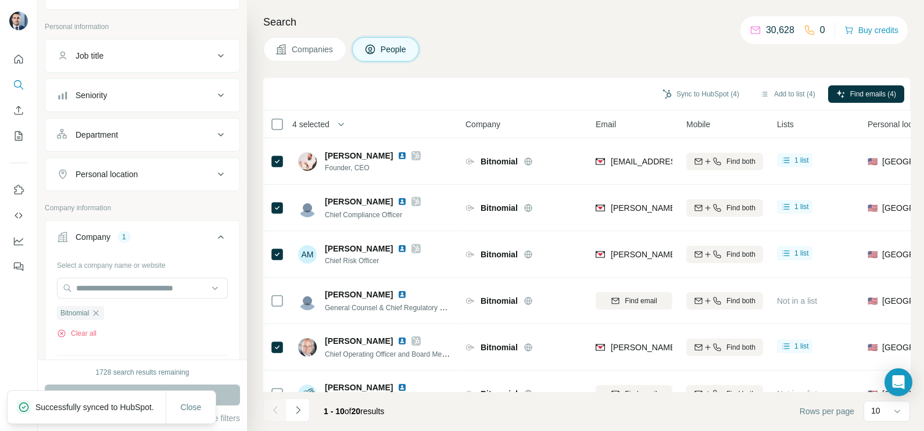
click at [518, 45] on div "Companies People" at bounding box center [586, 49] width 646 height 24
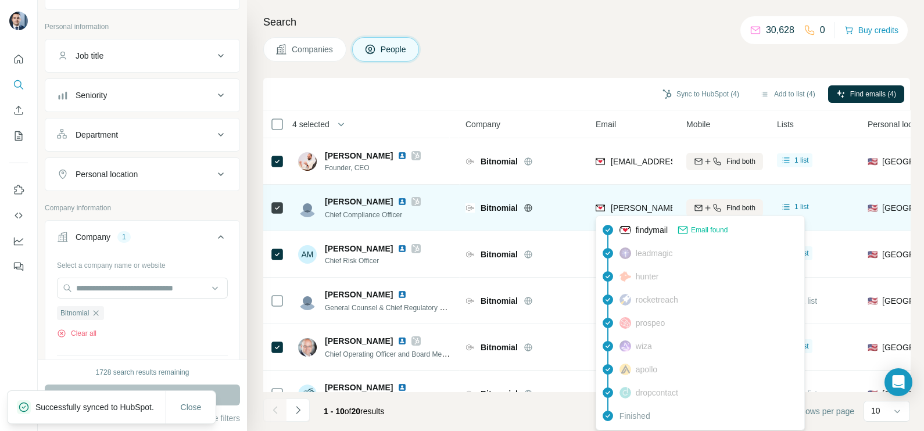
click at [631, 209] on span "[PERSON_NAME][EMAIL_ADDRESS][PERSON_NAME][DOMAIN_NAME]" at bounding box center [746, 207] width 272 height 9
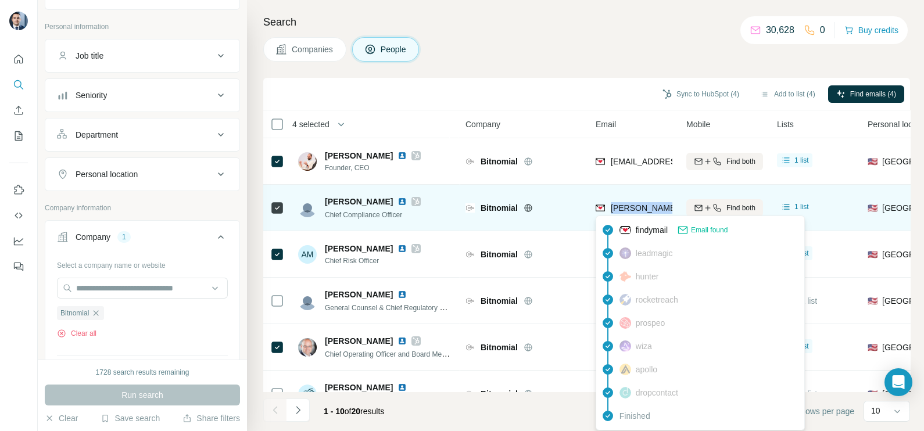
copy tr "[PERSON_NAME][EMAIL_ADDRESS][PERSON_NAME][DOMAIN_NAME]"
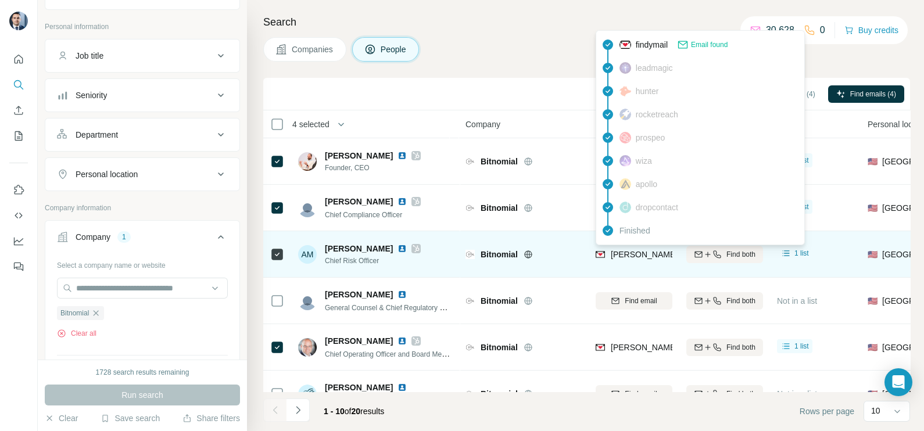
click at [631, 253] on span "[PERSON_NAME][EMAIL_ADDRESS][PERSON_NAME][DOMAIN_NAME]" at bounding box center [746, 254] width 272 height 9
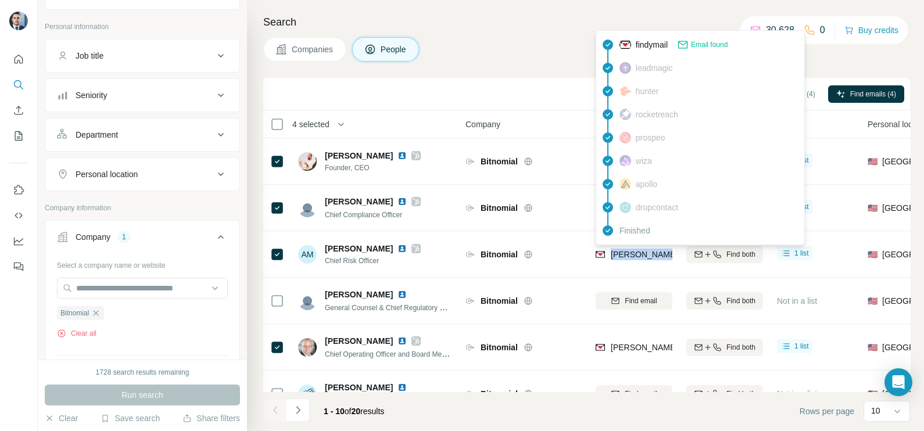
copy tr "[PERSON_NAME][EMAIL_ADDRESS][PERSON_NAME][DOMAIN_NAME]"
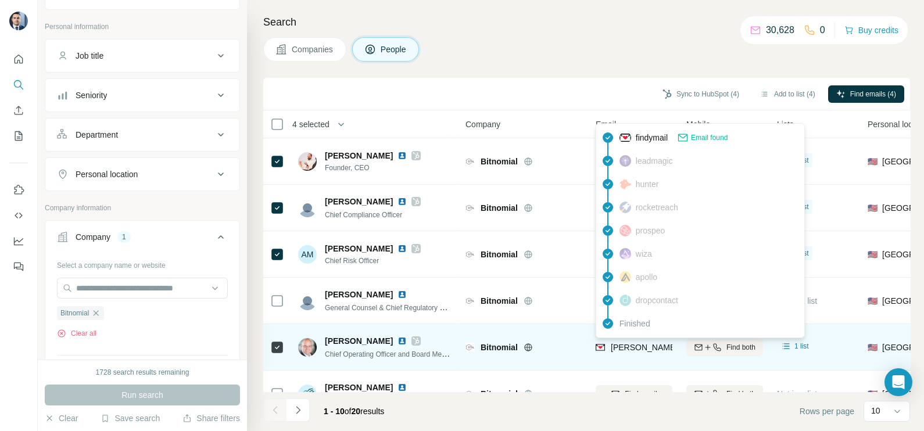
click at [633, 343] on span "[PERSON_NAME][EMAIL_ADDRESS][DOMAIN_NAME]" at bounding box center [712, 347] width 204 height 9
click at [633, 342] on span "[PERSON_NAME][EMAIL_ADDRESS][DOMAIN_NAME]" at bounding box center [707, 348] width 195 height 12
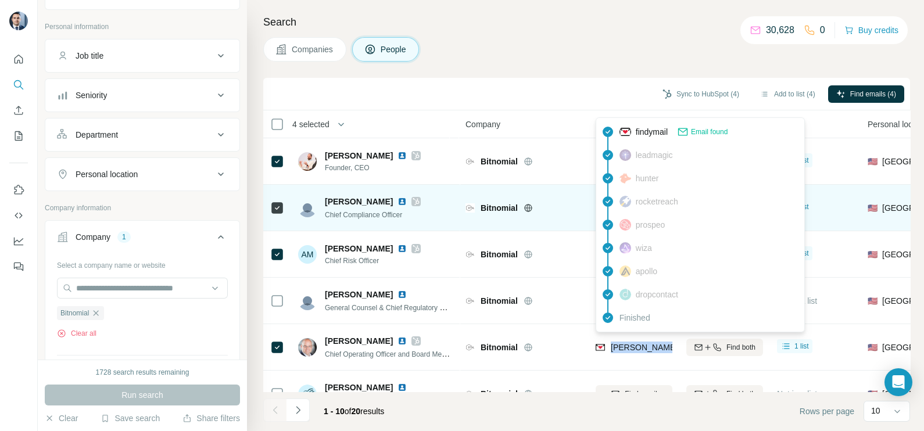
copy tr "[PERSON_NAME][EMAIL_ADDRESS][DOMAIN_NAME]"
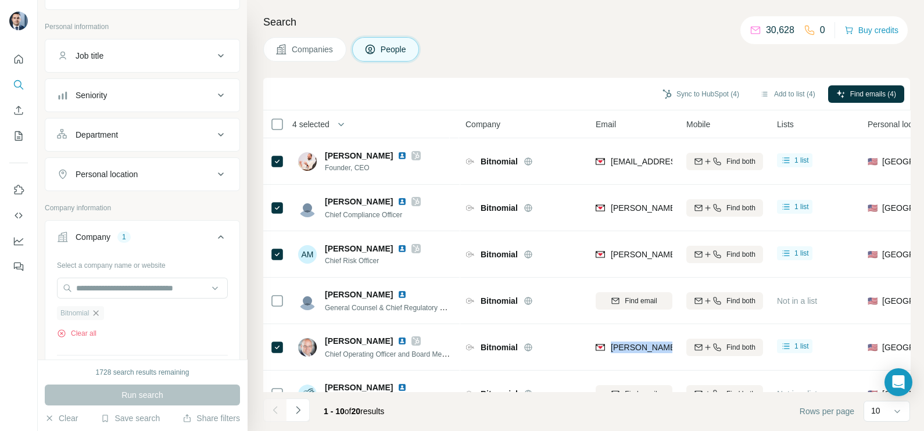
click at [99, 314] on icon "button" at bounding box center [95, 312] width 9 height 9
click at [114, 287] on input "text" at bounding box center [142, 288] width 171 height 21
paste input "**********"
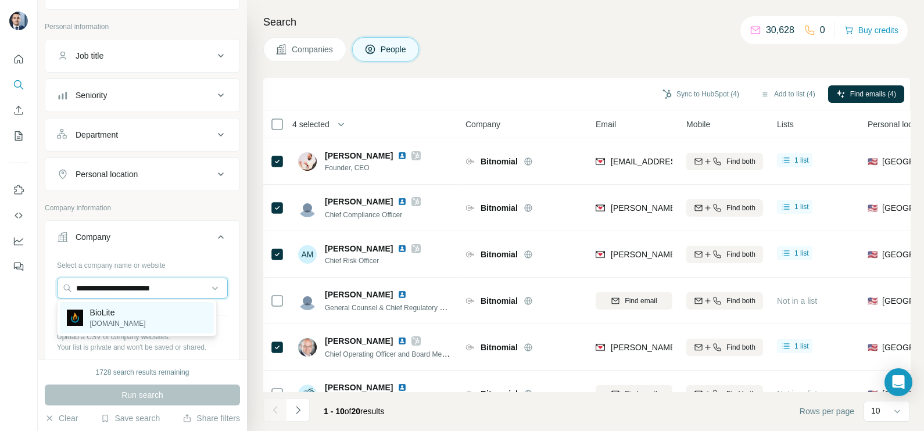
type input "**********"
click at [125, 317] on p "BioLite" at bounding box center [118, 313] width 56 height 12
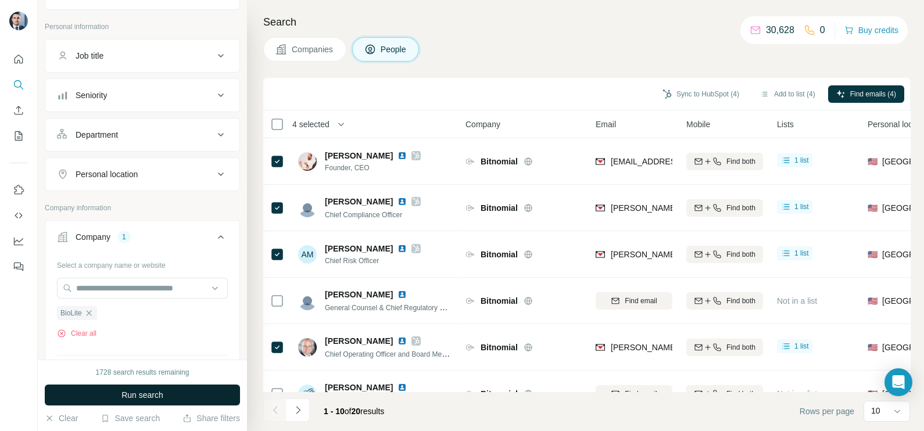
click at [142, 392] on span "Run search" at bounding box center [142, 395] width 42 height 12
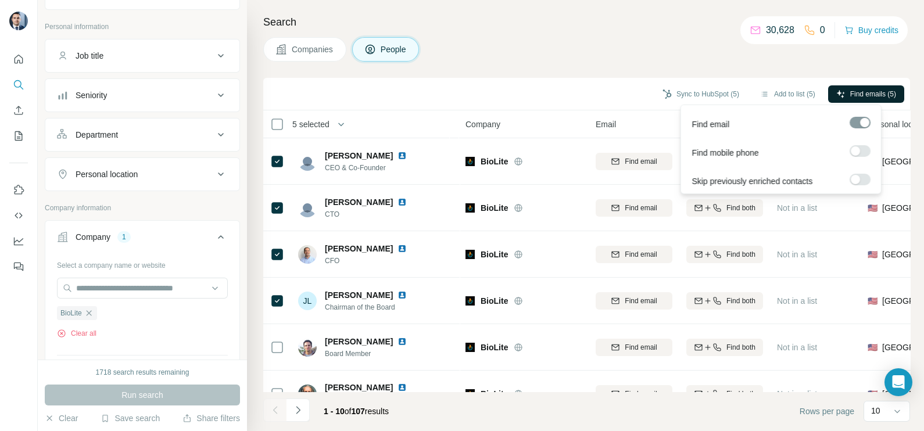
click at [857, 90] on span "Find emails (5)" at bounding box center [873, 94] width 46 height 10
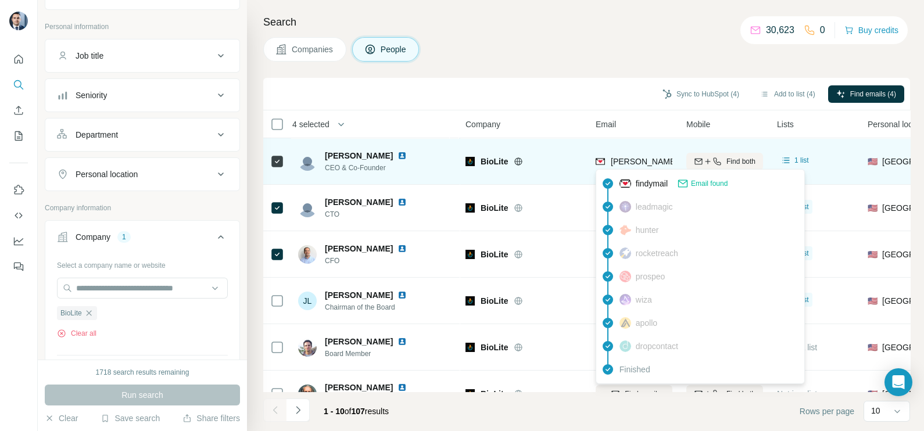
click at [663, 162] on span "[PERSON_NAME][EMAIL_ADDRESS][DOMAIN_NAME]" at bounding box center [712, 161] width 204 height 9
click at [663, 162] on span "jonathan@bioliteenergy.com" at bounding box center [712, 161] width 204 height 9
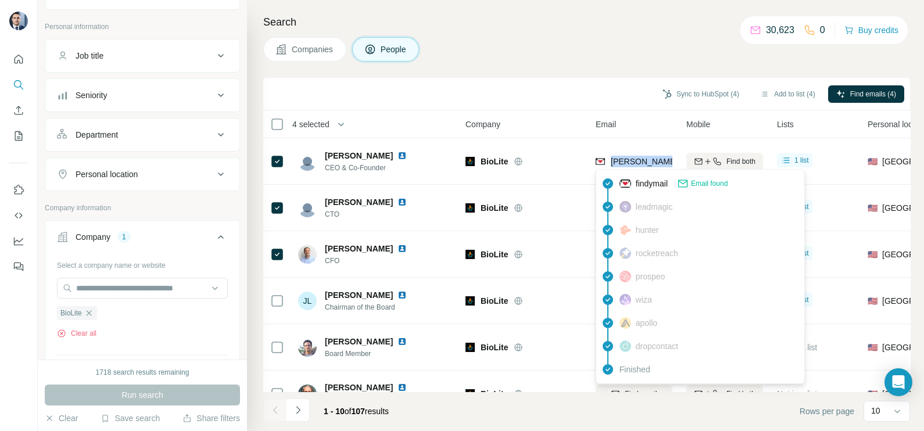
copy tr "jonathan@bioliteenergy.com"
click at [511, 88] on div "Sync to HubSpot (4) Add to list (4) Find emails (4)" at bounding box center [586, 94] width 635 height 20
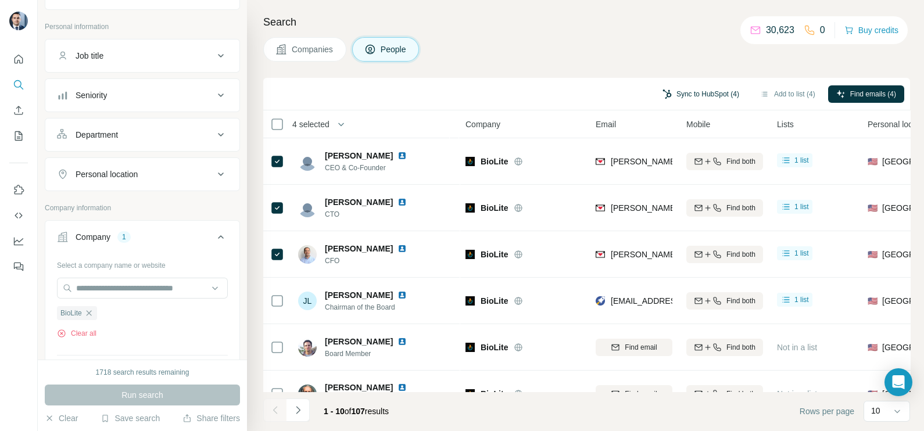
click at [685, 93] on button "Sync to HubSpot (4)" at bounding box center [700, 93] width 93 height 17
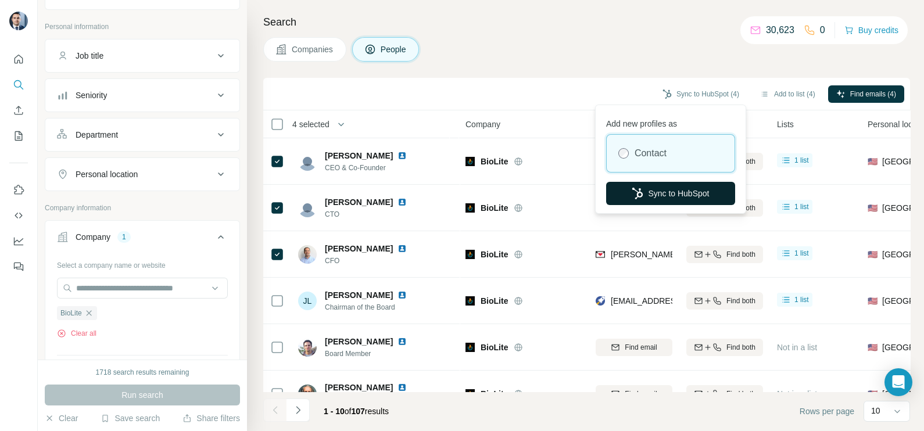
click at [676, 189] on button "Sync to HubSpot" at bounding box center [670, 193] width 129 height 23
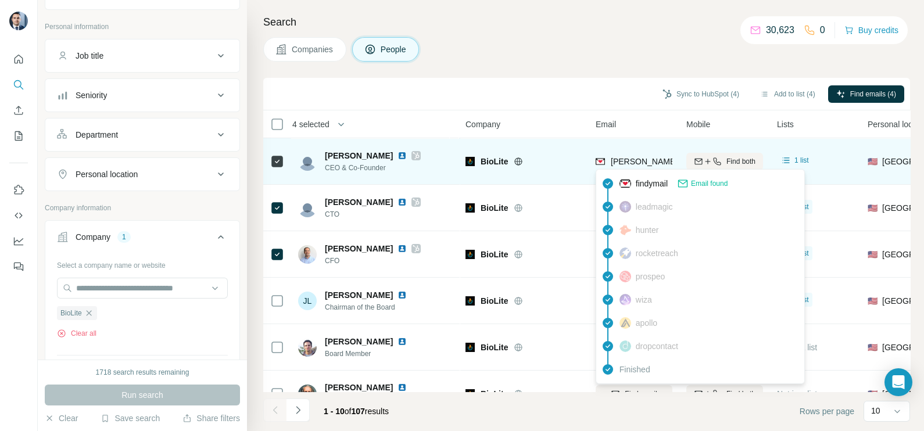
click at [624, 161] on span "jonathan@bioliteenergy.com" at bounding box center [712, 161] width 204 height 9
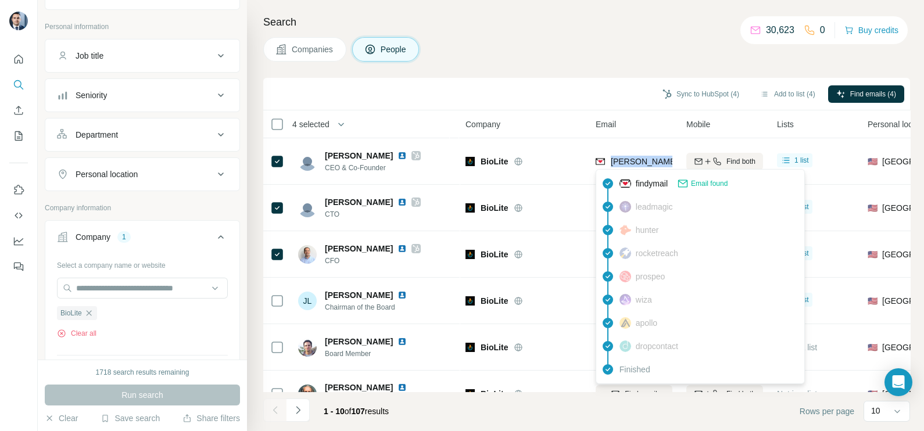
copy tr "jonathan@bioliteenergy.com"
drag, startPoint x: 579, startPoint y: 85, endPoint x: 604, endPoint y: 127, distance: 48.4
click at [578, 84] on div "Sync to HubSpot (4) Add to list (4) Find emails (4)" at bounding box center [586, 94] width 635 height 20
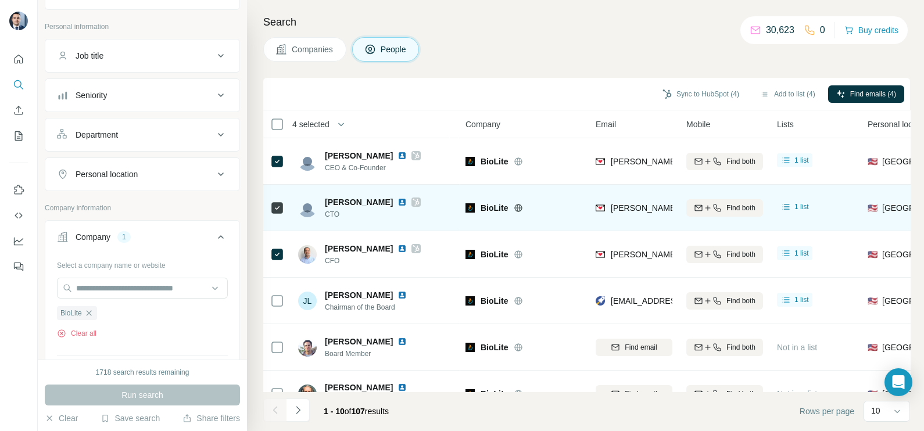
click at [644, 199] on div "alec@bioliteenergy.com" at bounding box center [633, 208] width 77 height 32
copy tr "alec@bioliteenergy.com"
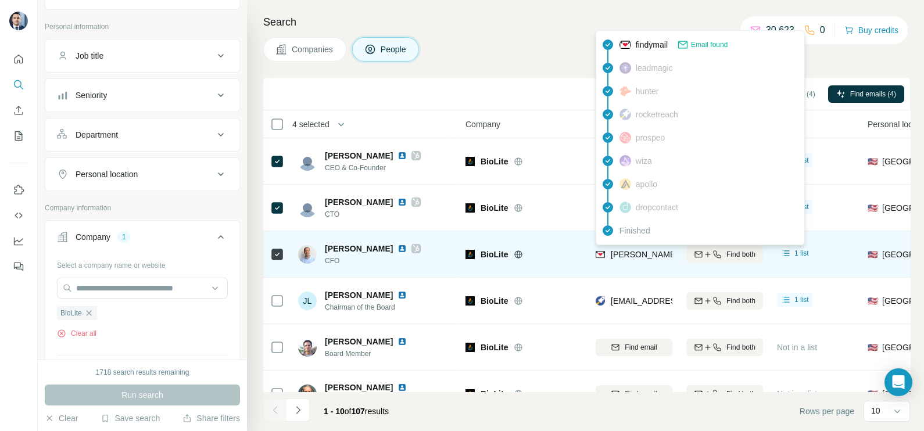
click at [627, 250] on span "robb@bioliteenergy.com" at bounding box center [712, 254] width 204 height 9
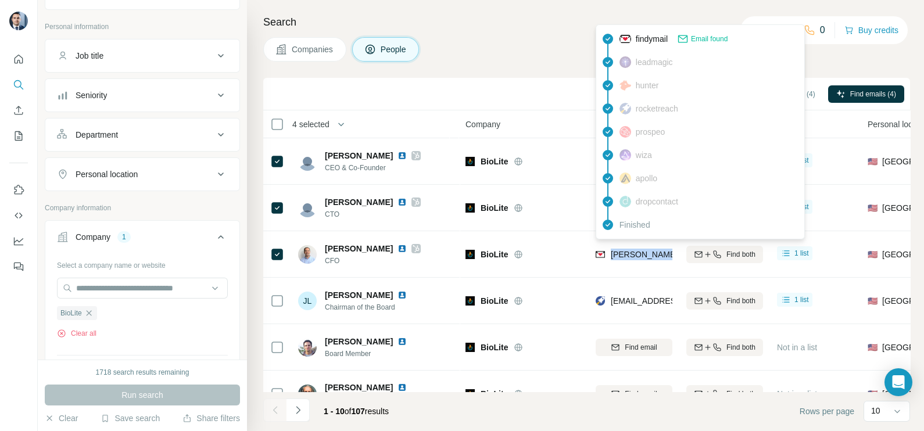
copy tr "robb@bioliteenergy.com"
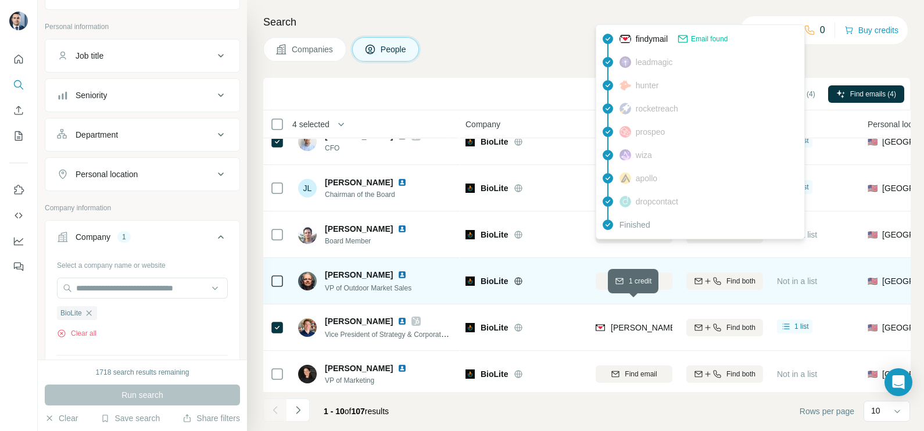
scroll to position [73, 0]
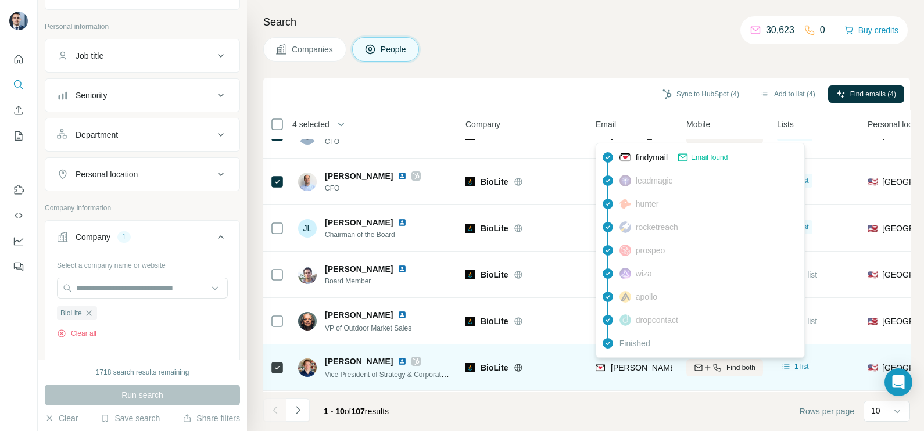
click at [638, 363] on span "derek@bioliteenergy.com" at bounding box center [712, 367] width 204 height 9
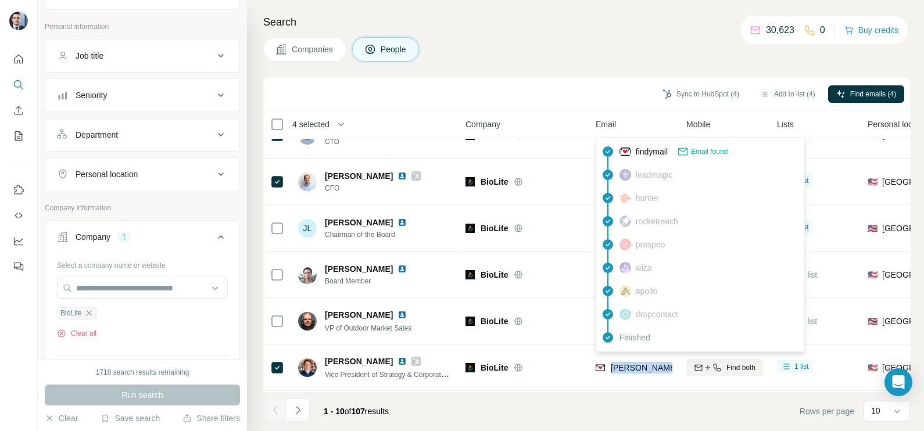
copy tr "derek@bioliteenergy.com"
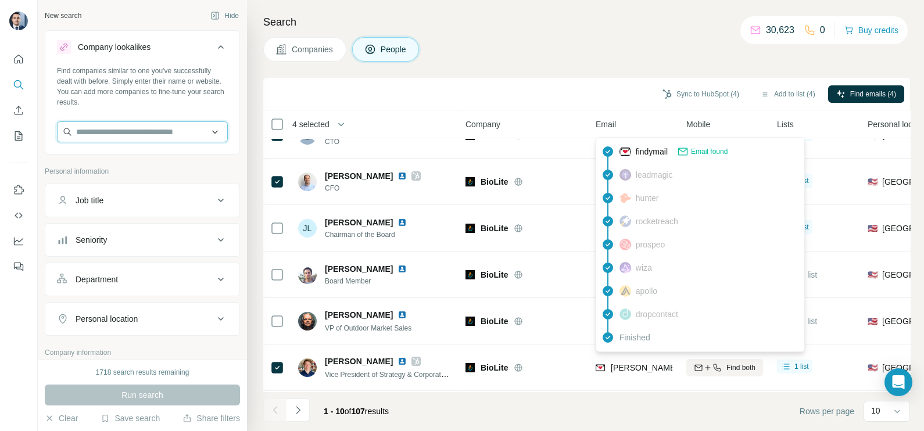
click at [145, 128] on input "text" at bounding box center [142, 131] width 171 height 21
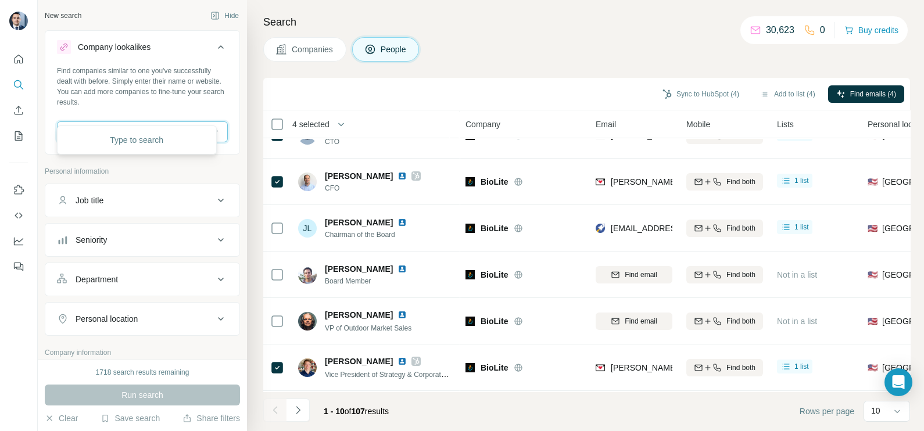
scroll to position [145, 0]
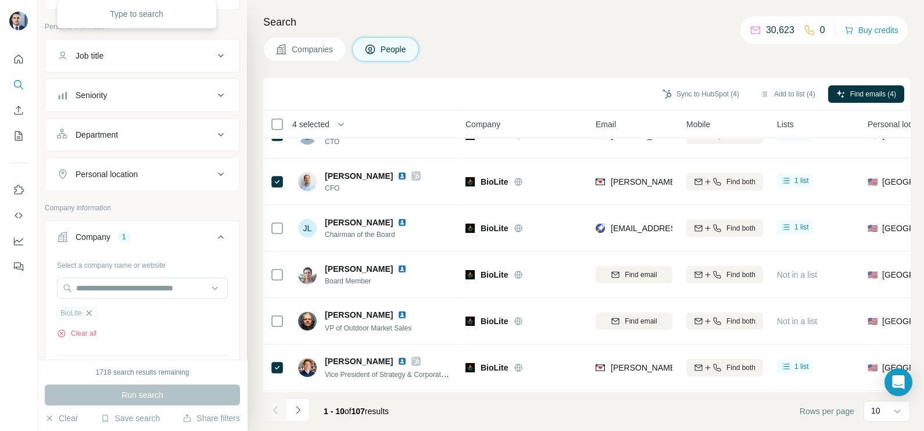
click at [89, 312] on icon "button" at bounding box center [88, 312] width 9 height 9
click at [116, 288] on input "text" at bounding box center [142, 288] width 171 height 21
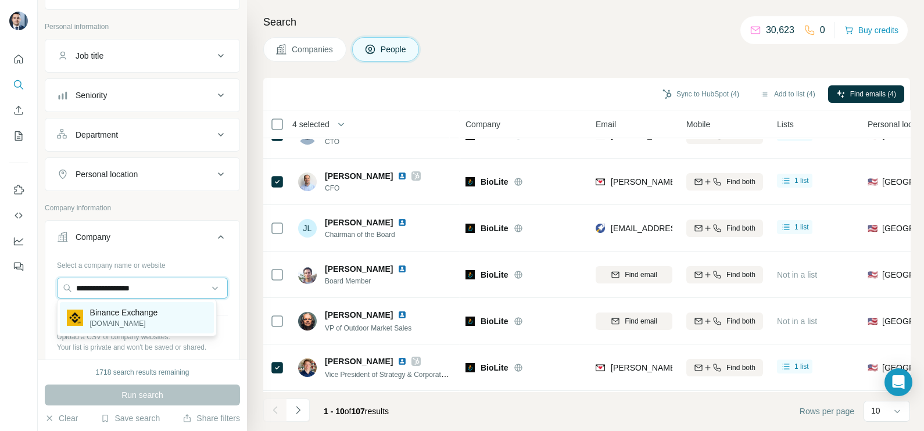
type input "**********"
click at [126, 318] on p "binance.us" at bounding box center [124, 323] width 68 height 10
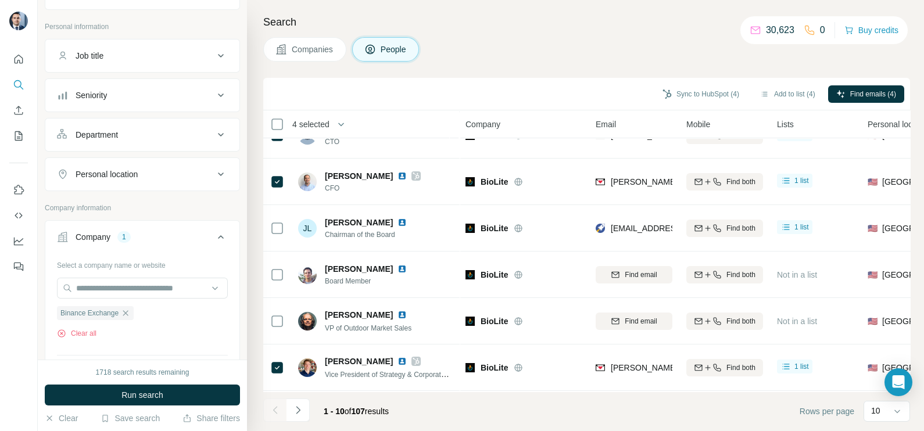
scroll to position [218, 0]
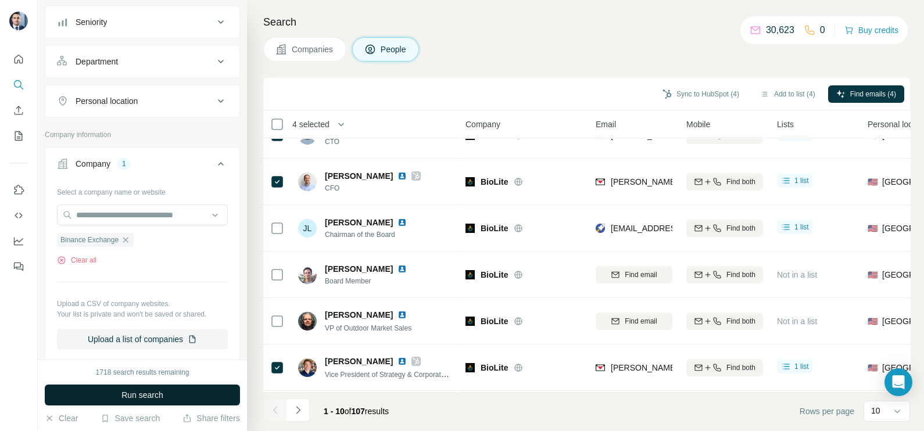
click at [159, 390] on span "Run search" at bounding box center [142, 395] width 42 height 12
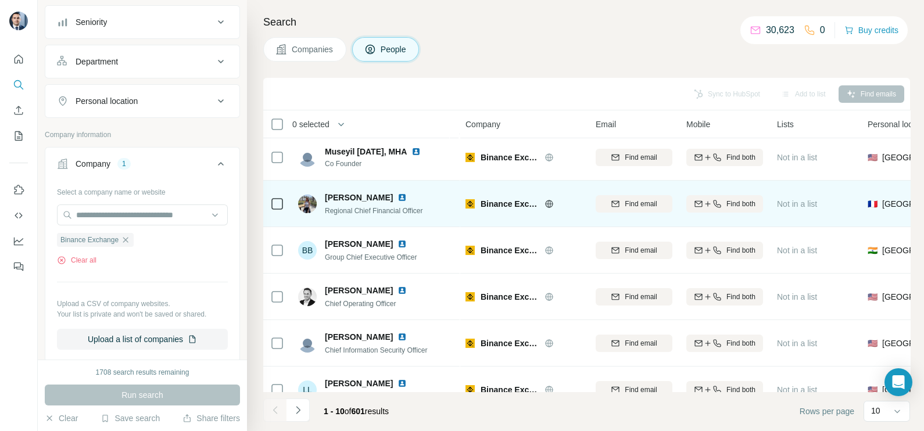
scroll to position [72, 0]
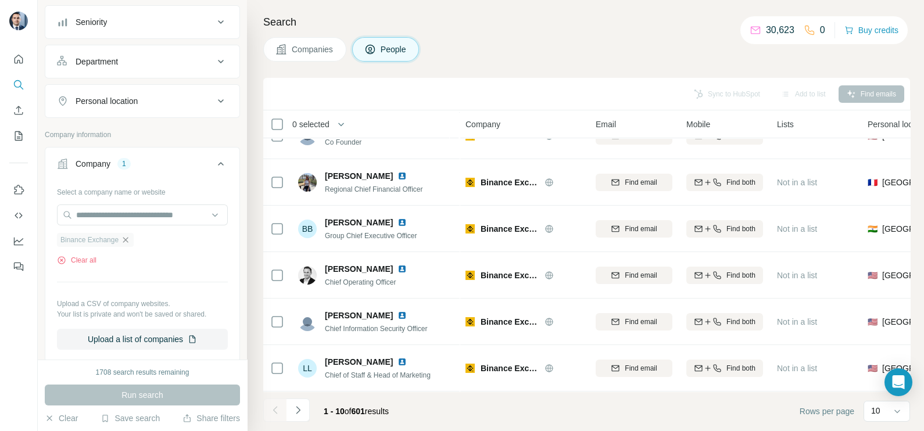
click at [128, 240] on icon "button" at bounding box center [125, 239] width 5 height 5
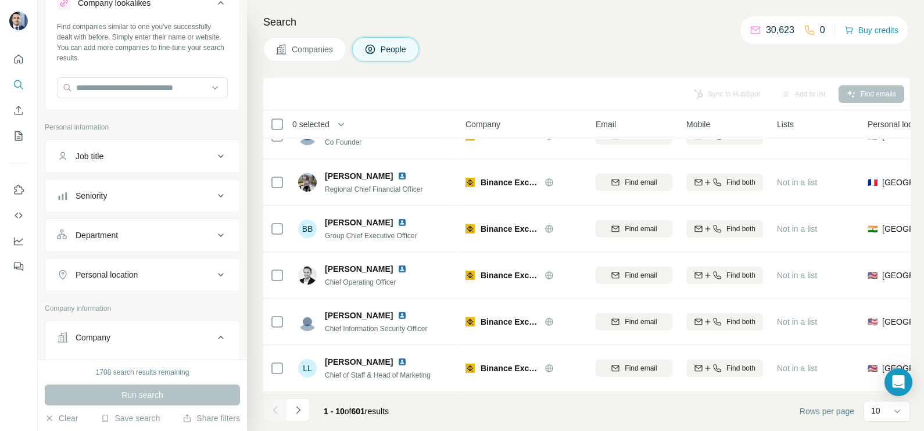
scroll to position [218, 0]
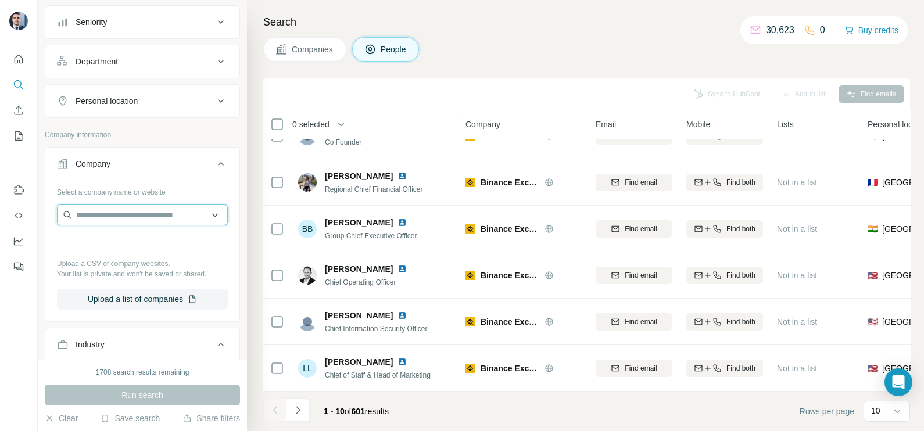
click at [103, 221] on input "text" at bounding box center [142, 214] width 171 height 21
paste input "**********"
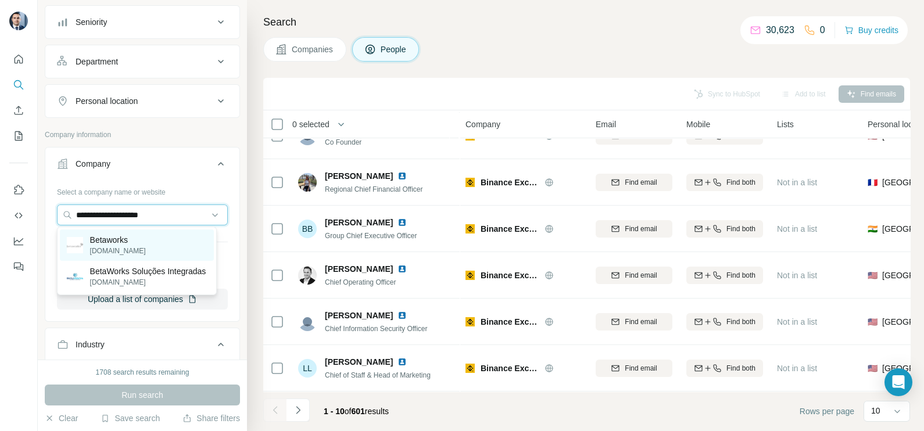
type input "**********"
click at [127, 252] on p "betaworks.com" at bounding box center [118, 251] width 56 height 10
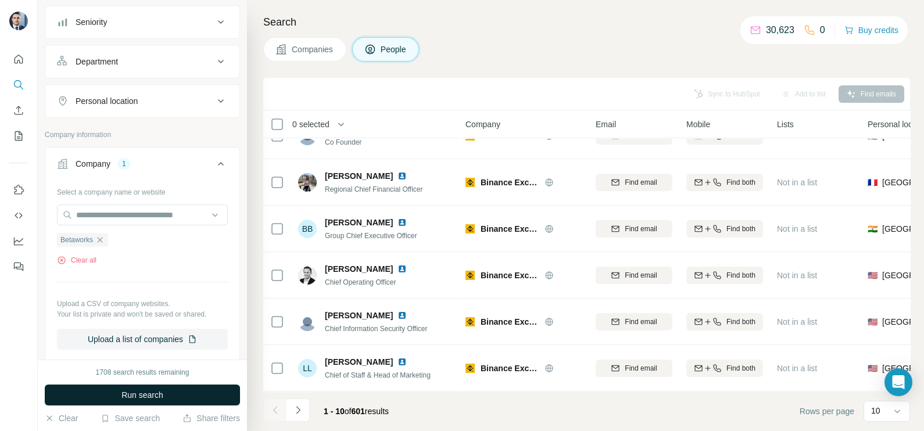
click at [177, 401] on button "Run search" at bounding box center [142, 395] width 195 height 21
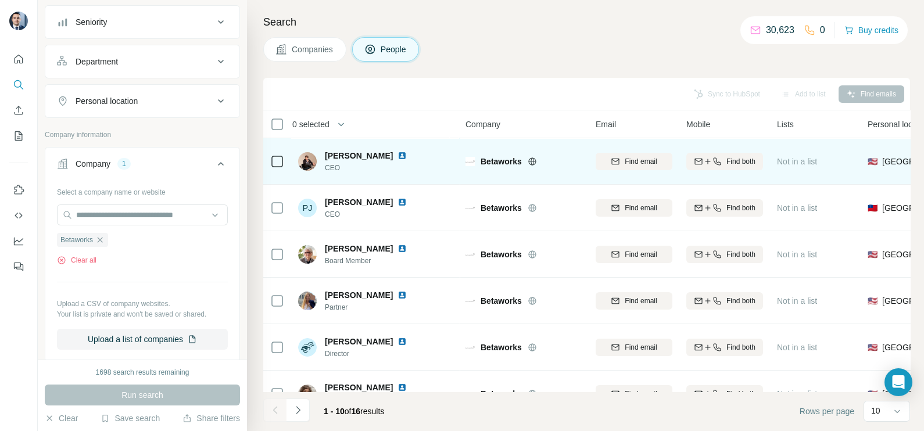
click at [531, 159] on icon at bounding box center [531, 161] width 9 height 9
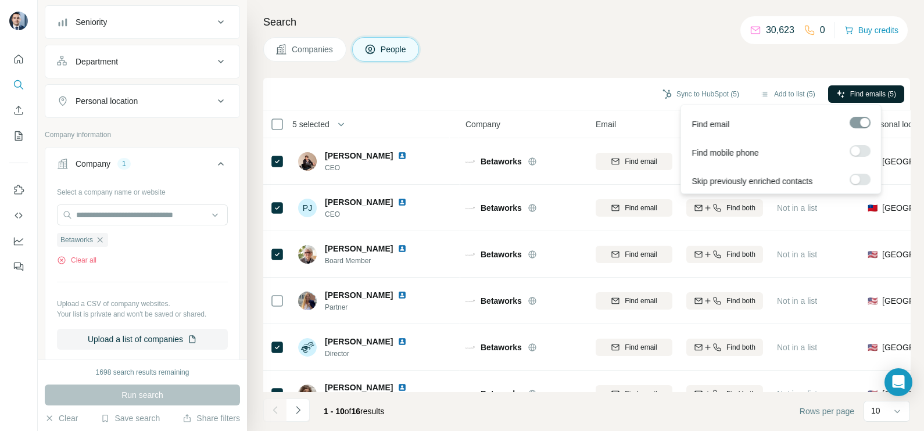
click at [878, 95] on span "Find emails (5)" at bounding box center [873, 94] width 46 height 10
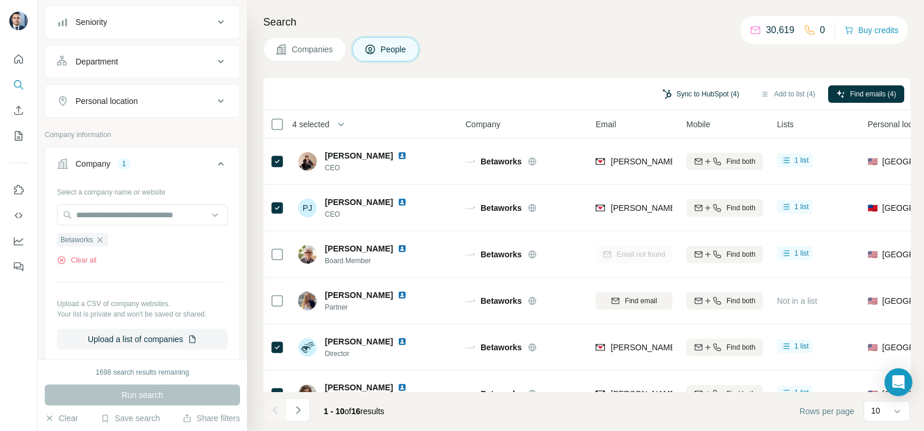
click at [709, 96] on button "Sync to HubSpot (4)" at bounding box center [700, 93] width 93 height 17
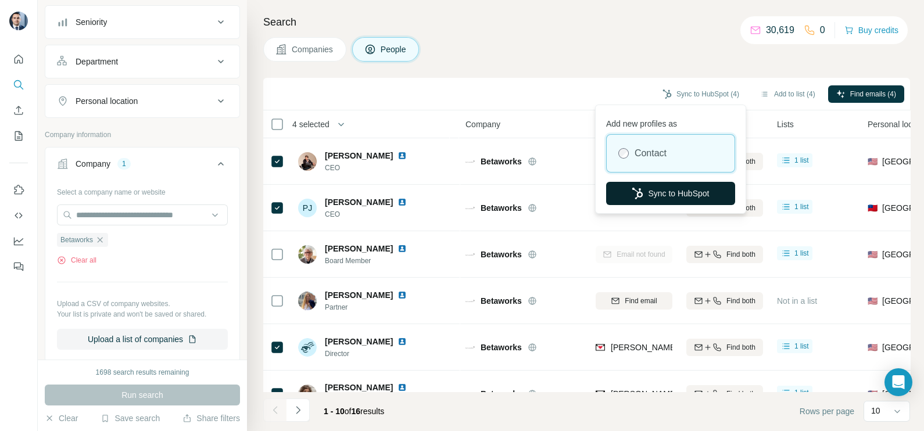
click at [672, 187] on button "Sync to HubSpot" at bounding box center [670, 193] width 129 height 23
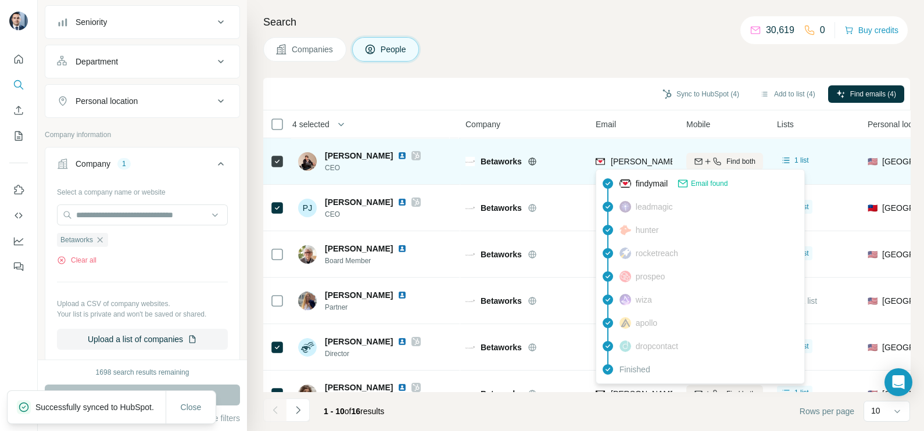
click at [643, 160] on span "[PERSON_NAME][EMAIL_ADDRESS][DOMAIN_NAME]" at bounding box center [712, 161] width 204 height 9
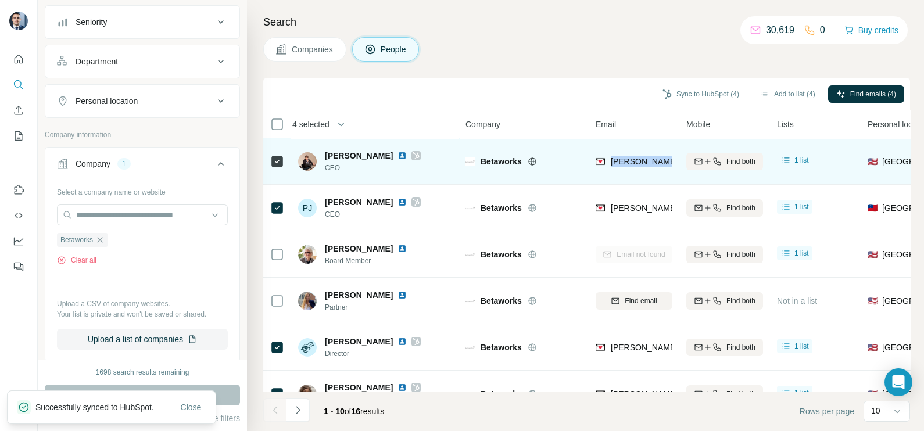
click at [643, 160] on span "[PERSON_NAME][EMAIL_ADDRESS][DOMAIN_NAME]" at bounding box center [712, 161] width 204 height 9
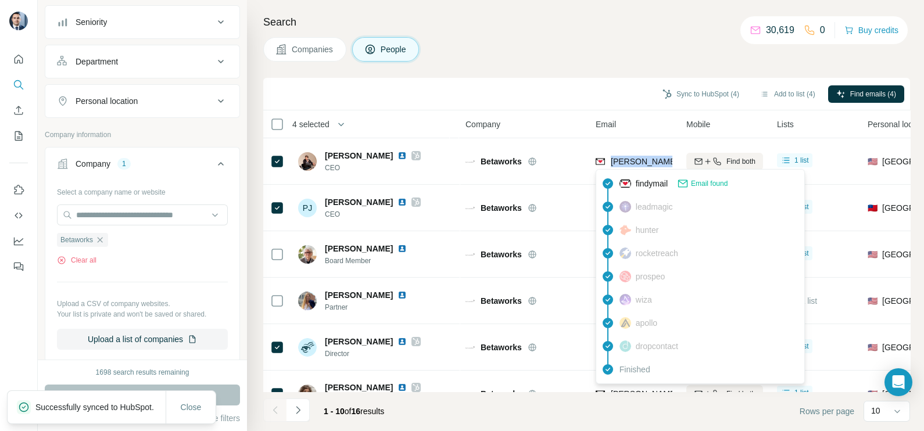
copy tr "[PERSON_NAME][EMAIL_ADDRESS][DOMAIN_NAME]"
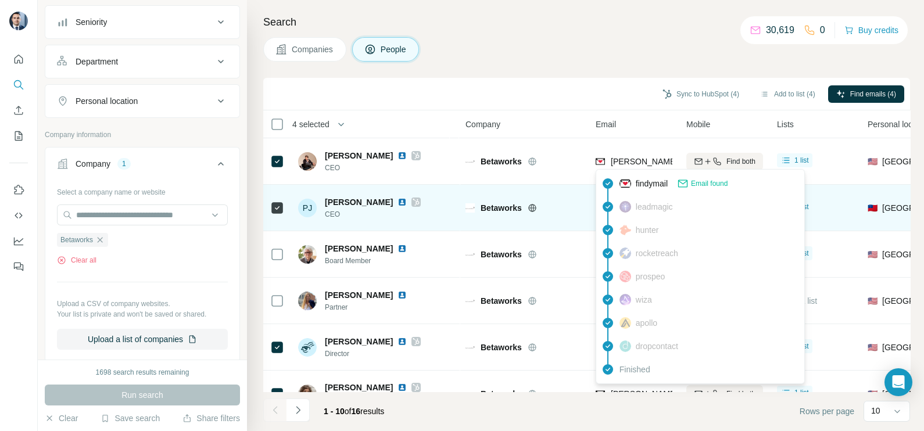
click at [572, 200] on div "Betaworks" at bounding box center [523, 208] width 116 height 32
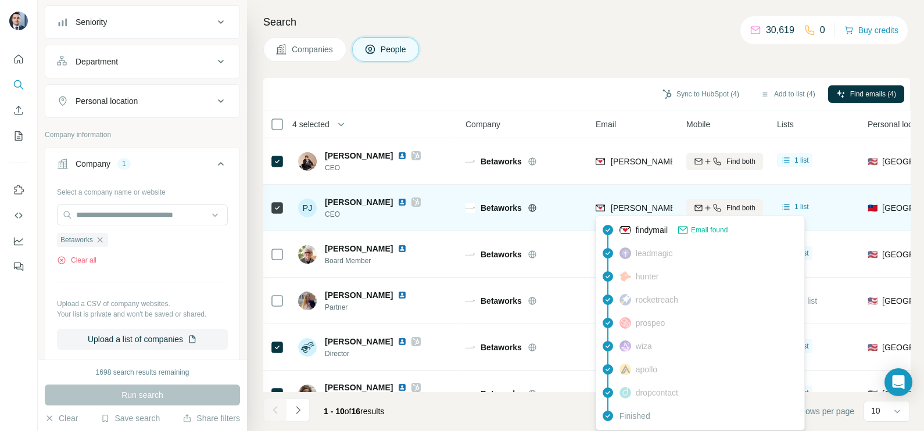
click at [631, 204] on span "[PERSON_NAME][EMAIL_ADDRESS][DOMAIN_NAME]" at bounding box center [712, 207] width 204 height 9
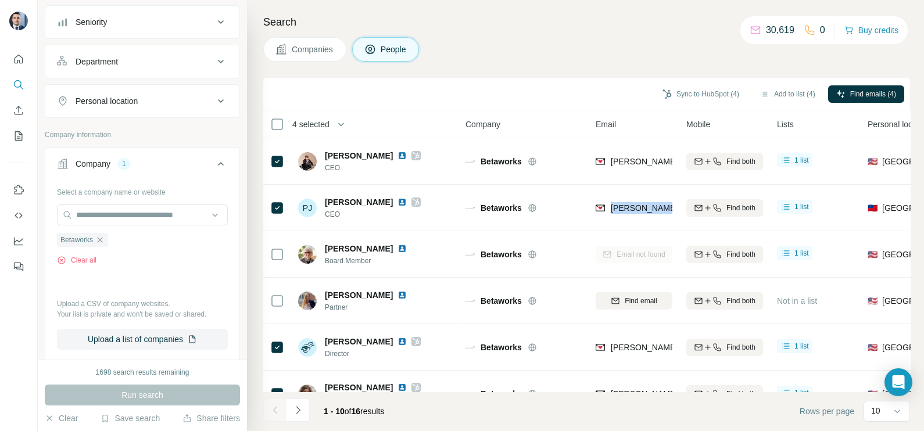
copy tr "[PERSON_NAME][EMAIL_ADDRESS][DOMAIN_NAME]"
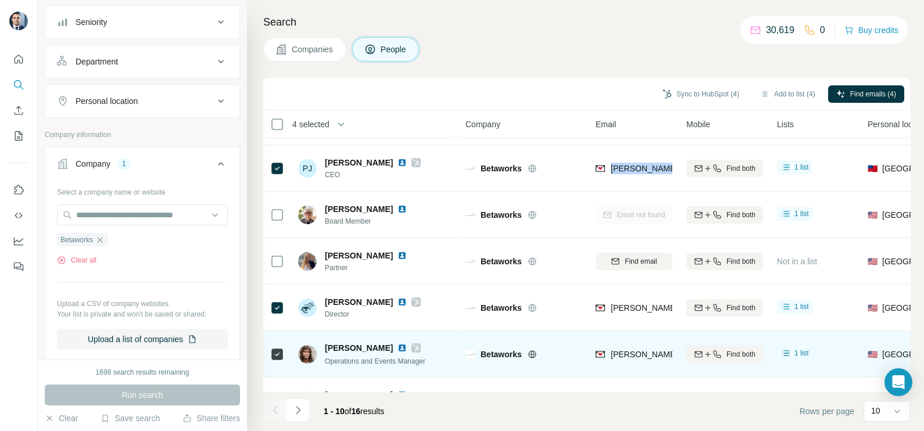
scroll to position [72, 0]
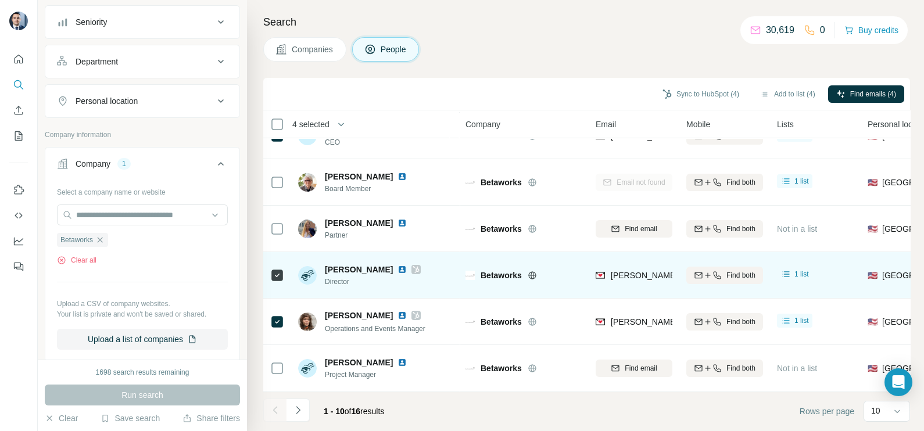
click at [637, 283] on div "[PERSON_NAME][EMAIL_ADDRESS][DOMAIN_NAME]" at bounding box center [633, 275] width 77 height 32
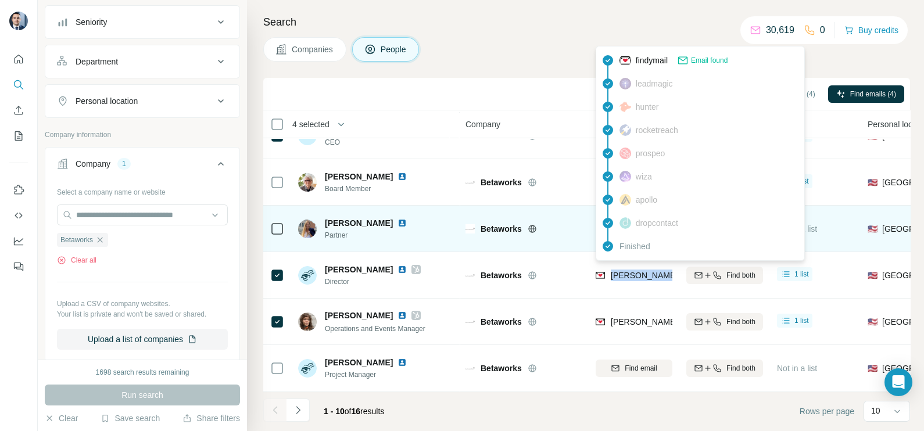
copy tr "[PERSON_NAME][EMAIL_ADDRESS][DOMAIN_NAME]"
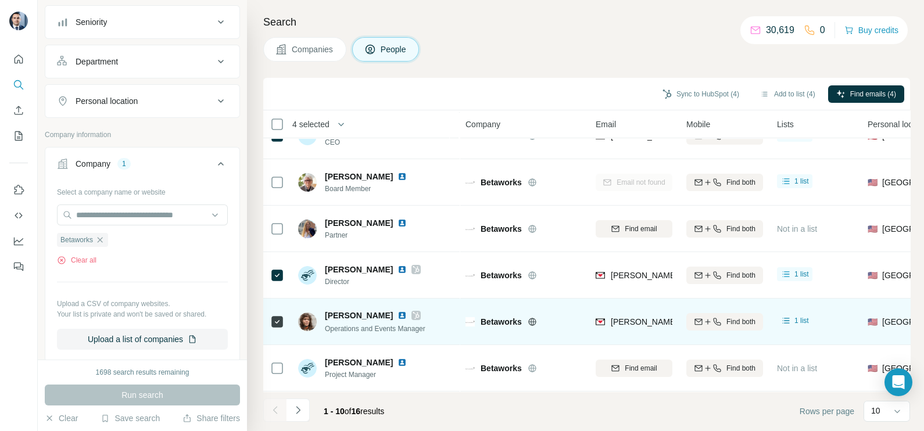
click at [639, 316] on span "[PERSON_NAME][EMAIL_ADDRESS][DOMAIN_NAME]" at bounding box center [707, 322] width 195 height 12
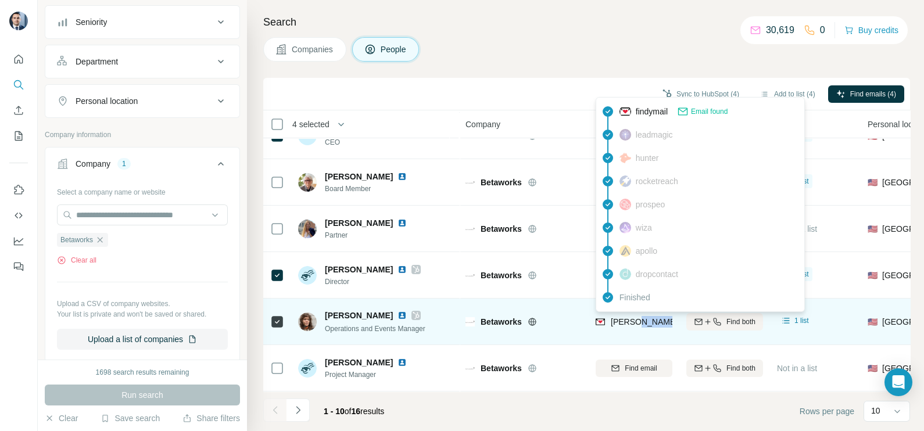
click at [639, 316] on span "[PERSON_NAME][EMAIL_ADDRESS][DOMAIN_NAME]" at bounding box center [707, 322] width 195 height 12
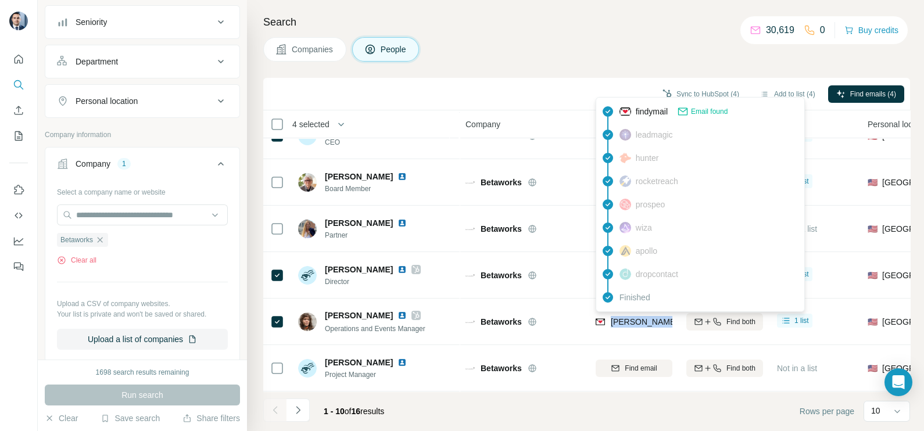
copy tr "[PERSON_NAME][EMAIL_ADDRESS][DOMAIN_NAME]"
click at [104, 239] on icon "button" at bounding box center [99, 239] width 9 height 9
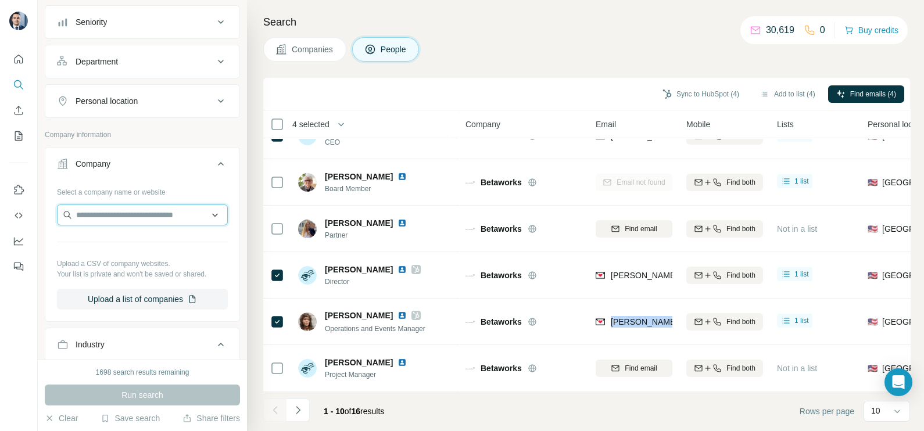
click at [114, 209] on input "text" at bounding box center [142, 214] width 171 height 21
paste input "**********"
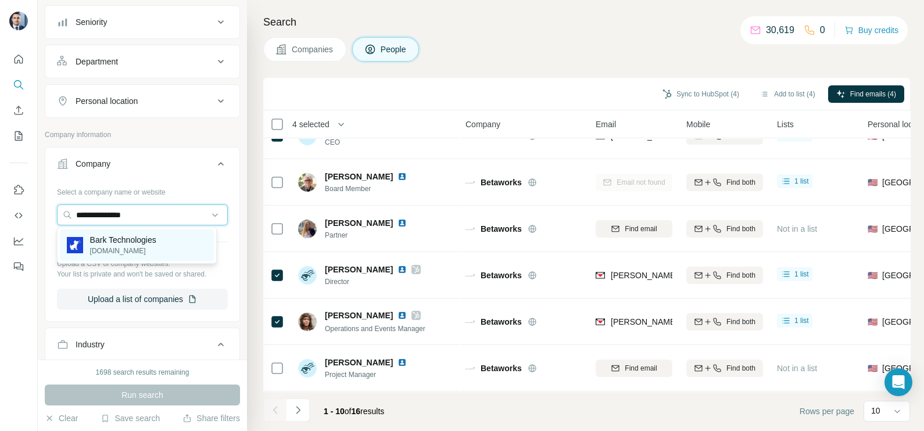
type input "**********"
click at [106, 253] on p "[DOMAIN_NAME]" at bounding box center [123, 251] width 66 height 10
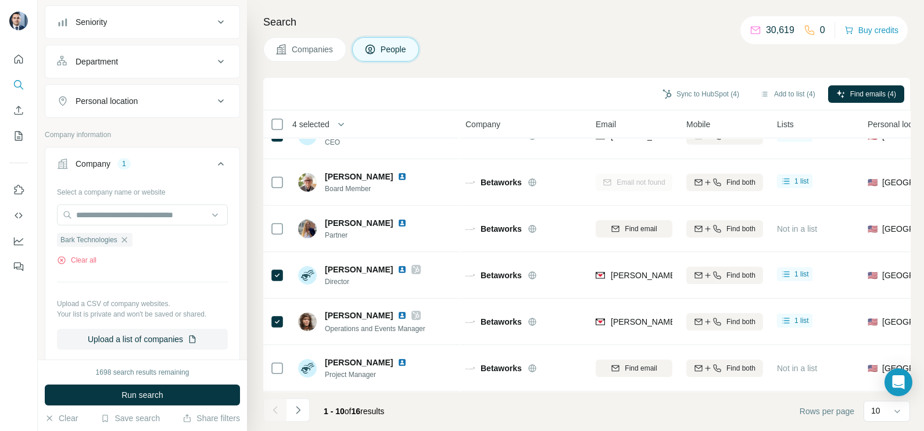
click at [149, 391] on span "Run search" at bounding box center [142, 395] width 42 height 12
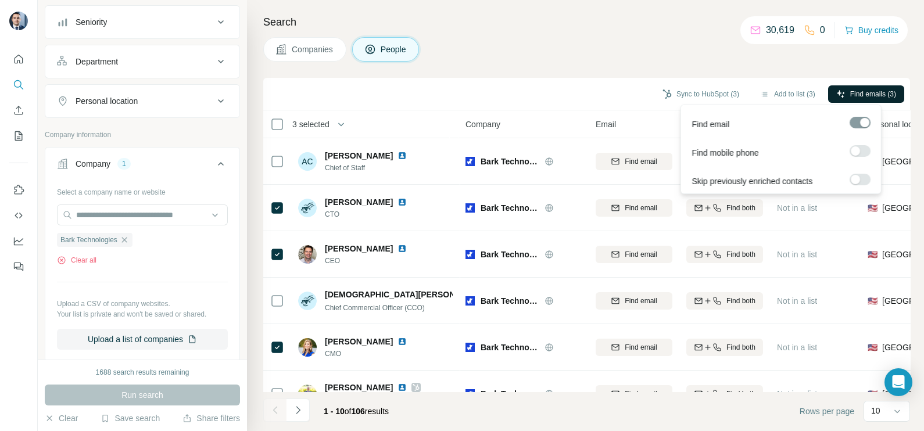
click at [872, 89] on span "Find emails (3)" at bounding box center [873, 94] width 46 height 10
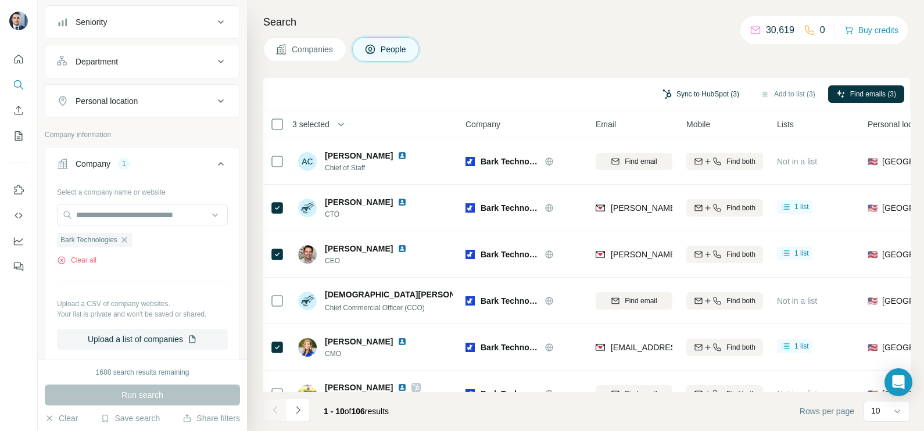
click at [686, 87] on button "Sync to HubSpot (3)" at bounding box center [700, 93] width 93 height 17
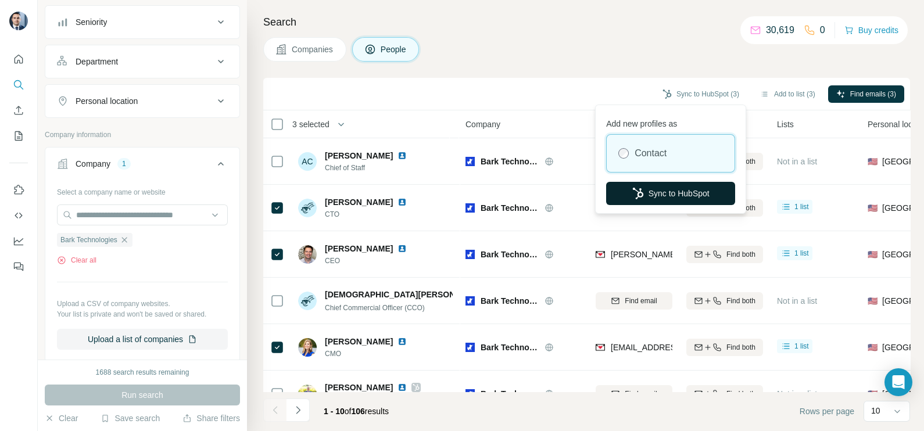
click at [668, 195] on button "Sync to HubSpot" at bounding box center [670, 193] width 129 height 23
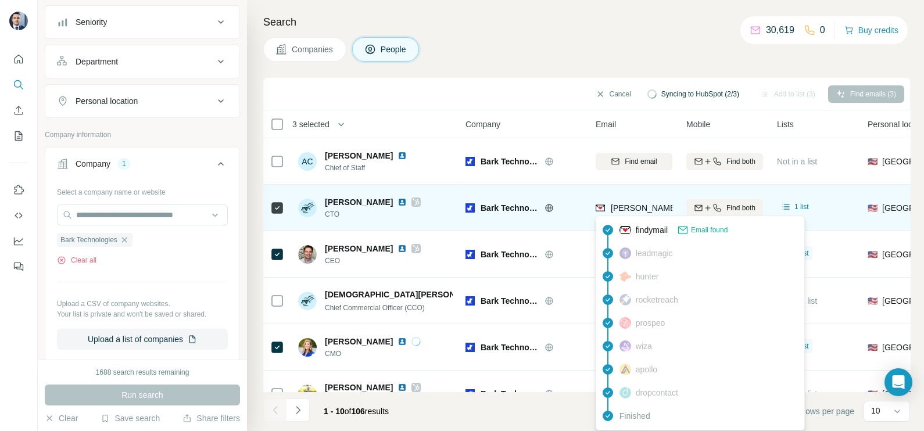
click at [637, 203] on span "[PERSON_NAME][EMAIL_ADDRESS][DOMAIN_NAME]" at bounding box center [712, 207] width 204 height 9
click at [636, 203] on span "[PERSON_NAME][EMAIL_ADDRESS][DOMAIN_NAME]" at bounding box center [712, 207] width 204 height 9
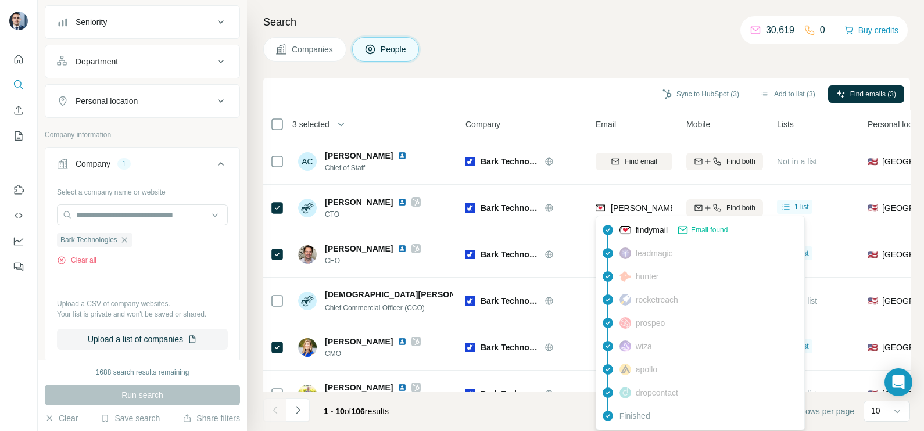
click at [544, 96] on div "Sync to HubSpot (3) Add to list (3) Find emails (3)" at bounding box center [586, 94] width 635 height 20
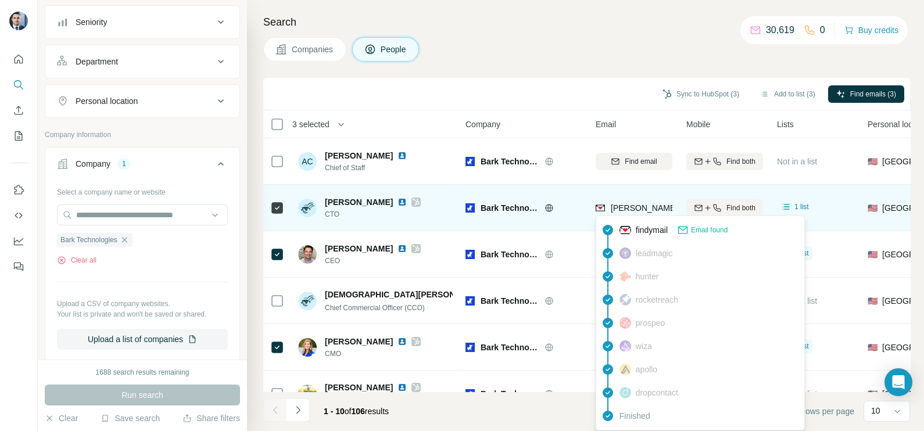
click at [644, 214] on div "[PERSON_NAME][EMAIL_ADDRESS][DOMAIN_NAME]" at bounding box center [700, 209] width 210 height 14
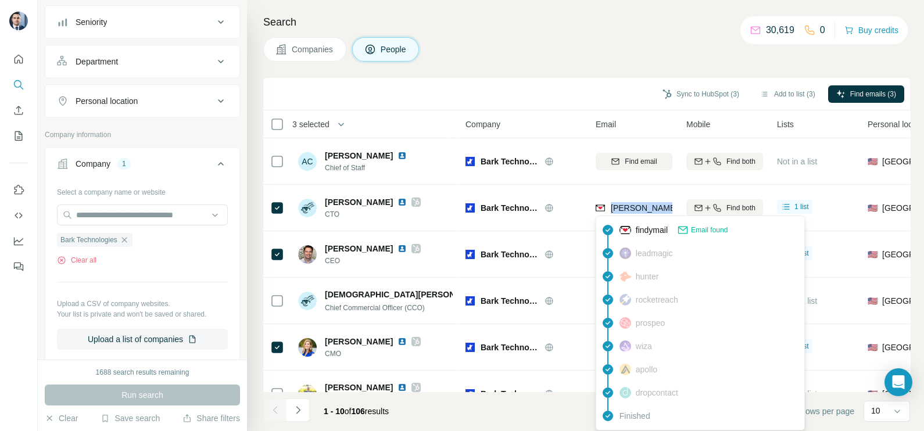
copy tr "[PERSON_NAME][EMAIL_ADDRESS][DOMAIN_NAME]"
click at [609, 46] on div "Companies People" at bounding box center [586, 49] width 646 height 24
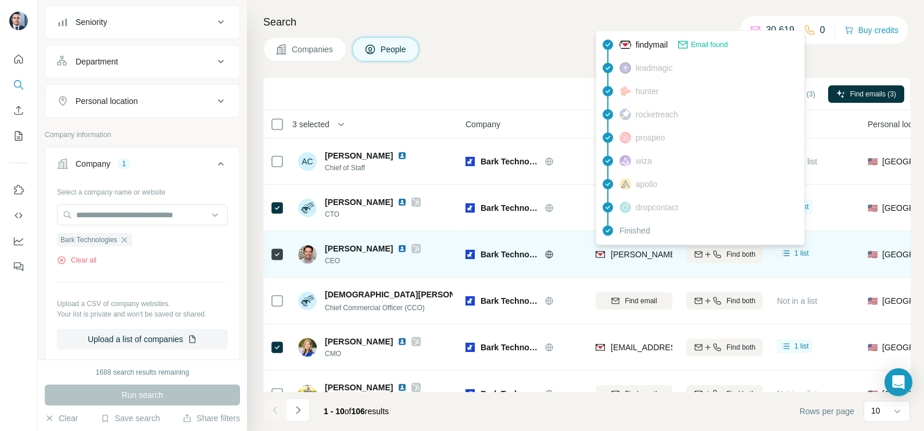
click at [638, 258] on span "[PERSON_NAME][EMAIL_ADDRESS][DOMAIN_NAME]" at bounding box center [712, 254] width 204 height 9
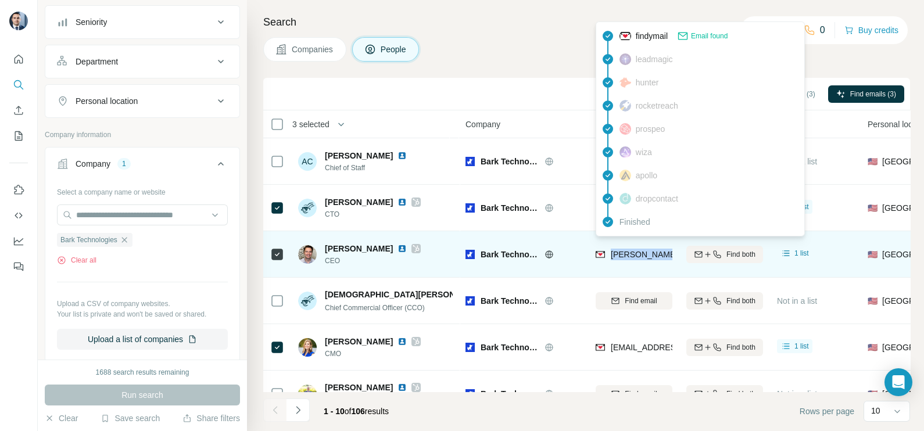
click at [638, 258] on span "[PERSON_NAME][EMAIL_ADDRESS][DOMAIN_NAME]" at bounding box center [712, 254] width 204 height 9
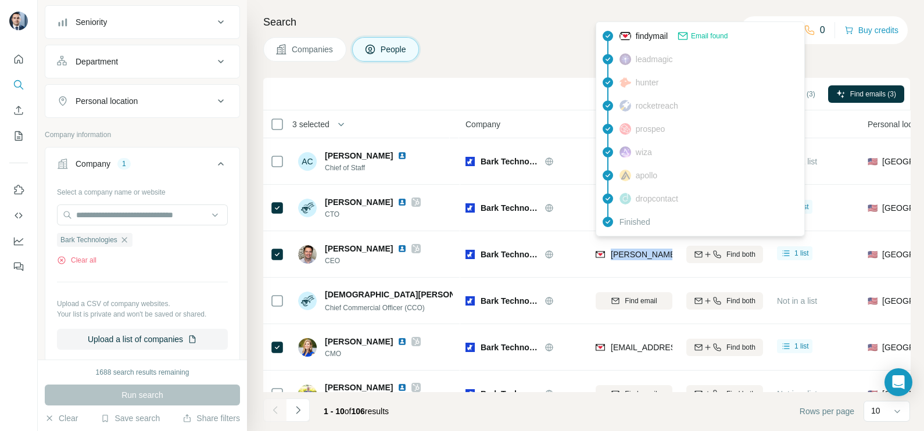
copy tr "[PERSON_NAME][EMAIL_ADDRESS][DOMAIN_NAME]"
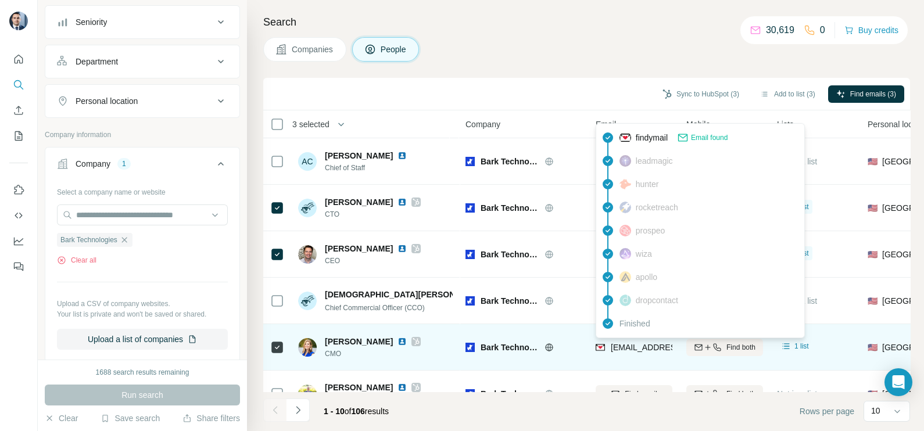
click at [636, 344] on span "[EMAIL_ADDRESS][DOMAIN_NAME]" at bounding box center [679, 347] width 138 height 9
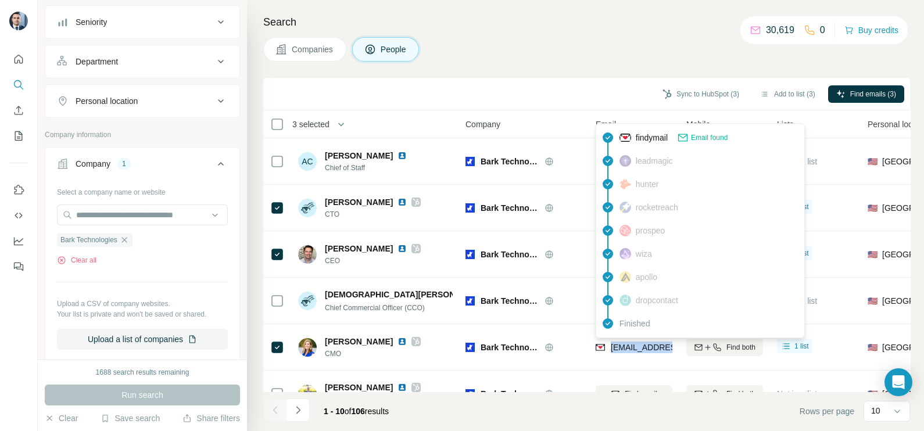
copy tr "[EMAIL_ADDRESS][DOMAIN_NAME]"
click at [127, 241] on icon "button" at bounding box center [124, 239] width 9 height 9
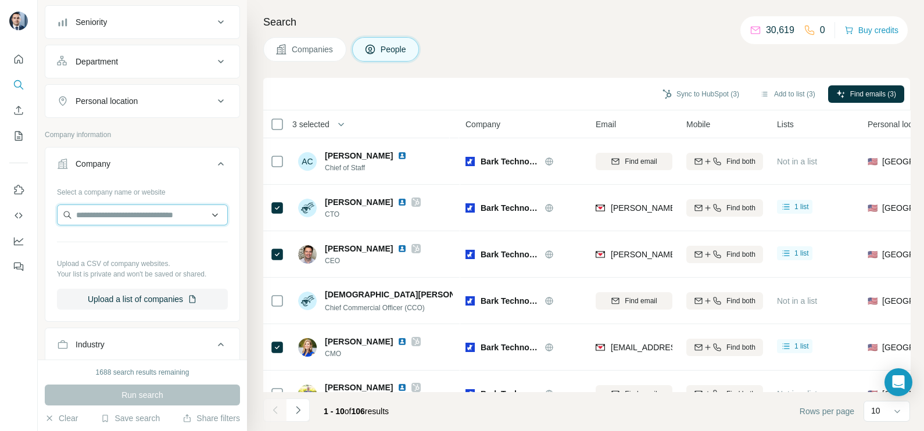
click at [142, 220] on input "text" at bounding box center [142, 214] width 171 height 21
paste input "**********"
type input "**********"
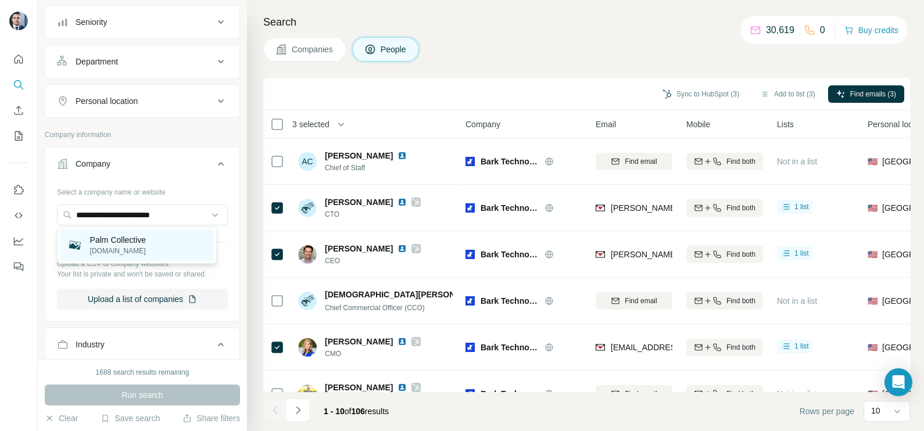
click at [142, 238] on p "Palm Collective" at bounding box center [118, 240] width 56 height 12
